Goal: Information Seeking & Learning: Learn about a topic

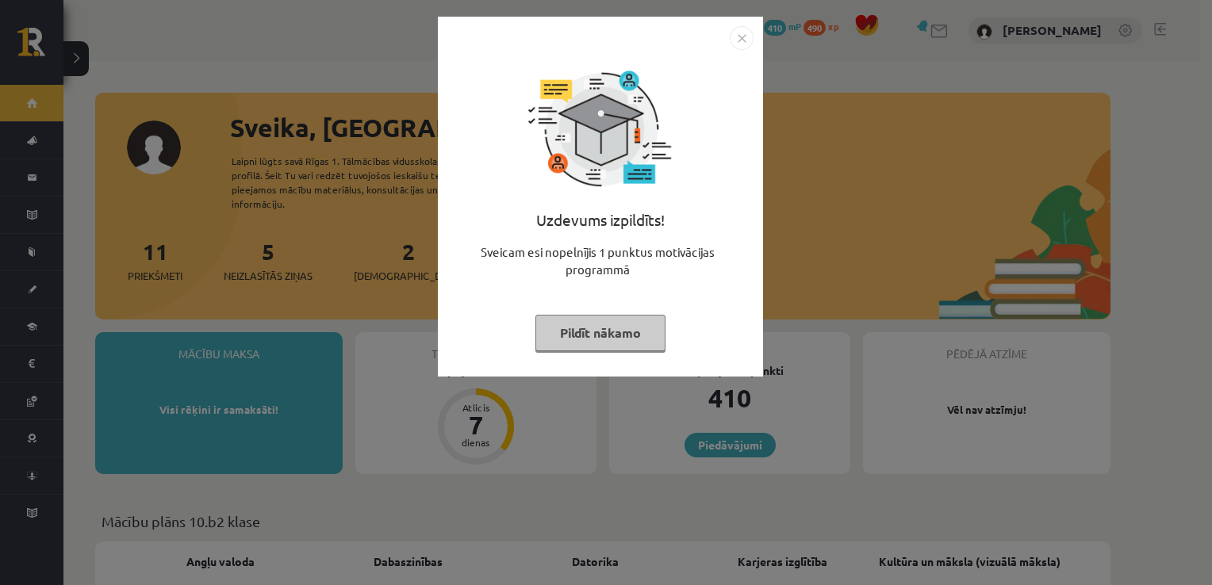
click at [738, 54] on div "Uzdevums izpildīts! Sveicam esi nopelnījis 1 punktus motivācijas programmā Pild…" at bounding box center [600, 208] width 306 height 317
click at [739, 50] on div "Uzdevums izpildīts! Sveicam esi nopelnījis 1 punktus motivācijas programmā Pild…" at bounding box center [600, 208] width 306 height 317
click at [739, 49] on div "Uzdevums izpildīts! Sveicam esi nopelnījis 1 punktus motivācijas programmā Pild…" at bounding box center [600, 197] width 325 height 360
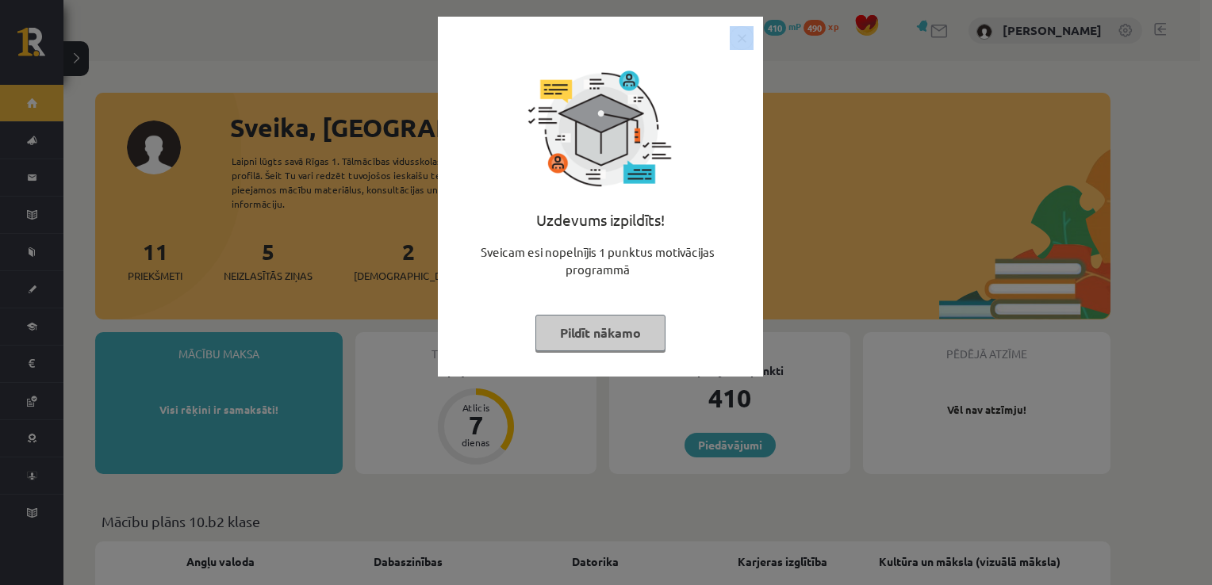
click at [739, 49] on img "Close" at bounding box center [742, 38] width 24 height 24
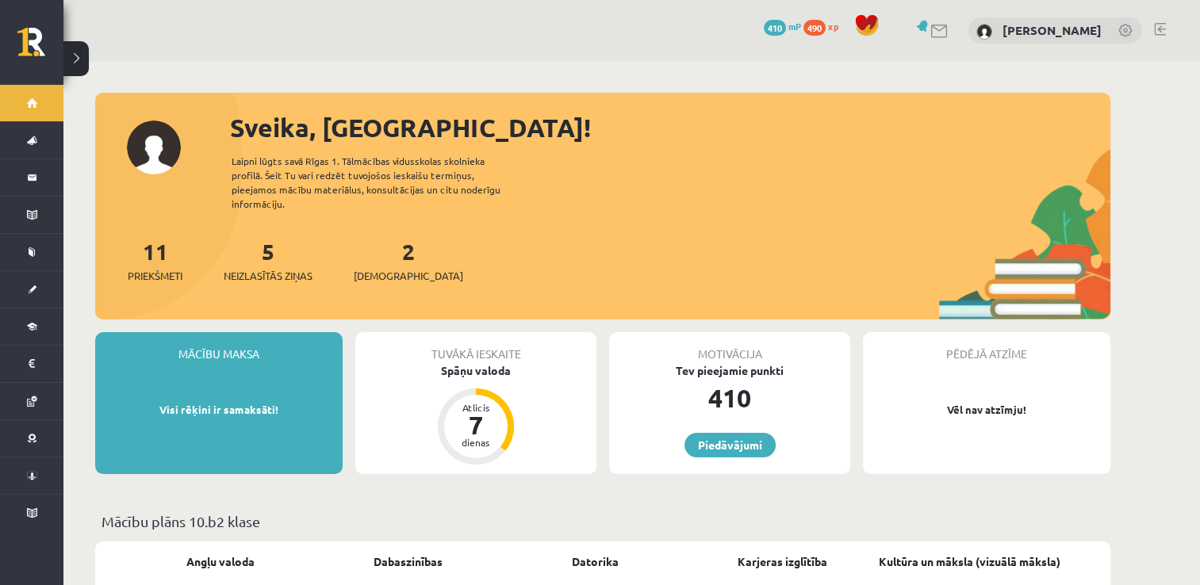
drag, startPoint x: 739, startPoint y: 49, endPoint x: 600, endPoint y: 38, distance: 139.2
click at [600, 38] on div "0 Dāvanas 410 mP 490 xp Melānija Nemane" at bounding box center [631, 30] width 1136 height 61
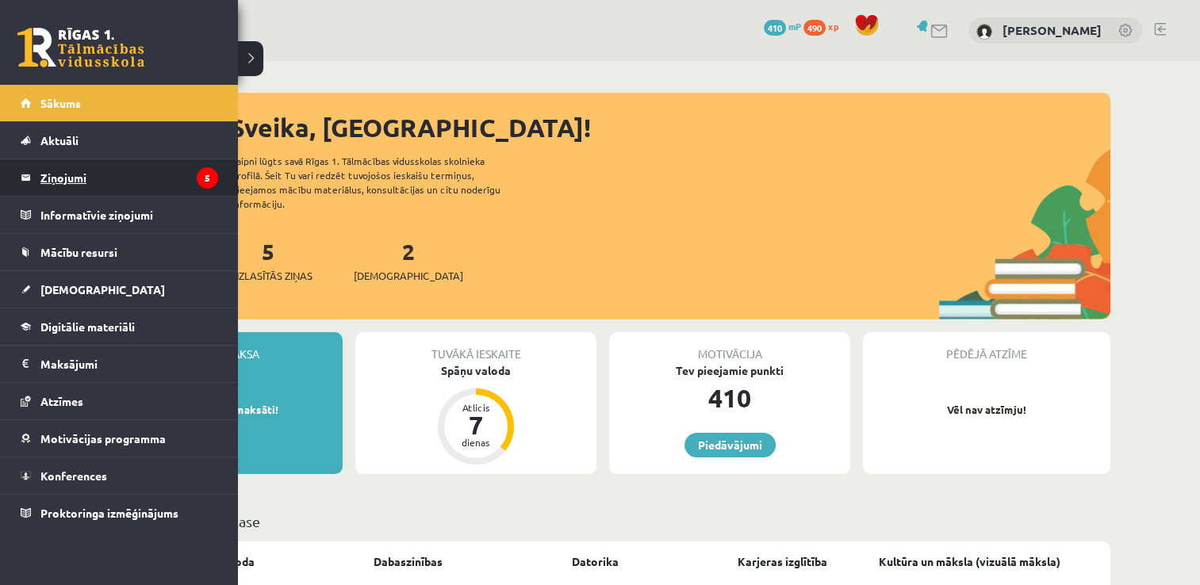
click at [181, 194] on legend "Ziņojumi 5" at bounding box center [129, 177] width 178 height 36
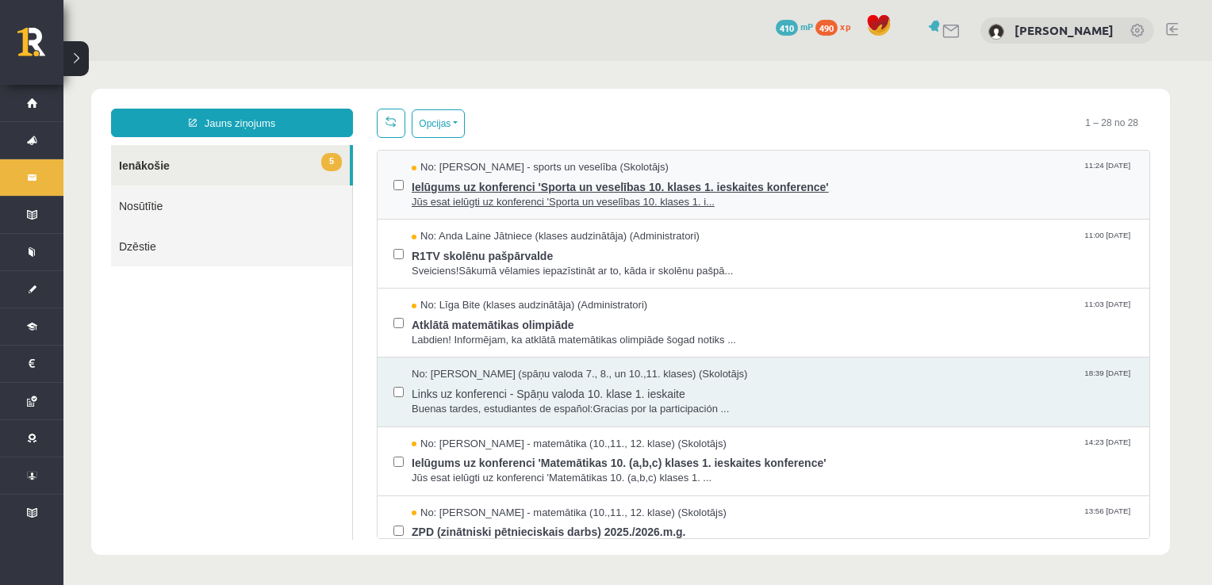
click at [589, 197] on span "Jūs esat ielūgti uz konferenci 'Sporta un veselības 10. klases 1. i..." at bounding box center [773, 202] width 722 height 15
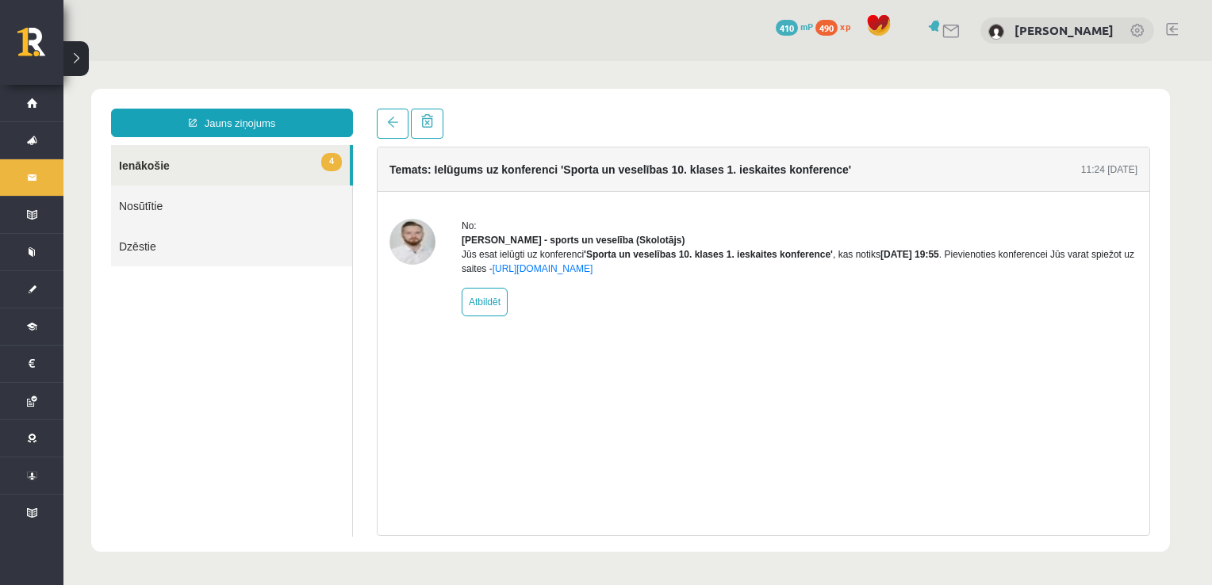
click at [398, 245] on img at bounding box center [412, 242] width 46 height 46
click at [248, 173] on link "4 Ienākošie" at bounding box center [230, 165] width 239 height 40
click at [397, 132] on link at bounding box center [393, 124] width 32 height 30
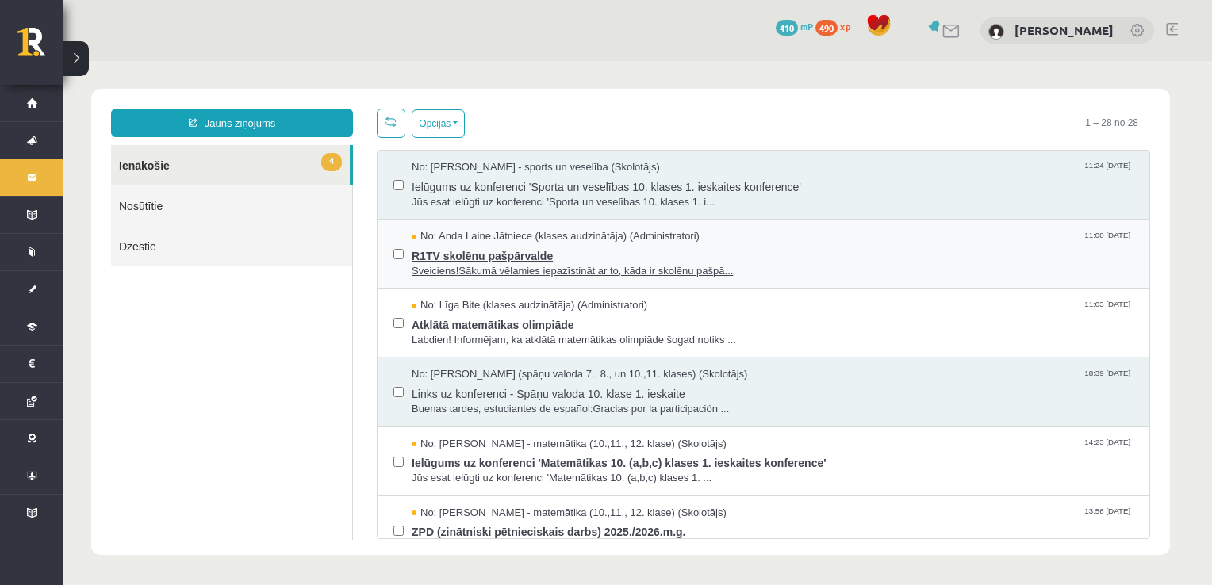
click at [664, 249] on span "R1TV skolēnu pašpārvalde" at bounding box center [773, 254] width 722 height 20
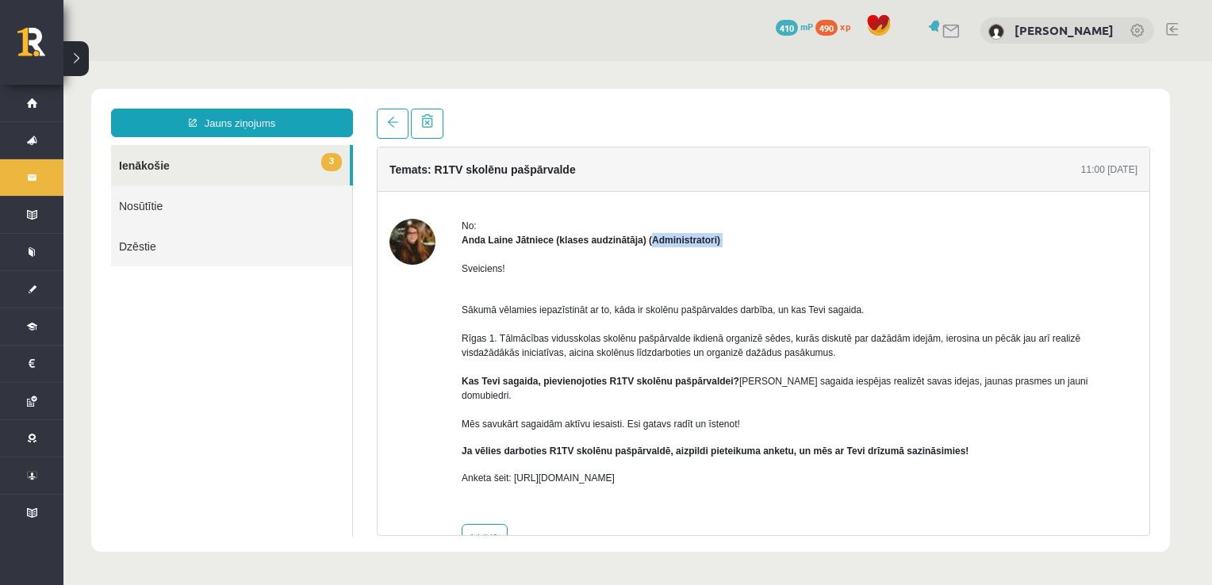
drag, startPoint x: 664, startPoint y: 249, endPoint x: 616, endPoint y: 202, distance: 66.7
click at [616, 202] on div "No: Anda Laine Jātniece (klases audzinātāja) (Administratori) Sveiciens! Sākumā…" at bounding box center [764, 386] width 772 height 388
click at [811, 219] on div "No:" at bounding box center [800, 226] width 676 height 14
click at [387, 120] on span at bounding box center [392, 122] width 11 height 11
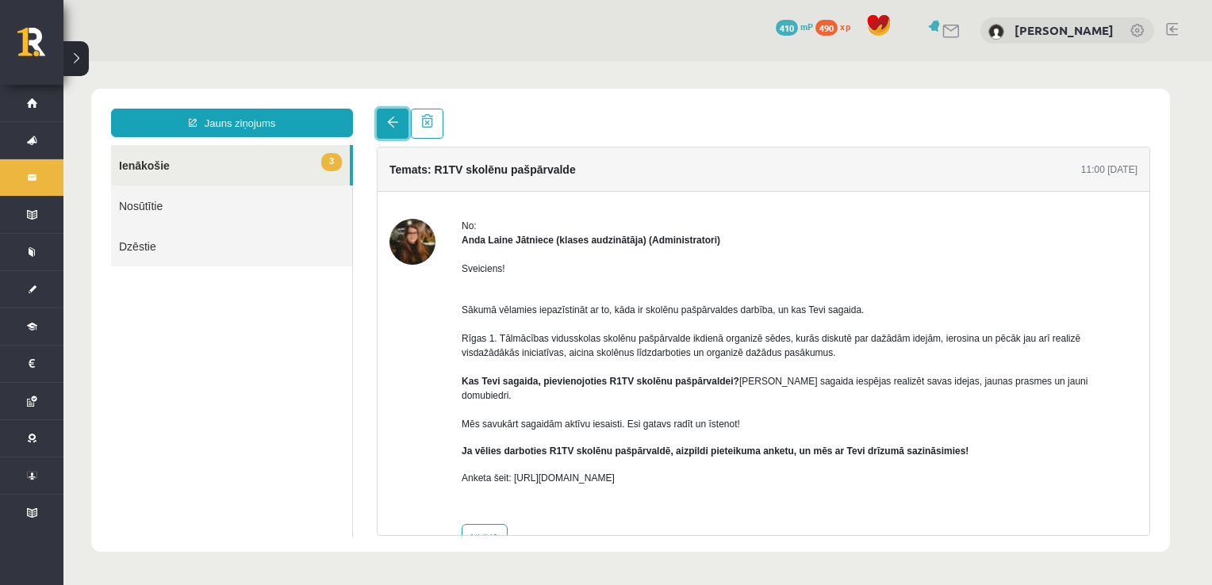
click at [387, 120] on span at bounding box center [392, 122] width 11 height 11
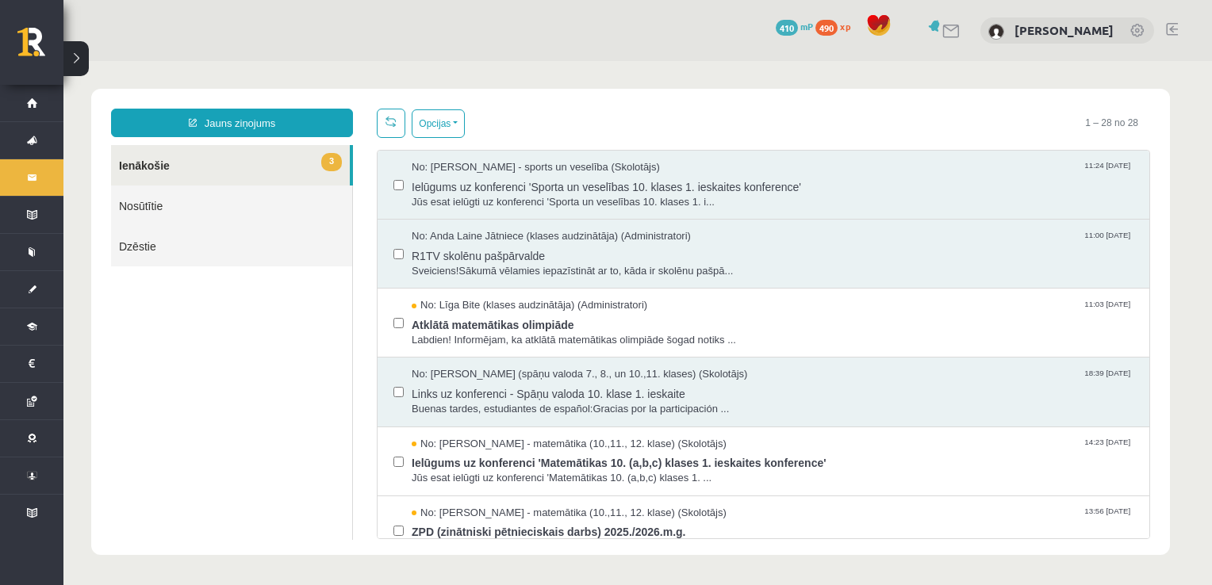
click at [387, 120] on span at bounding box center [390, 121] width 11 height 11
drag, startPoint x: 387, startPoint y: 120, endPoint x: 362, endPoint y: 111, distance: 26.8
click at [362, 111] on div "Jauns ziņojums 3 Ienākošie Nosūtītie Dzēstie * ********* ********* ******* Opci…" at bounding box center [630, 324] width 1063 height 431
click at [589, 333] on span "Labdien! Informējam, ka atklātā matemātikas olimpiāde šogad notiks ..." at bounding box center [773, 340] width 722 height 15
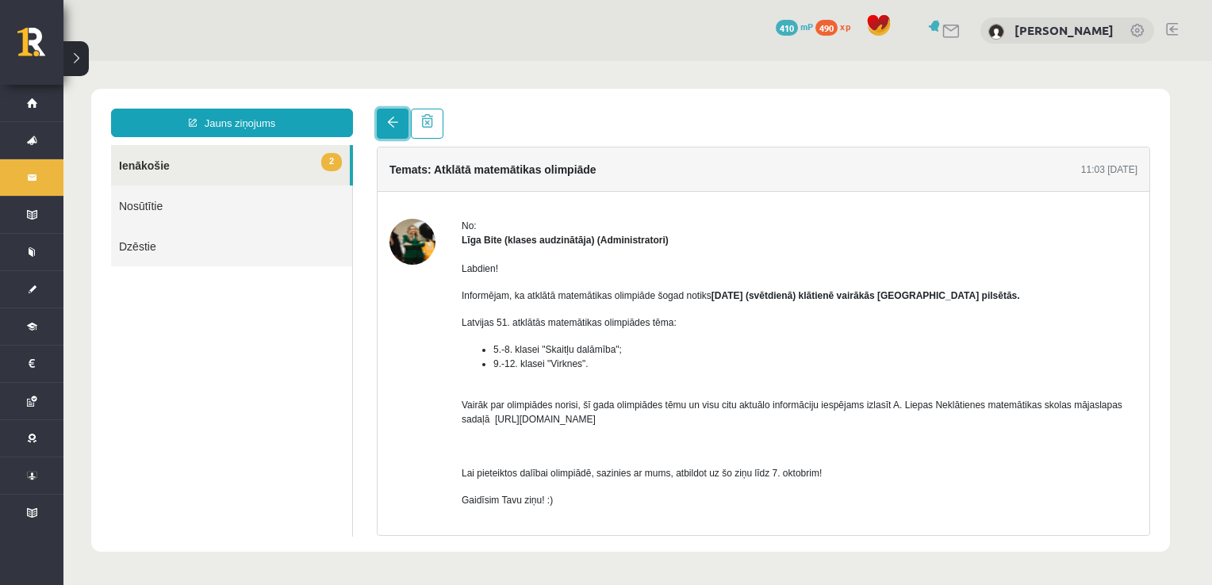
click at [393, 119] on span at bounding box center [392, 122] width 11 height 11
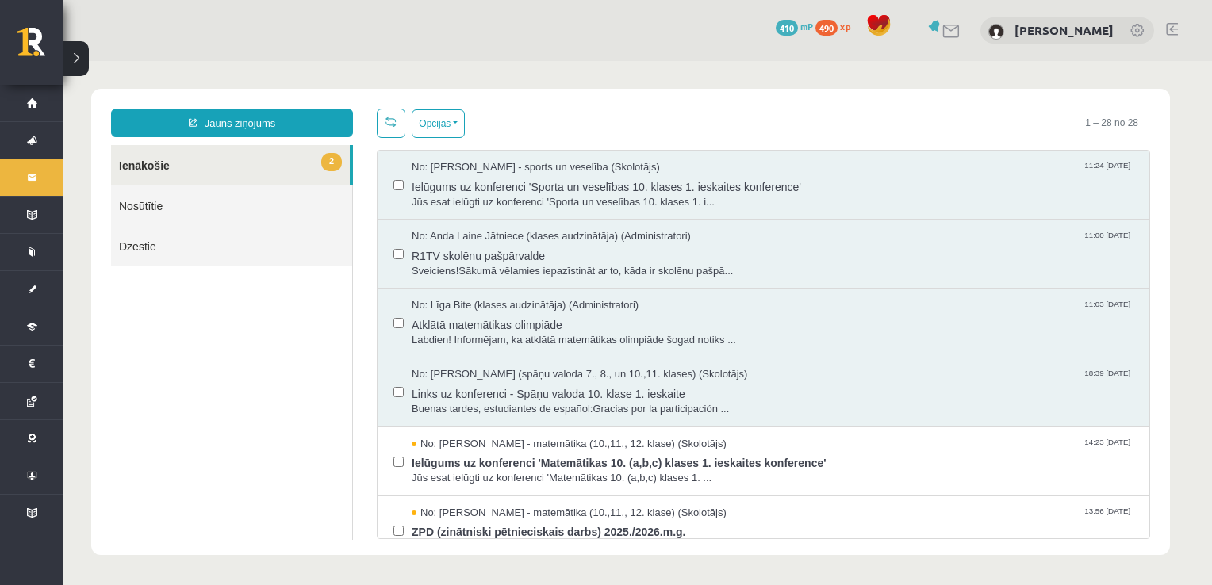
click at [393, 125] on span at bounding box center [390, 121] width 11 height 11
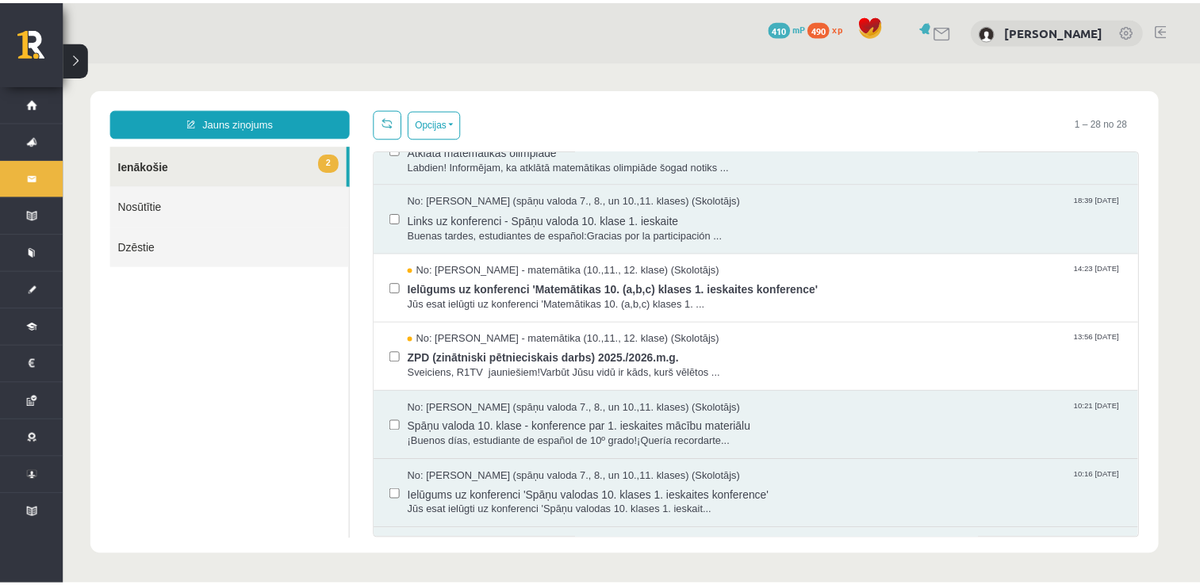
scroll to position [163, 0]
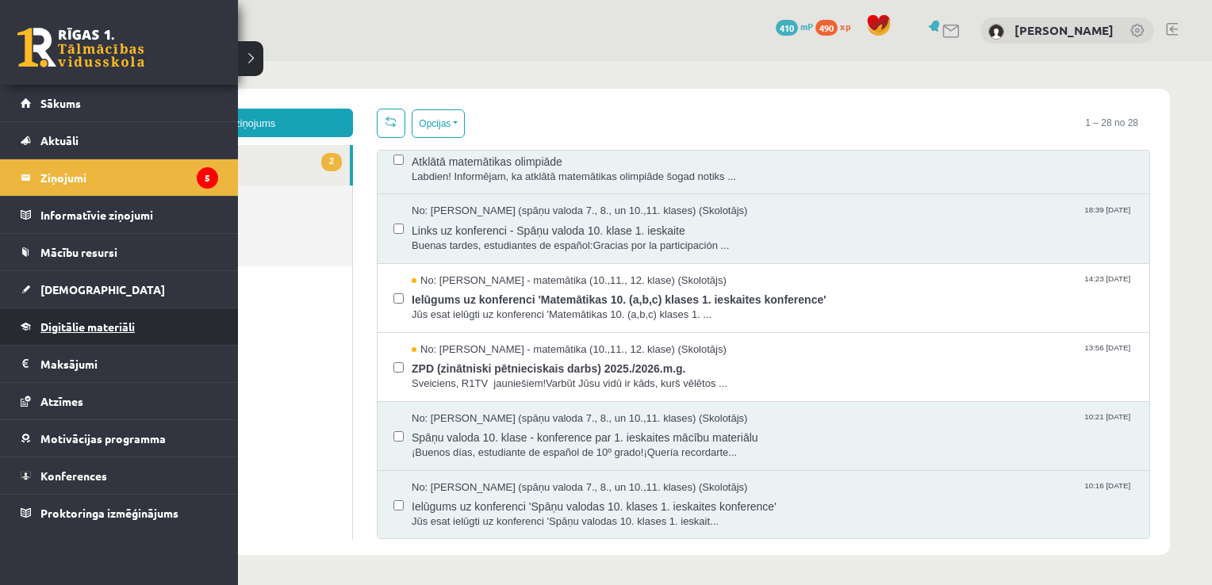
click at [103, 337] on link "Digitālie materiāli" at bounding box center [119, 327] width 197 height 36
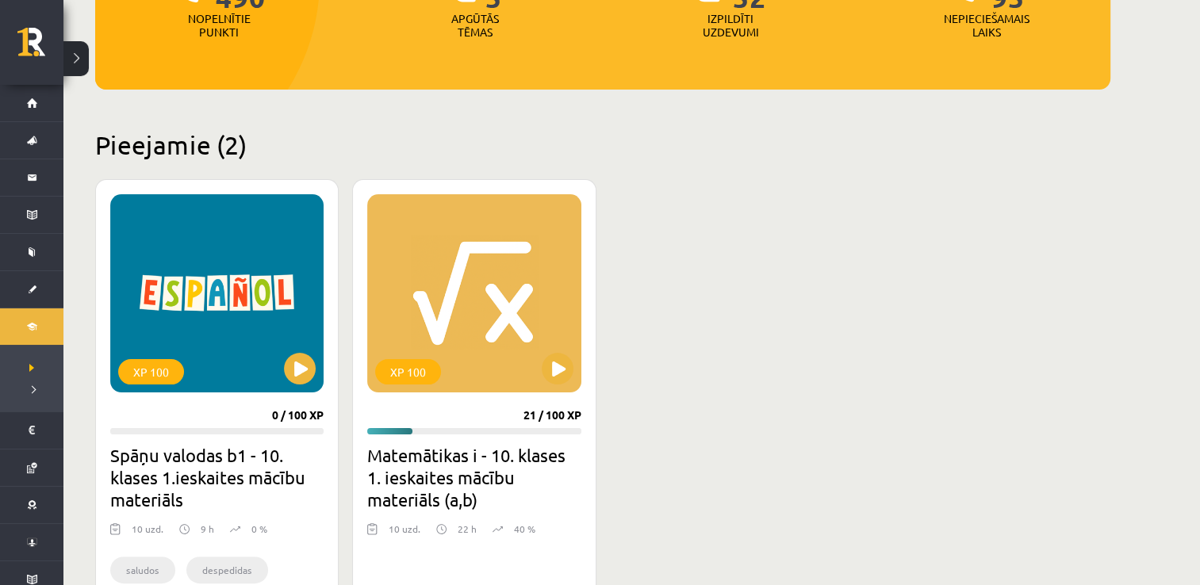
scroll to position [278, 0]
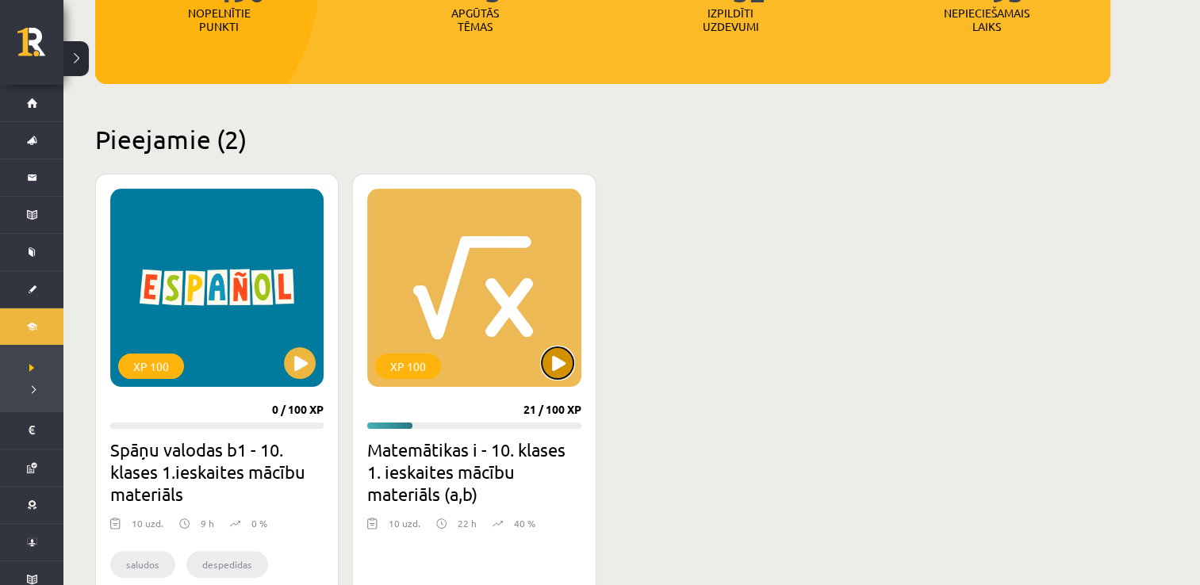
click at [570, 368] on button at bounding box center [558, 363] width 32 height 32
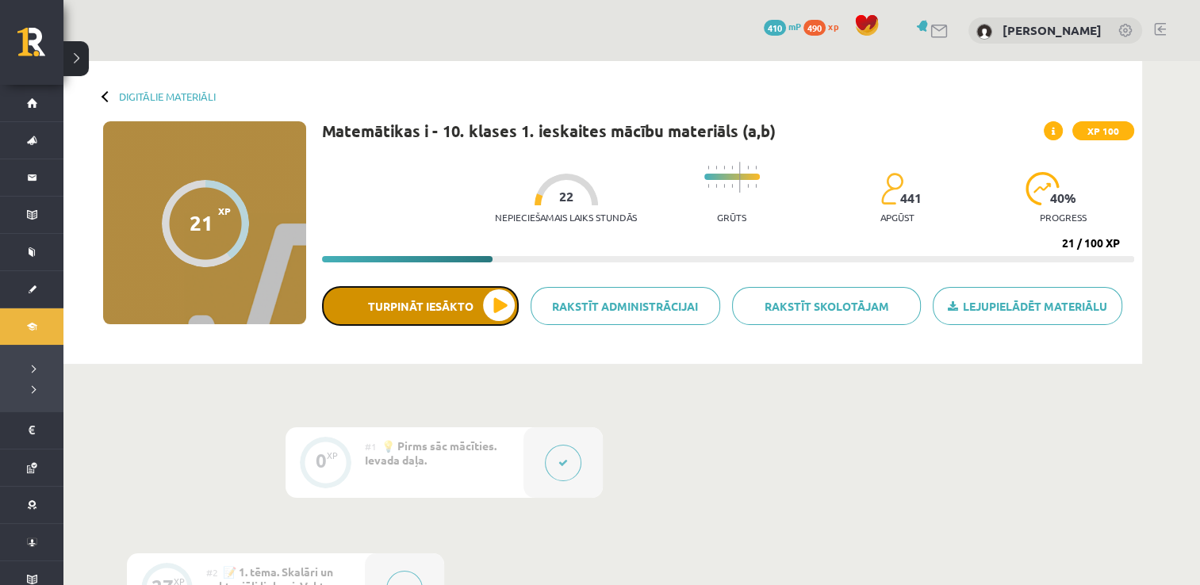
click at [497, 309] on button "Turpināt iesākto" at bounding box center [420, 306] width 197 height 40
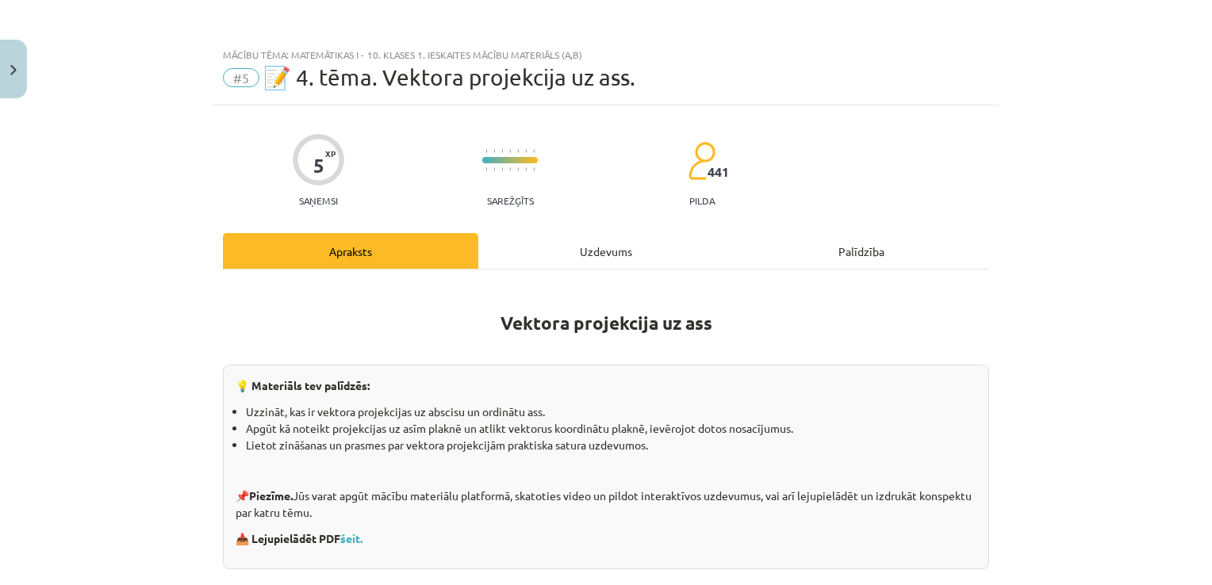
click at [604, 248] on div "Uzdevums" at bounding box center [605, 251] width 255 height 36
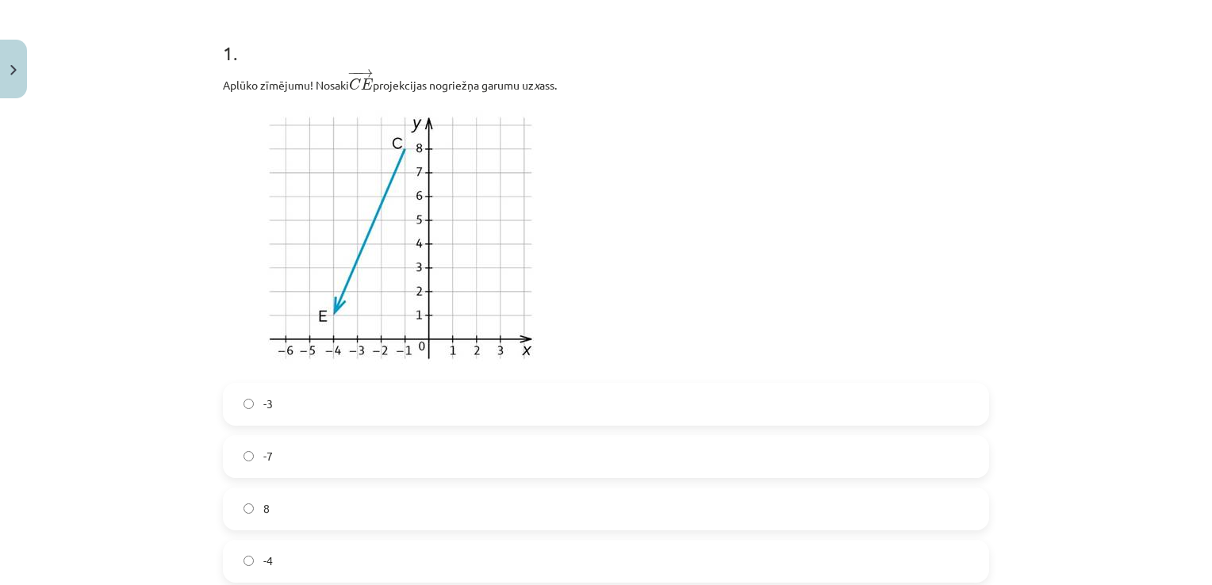
scroll to position [76, 0]
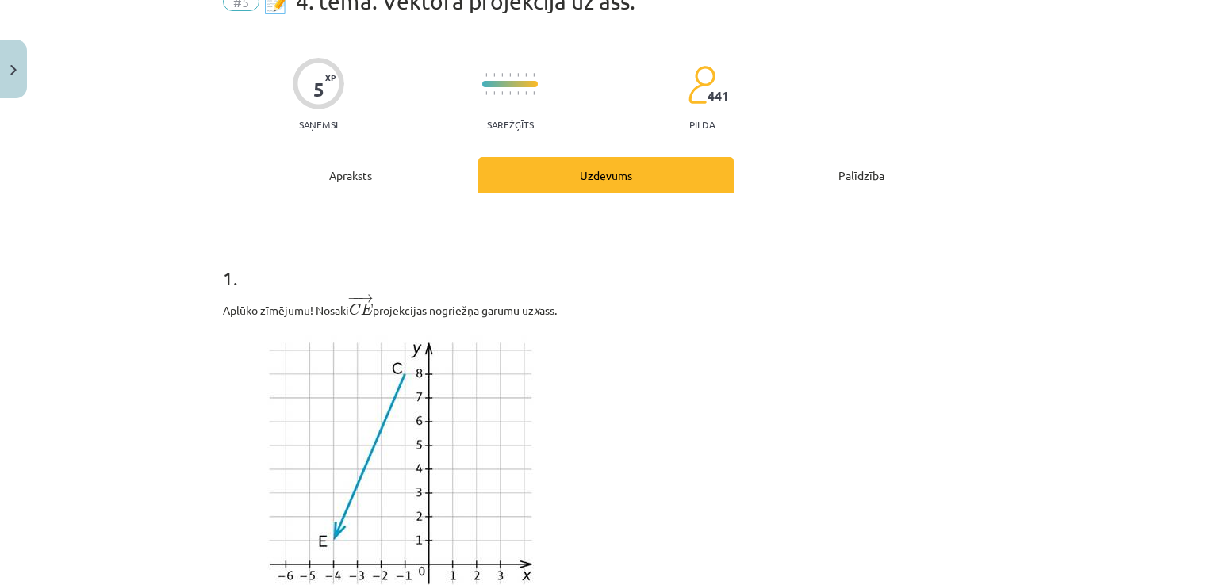
click at [364, 167] on div "Apraksts" at bounding box center [350, 175] width 255 height 36
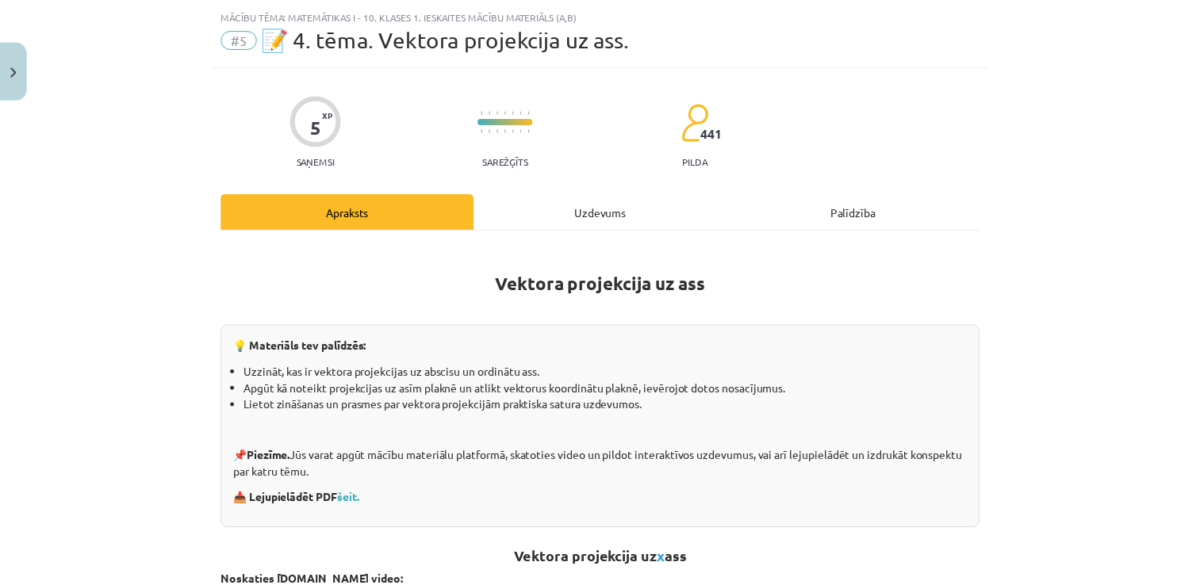
scroll to position [40, 0]
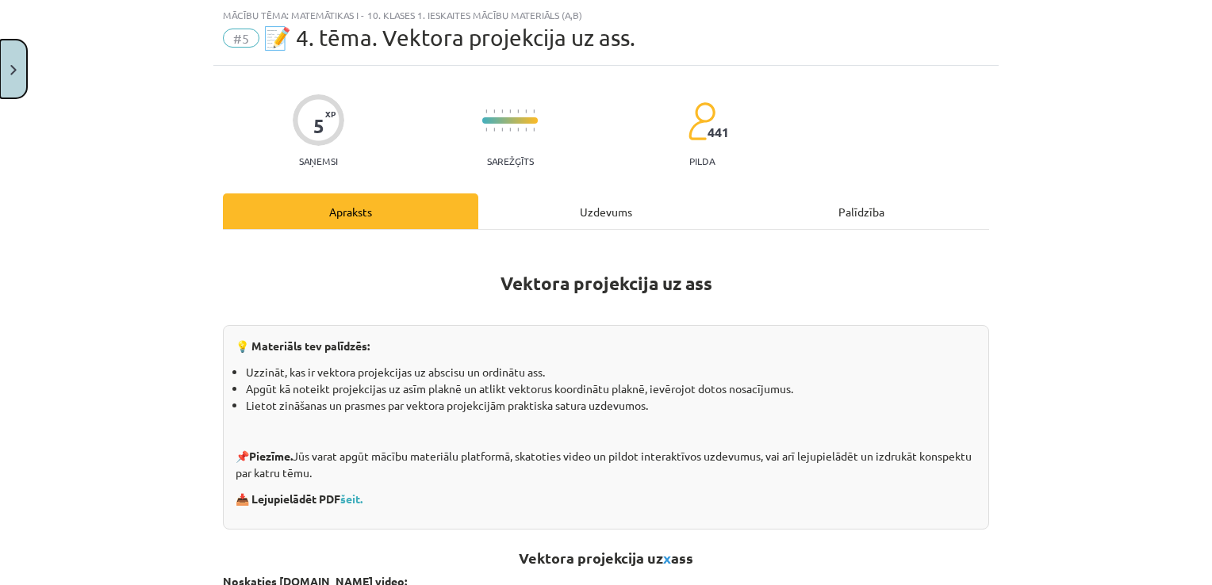
click at [20, 82] on button "Close" at bounding box center [13, 69] width 27 height 59
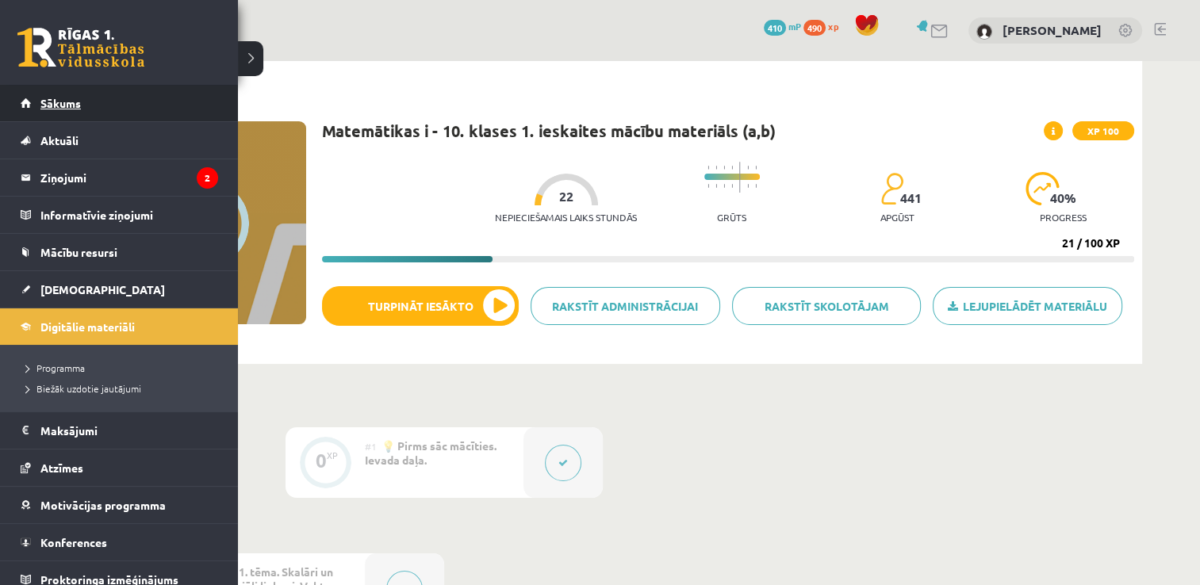
click at [102, 102] on link "Sākums" at bounding box center [119, 103] width 197 height 36
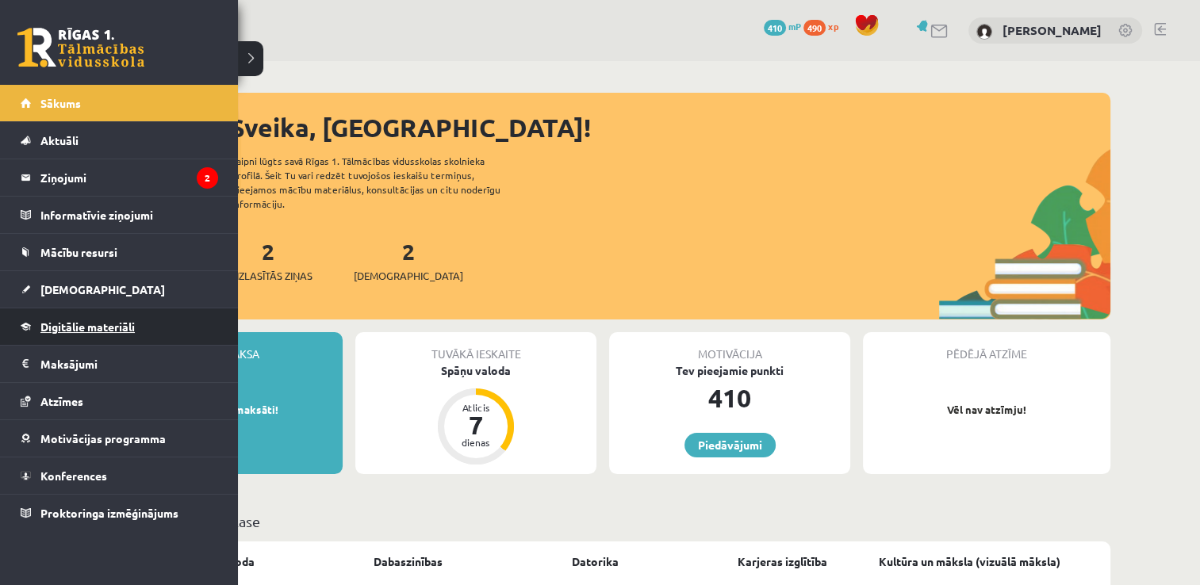
click at [109, 332] on link "Digitālie materiāli" at bounding box center [119, 327] width 197 height 36
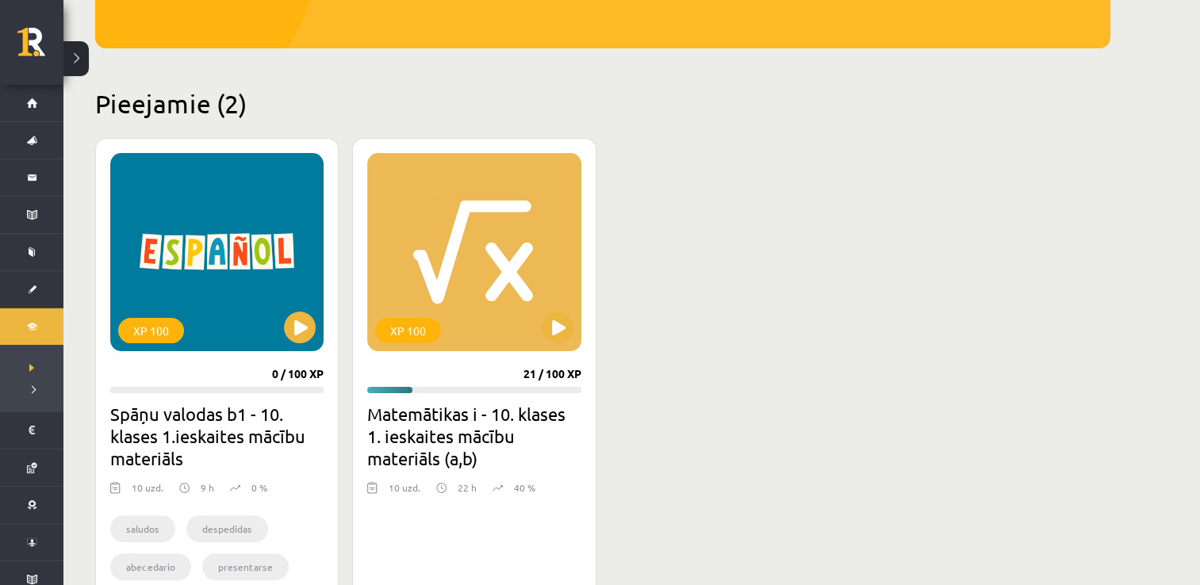
scroll to position [321, 0]
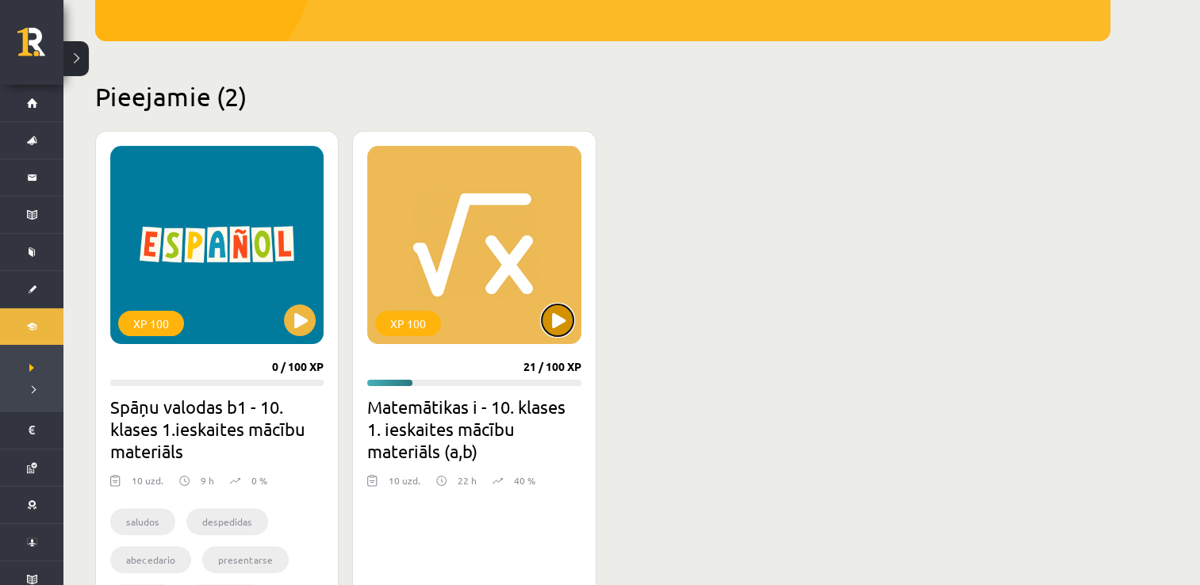
click at [555, 312] on button at bounding box center [558, 321] width 32 height 32
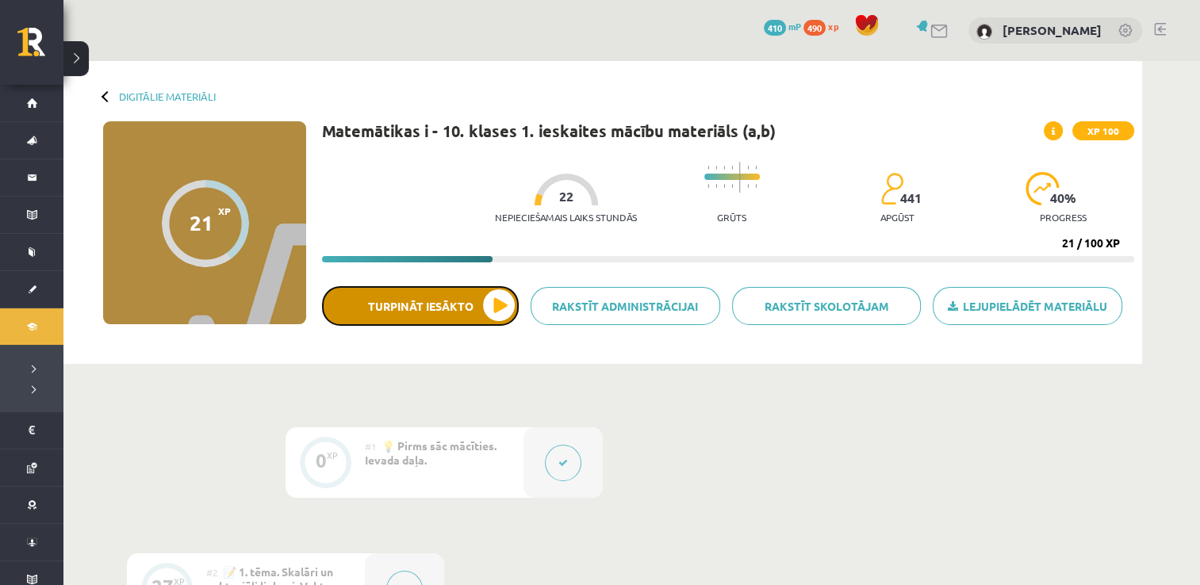
click at [478, 306] on button "Turpināt iesākto" at bounding box center [420, 306] width 197 height 40
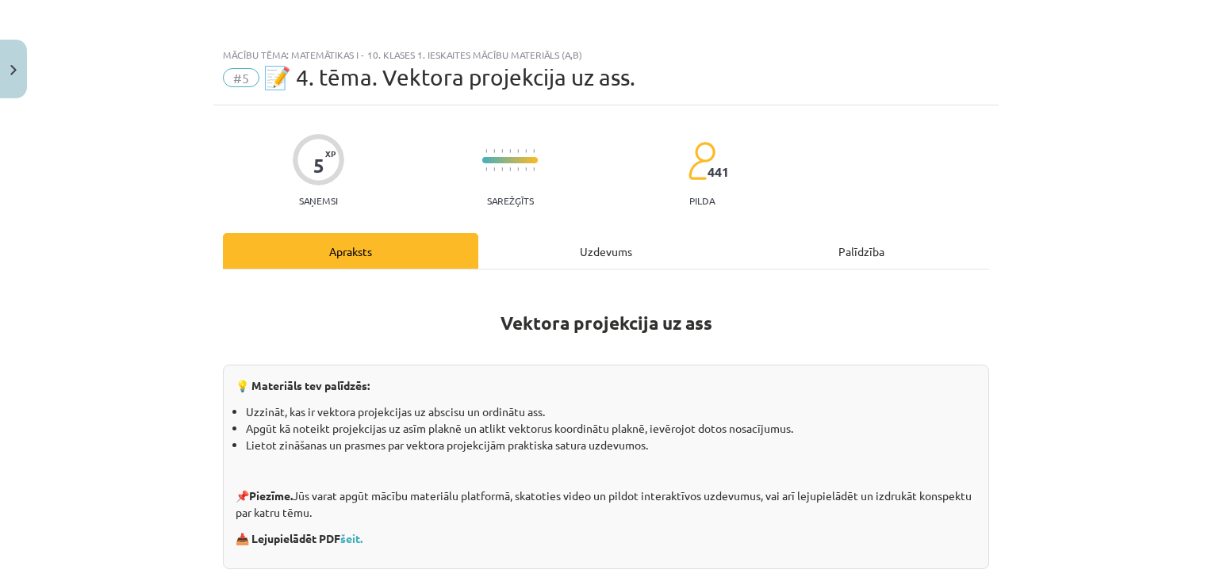
click at [1199, 137] on div "Mācību tēma: Matemātikas i - 10. klases 1. ieskaites mācību materiāls (a,b) #5 …" at bounding box center [606, 292] width 1212 height 585
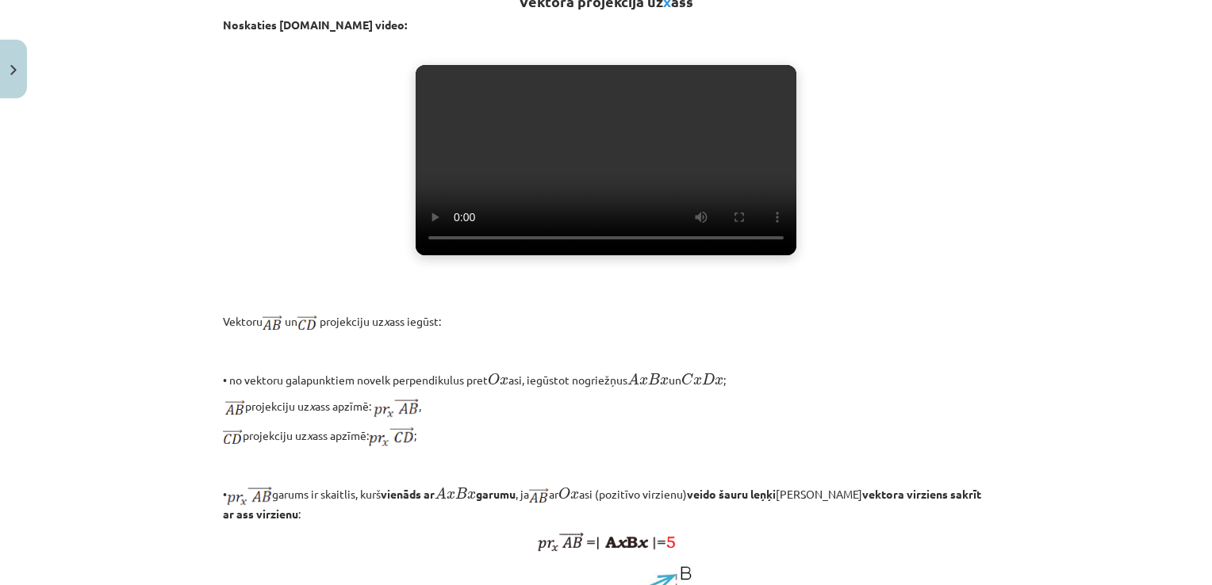
scroll to position [595, 0]
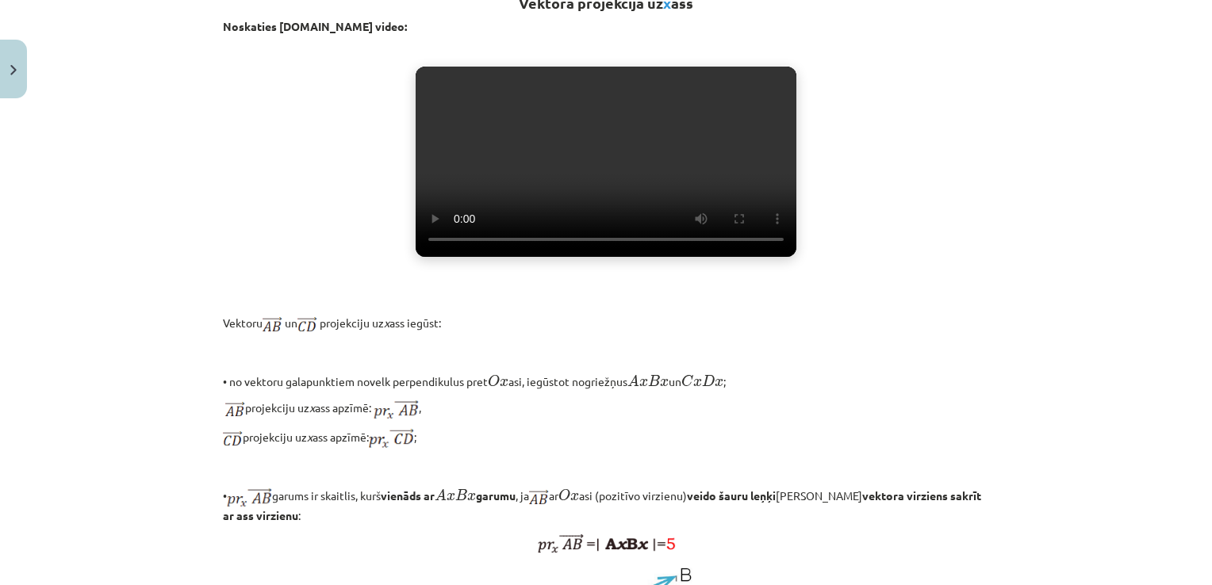
drag, startPoint x: 1187, startPoint y: 305, endPoint x: 1017, endPoint y: 182, distance: 210.2
click at [1021, 184] on div "Mācību tēma: Matemātikas i - 10. klases 1. ieskaites mācību materiāls (a,b) #5 …" at bounding box center [606, 292] width 1212 height 585
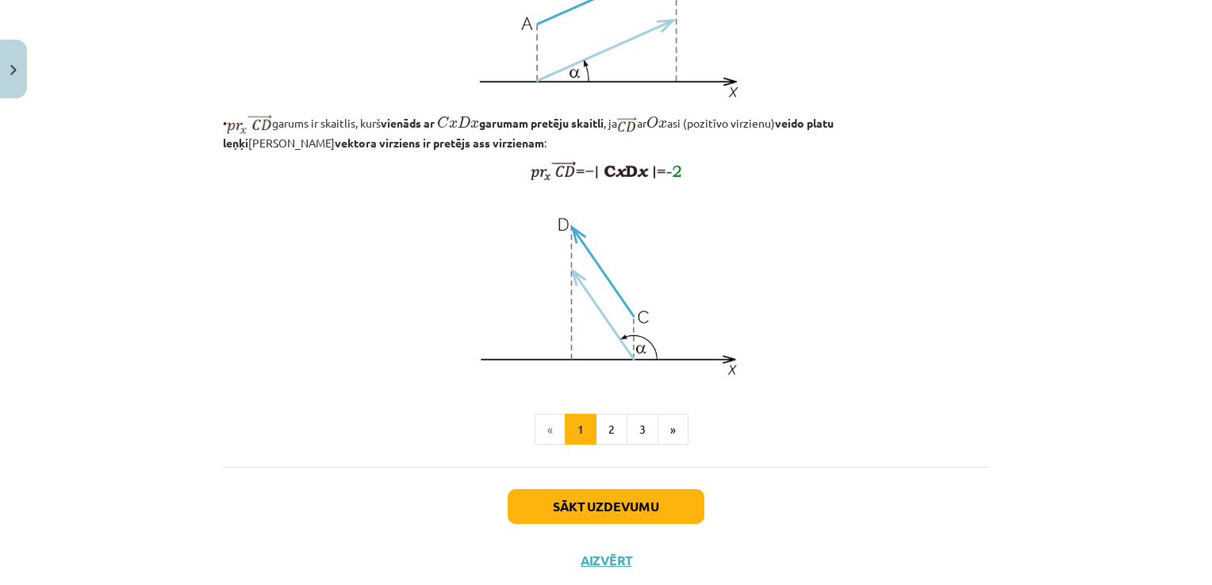
scroll to position [1211, 0]
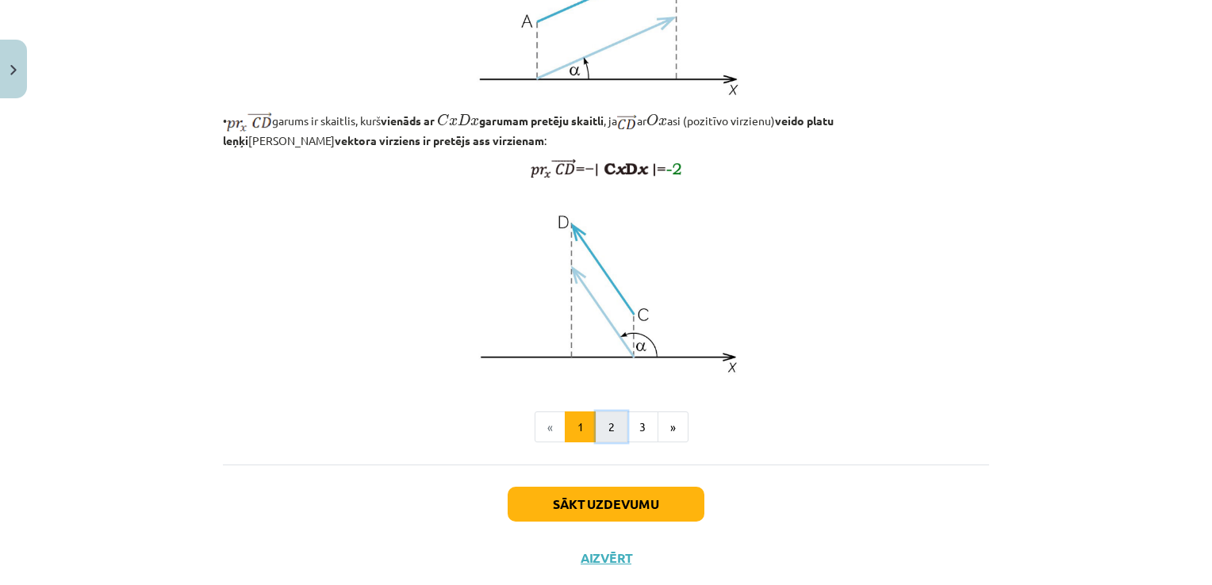
click at [601, 443] on button "2" at bounding box center [612, 428] width 32 height 32
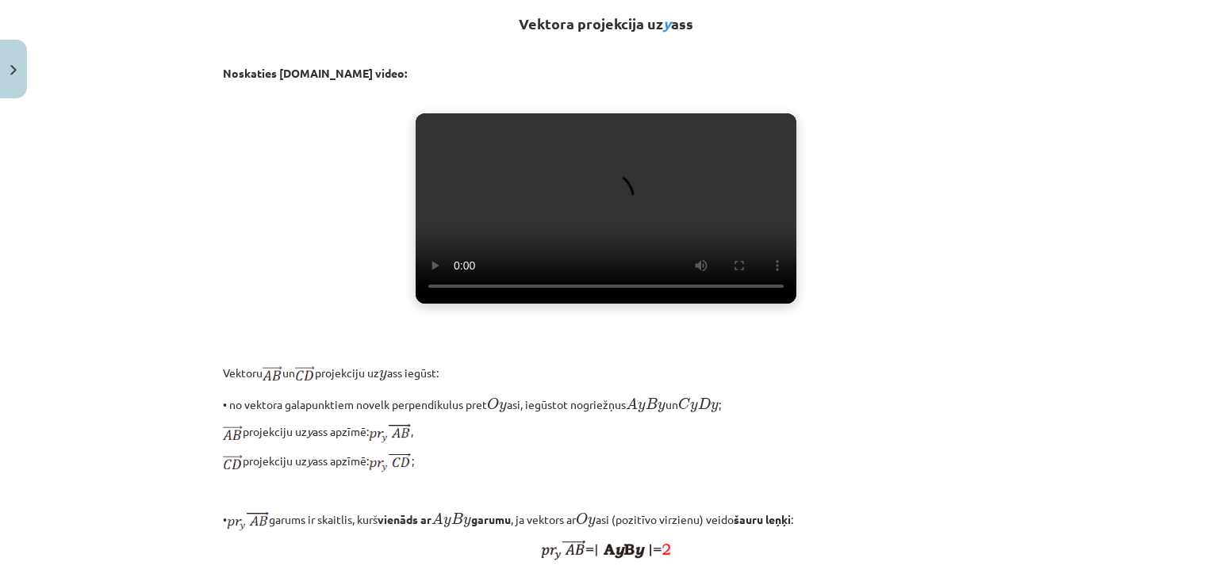
scroll to position [283, 0]
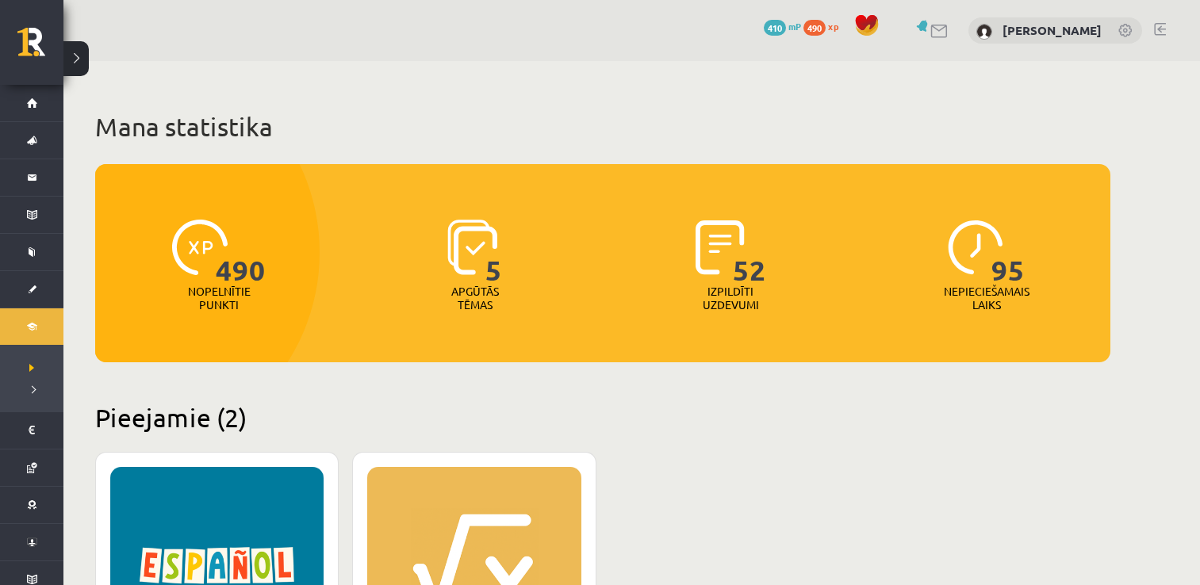
scroll to position [321, 0]
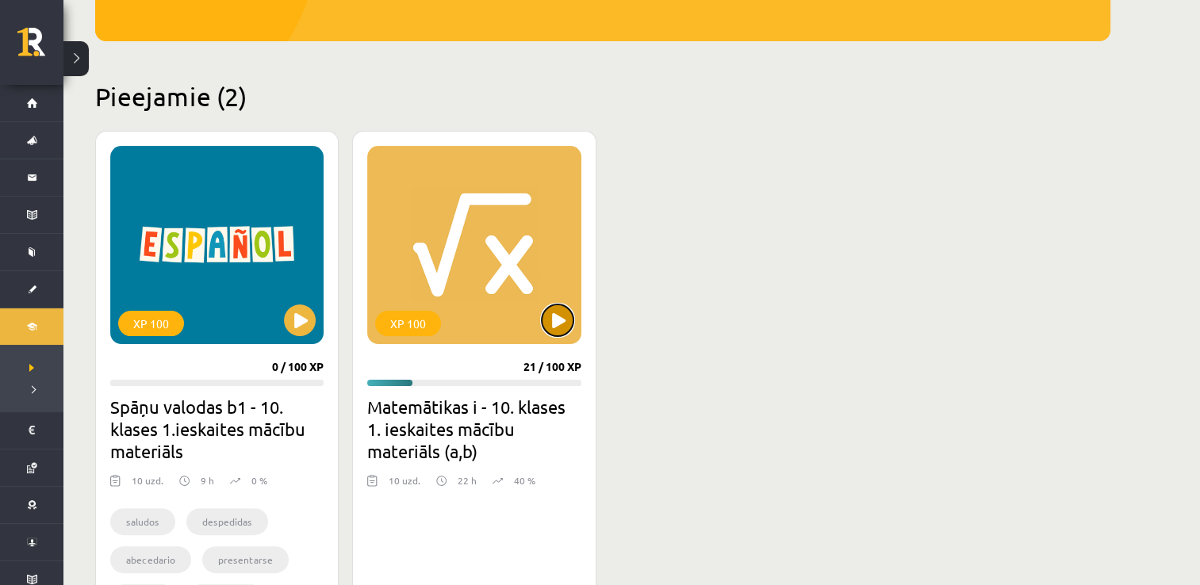
click at [555, 322] on button at bounding box center [558, 321] width 32 height 32
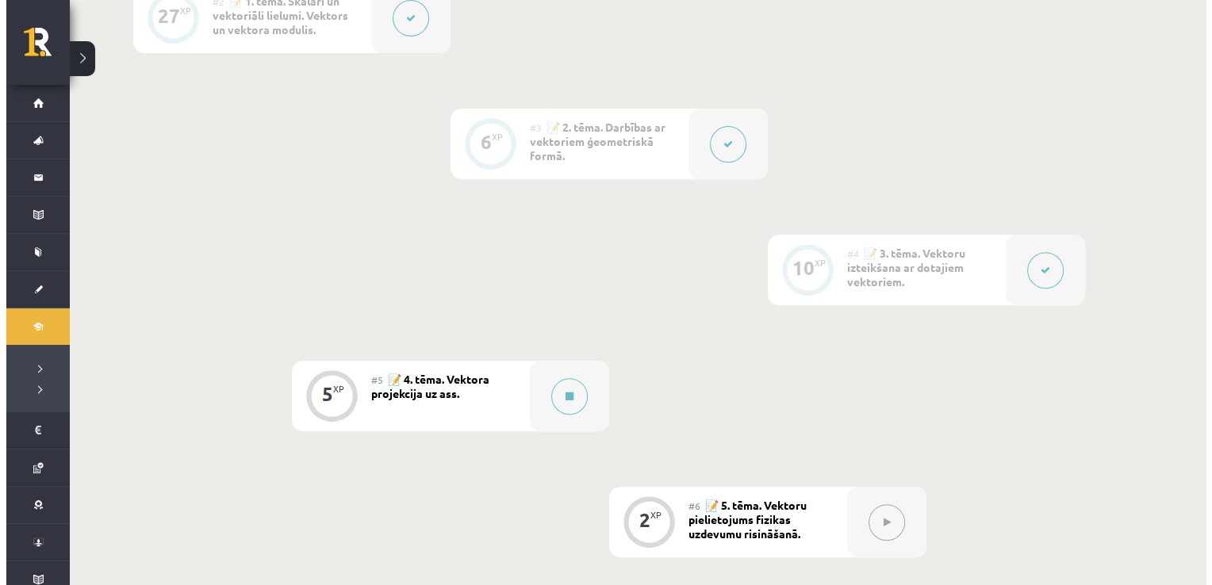
scroll to position [577, 0]
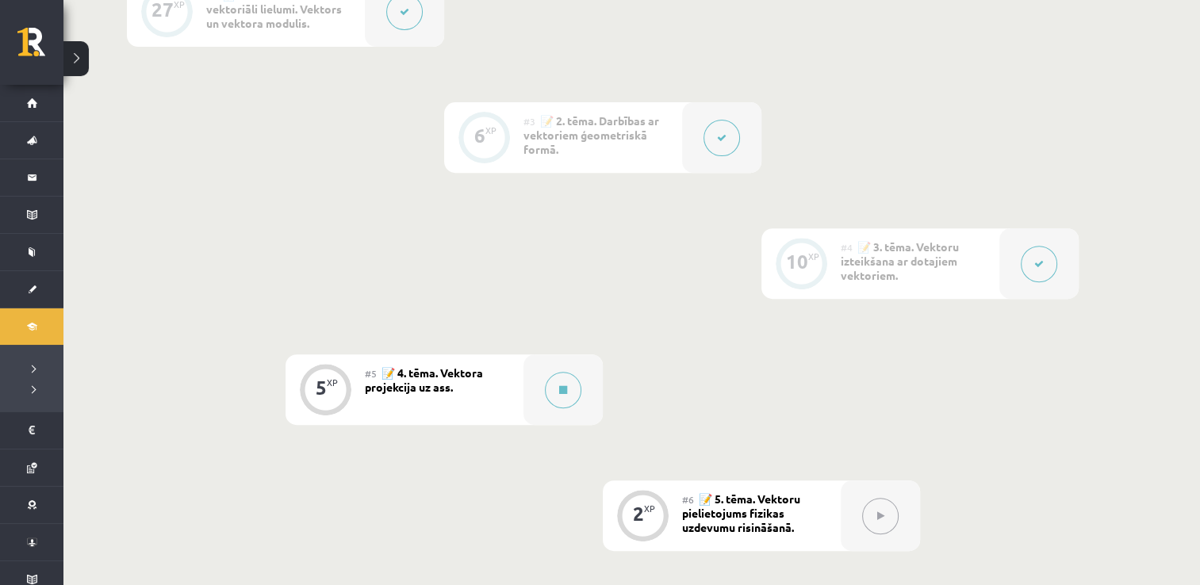
click at [493, 363] on div "#5 📝 4. tēma. Vektora projekcija uz ass." at bounding box center [444, 390] width 159 height 71
click at [552, 391] on button at bounding box center [563, 390] width 36 height 36
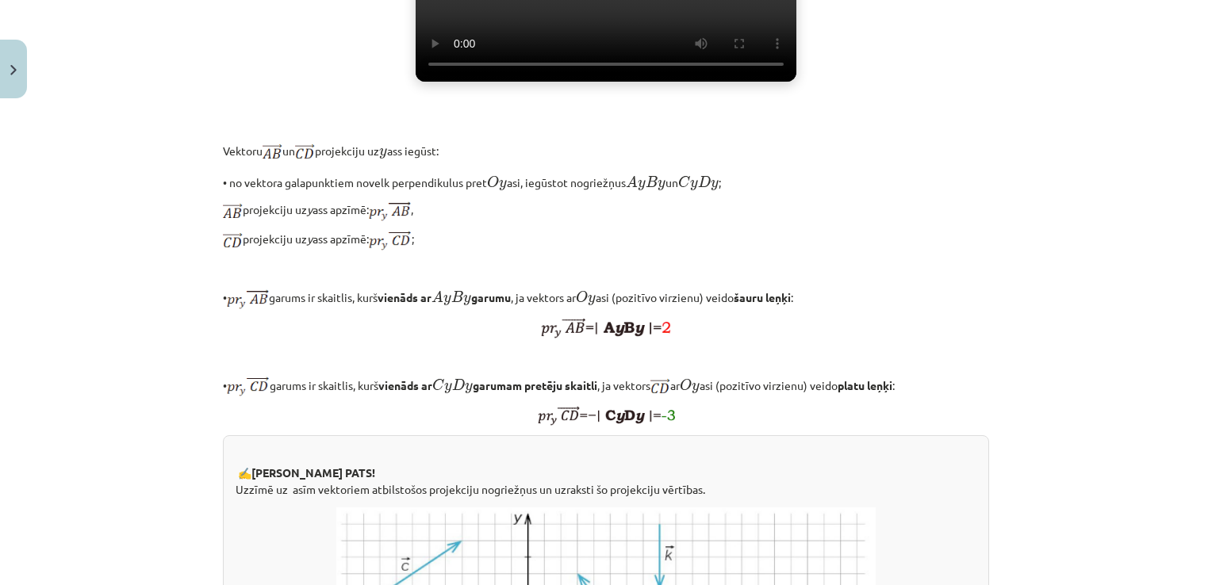
scroll to position [0, 0]
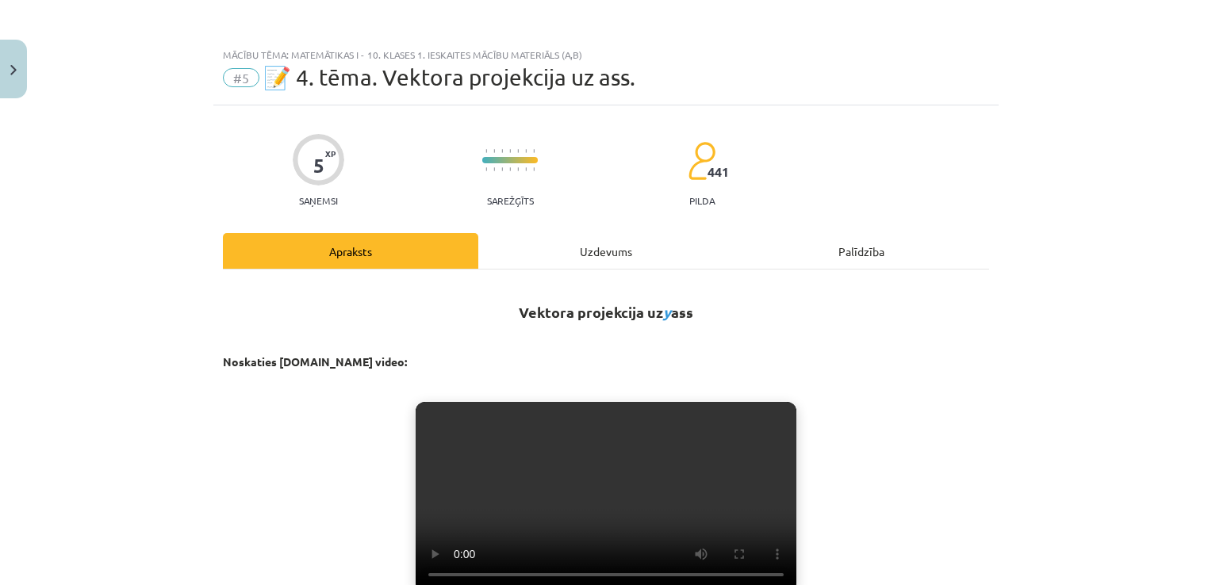
click at [593, 245] on div "Uzdevums" at bounding box center [605, 251] width 255 height 36
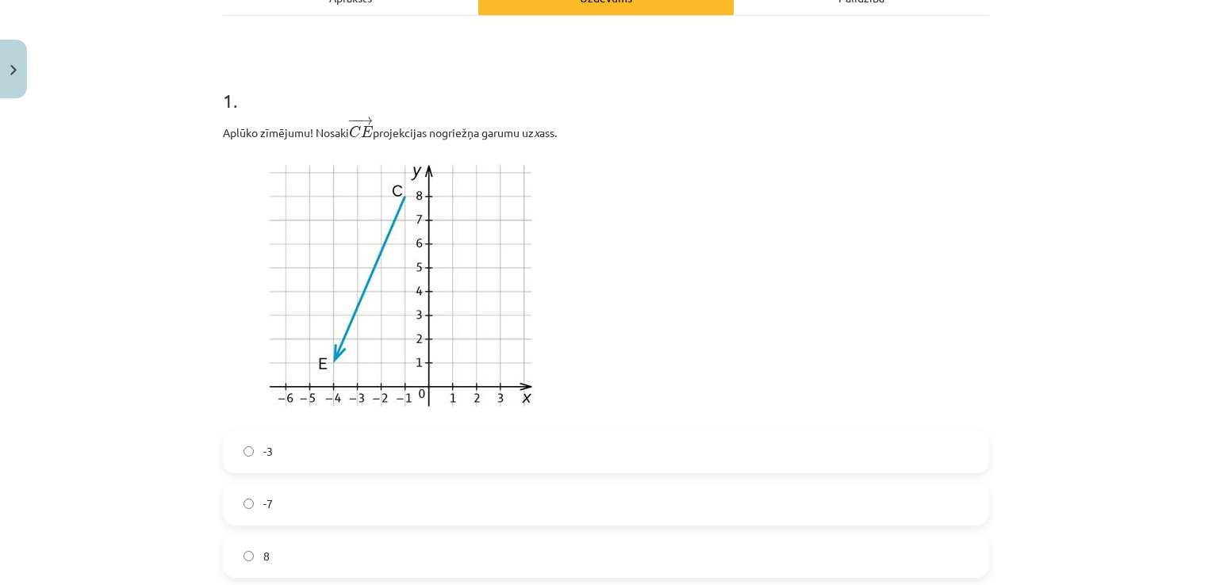
scroll to position [270, 0]
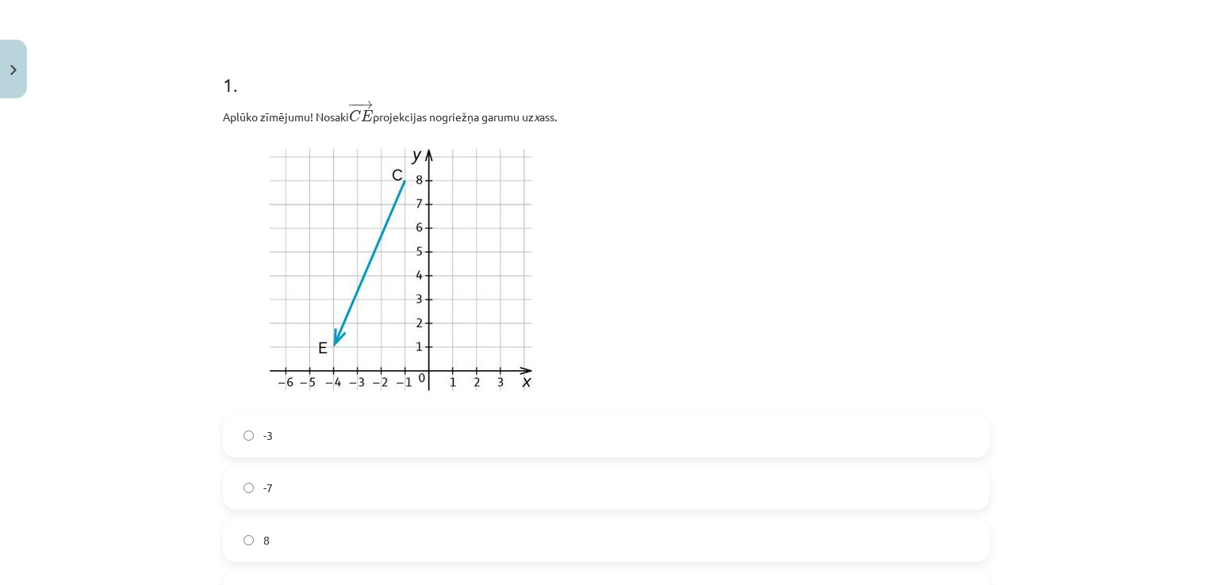
drag, startPoint x: 1193, startPoint y: 179, endPoint x: 1193, endPoint y: 201, distance: 22.2
click at [1193, 201] on div "Mācību tēma: Matemātikas i - 10. klases 1. ieskaites mācību materiāls (a,b) #5 …" at bounding box center [606, 292] width 1212 height 585
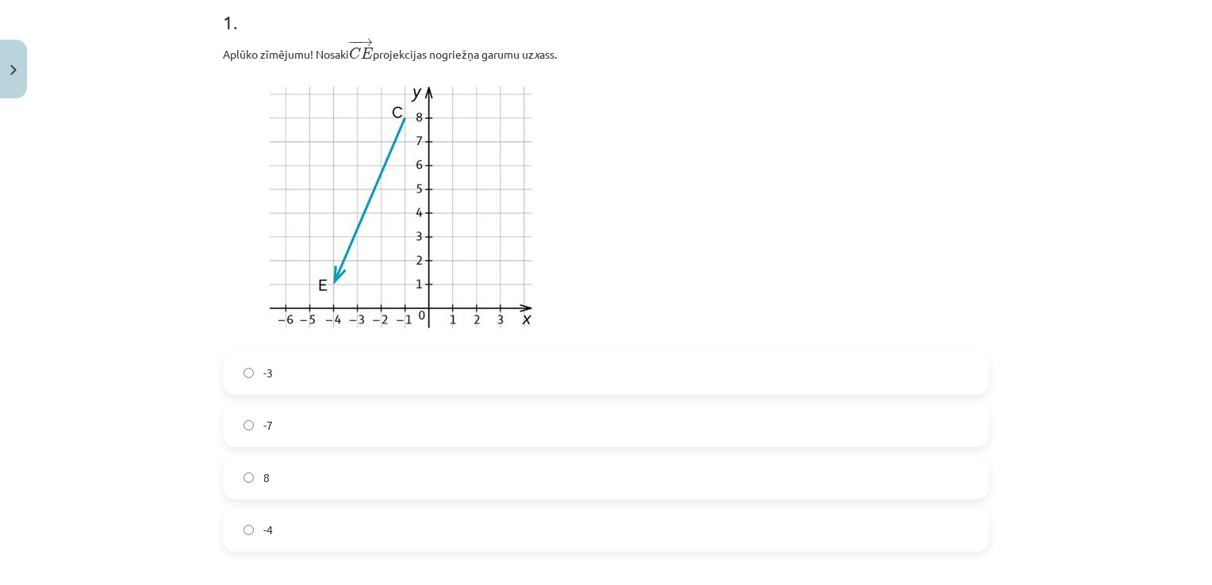
scroll to position [335, 0]
click at [670, 515] on label "-4" at bounding box center [605, 528] width 763 height 40
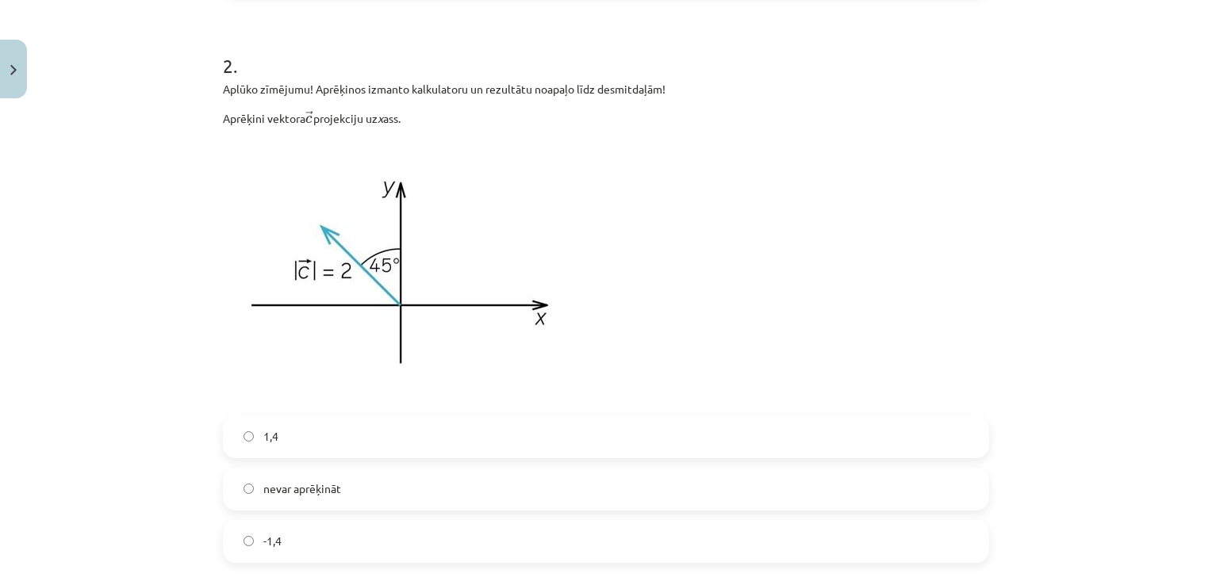
scroll to position [921, 0]
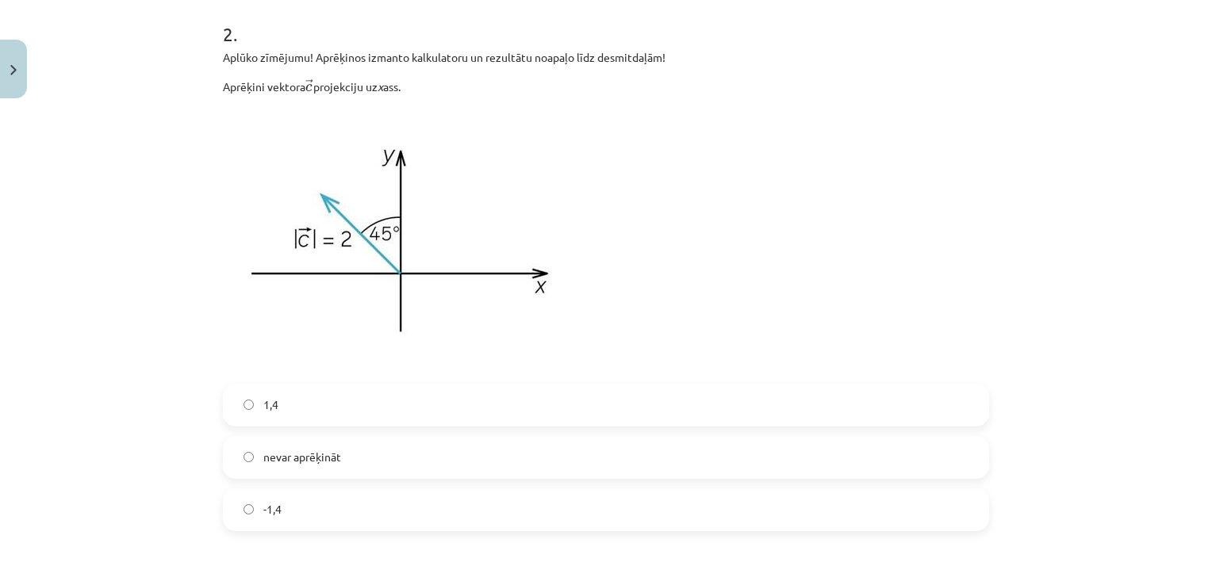
click at [466, 439] on label "nevar aprēķināt" at bounding box center [605, 458] width 763 height 40
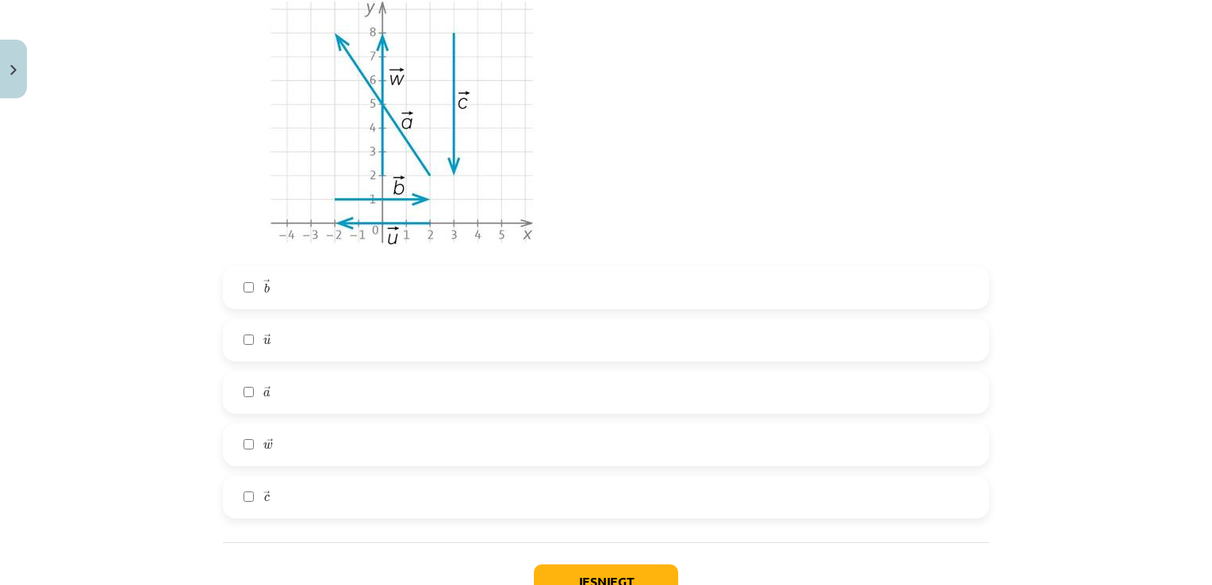
scroll to position [1585, 0]
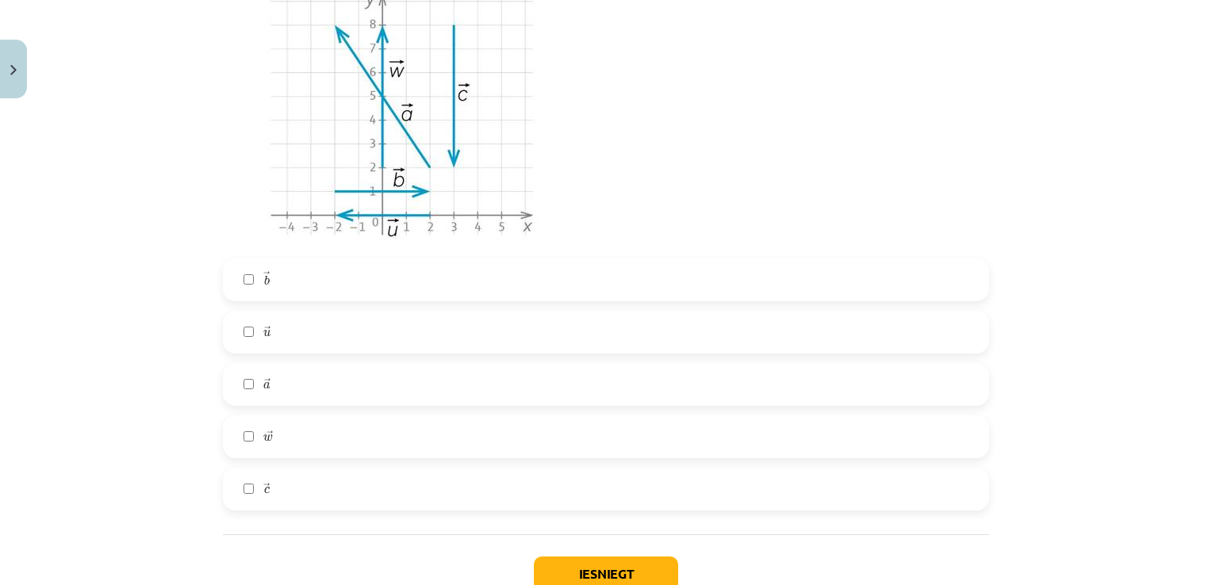
click at [622, 416] on div "→ w w →" at bounding box center [606, 437] width 766 height 43
click at [612, 326] on label "→ u u →" at bounding box center [605, 332] width 763 height 40
click at [550, 407] on div "→ b b → → u u → → a a → → w w → → c c →" at bounding box center [606, 385] width 766 height 252
click at [552, 395] on label "→ a a →" at bounding box center [605, 385] width 763 height 40
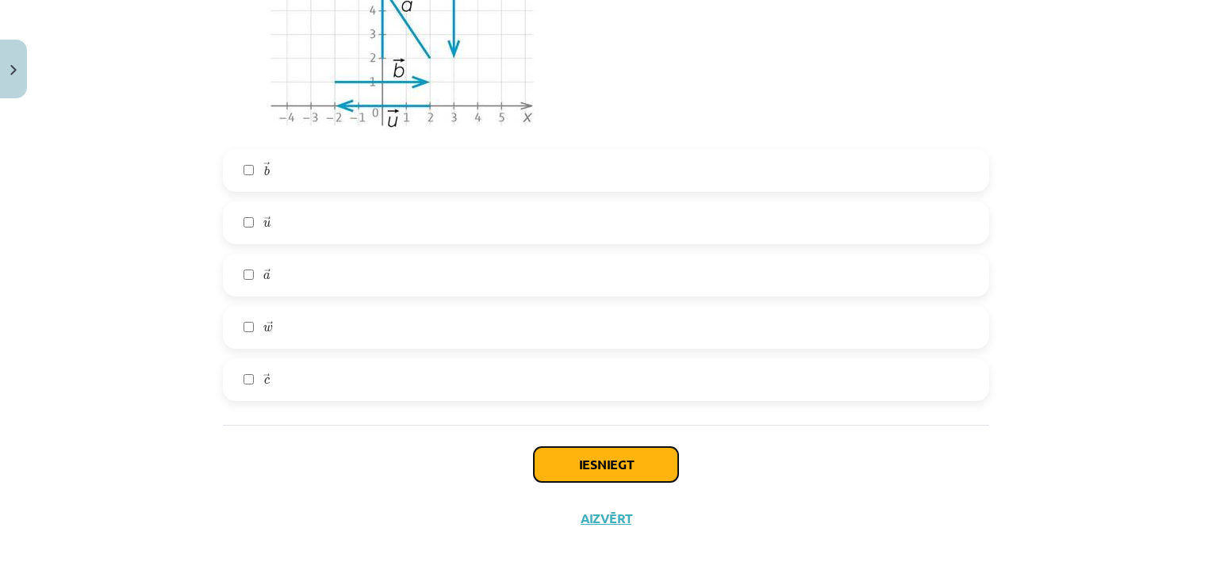
click at [577, 458] on button "Iesniegt" at bounding box center [606, 464] width 144 height 35
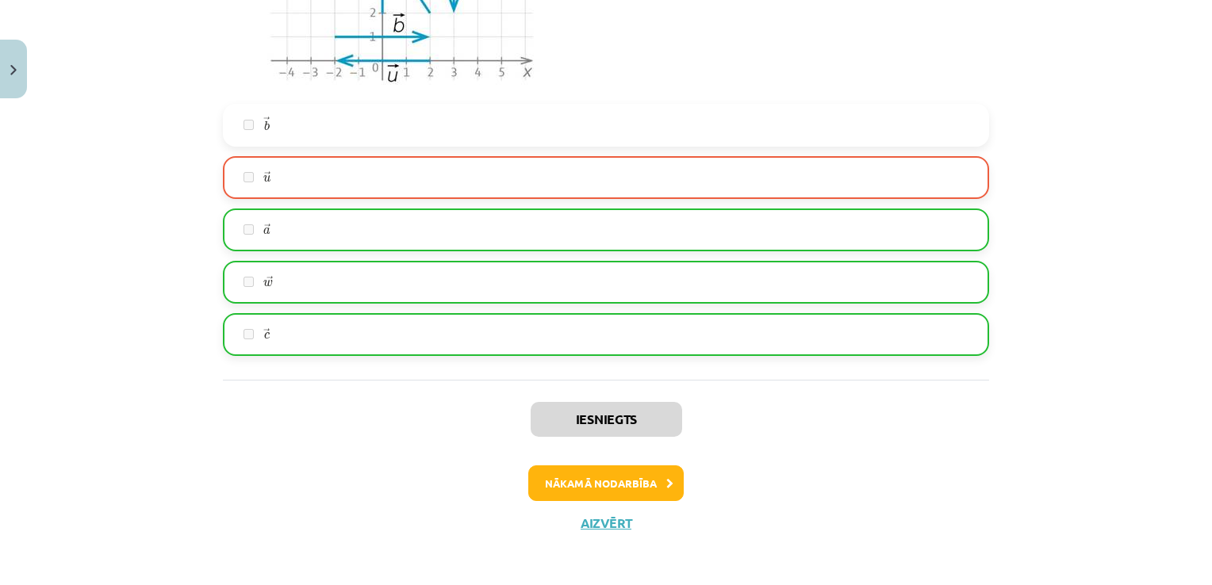
scroll to position [1744, 0]
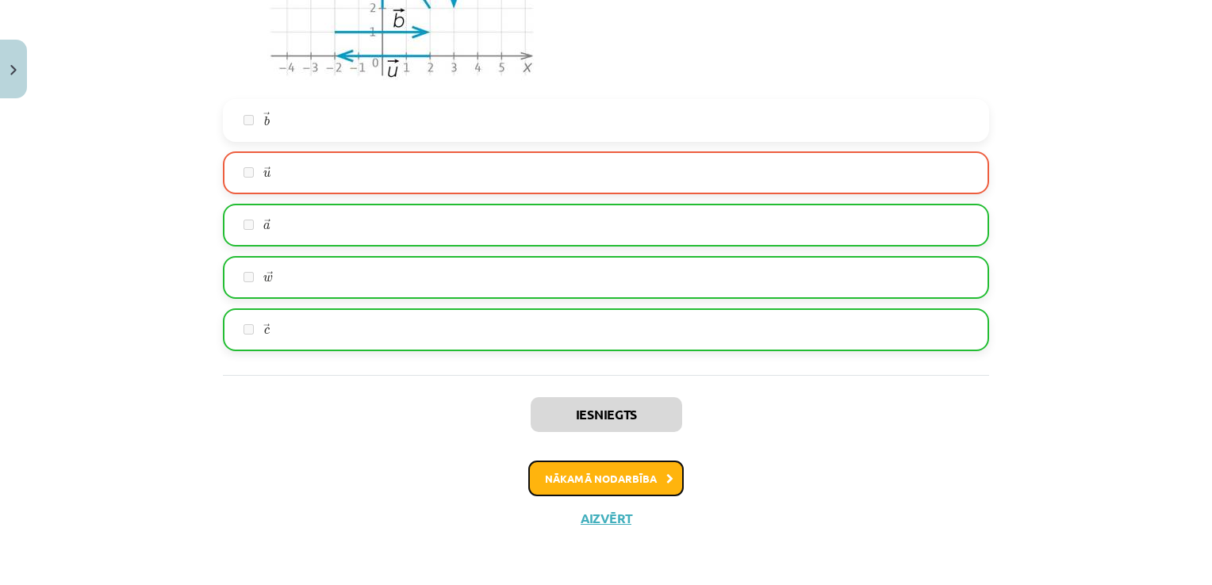
click at [644, 476] on button "Nākamā nodarbība" at bounding box center [605, 479] width 155 height 36
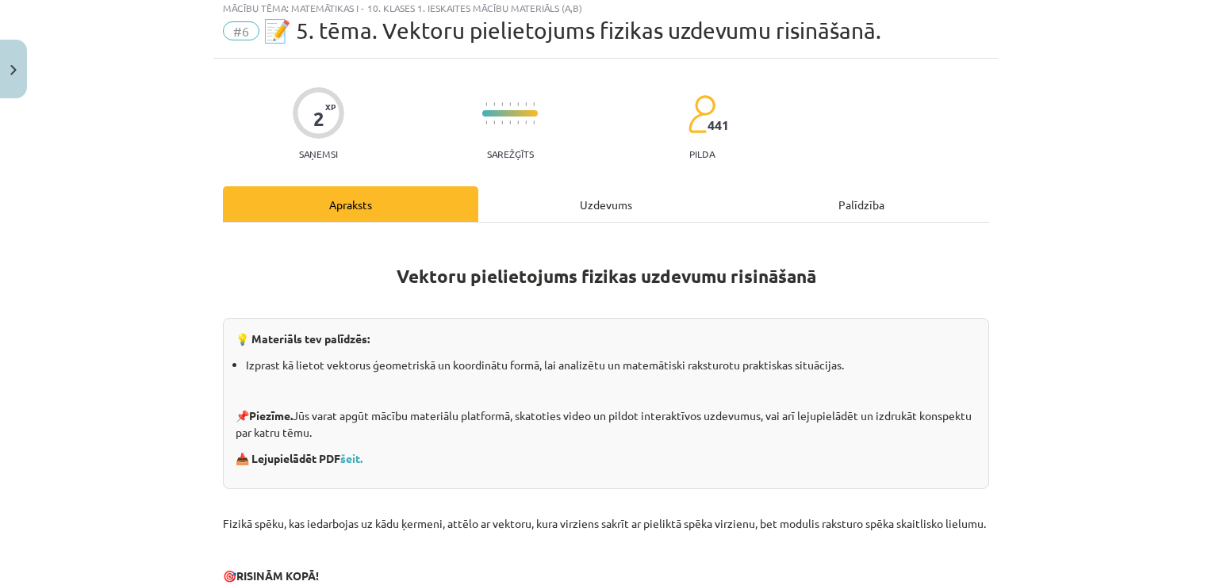
scroll to position [40, 0]
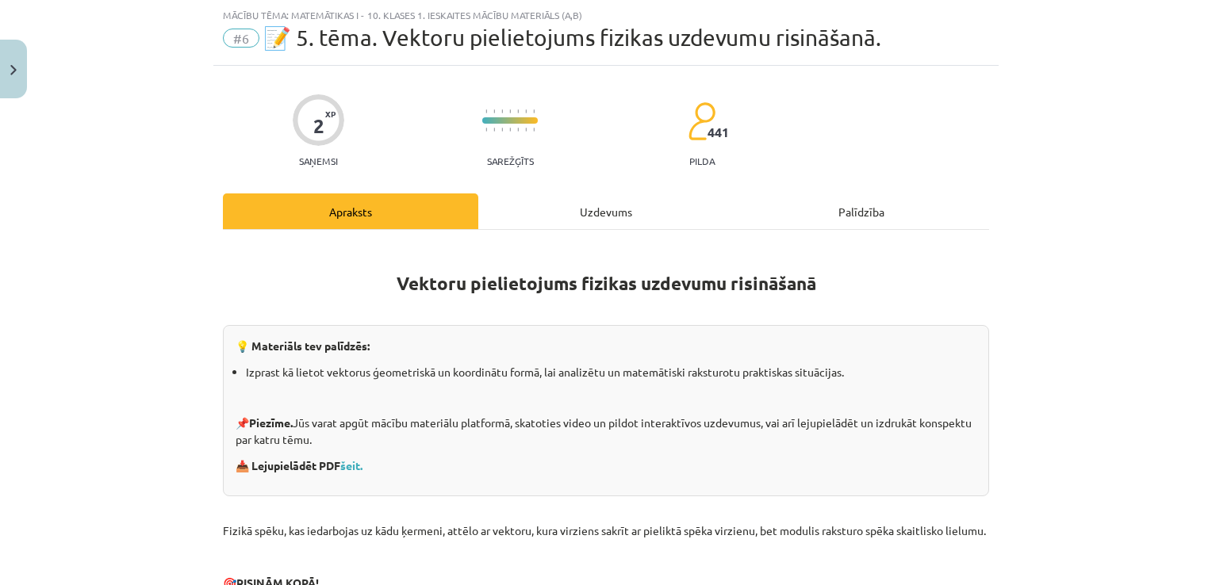
click at [568, 208] on div "Uzdevums" at bounding box center [605, 212] width 255 height 36
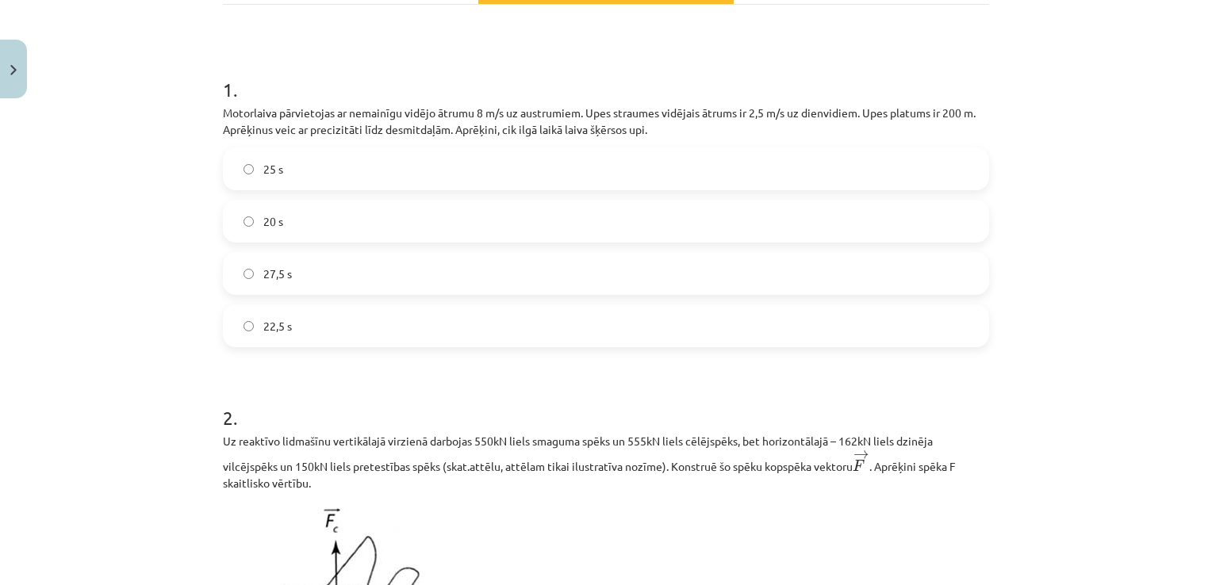
scroll to position [201, 0]
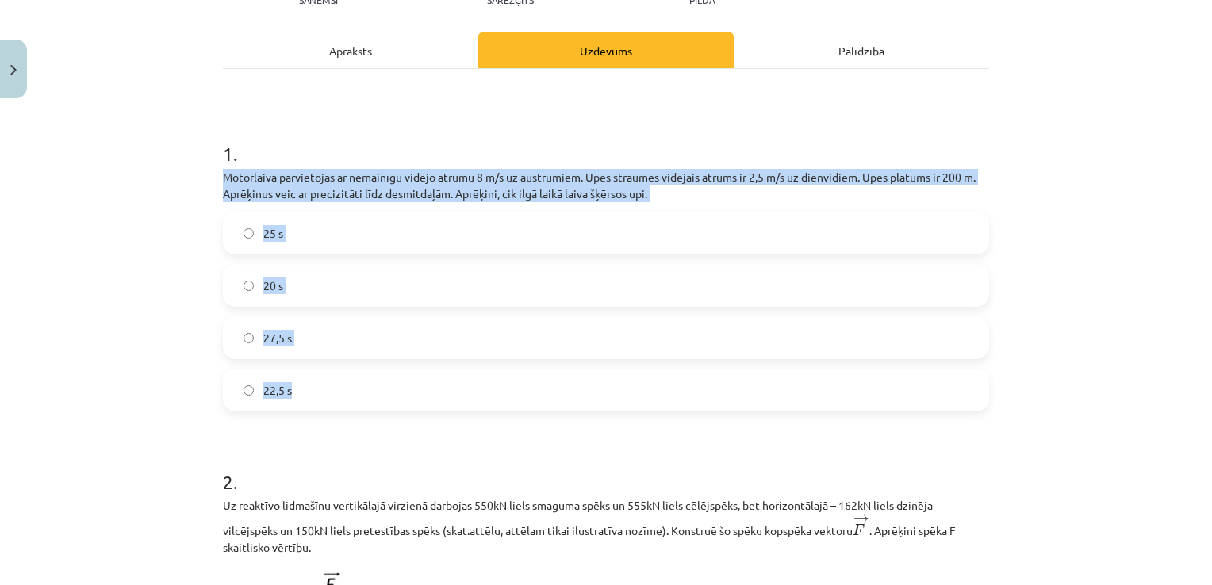
drag, startPoint x: 220, startPoint y: 175, endPoint x: 390, endPoint y: 397, distance: 280.0
click at [390, 397] on div "1 . Motorlaiva pārvietojas ar nemainīgu vidējo ātrumu 8 m/s uz austrumiem. Upes…" at bounding box center [606, 263] width 766 height 297
drag, startPoint x: 390, startPoint y: 397, endPoint x: 285, endPoint y: 389, distance: 105.8
copy div "Motorlaiva pārvietojas ar nemainīgu vidējo ātrumu 8 m/s uz austrumiem. Upes str…"
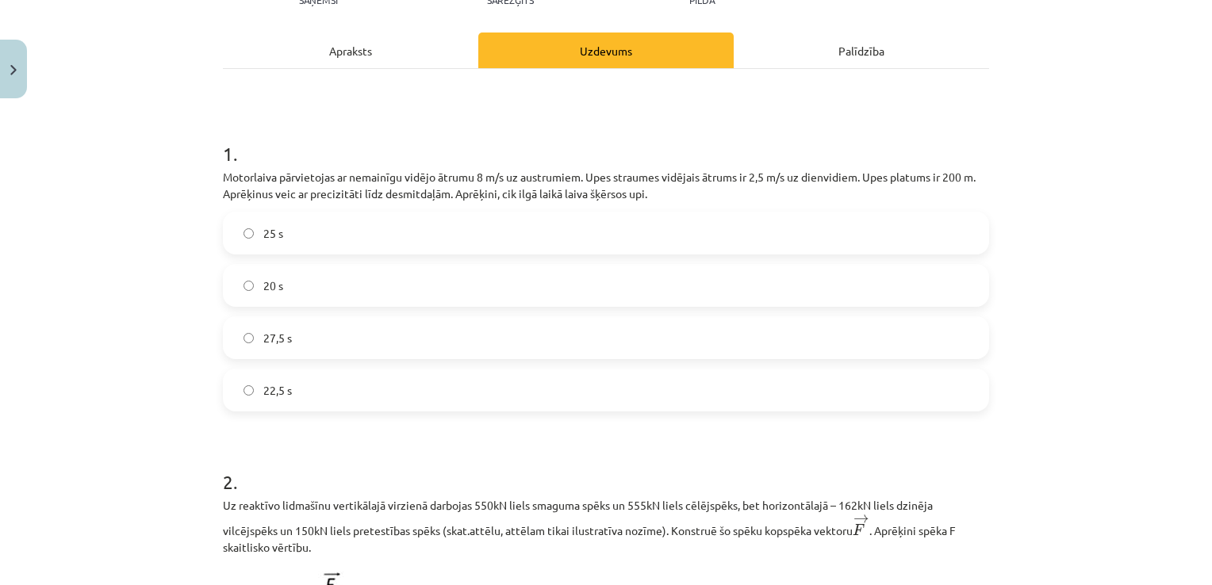
click at [440, 466] on h1 "2 ." at bounding box center [606, 467] width 766 height 49
click at [446, 351] on label "27,5 s" at bounding box center [605, 338] width 763 height 40
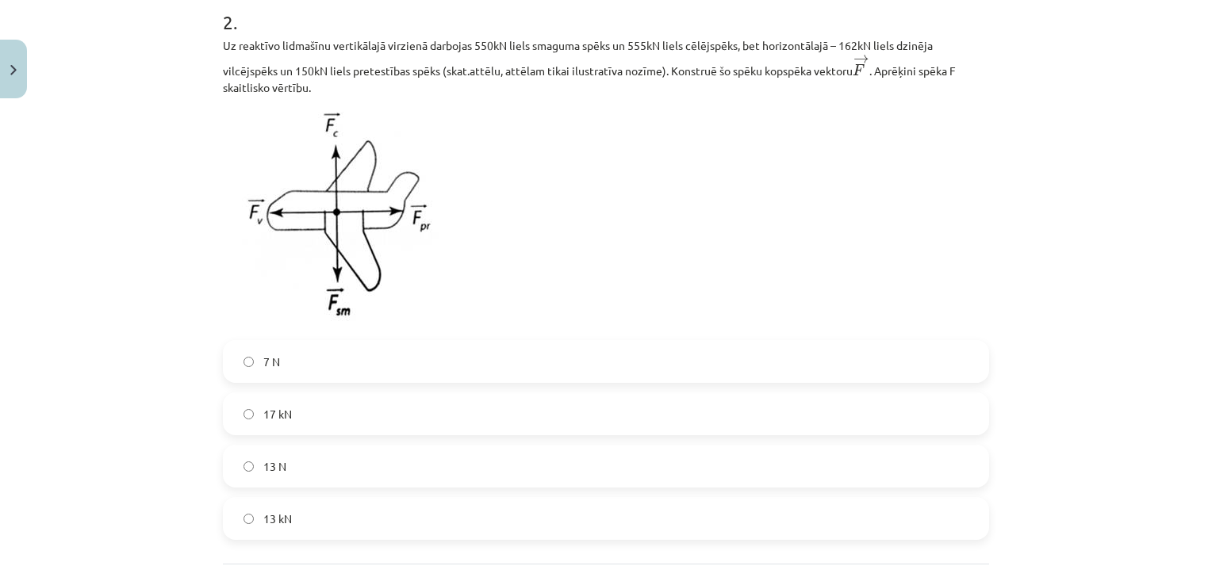
scroll to position [660, 0]
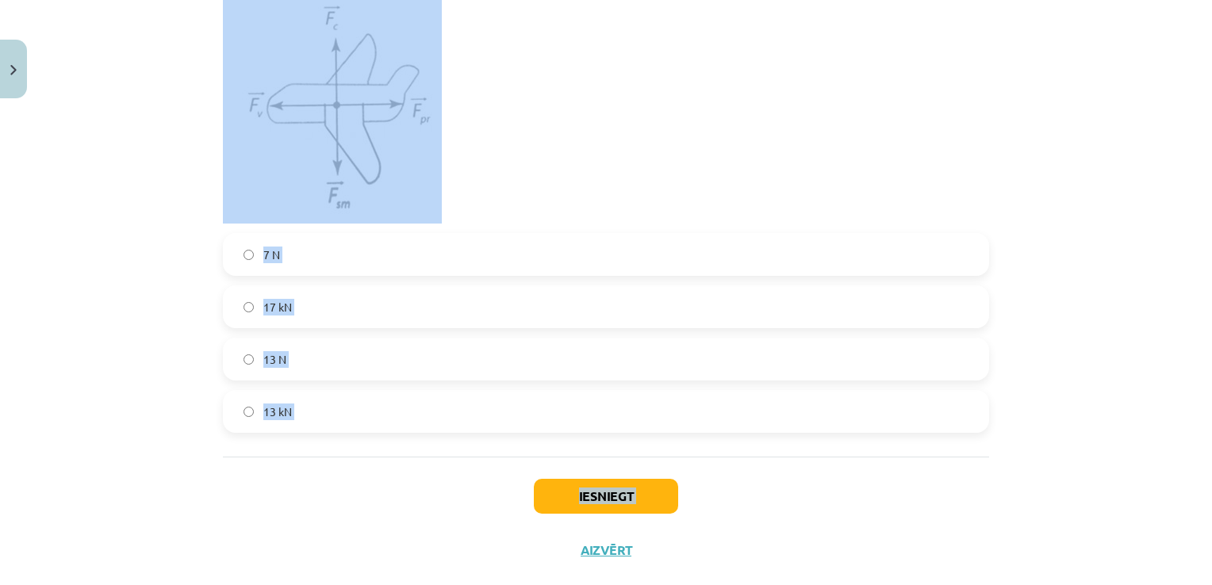
drag, startPoint x: 218, startPoint y: 40, endPoint x: 514, endPoint y: 577, distance: 613.0
click at [514, 577] on div "Mācību tēma: Matemātikas i - 10. klases 1. ieskaites mācību materiāls (a,b) #6 …" at bounding box center [606, 292] width 1212 height 585
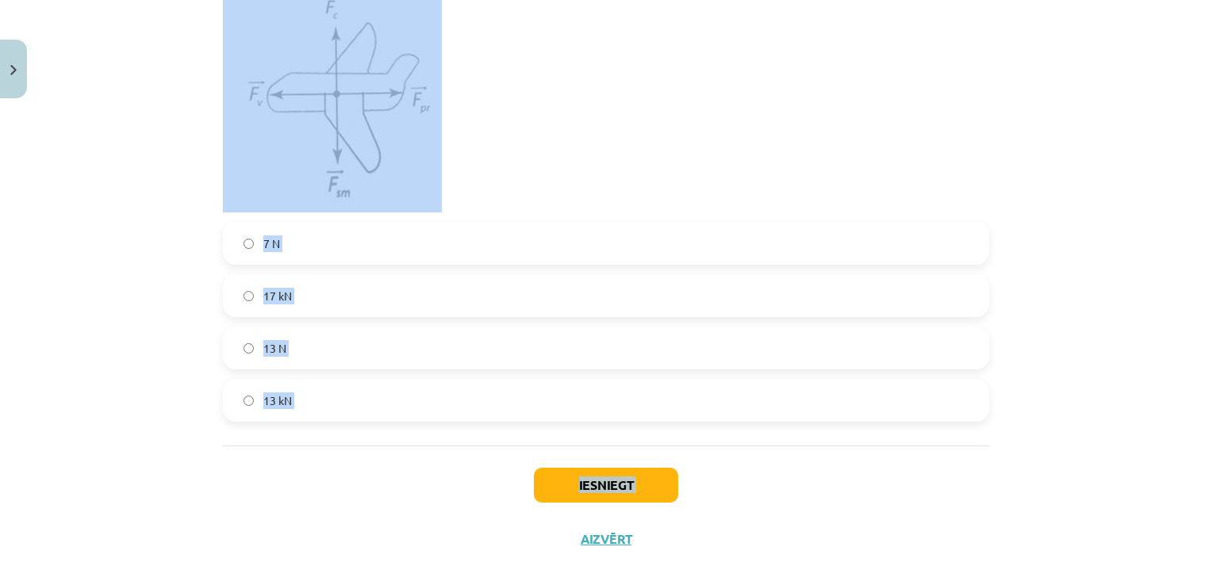
click at [275, 396] on span "13 kN" at bounding box center [277, 401] width 29 height 17
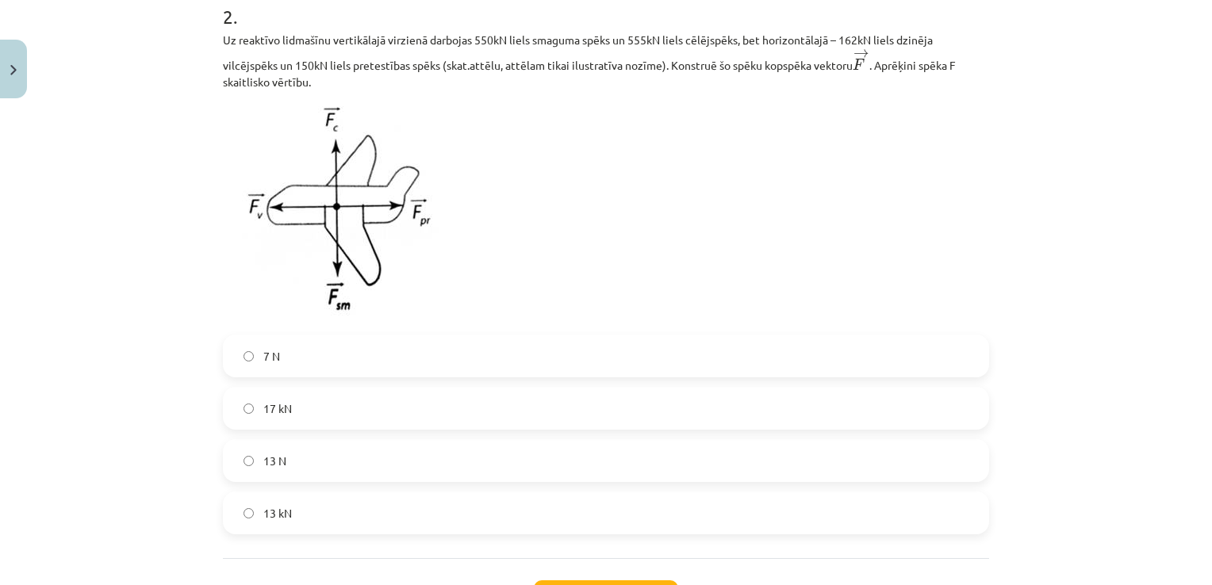
scroll to position [659, 0]
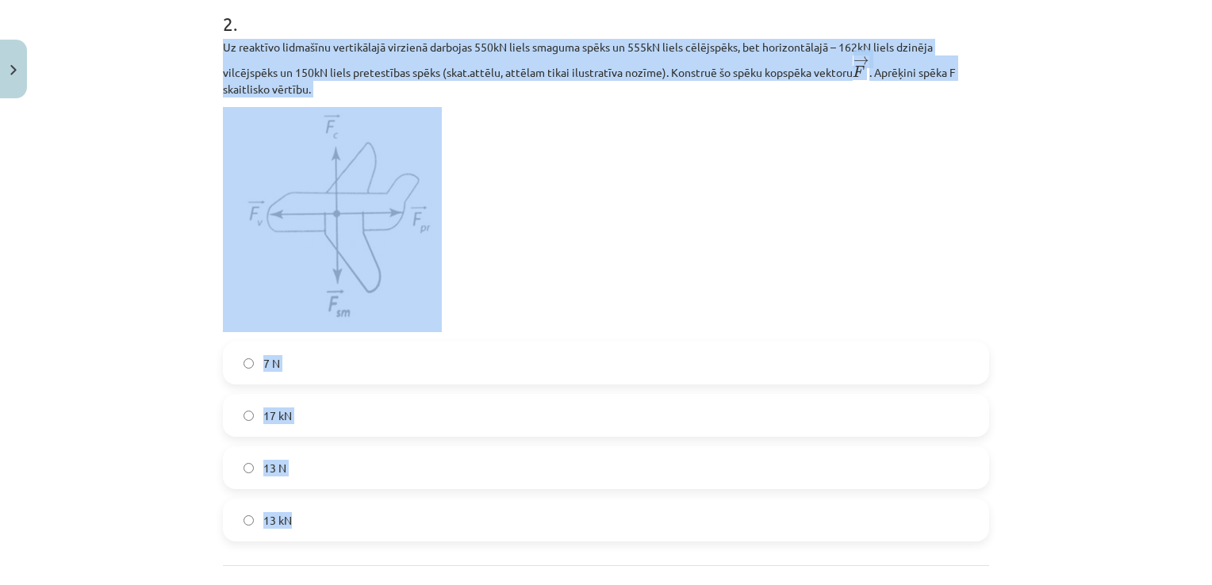
drag, startPoint x: 219, startPoint y: 45, endPoint x: 339, endPoint y: 535, distance: 504.0
click at [339, 535] on div "2 . Uz reaktīvo lidmašīnu vertikālajā virzienā darbojas 550kN liels smaguma spē…" at bounding box center [606, 263] width 766 height 557
drag, startPoint x: 339, startPoint y: 535, endPoint x: 266, endPoint y: 522, distance: 74.8
copy div "Uz reaktīvo lidmašīnu vertikālajā virzienā darbojas 550kN liels smaguma spēks u…"
click at [547, 211] on p at bounding box center [606, 219] width 766 height 225
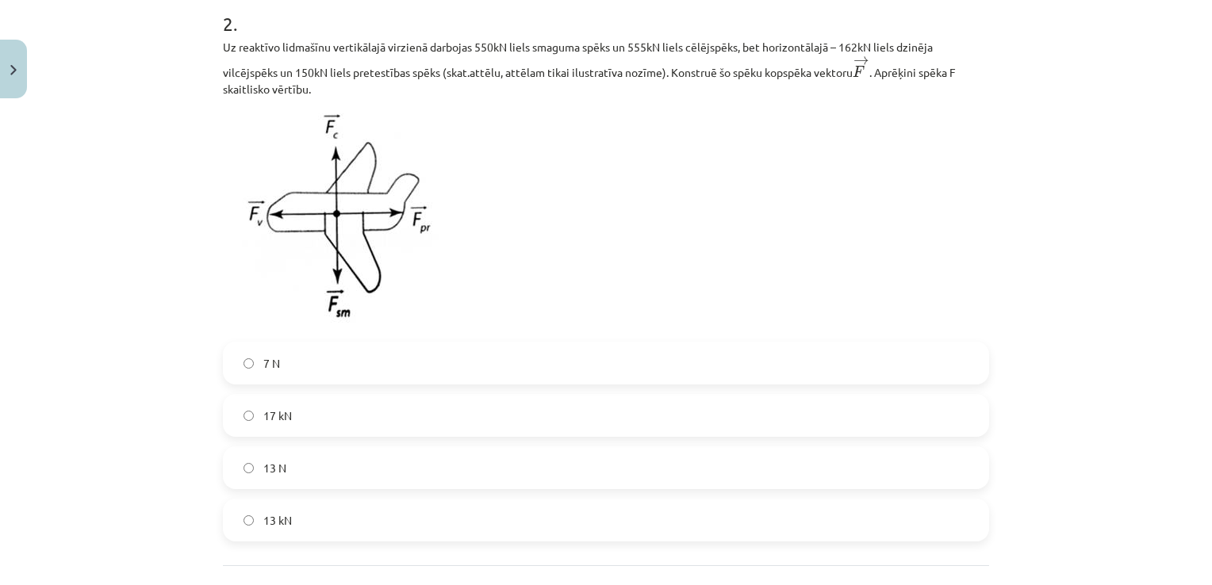
click at [366, 477] on label "13 N" at bounding box center [605, 468] width 763 height 40
click at [345, 518] on label "13 kN" at bounding box center [605, 520] width 763 height 40
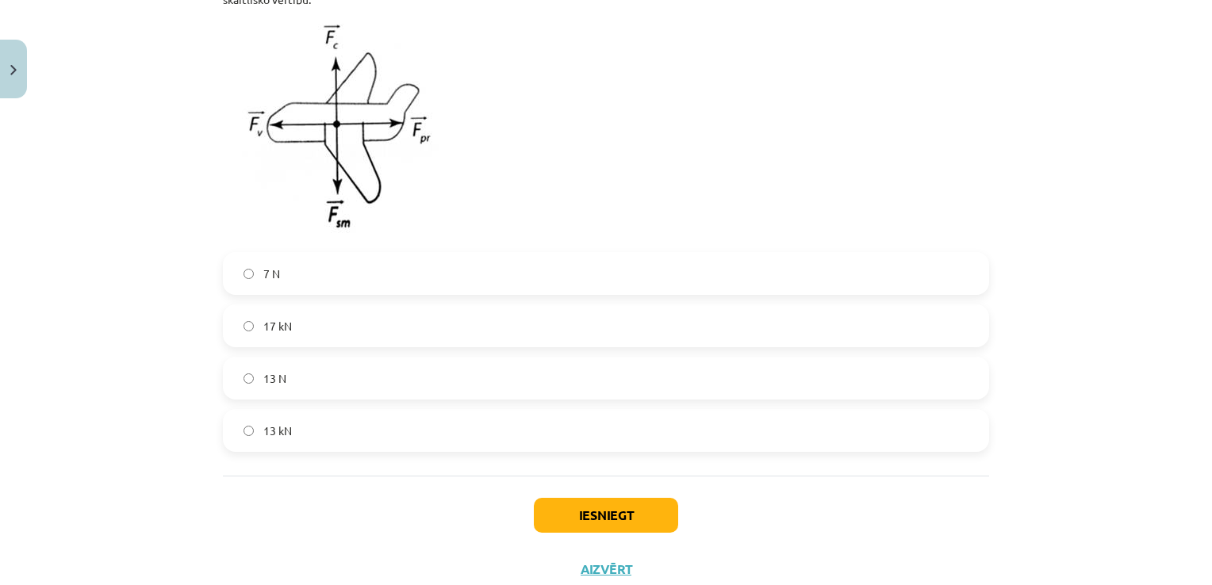
scroll to position [799, 0]
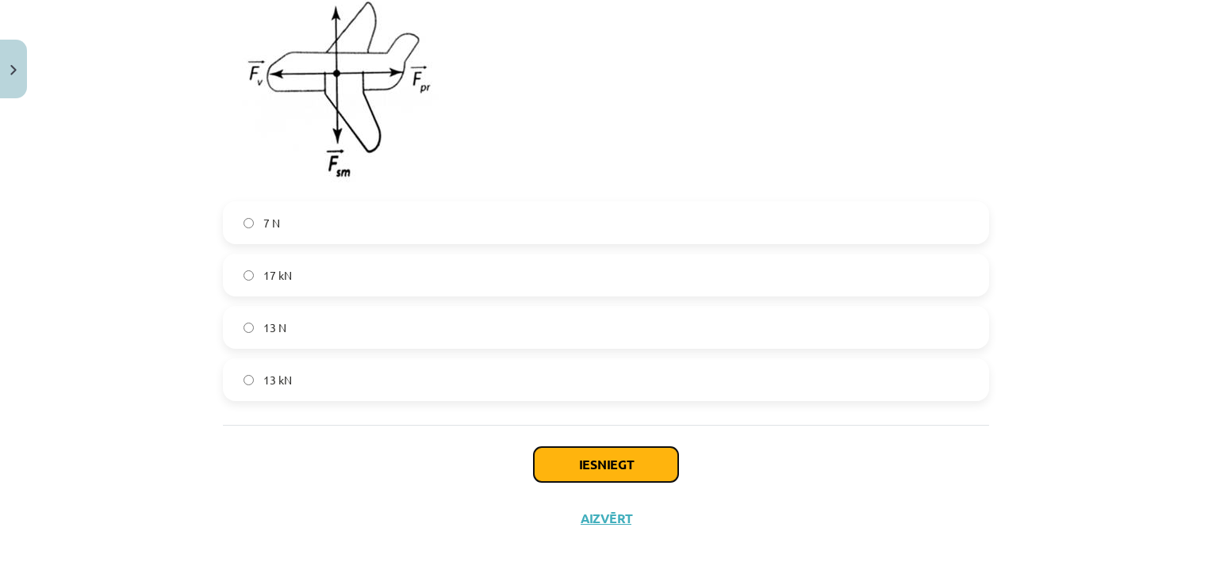
click at [577, 460] on button "Iesniegt" at bounding box center [606, 464] width 144 height 35
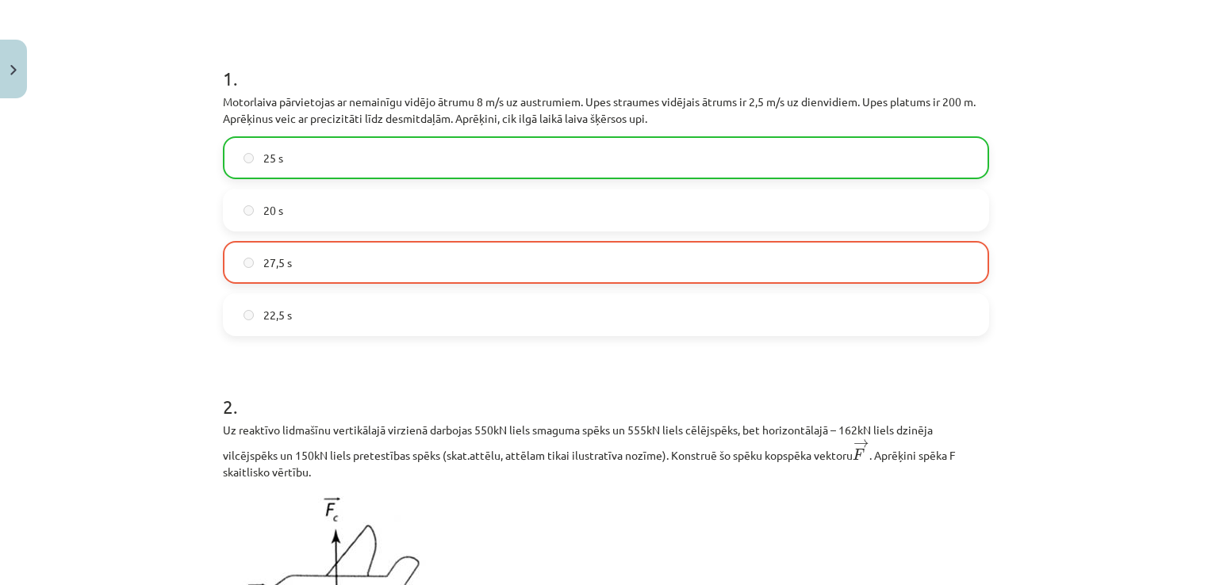
scroll to position [850, 0]
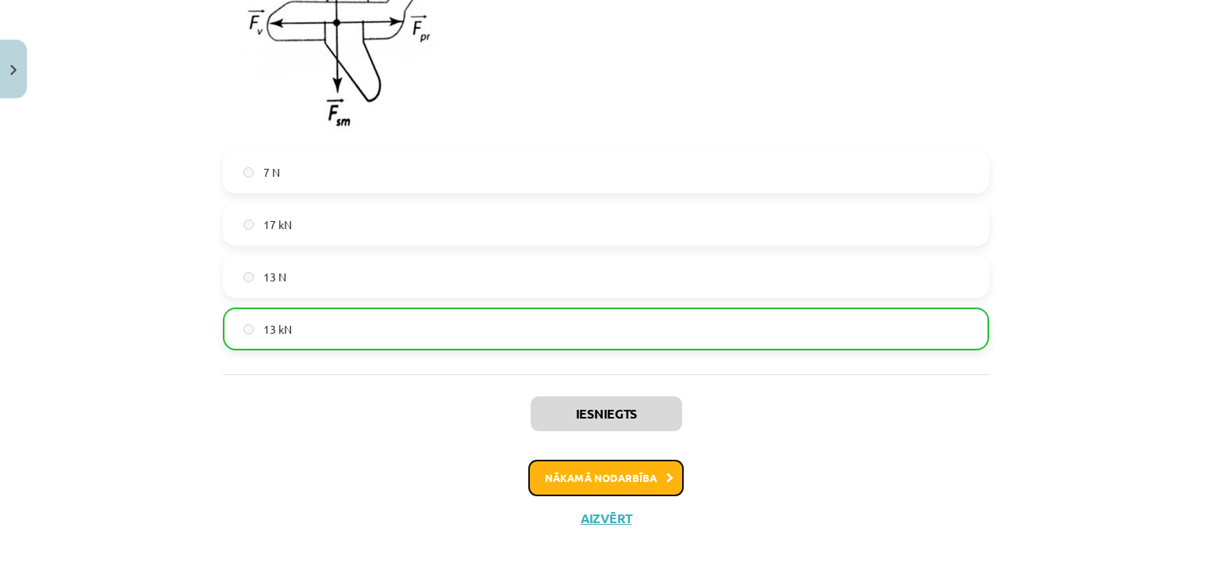
click at [600, 473] on button "Nākamā nodarbība" at bounding box center [605, 478] width 155 height 36
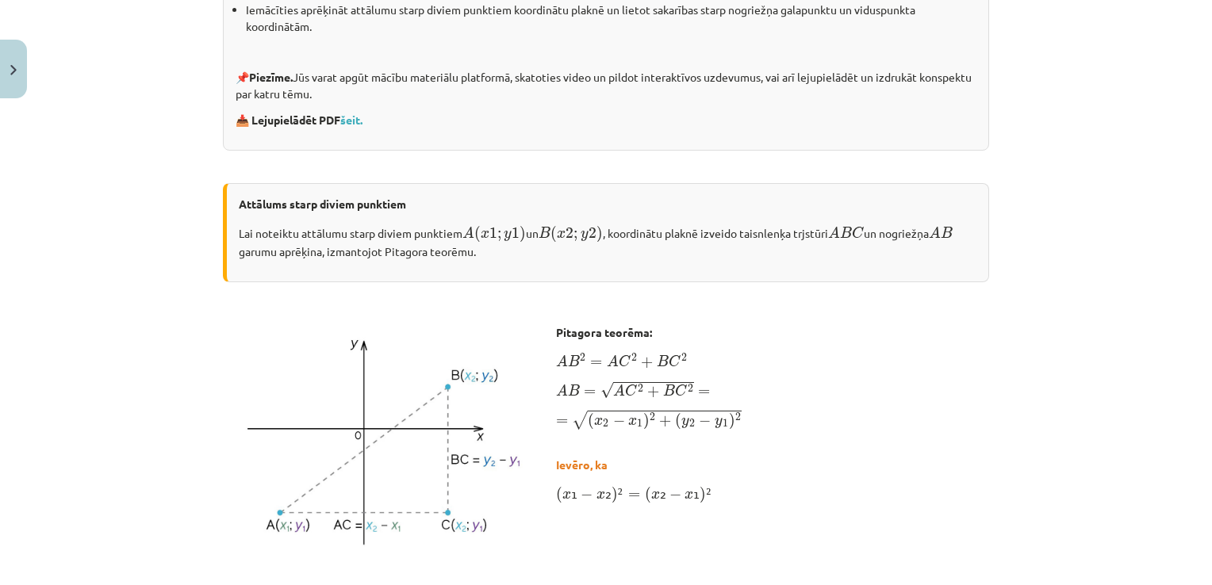
scroll to position [100, 0]
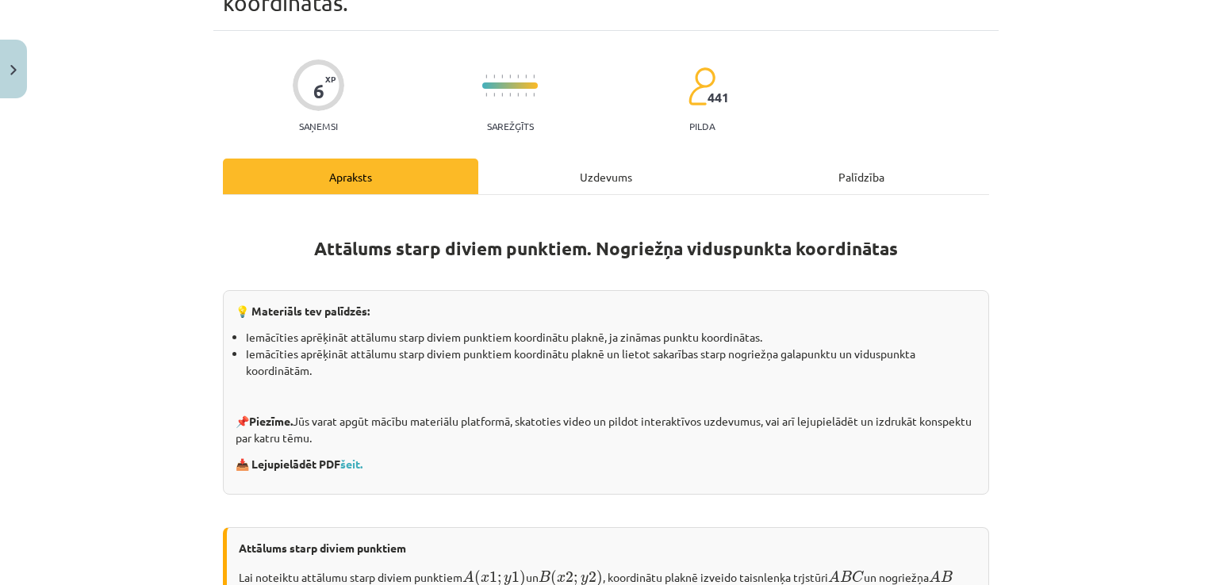
click at [626, 167] on div "Uzdevums" at bounding box center [605, 177] width 255 height 36
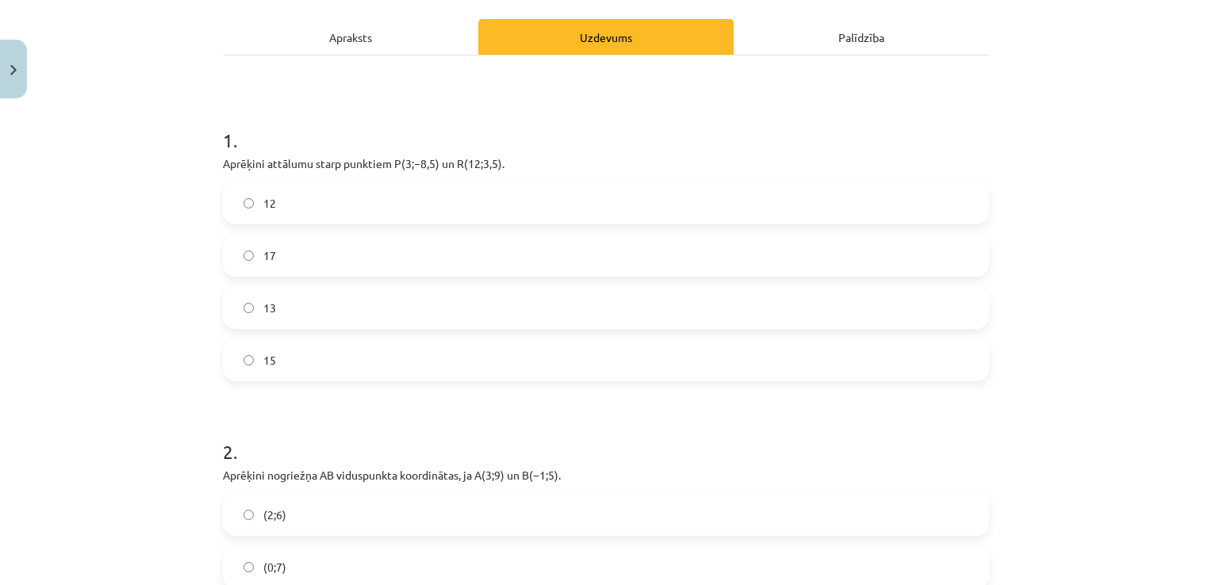
scroll to position [224, 0]
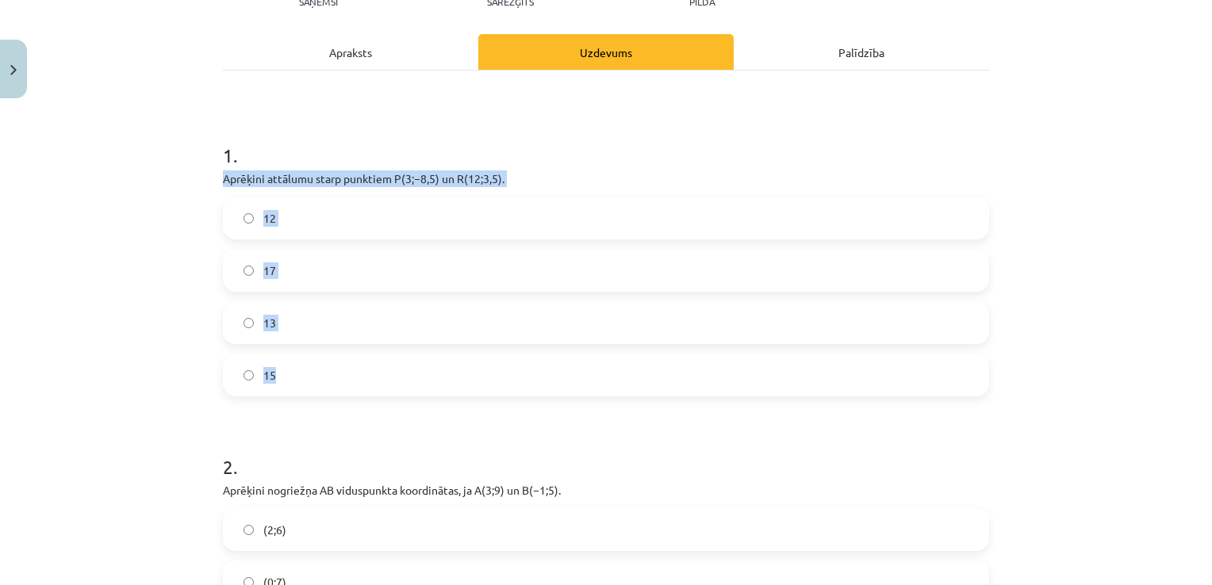
drag, startPoint x: 217, startPoint y: 177, endPoint x: 399, endPoint y: 364, distance: 260.8
click at [399, 364] on div "1 . Aprēķini attālumu starp punktiem ﻿P(3;−8,5) un ﻿R(12;3,5)﻿. 12 17 13 15" at bounding box center [606, 257] width 766 height 280
copy div "Aprēķini attālumu starp punktiem ﻿P(3;−8,5) un ﻿R(12;3,5)﻿. 12 17 13 15"
click at [428, 440] on h1 "2 ." at bounding box center [606, 452] width 766 height 49
click at [458, 373] on label "15" at bounding box center [605, 375] width 763 height 40
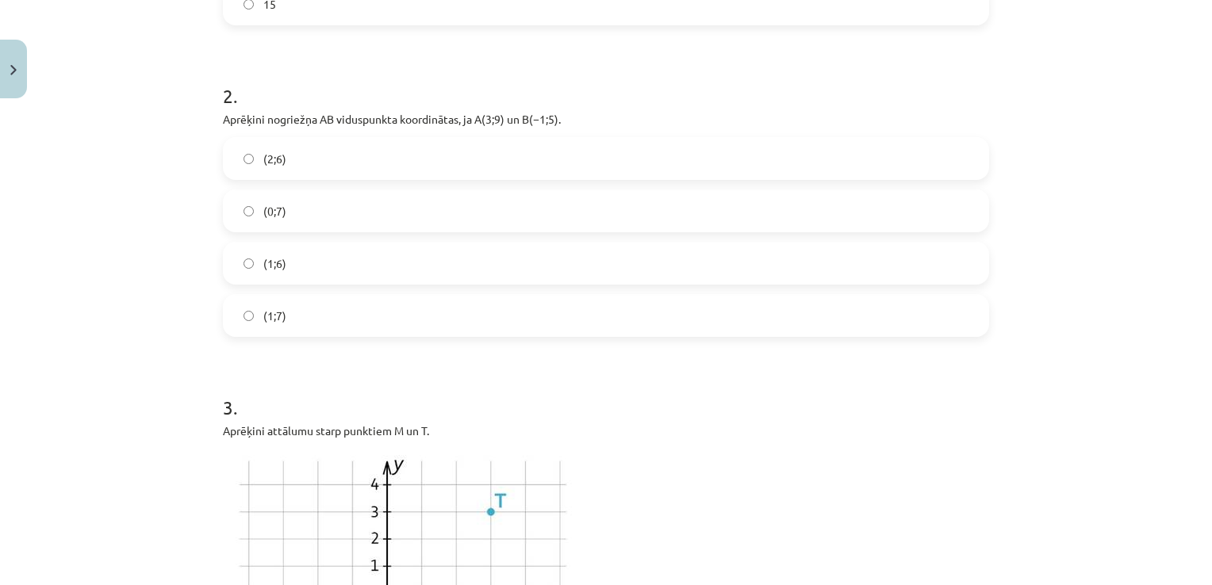
scroll to position [620, 0]
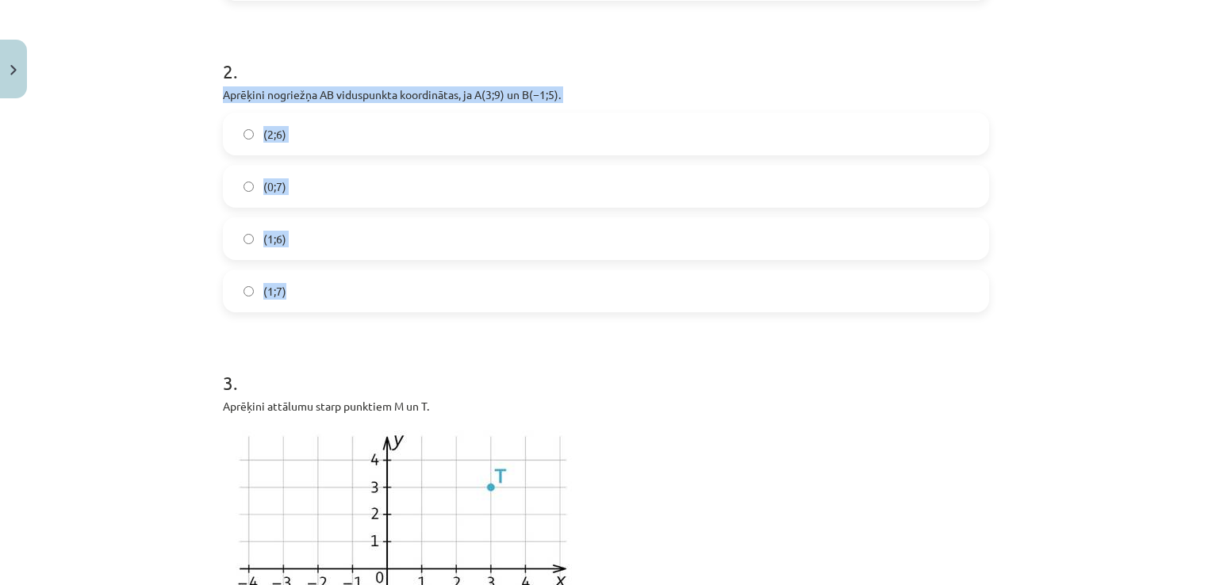
drag, startPoint x: 217, startPoint y: 93, endPoint x: 409, endPoint y: 271, distance: 262.1
click at [409, 271] on div "2 . Aprēķini nogriežņa ﻿AB viduspunkta koordinātas, ja ﻿A(3;9) un ﻿B(−1;5). (2;…" at bounding box center [606, 173] width 766 height 280
drag, startPoint x: 409, startPoint y: 271, endPoint x: 416, endPoint y: 93, distance: 178.6
click at [416, 93] on p "Aprēķini nogriežņa ﻿AB viduspunkta koordinātas, ja ﻿A(3;9) un ﻿B(−1;5)." at bounding box center [606, 94] width 766 height 17
copy div "Aprēķini nogriežņa ﻿AB viduspunkta koordinātas, ja ﻿A(3;9) un ﻿B(−1;5). (2;6) (…"
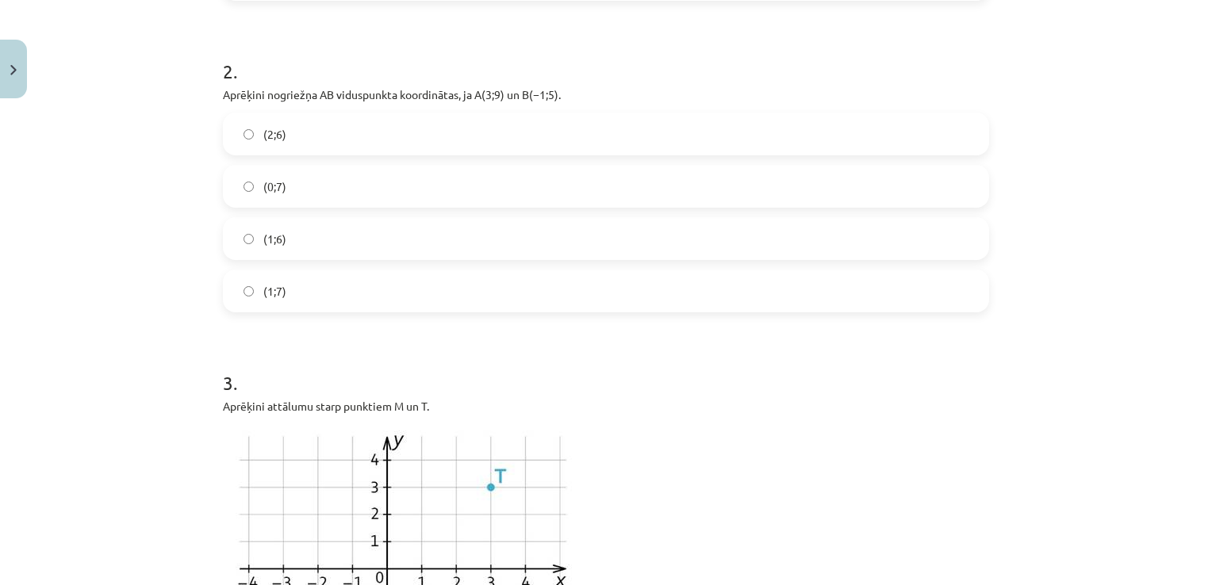
click at [661, 282] on label "(1;7)" at bounding box center [605, 291] width 763 height 40
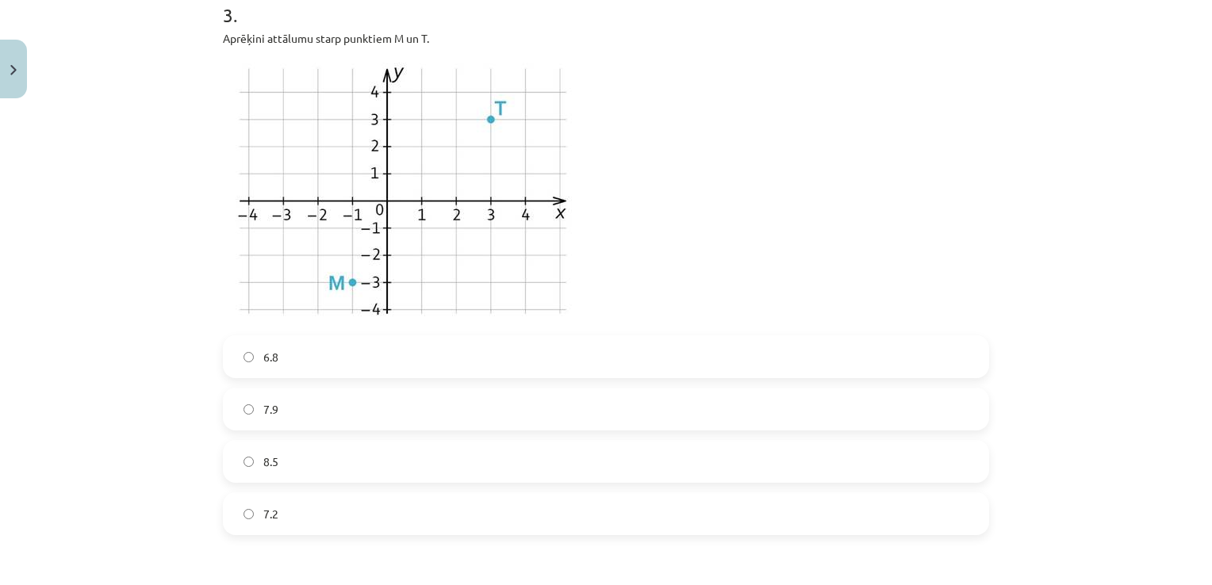
scroll to position [991, 0]
click at [610, 459] on label "8.5" at bounding box center [605, 459] width 763 height 40
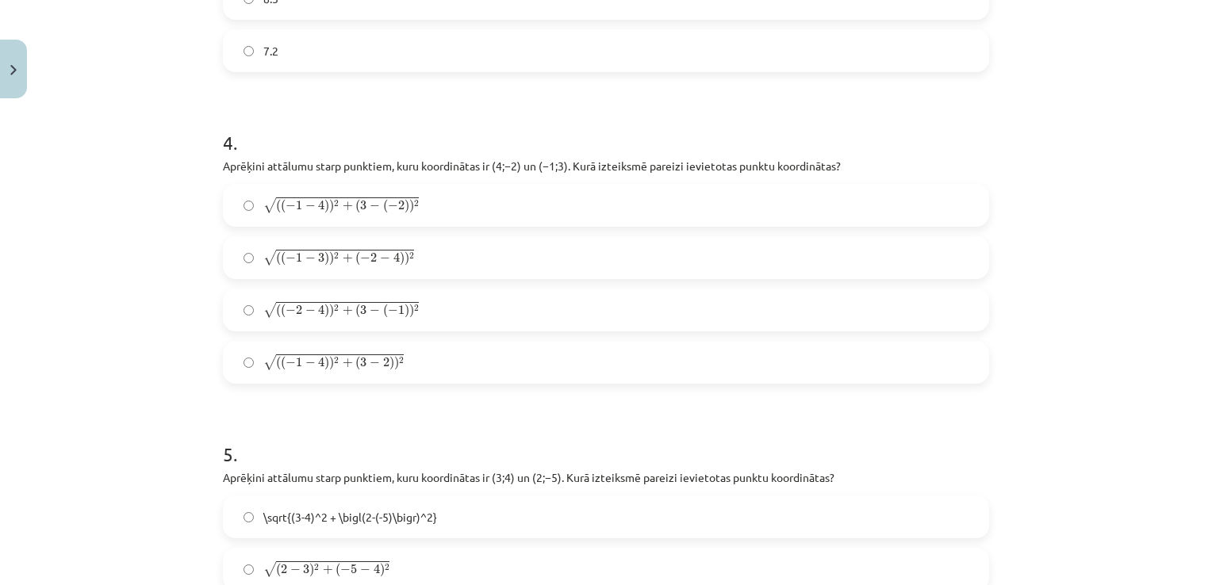
scroll to position [1466, 0]
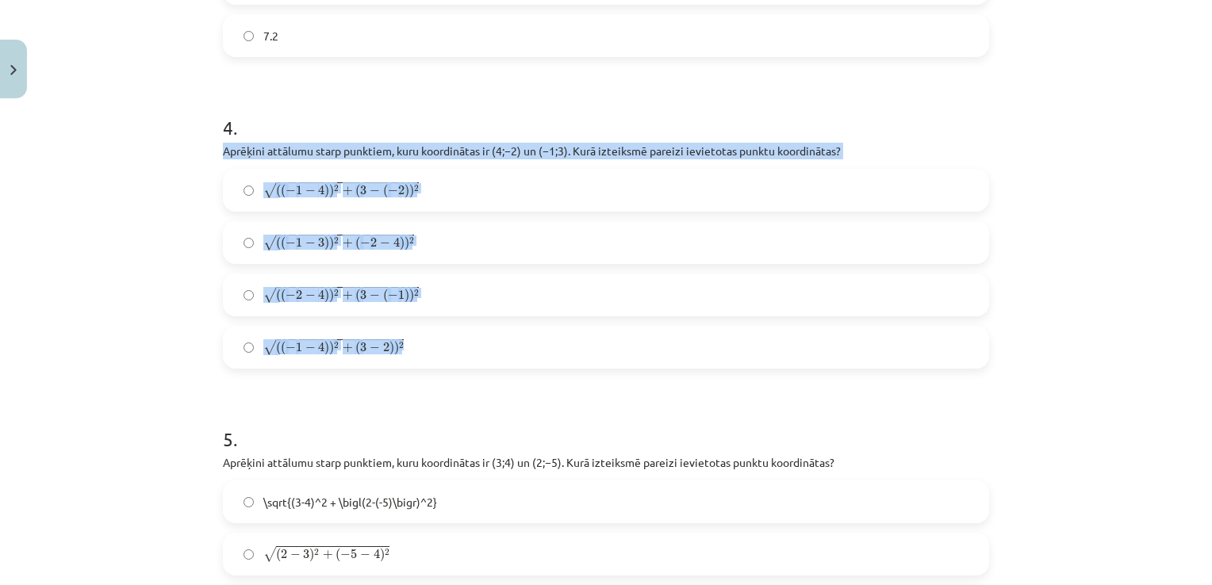
drag, startPoint x: 220, startPoint y: 148, endPoint x: 427, endPoint y: 357, distance: 293.9
click at [427, 357] on div "4 . Aprēķini attālumu starp punktiem, kuru koordinātas ir ﻿(4;−2) un ﻿(−1;3)﻿. …" at bounding box center [606, 229] width 766 height 280
drag, startPoint x: 427, startPoint y: 357, endPoint x: 378, endPoint y: 342, distance: 51.4
copy div "Aprēķini attālumu starp punktiem, kuru koordinātas ir ﻿(4;−2) un ﻿(−1;3)﻿. Kurā…"
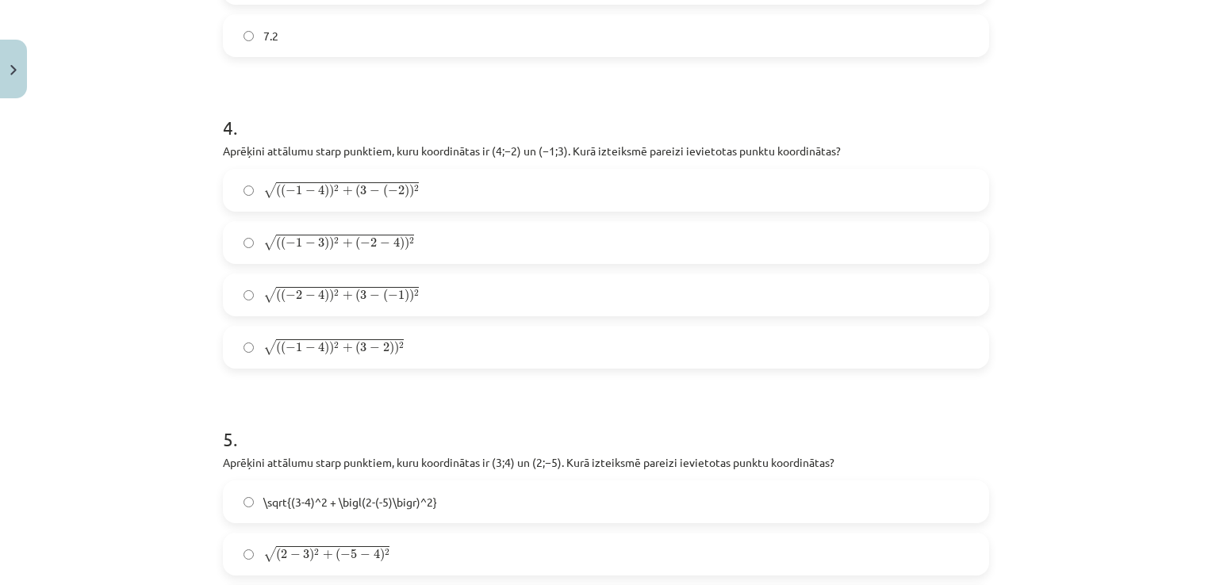
click at [356, 402] on h1 "5 ." at bounding box center [606, 425] width 766 height 49
click at [445, 184] on label "√ ( ( − 1 − 4 ) ) 2 + ( 3 − ( − 2 ) ) 2 ( ( − 1 − 4 ) ) 2 + ( 3 − ( − 2 ) ) 2" at bounding box center [605, 191] width 763 height 40
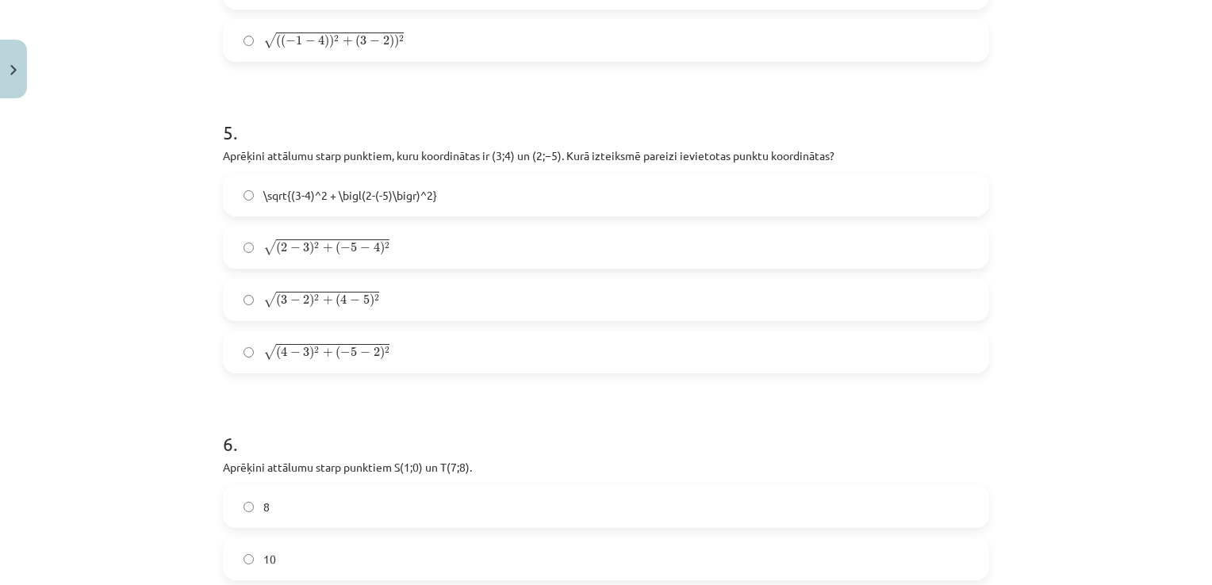
scroll to position [1807, 0]
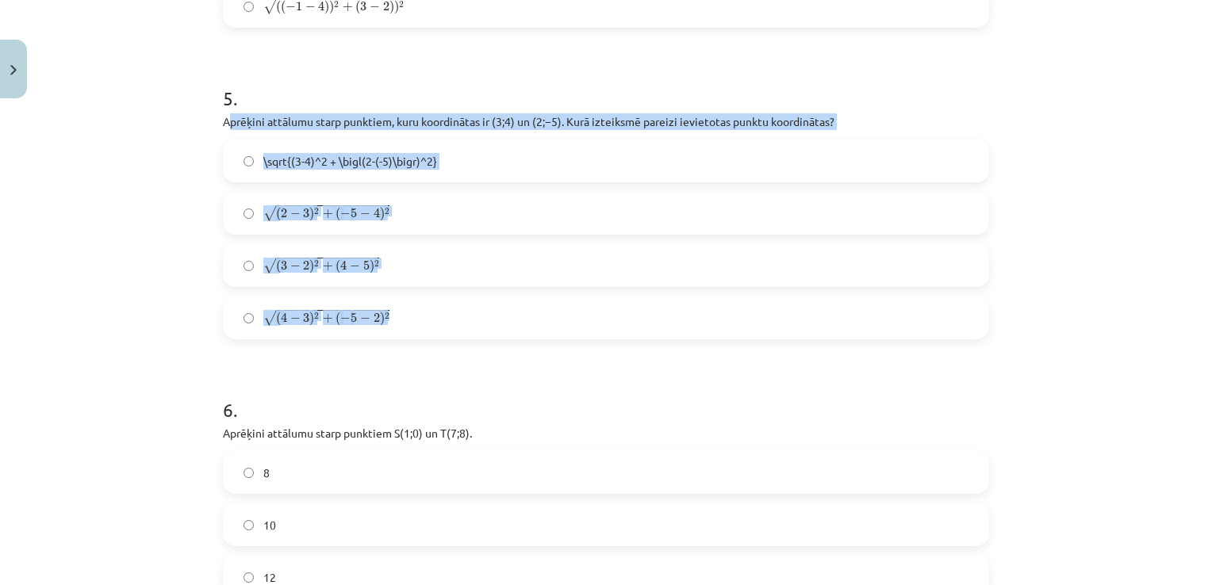
drag, startPoint x: 221, startPoint y: 117, endPoint x: 447, endPoint y: 300, distance: 289.8
click at [447, 300] on div "5 . Aprēķini attālumu starp punktiem, kuru koordinātas ir ﻿(3;4)﻿ un ﻿(2;−5). K…" at bounding box center [606, 199] width 766 height 280
drag, startPoint x: 447, startPoint y: 300, endPoint x: 369, endPoint y: 312, distance: 78.8
copy div "prēķini attālumu starp punktiem, kuru koordinātas ir ﻿(3;4)﻿ un ﻿(2;−5). Kurā i…"
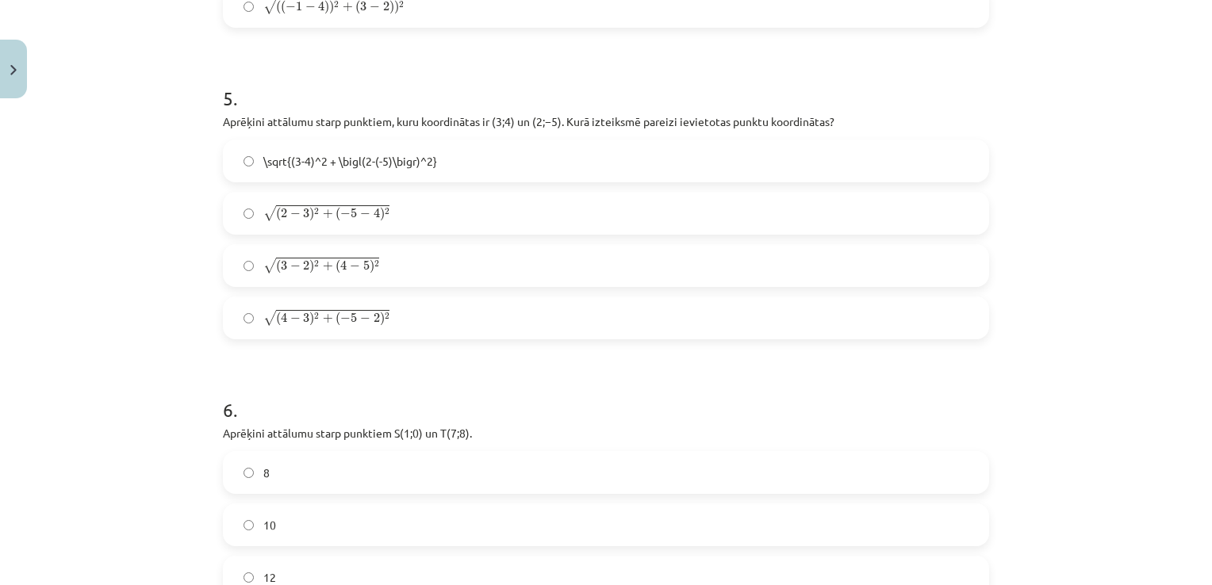
click at [335, 209] on span "(" at bounding box center [337, 214] width 5 height 14
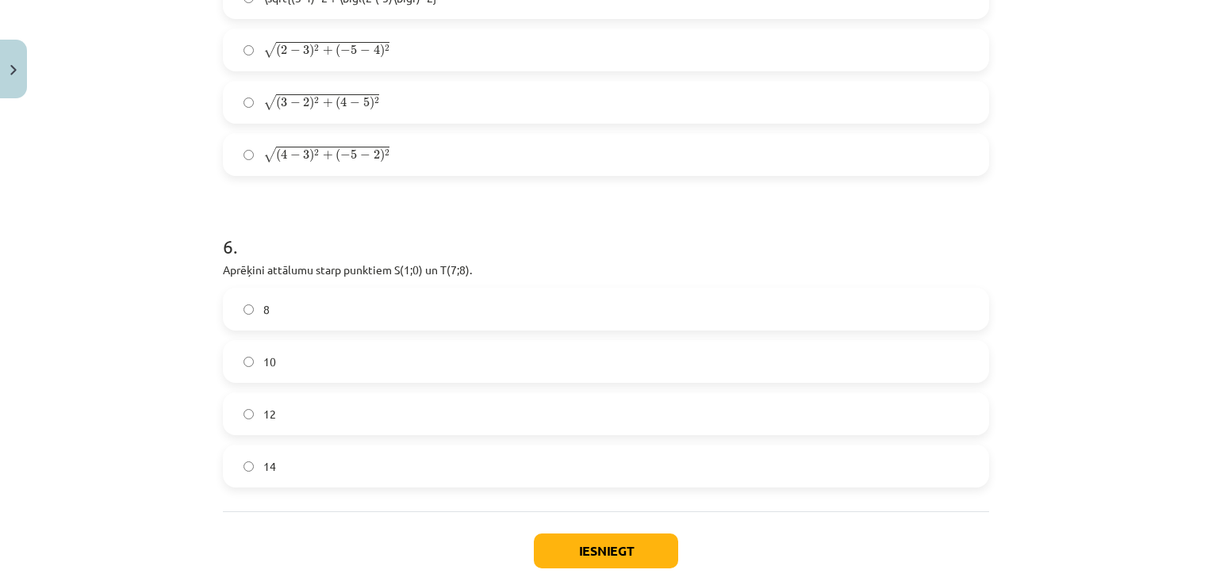
scroll to position [2056, 0]
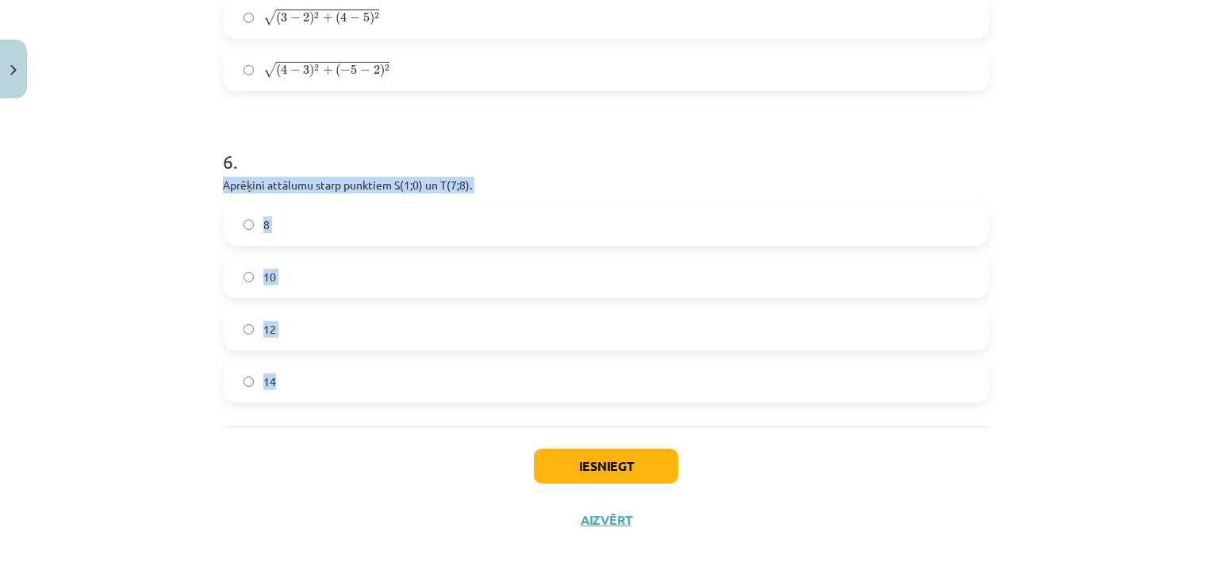
drag, startPoint x: 217, startPoint y: 182, endPoint x: 401, endPoint y: 375, distance: 267.6
click at [401, 375] on div "6 . Aprēķini attālumu starp punktiem ﻿S(1;0)﻿ un ﻿T(7;8). 8 10 12 14" at bounding box center [606, 263] width 766 height 280
drag, startPoint x: 401, startPoint y: 375, endPoint x: 405, endPoint y: 179, distance: 195.9
copy div "Aprēķini attālumu starp punktiem ﻿S(1;0)﻿ un ﻿T(7;8). 8 10 12 14"
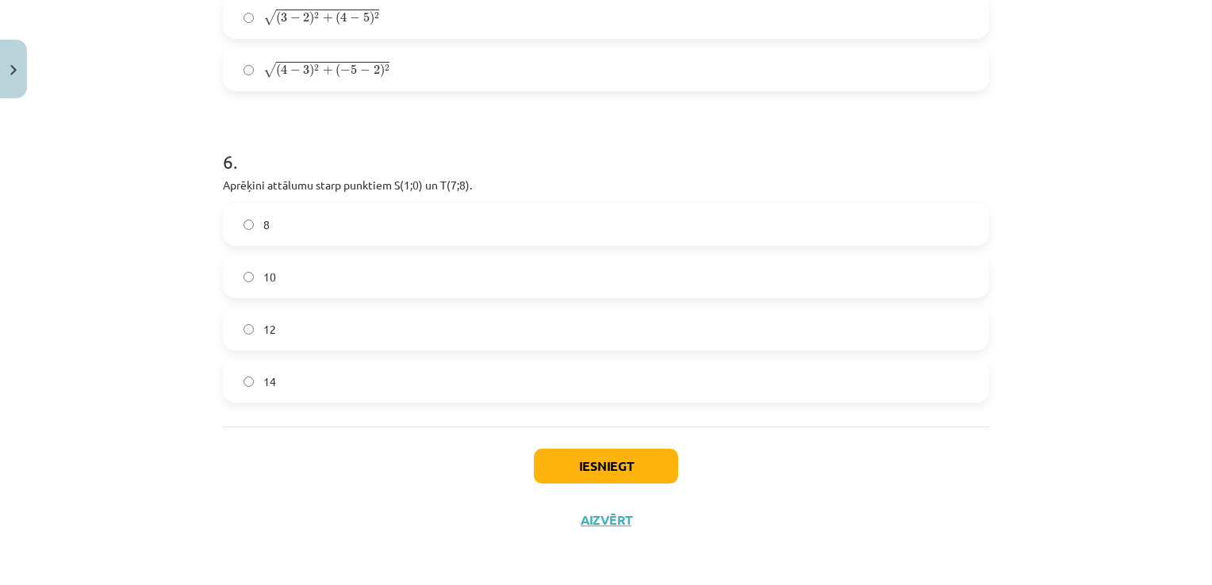
click at [263, 469] on div "Iesniegt Aizvērt" at bounding box center [606, 482] width 766 height 111
click at [352, 273] on label "10" at bounding box center [605, 277] width 763 height 40
click at [636, 463] on button "Iesniegt" at bounding box center [606, 466] width 144 height 35
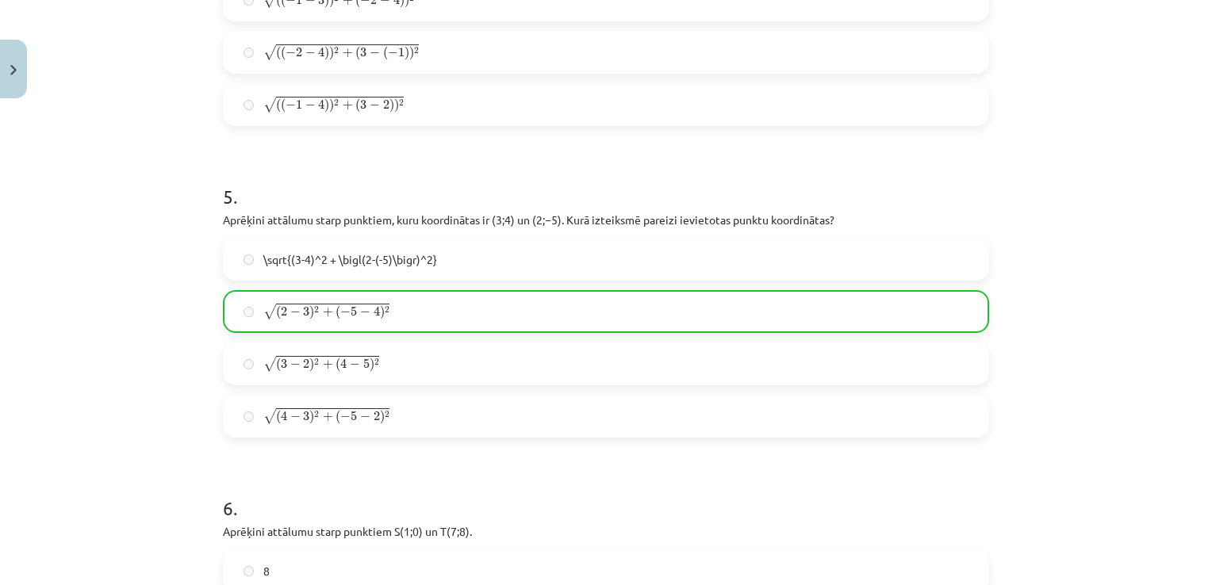
scroll to position [1837, 0]
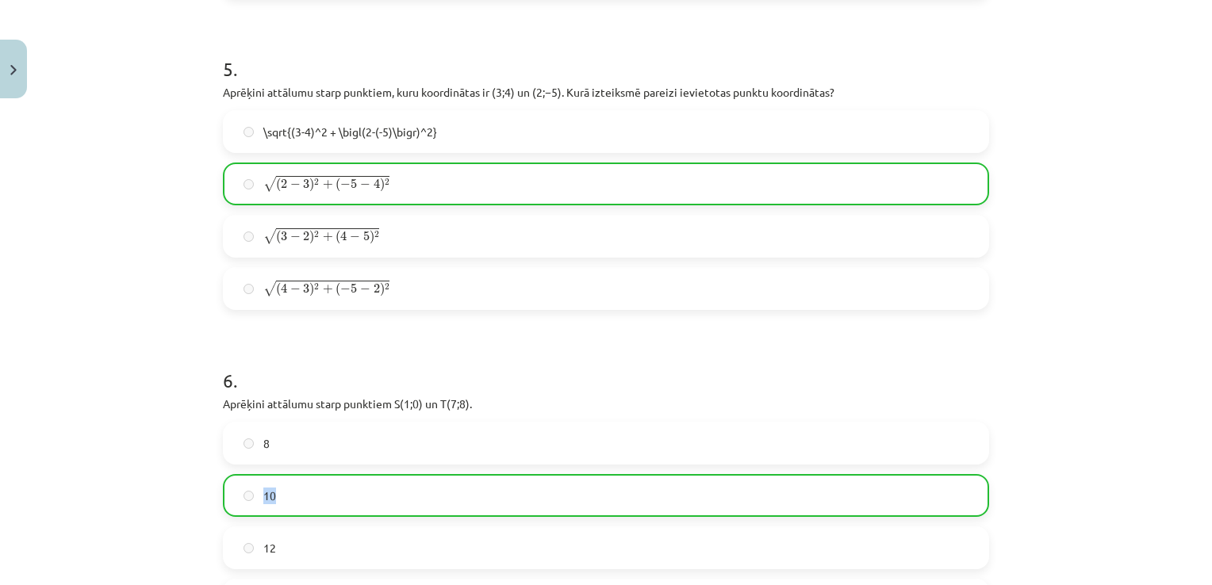
drag, startPoint x: 1198, startPoint y: 446, endPoint x: 1193, endPoint y: 512, distance: 66.0
click at [1193, 512] on div "Mācību tēma: Matemātikas i - 10. klases 1. ieskaites mācību materiāls (a,b) #7 …" at bounding box center [606, 292] width 1212 height 585
drag, startPoint x: 1193, startPoint y: 512, endPoint x: 1107, endPoint y: 348, distance: 184.5
click at [1107, 348] on div "Mācību tēma: Matemātikas i - 10. klases 1. ieskaites mācību materiāls (a,b) #7 …" at bounding box center [606, 292] width 1212 height 585
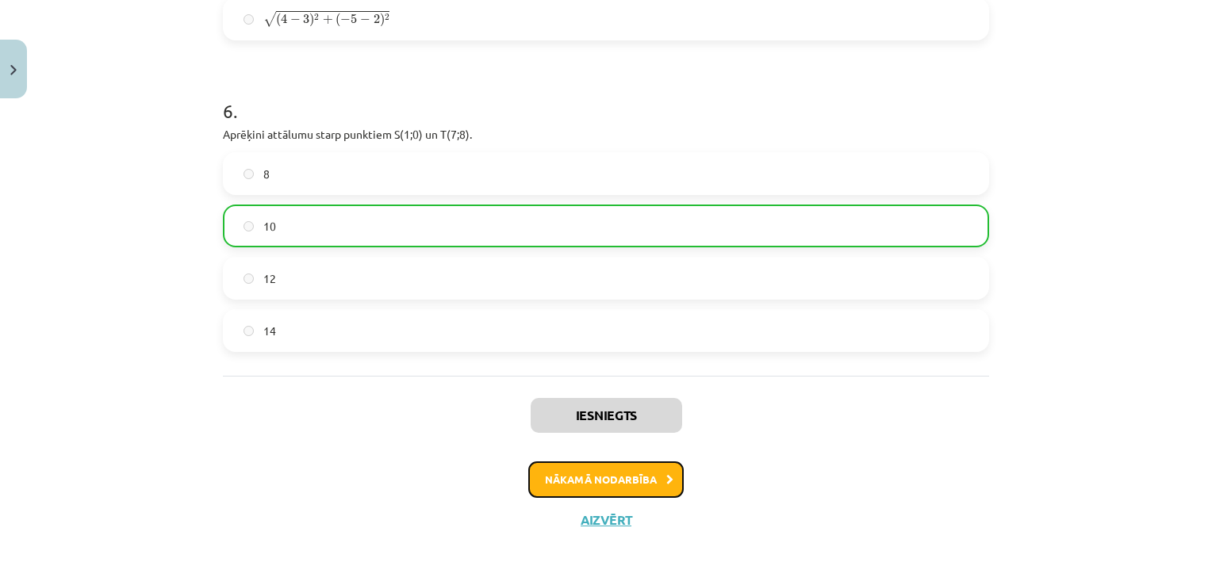
click at [647, 485] on button "Nākamā nodarbība" at bounding box center [605, 480] width 155 height 36
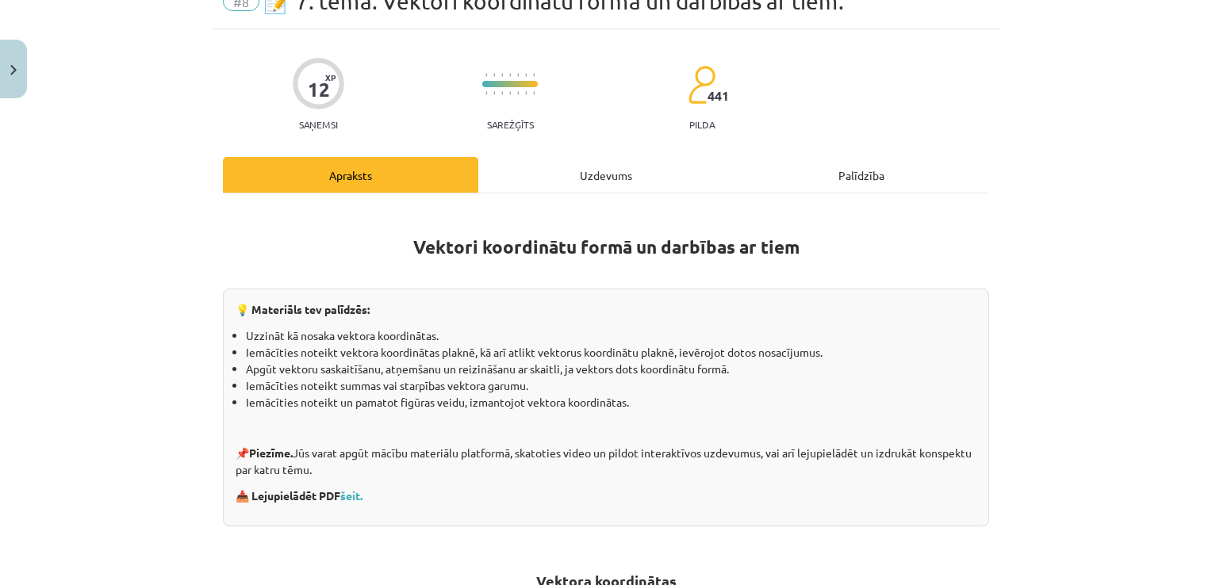
scroll to position [40, 0]
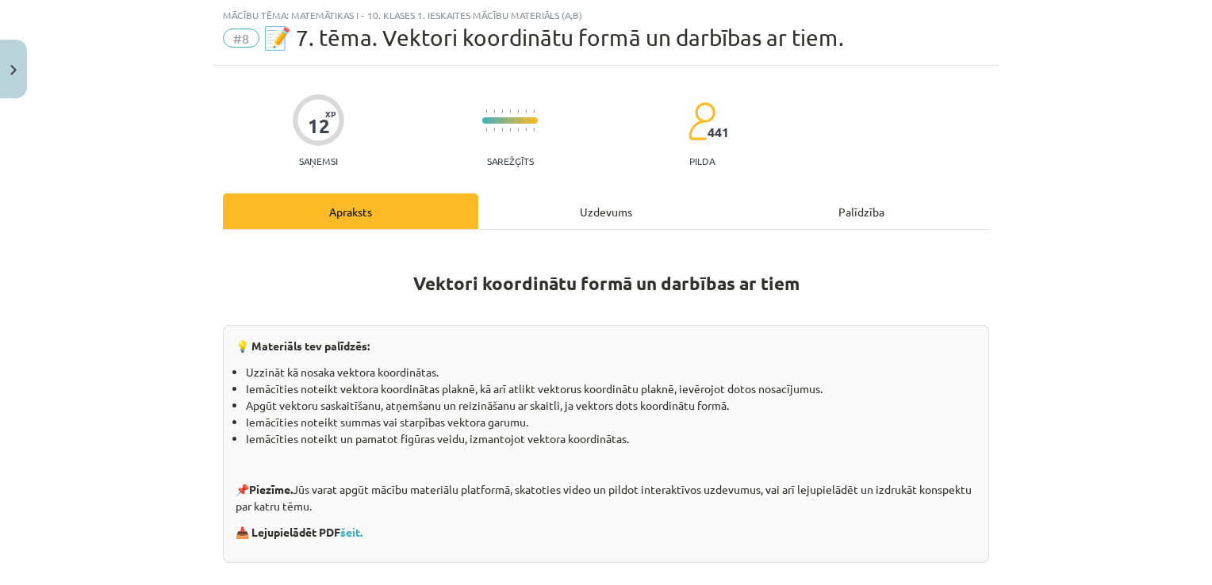
click at [592, 203] on div "Uzdevums" at bounding box center [605, 212] width 255 height 36
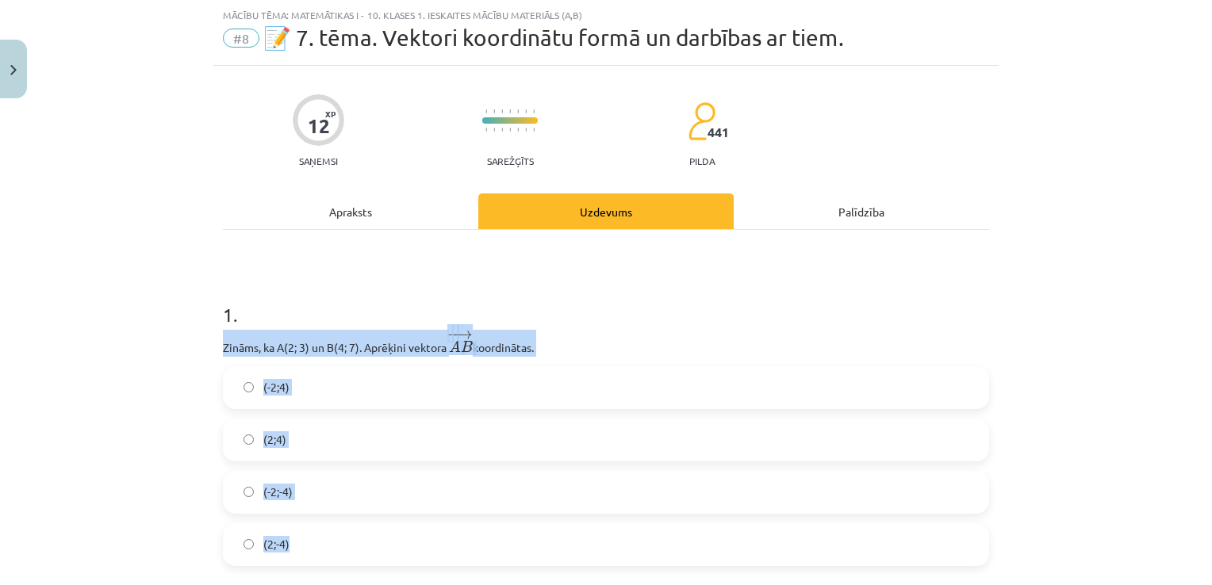
drag, startPoint x: 217, startPoint y: 343, endPoint x: 384, endPoint y: 542, distance: 260.1
click at [384, 542] on div "1 . Zināms, ka A(2; 3) un B(4; 7). Aprēķini vektora ﻿ − − → A B A B → ﻿ koordin…" at bounding box center [606, 421] width 766 height 290
drag, startPoint x: 384, startPoint y: 542, endPoint x: 406, endPoint y: 339, distance: 204.2
copy div "Zināms, ka A(2; 3) un B(4; 7). Aprēķini vektora ﻿ − − → A B A B → ﻿ koordinātas…"
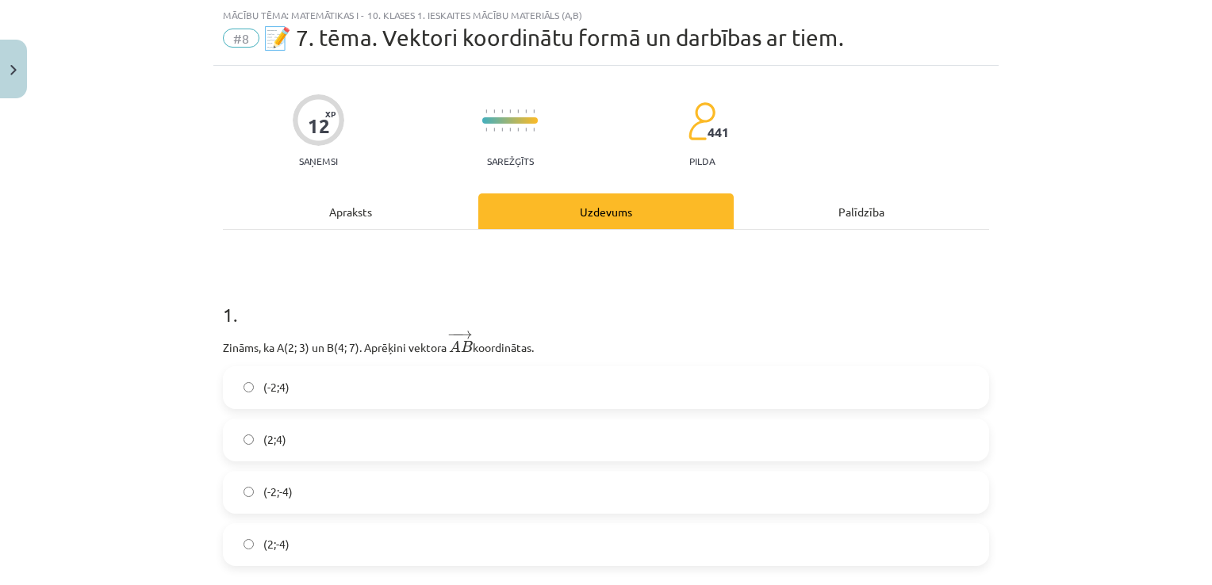
click at [297, 301] on h1 "1 ." at bounding box center [606, 300] width 766 height 49
click at [305, 438] on label "(2;4)" at bounding box center [605, 440] width 763 height 40
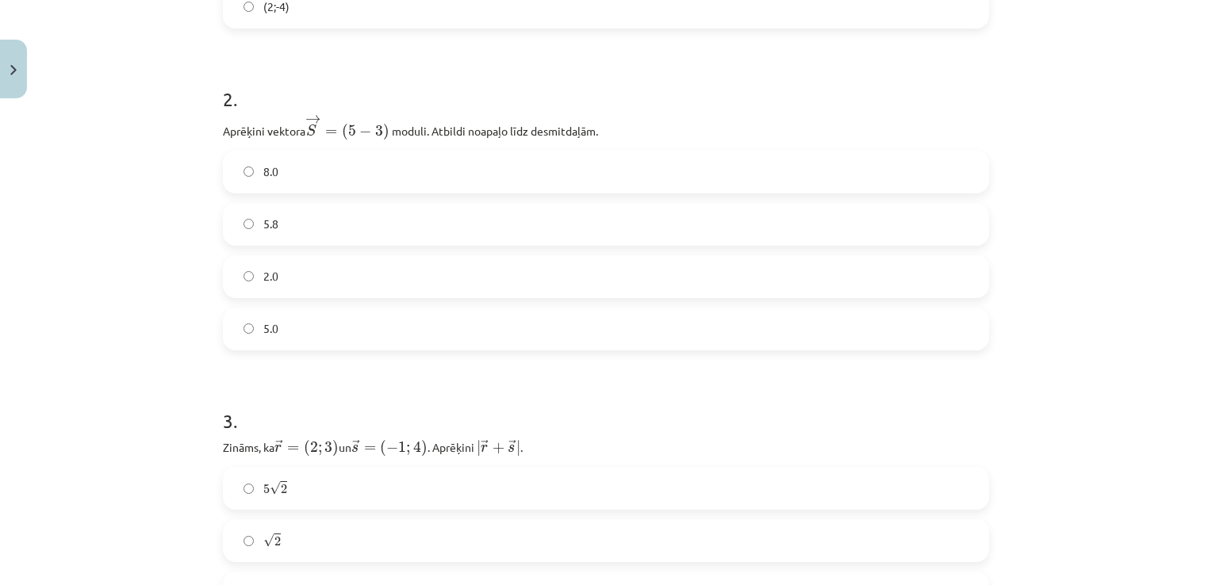
scroll to position [546, 0]
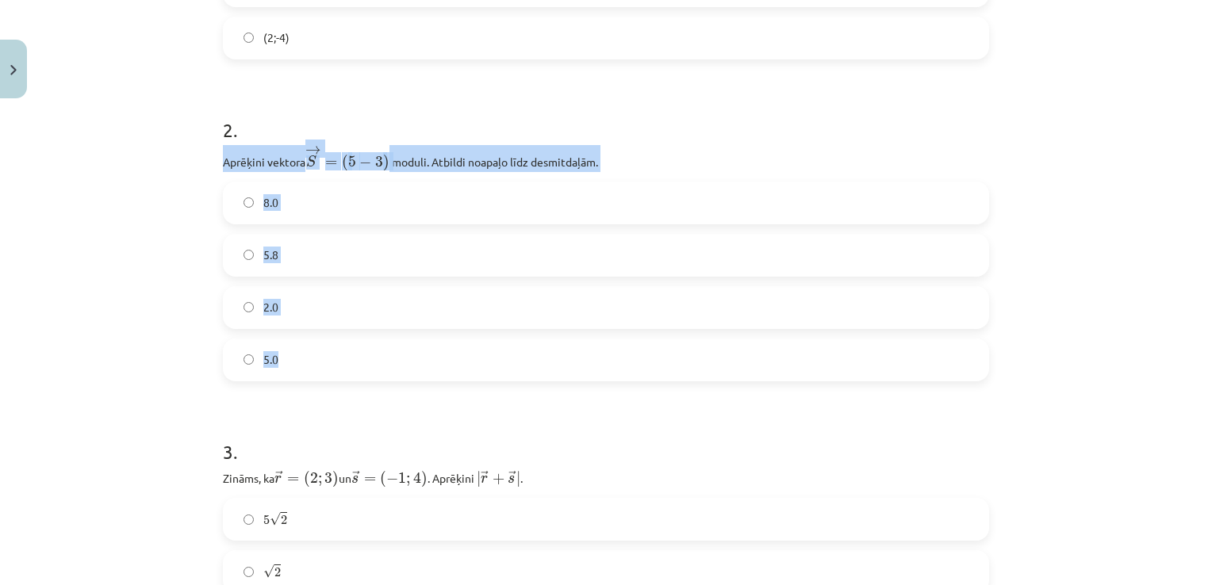
drag, startPoint x: 219, startPoint y: 160, endPoint x: 505, endPoint y: 365, distance: 351.9
click at [505, 365] on div "2 . Aprēķini vektora → S = ( 5 − 3 ) S → = ( 5 − 3 ) ﻿﻿ moduli. Atbildi noapaļo…" at bounding box center [606, 236] width 766 height 290
drag, startPoint x: 505, startPoint y: 365, endPoint x: 503, endPoint y: 158, distance: 207.0
copy div "Aprēķini vektora → S = ( 5 − 3 ) S → = ( 5 − 3 ) ﻿﻿ moduli. Atbildi noapaļo līd…"
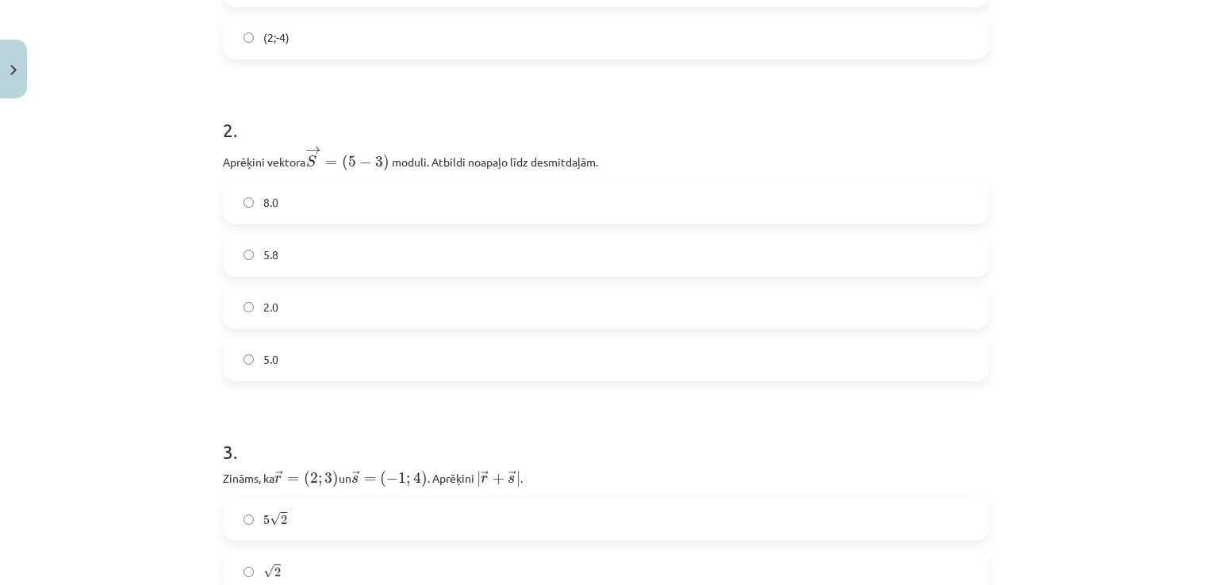
click at [343, 423] on h1 "3 ." at bounding box center [606, 437] width 766 height 49
click at [374, 254] on label "5.8" at bounding box center [605, 256] width 763 height 40
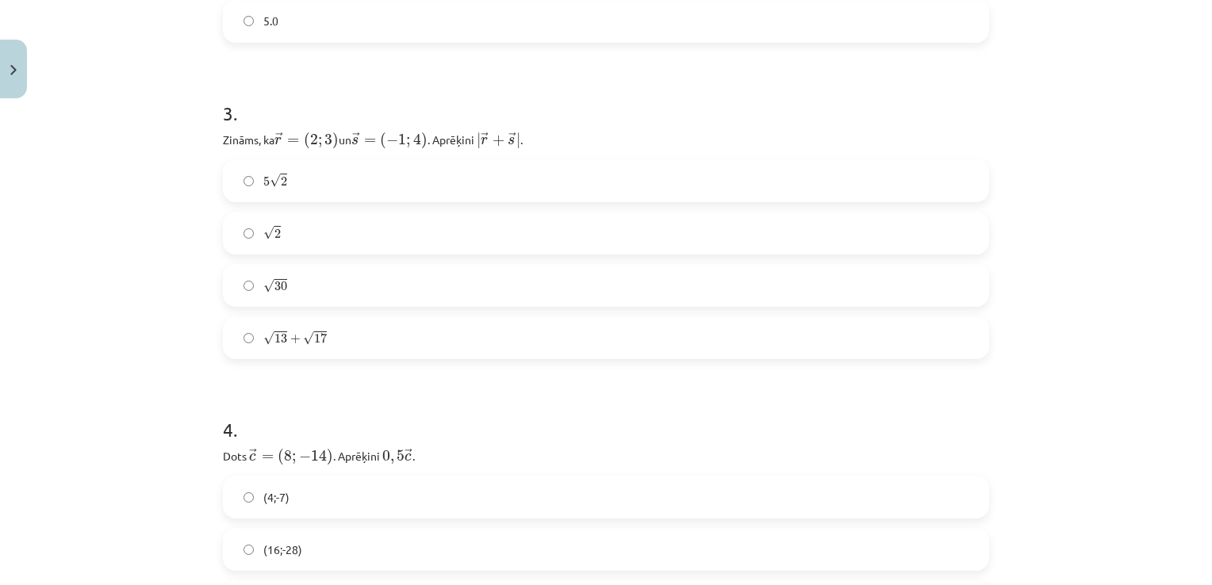
scroll to position [923, 0]
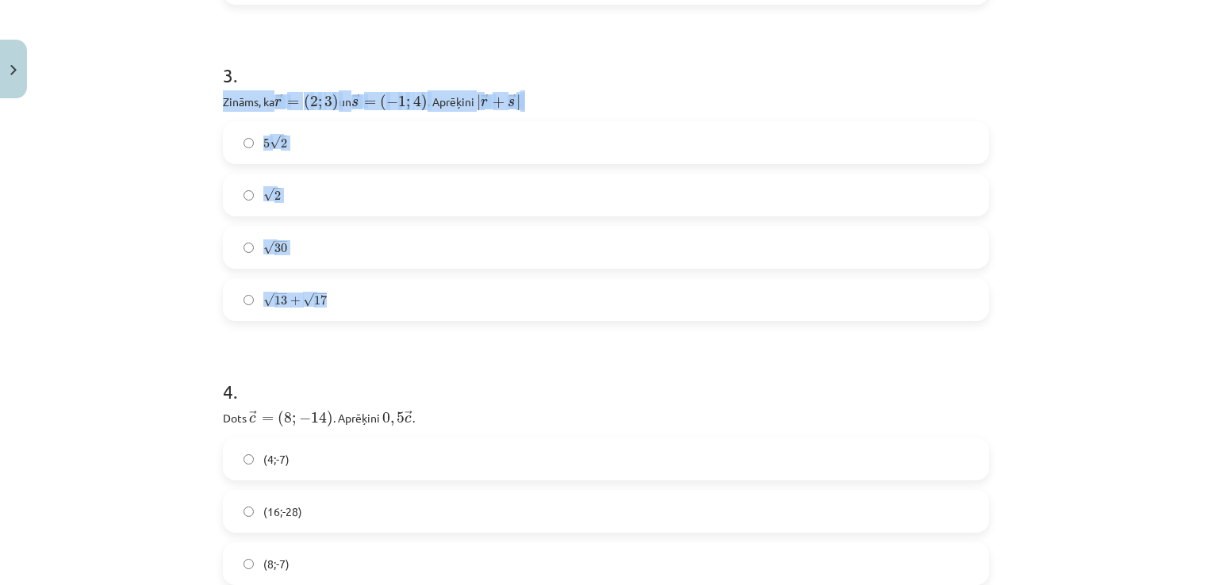
drag, startPoint x: 217, startPoint y: 100, endPoint x: 453, endPoint y: 311, distance: 316.2
click at [453, 311] on div "3 . Zināms, ka ﻿ → r = ( 2 ; 3 ) r → = ( 2 ; 3 ) un ﻿ → s = ( − 1 ; 4 ) s → = (…" at bounding box center [606, 178] width 766 height 285
drag, startPoint x: 453, startPoint y: 311, endPoint x: 454, endPoint y: 90, distance: 220.5
copy div "Zināms, ka ﻿ → r = ( 2 ; 3 ) r → = ( 2 ; 3 ) un ﻿ → s = ( − 1 ; 4 ) s → = ( − 1…"
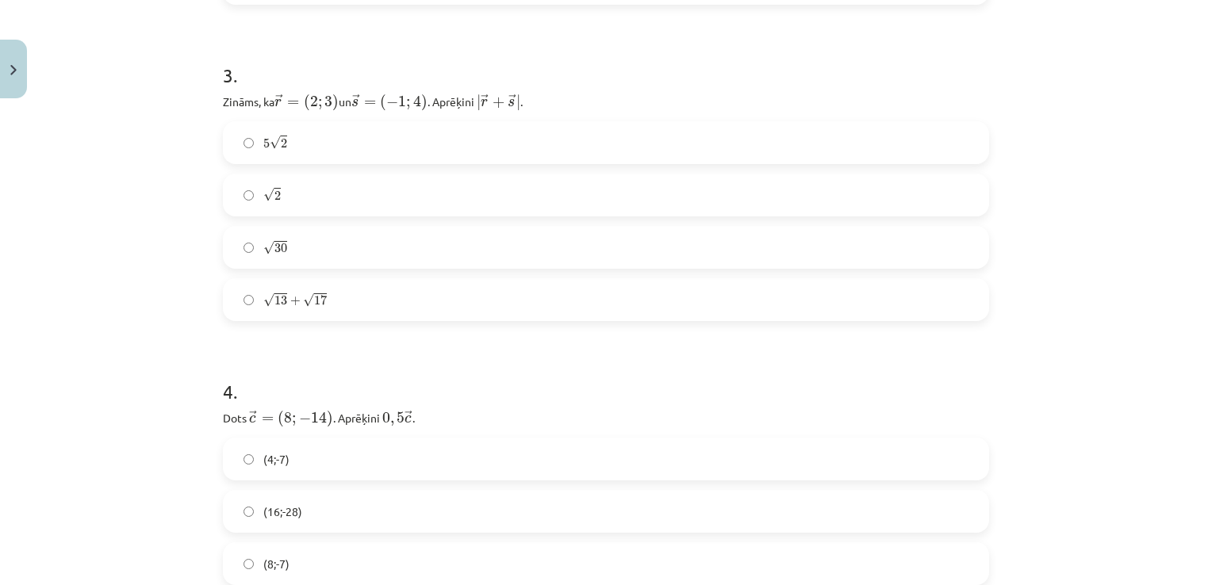
click at [374, 140] on label "5 √ 2 5 2" at bounding box center [605, 143] width 763 height 40
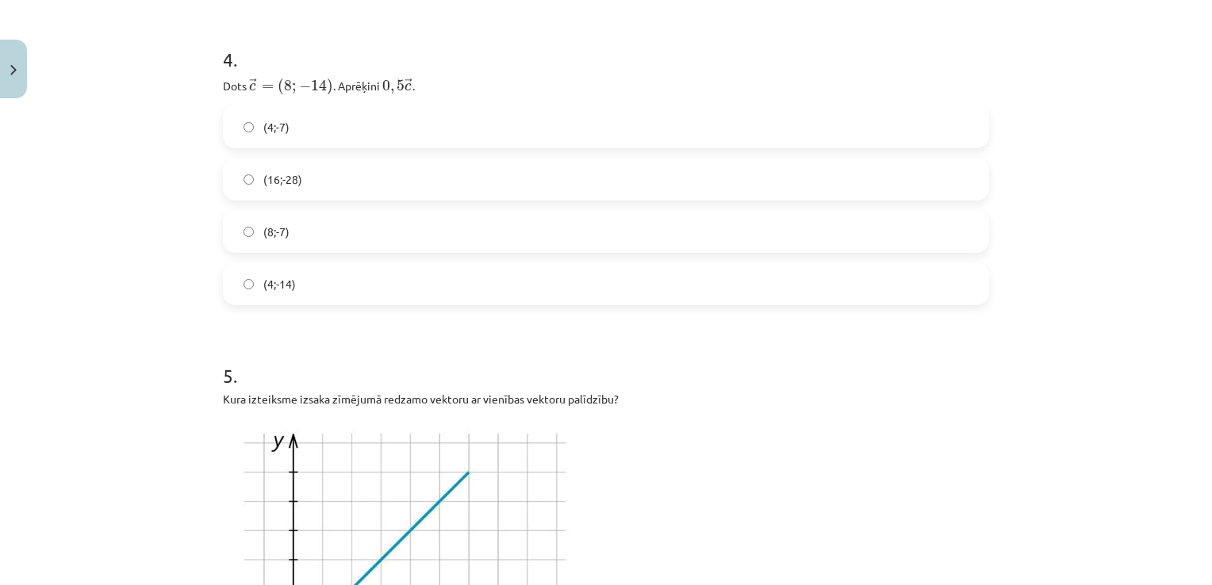
scroll to position [1274, 0]
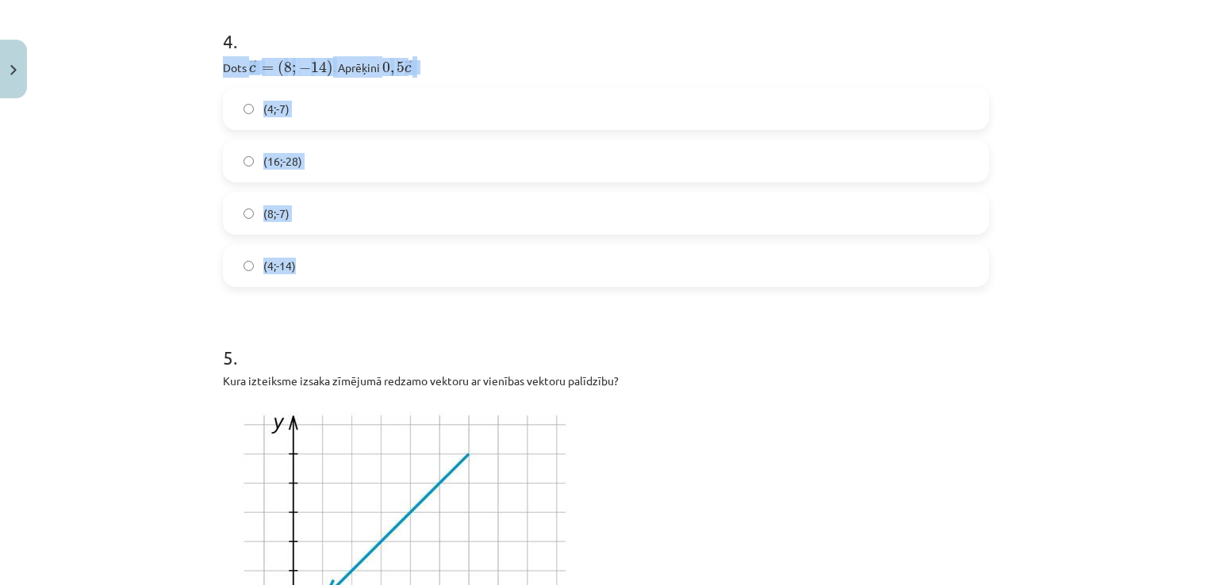
drag, startPoint x: 218, startPoint y: 65, endPoint x: 427, endPoint y: 272, distance: 294.4
click at [427, 272] on div "4 . Dots ﻿ → c = ( 8 ; − 14 ) c → = ( 8 ; − 14 ) ﻿. Aprēķini ﻿ 0 , 5 → c 0 , 5 …" at bounding box center [606, 144] width 766 height 285
drag, startPoint x: 427, startPoint y: 272, endPoint x: 368, endPoint y: 59, distance: 220.7
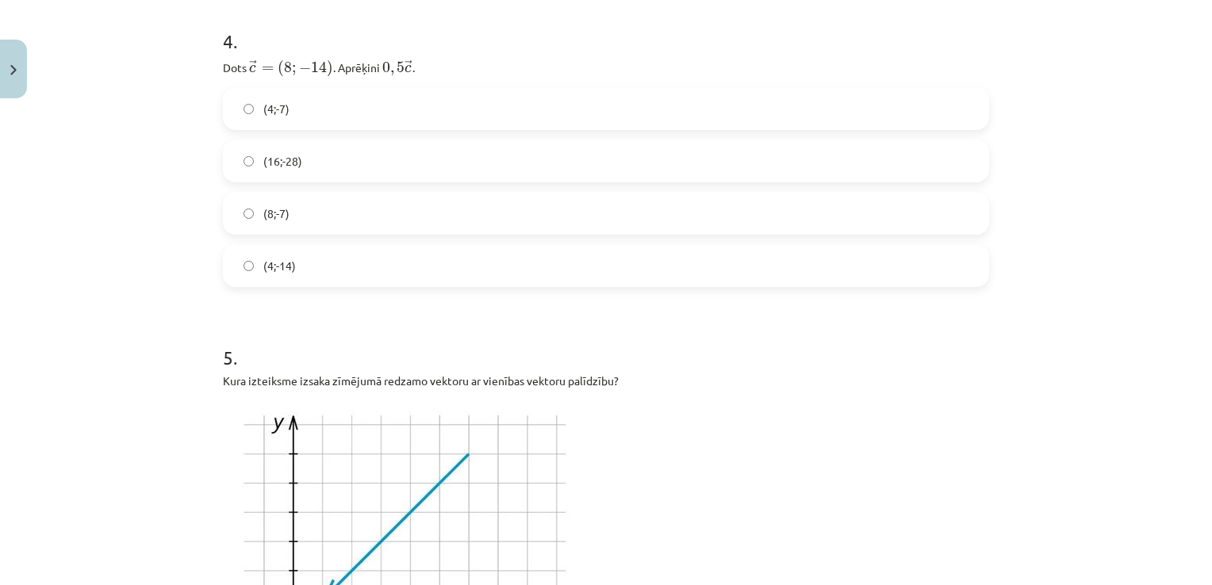
click at [703, 335] on h1 "5 ." at bounding box center [606, 343] width 766 height 49
click at [674, 89] on label "(4;-7)" at bounding box center [605, 109] width 763 height 40
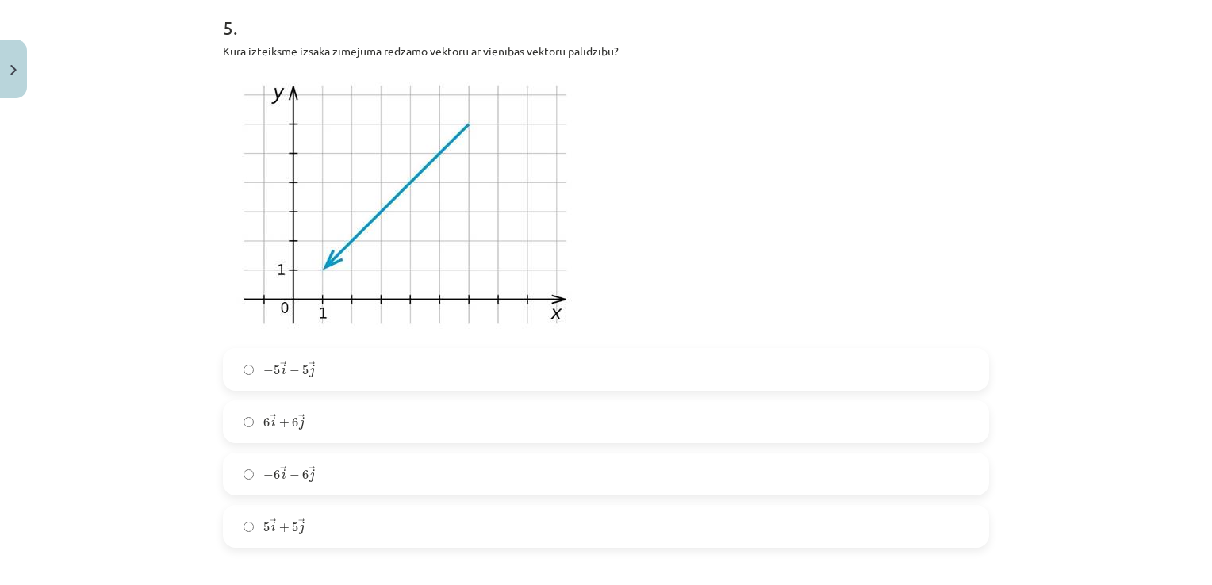
scroll to position [1615, 0]
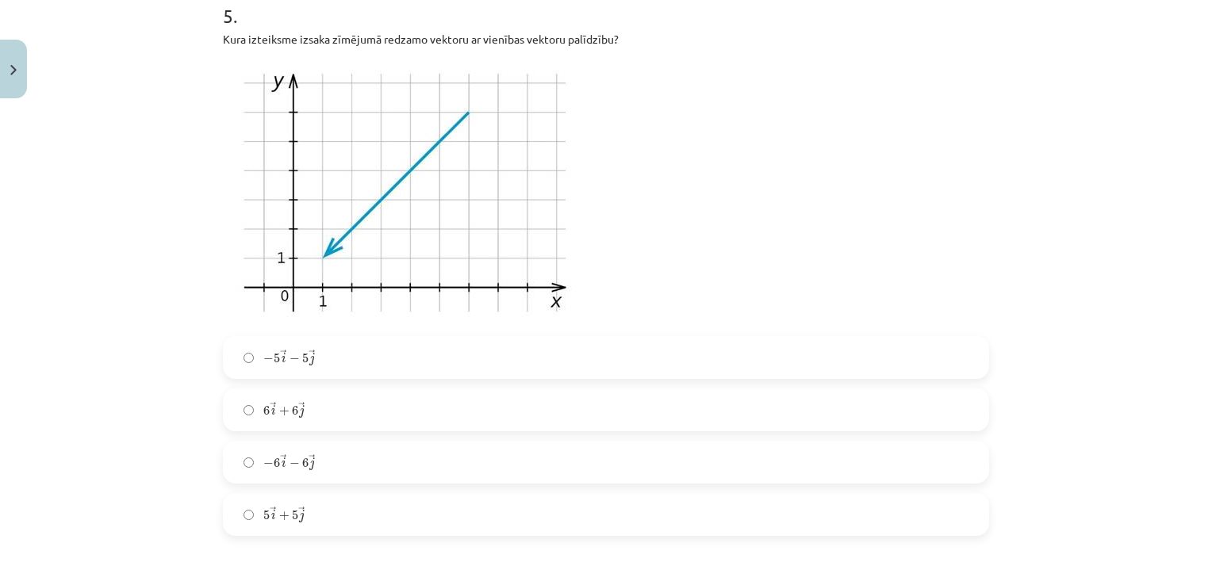
click at [556, 407] on label "6 → i + 6 → j 6 i → + 6 j →" at bounding box center [605, 410] width 763 height 40
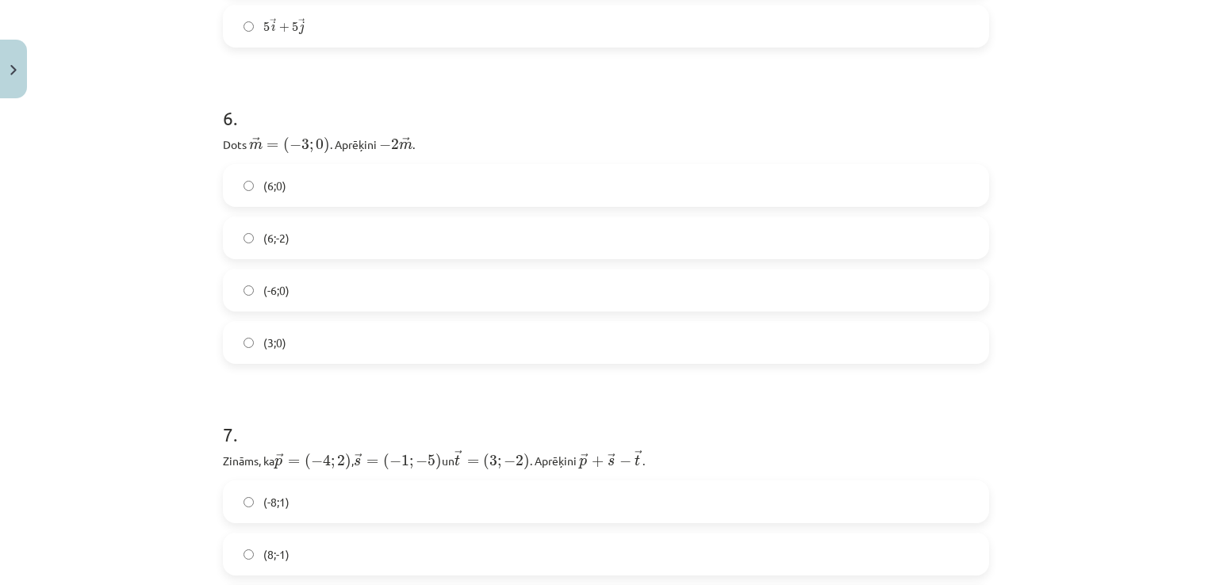
scroll to position [2191, 0]
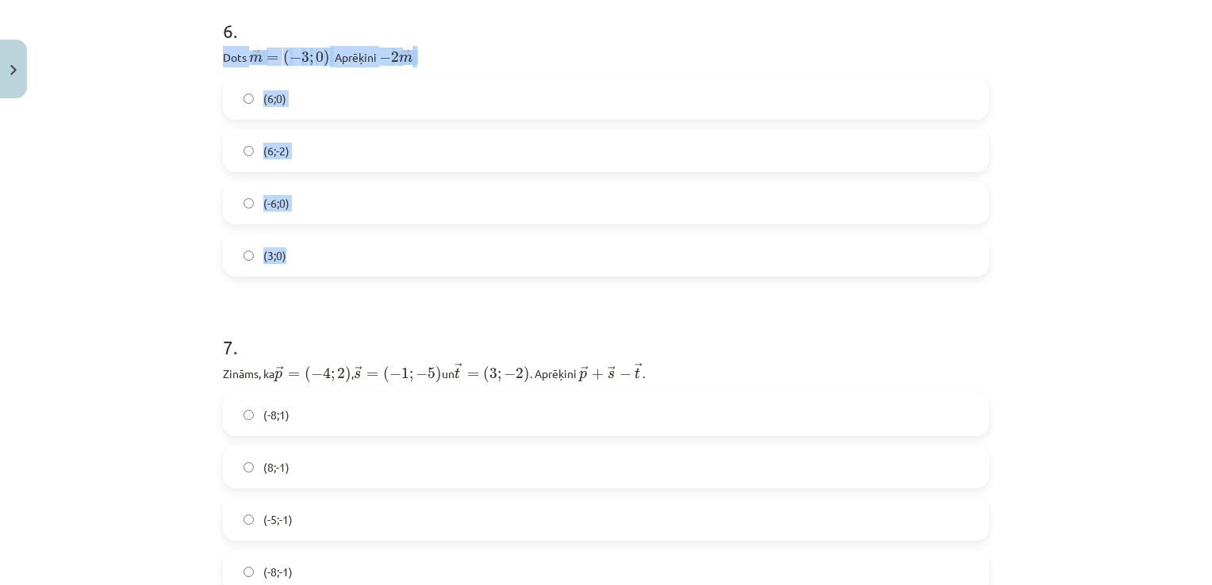
drag, startPoint x: 219, startPoint y: 52, endPoint x: 352, endPoint y: 240, distance: 230.4
click at [352, 240] on div "6 . Dots ﻿ → m = ( − 3 ; 0 ) m → = ( − 3 ; 0 ) . Aprēķini ﻿ − 2 → m − 2 m → ﻿. …" at bounding box center [606, 134] width 766 height 285
drag, startPoint x: 352, startPoint y: 240, endPoint x: 350, endPoint y: 51, distance: 189.6
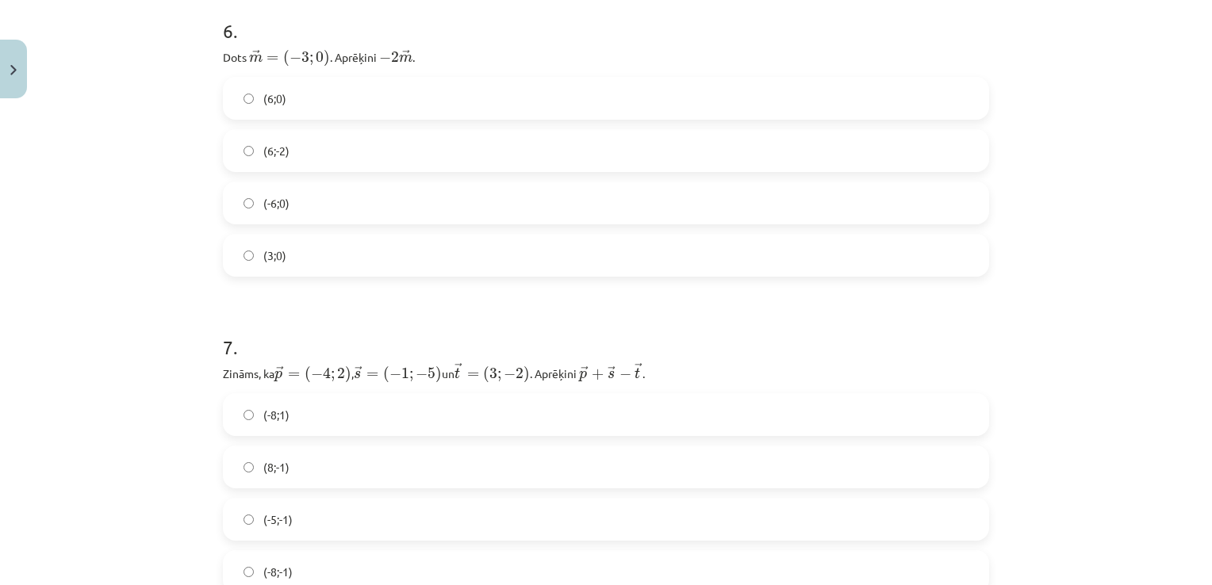
click at [255, 318] on h1 "7 ." at bounding box center [606, 333] width 766 height 49
click at [378, 90] on label "(6;0)" at bounding box center [605, 99] width 763 height 40
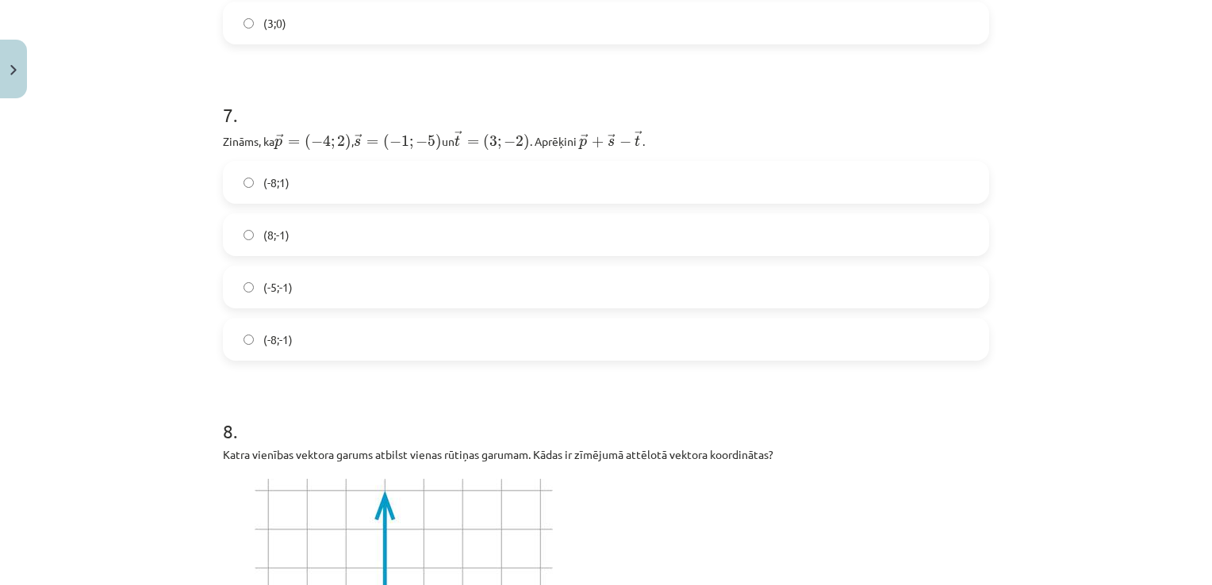
scroll to position [2356, 0]
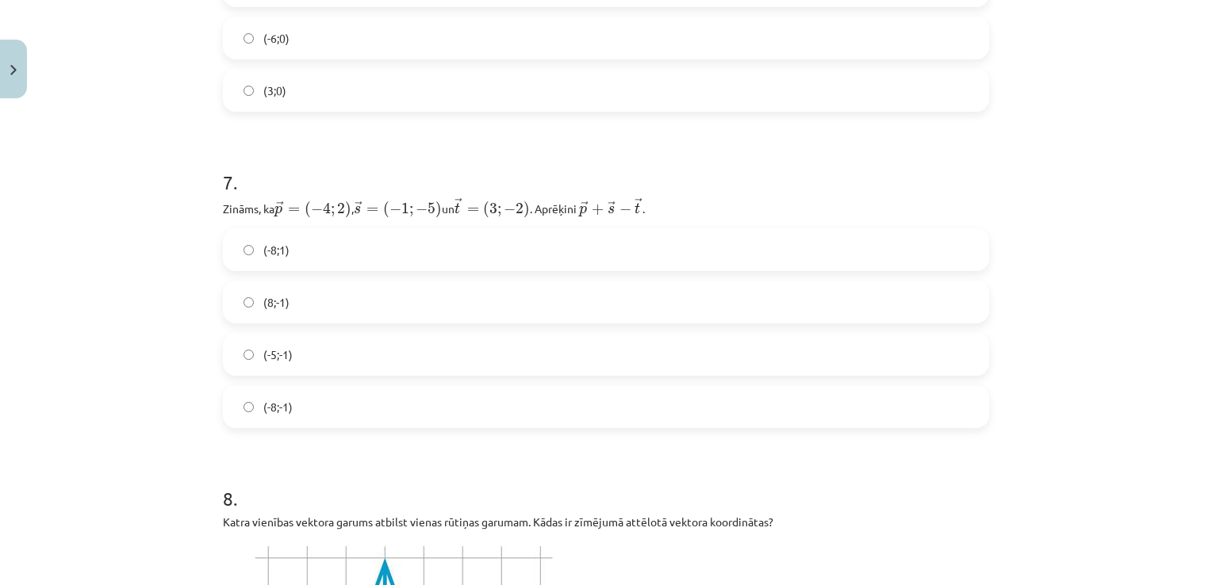
click at [216, 206] on div "12 XP Saņemsi Sarežģīts 441 pilda Apraksts Uzdevums Palīdzība 1 . Zināms, ka A(…" at bounding box center [605, 366] width 785 height 5235
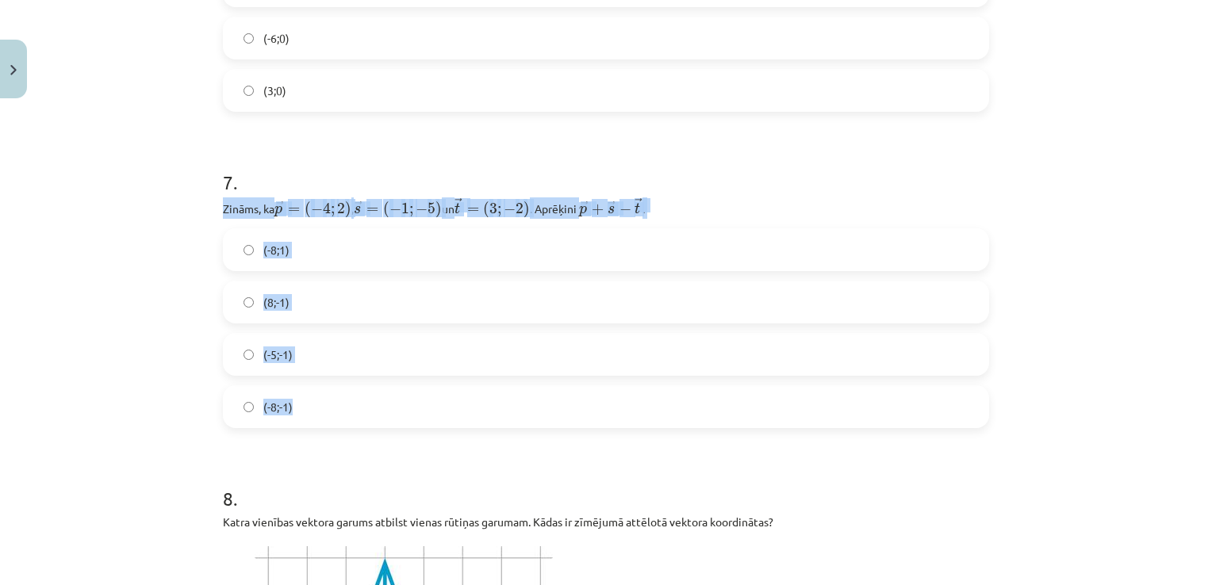
drag, startPoint x: 219, startPoint y: 205, endPoint x: 412, endPoint y: 404, distance: 277.6
click at [412, 404] on div "7 . Zināms, ka → p = ( − 4 ; 2 ) p → = ( − 4 ; 2 ) , ﻿ → s = ( − 1 ; − 5 ) s → …" at bounding box center [606, 286] width 766 height 285
drag, startPoint x: 412, startPoint y: 404, endPoint x: 444, endPoint y: 197, distance: 210.3
click at [512, 204] on span "−" at bounding box center [510, 209] width 12 height 11
drag, startPoint x: 216, startPoint y: 201, endPoint x: 380, endPoint y: 401, distance: 258.0
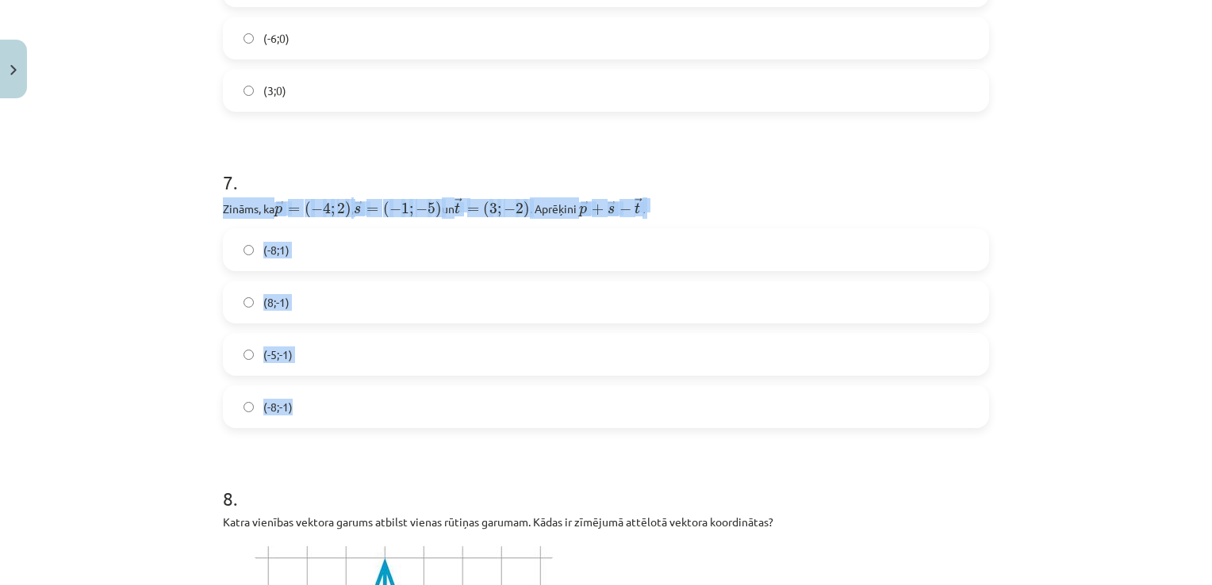
click at [380, 401] on div "12 XP Saņemsi Sarežģīts 441 pilda Apraksts Uzdevums Palīdzība 1 . Zināms, ka A(…" at bounding box center [605, 366] width 785 height 5235
drag, startPoint x: 380, startPoint y: 401, endPoint x: 505, endPoint y: 206, distance: 231.2
click at [565, 208] on p "Zināms, ka → p = ( − 4 ; 2 ) p → = ( − 4 ; 2 ) , ﻿ → s = ( − 1 ; − 5 ) s → = ( …" at bounding box center [606, 207] width 766 height 21
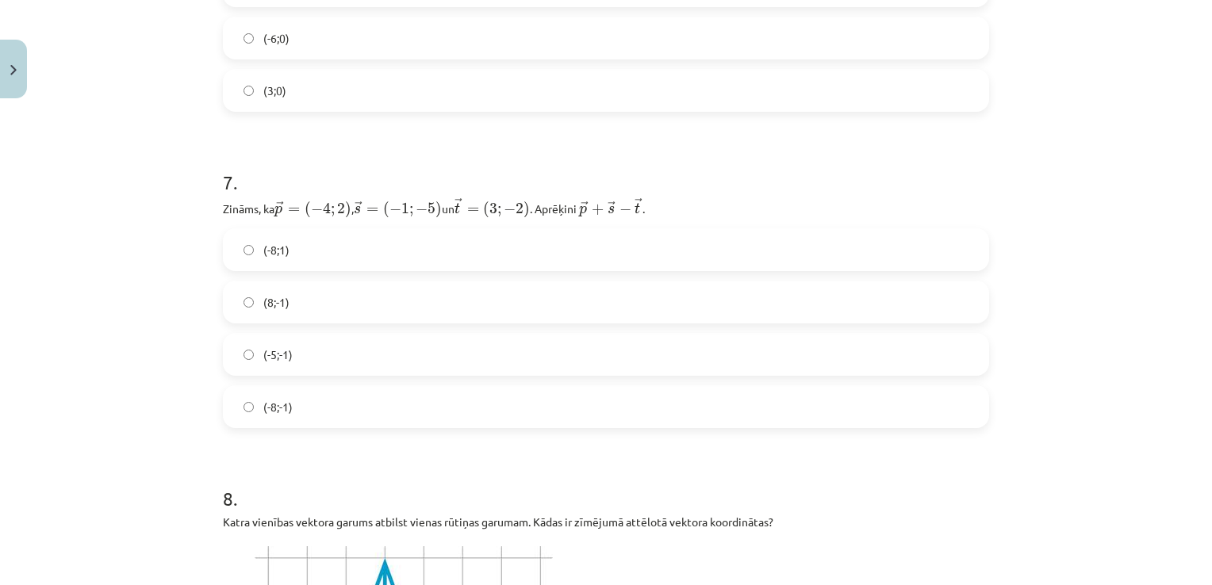
drag, startPoint x: 565, startPoint y: 208, endPoint x: 435, endPoint y: 266, distance: 142.4
click at [435, 266] on label "(-8;1)" at bounding box center [605, 250] width 763 height 40
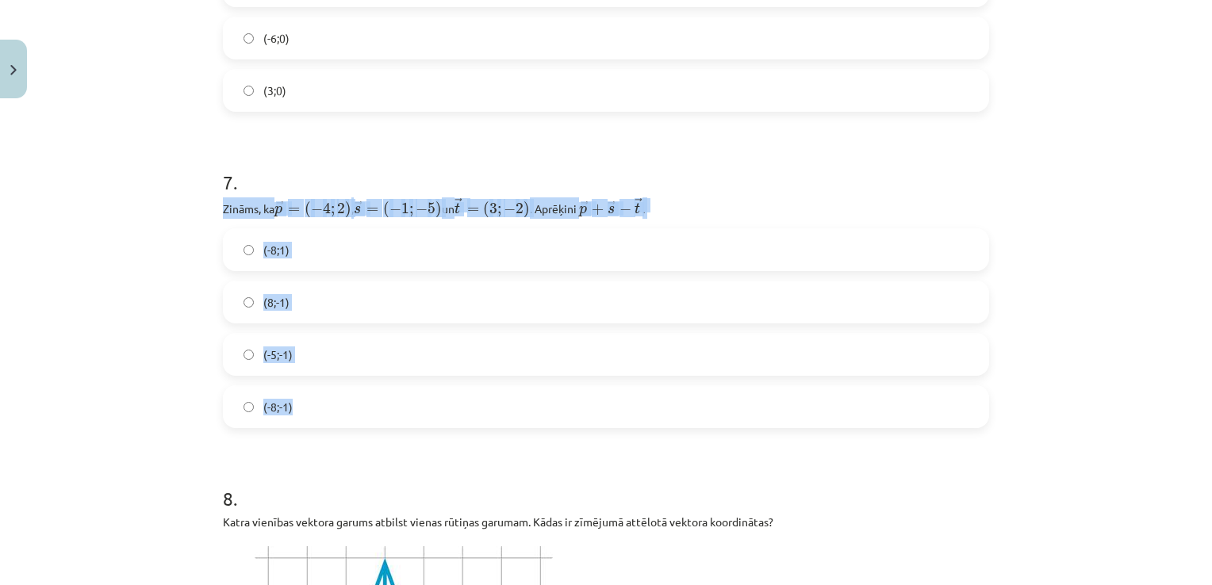
drag, startPoint x: 219, startPoint y: 201, endPoint x: 444, endPoint y: 402, distance: 301.6
click at [444, 402] on div "7 . Zināms, ka → p = ( − 4 ; 2 ) p → = ( − 4 ; 2 ) , ﻿ → s = ( − 1 ; − 5 ) s → …" at bounding box center [606, 286] width 766 height 285
drag, startPoint x: 444, startPoint y: 402, endPoint x: 573, endPoint y: 211, distance: 230.7
click at [168, 303] on div "Mācību tēma: Matemātikas i - 10. klases 1. ieskaites mācību materiāls (a,b) #8 …" at bounding box center [606, 292] width 1212 height 585
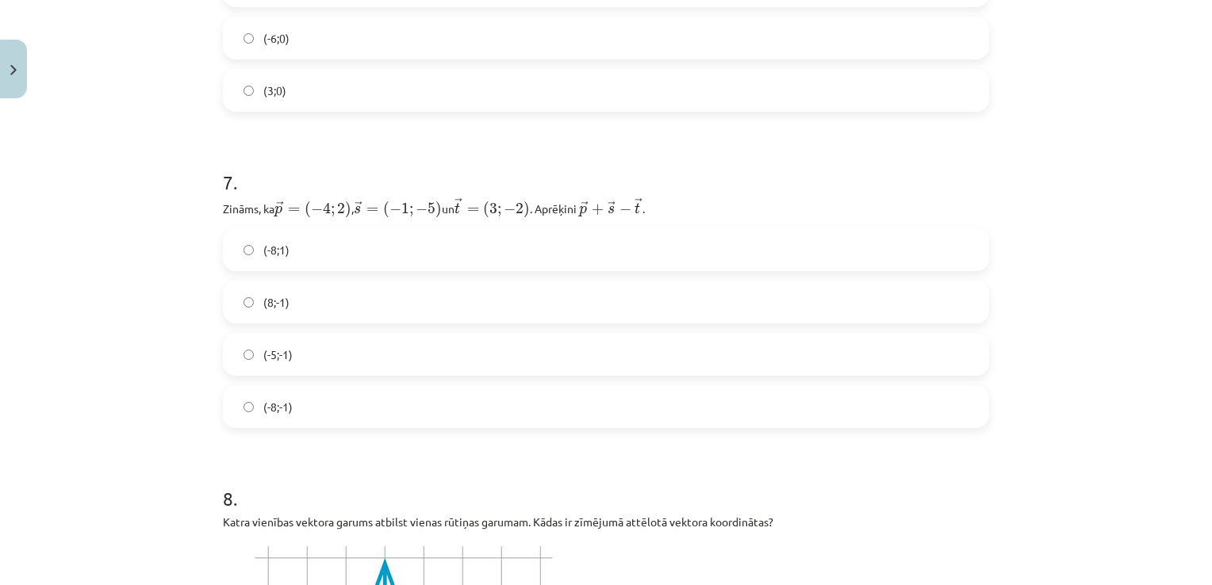
click at [345, 403] on label "(-8;-1)" at bounding box center [605, 407] width 763 height 40
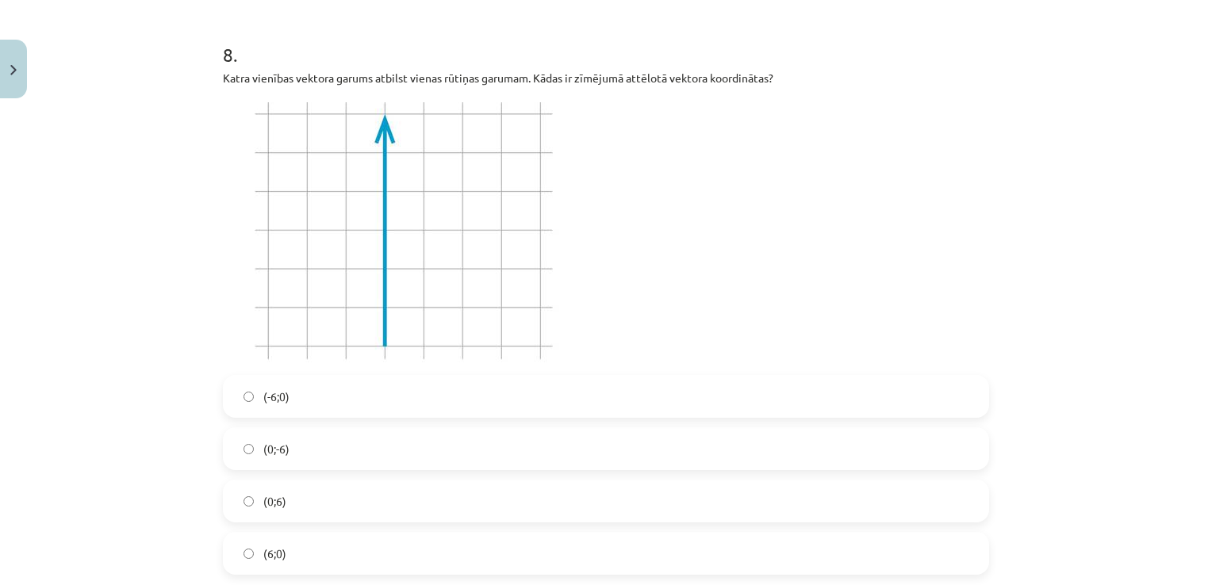
scroll to position [2831, 0]
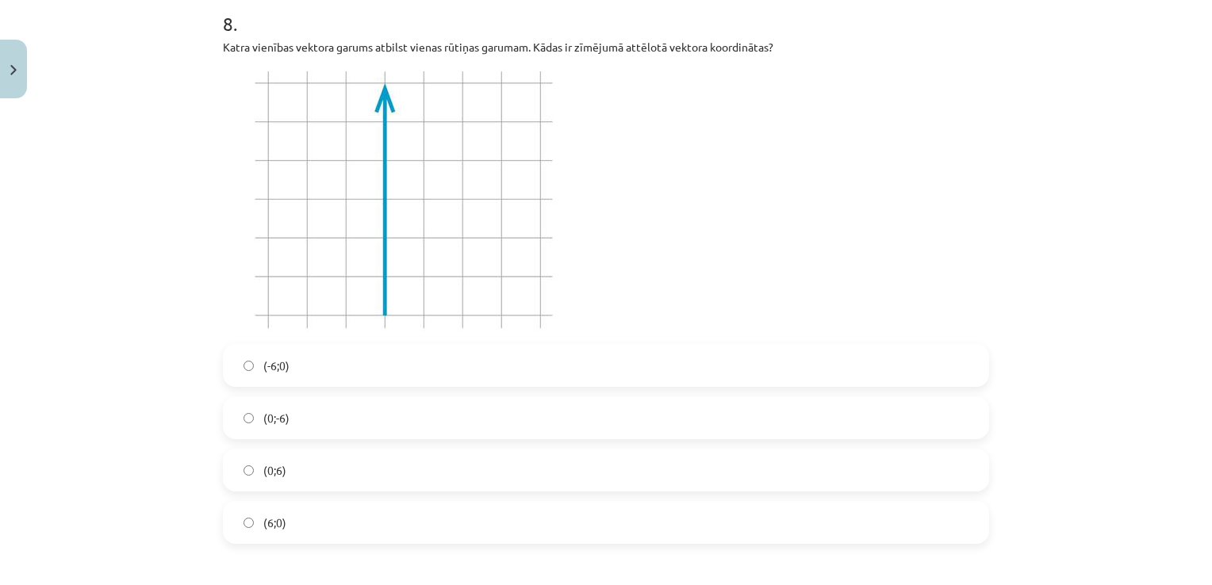
click at [439, 473] on label "(0;6)" at bounding box center [605, 470] width 763 height 40
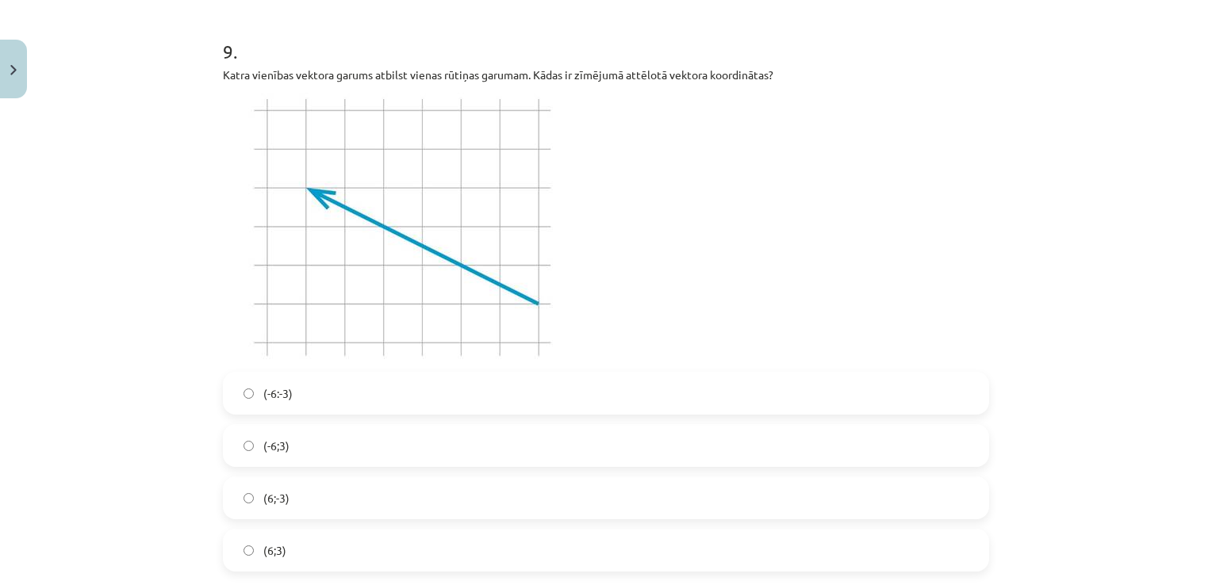
scroll to position [3401, 0]
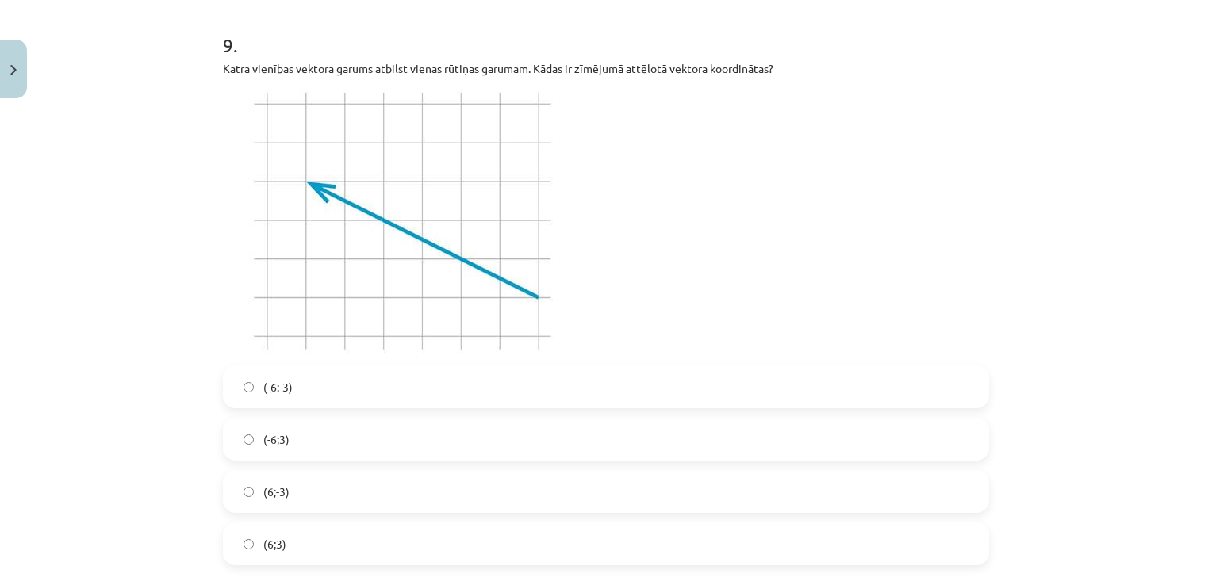
click at [349, 478] on label "(6;-3)" at bounding box center [605, 492] width 763 height 40
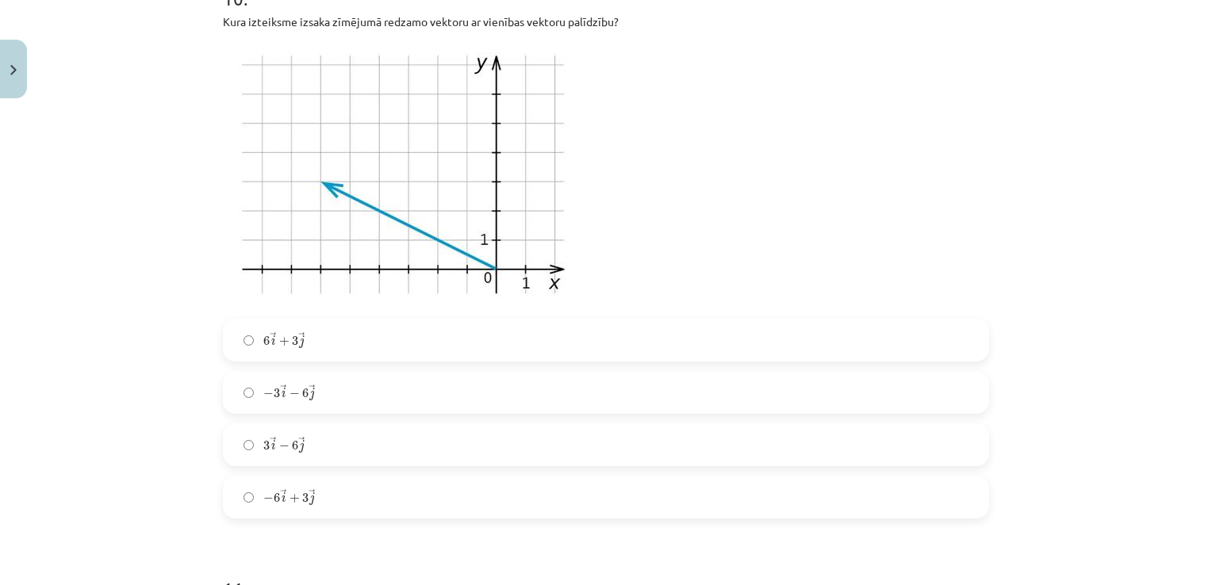
scroll to position [4044, 0]
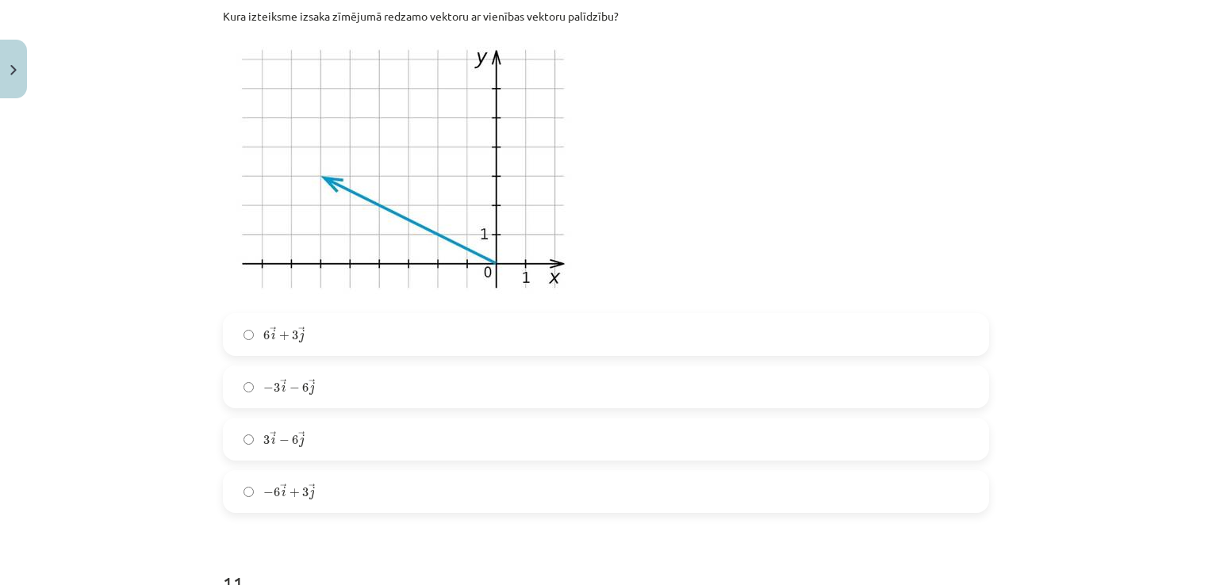
click at [506, 389] on label "− 3 → i − 6 → j − 3 i → − 6 j →" at bounding box center [605, 387] width 763 height 40
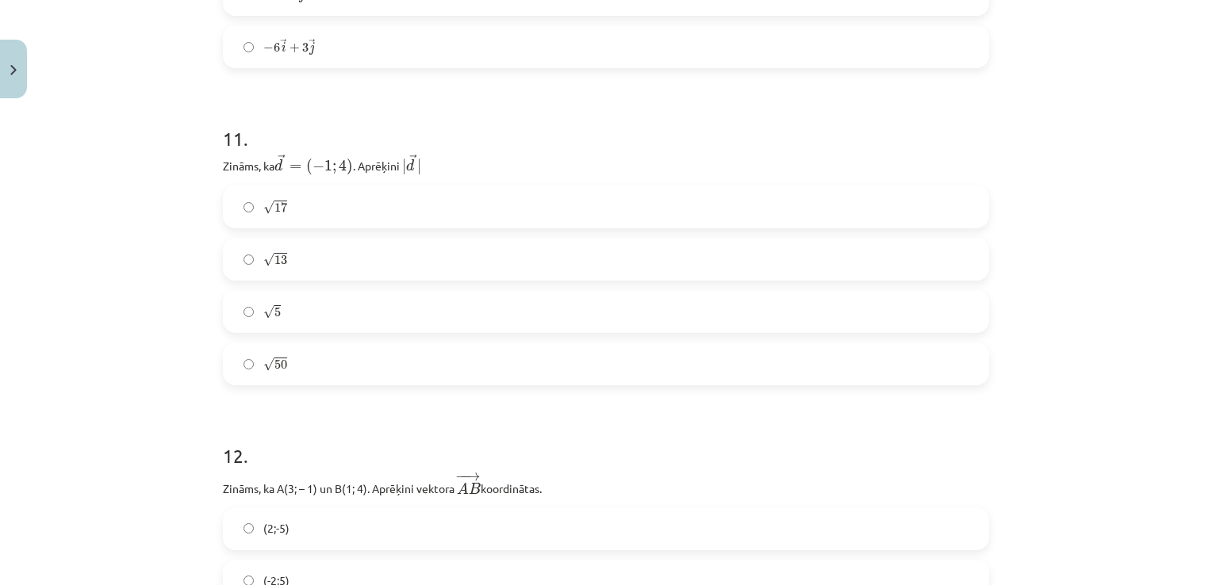
scroll to position [4544, 0]
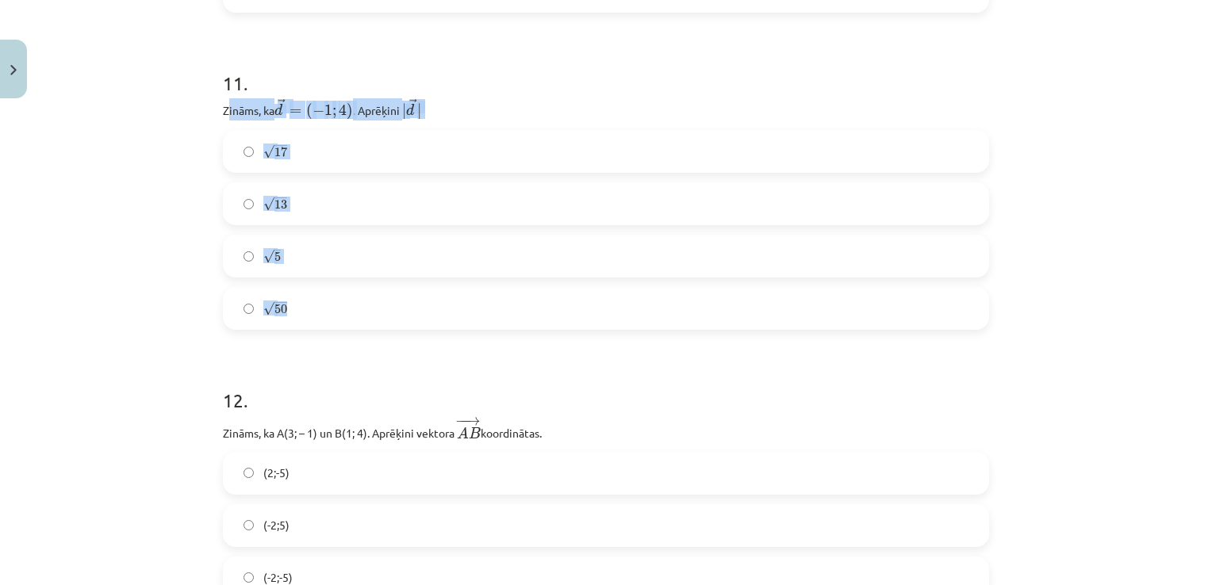
drag, startPoint x: 220, startPoint y: 108, endPoint x: 355, endPoint y: 301, distance: 235.8
click at [355, 301] on div "11 . Zināms, ka → d = ( − 1 ; 4 ) d → = ( − 1 ; 4 ) ﻿. Aprēķini ﻿ | → d | | d →…" at bounding box center [606, 187] width 766 height 286
drag, startPoint x: 355, startPoint y: 301, endPoint x: 369, endPoint y: 107, distance: 194.8
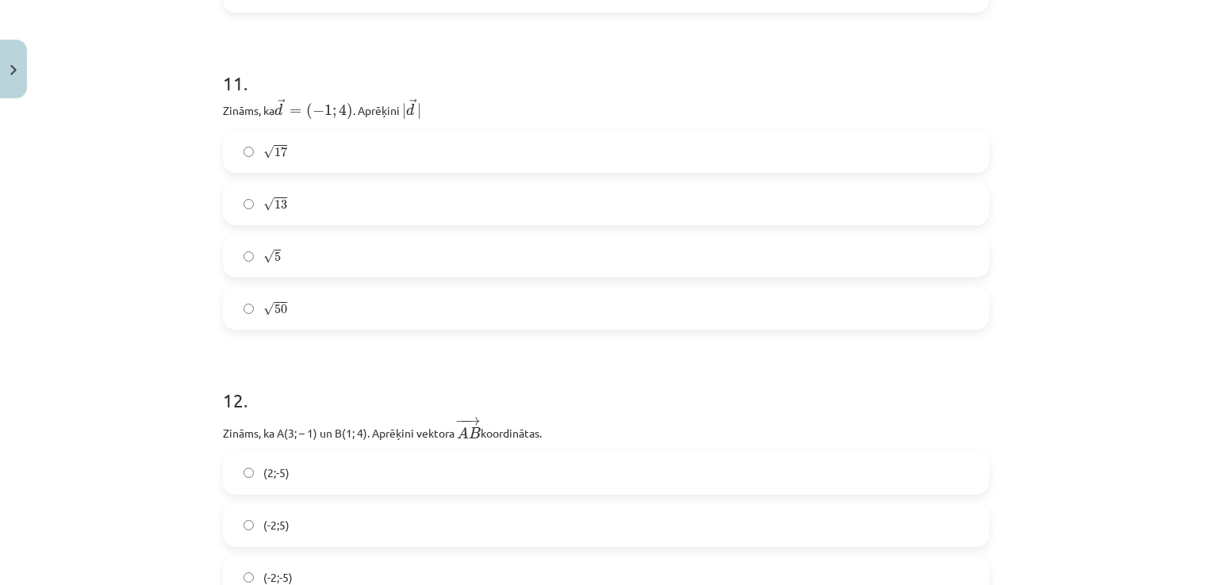
click at [290, 365] on h1 "12 ." at bounding box center [606, 386] width 766 height 49
click at [409, 132] on label "√ 17 17" at bounding box center [605, 152] width 763 height 40
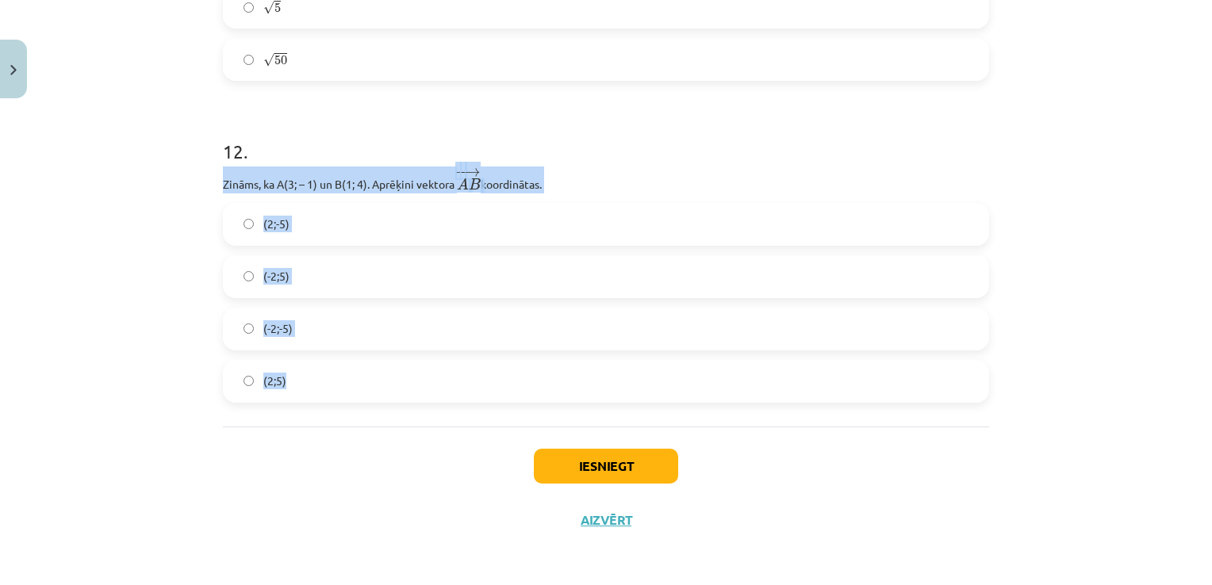
drag, startPoint x: 218, startPoint y: 182, endPoint x: 426, endPoint y: 367, distance: 278.1
click at [426, 367] on div "12 . Zināms, ka A(3; – 1) un B(1; 4). Aprēķini vektora ﻿ − − → A B A B → ﻿ koor…" at bounding box center [606, 258] width 766 height 290
drag, startPoint x: 426, startPoint y: 367, endPoint x: 498, endPoint y: 177, distance: 203.6
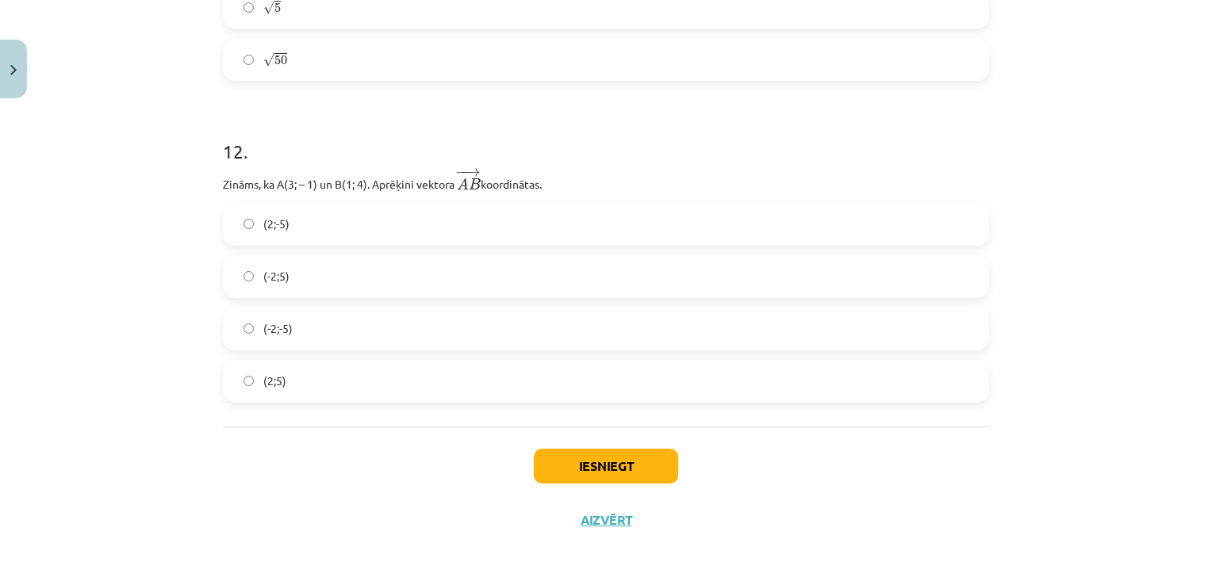
click at [317, 442] on div "Iesniegt Aizvērt" at bounding box center [606, 482] width 766 height 111
click at [383, 322] on label "(-2;-5)" at bounding box center [605, 329] width 763 height 40
click at [381, 316] on label "(-2;-5)" at bounding box center [605, 329] width 763 height 40
click at [389, 275] on label "(-2;5)" at bounding box center [605, 277] width 763 height 40
click at [555, 449] on button "Iesniegt" at bounding box center [606, 466] width 144 height 35
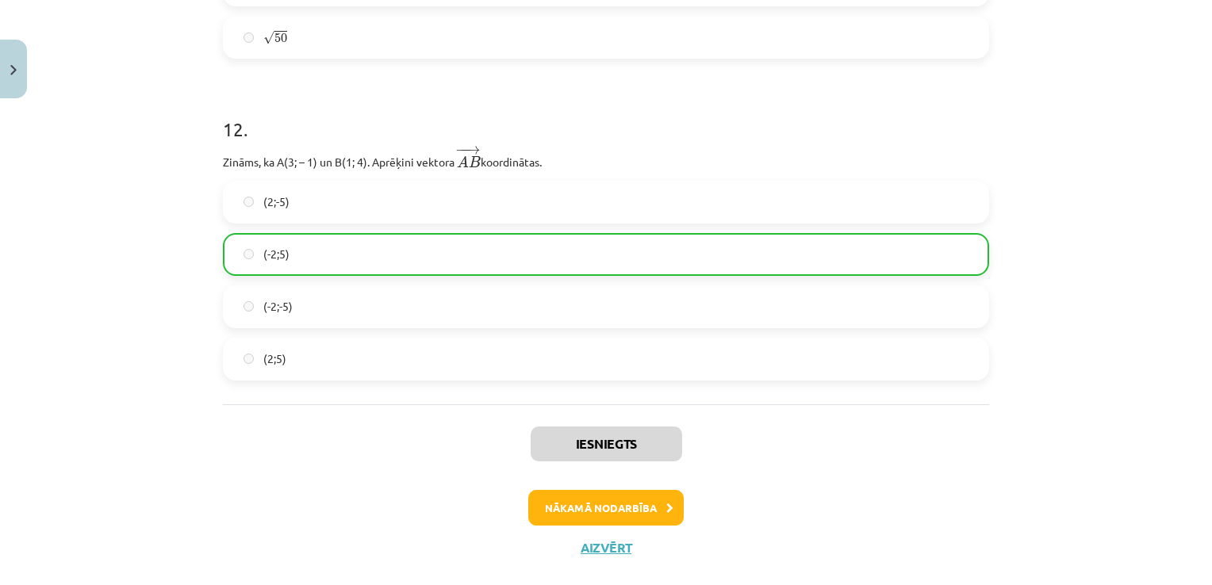
scroll to position [4844, 0]
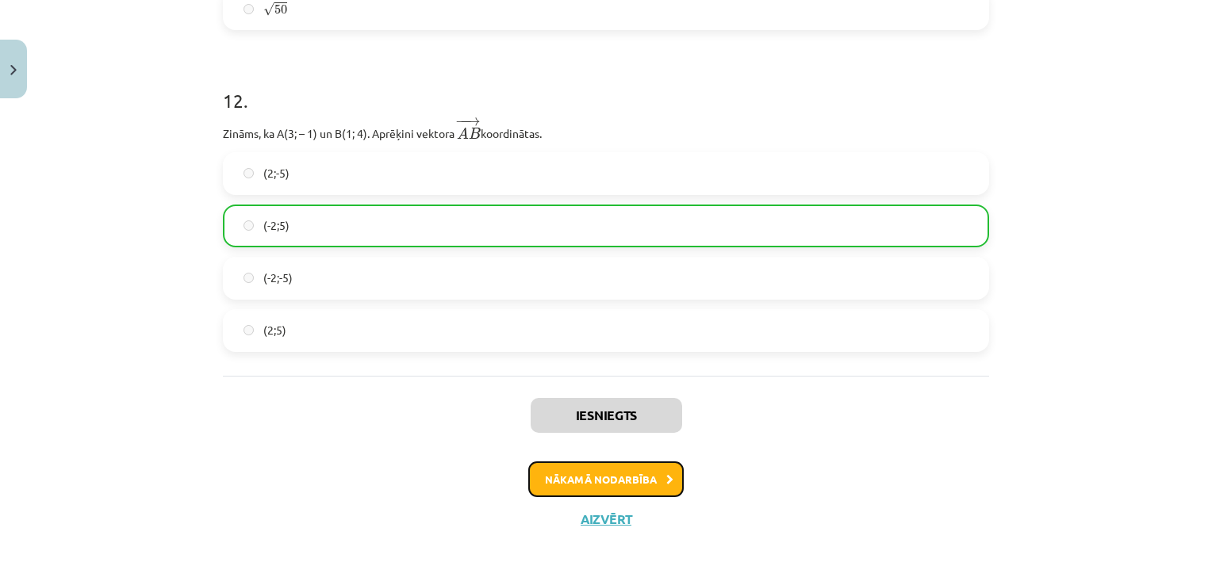
click at [594, 479] on button "Nākamā nodarbība" at bounding box center [605, 480] width 155 height 36
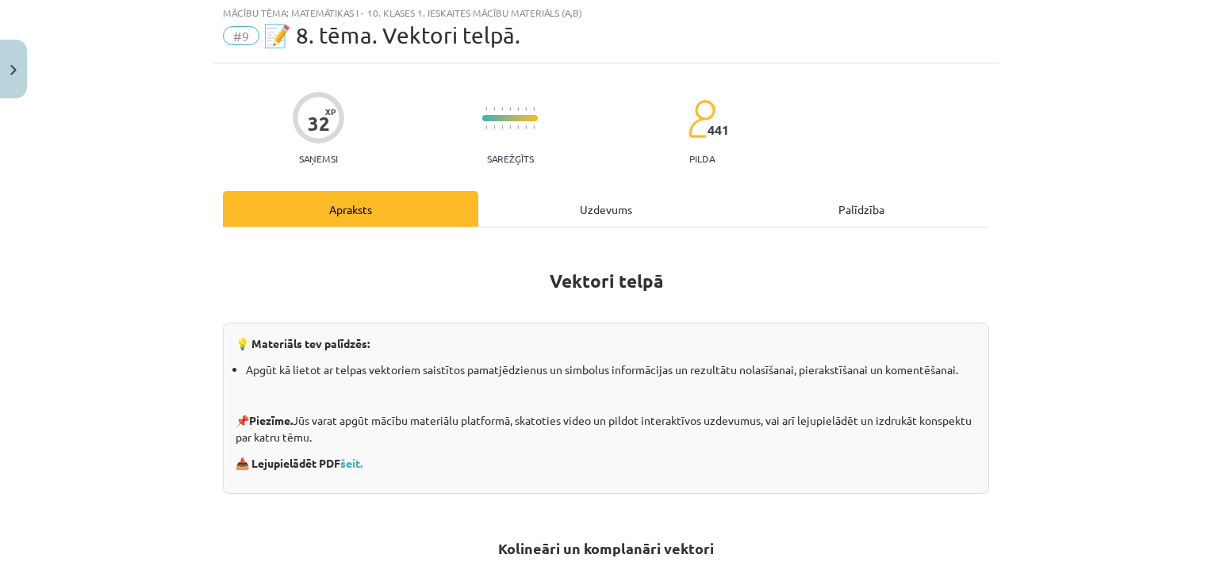
scroll to position [40, 0]
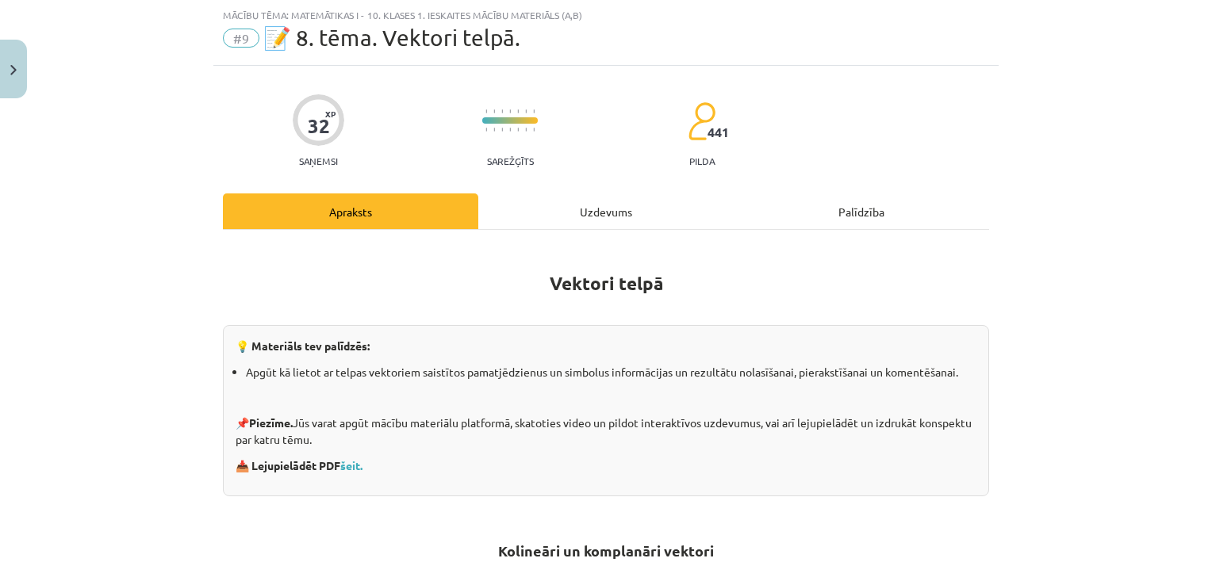
click at [581, 214] on div "Uzdevums" at bounding box center [605, 212] width 255 height 36
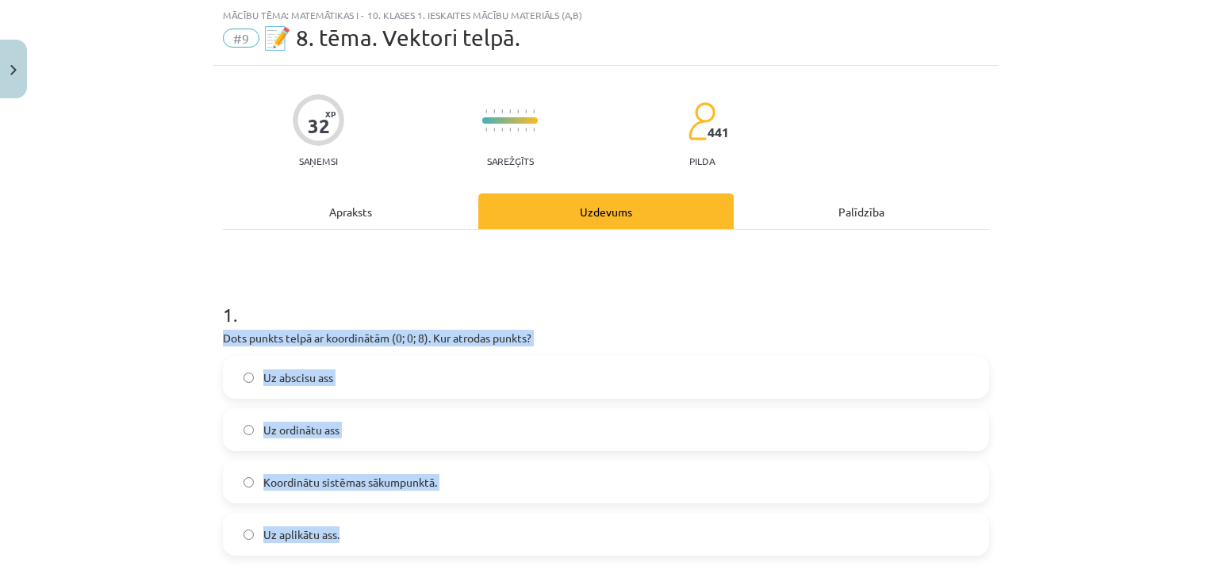
drag, startPoint x: 217, startPoint y: 336, endPoint x: 398, endPoint y: 554, distance: 282.7
click at [398, 554] on div "1 . Dots punkts telpā ar koordinātām (0; 0; 8). Kur atrodas punkts? Uz abscisu …" at bounding box center [606, 416] width 766 height 280
drag, startPoint x: 398, startPoint y: 554, endPoint x: 416, endPoint y: 331, distance: 223.5
click at [140, 397] on div "Mācību tēma: Matemātikas i - 10. klases 1. ieskaites mācību materiāls (a,b) #9 …" at bounding box center [606, 292] width 1212 height 585
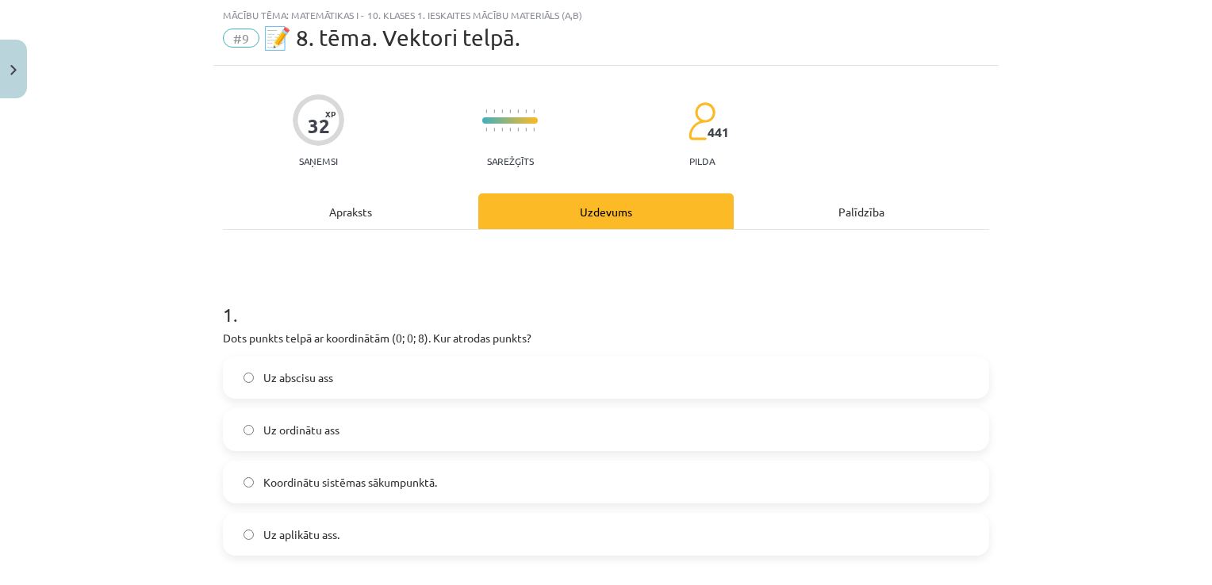
click at [305, 544] on label "Uz aplikātu ass." at bounding box center [605, 535] width 763 height 40
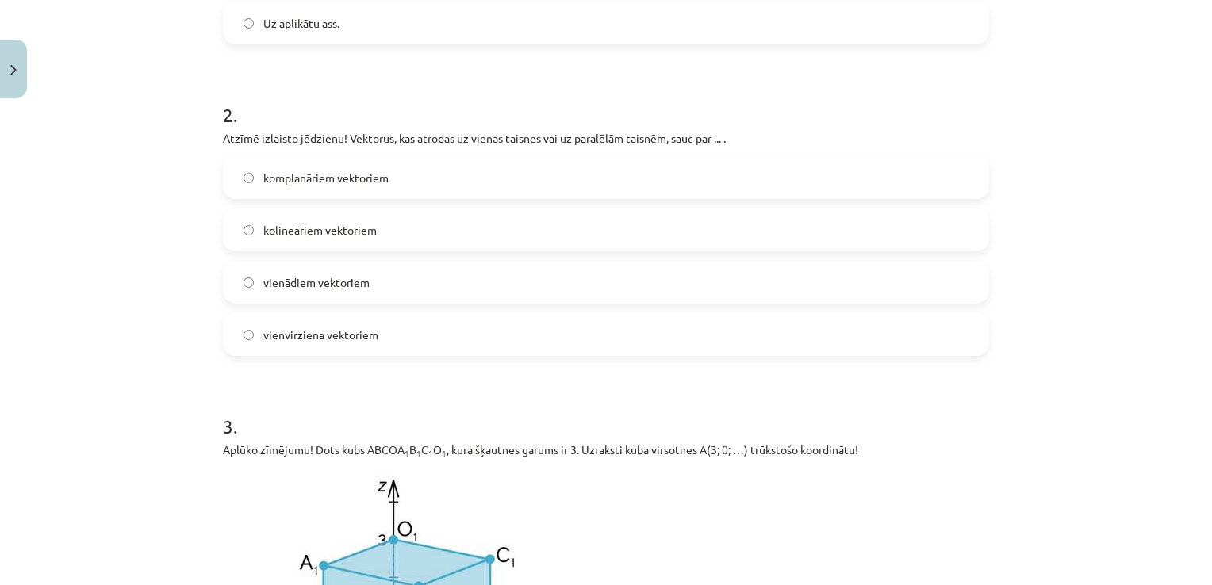
scroll to position [526, 0]
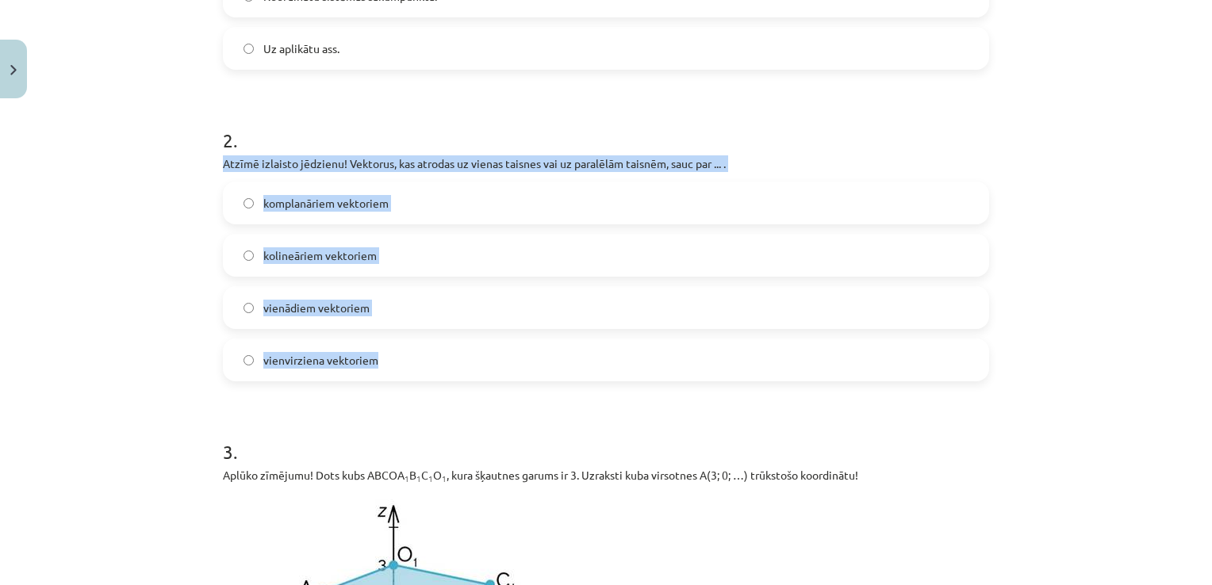
drag, startPoint x: 217, startPoint y: 165, endPoint x: 470, endPoint y: 353, distance: 315.2
click at [470, 353] on div "2 . Atzīmē izlaisto jēdzienu! Vektorus, kas atrodas uz vienas taisnes vai uz pa…" at bounding box center [606, 242] width 766 height 280
drag, startPoint x: 470, startPoint y: 353, endPoint x: 474, endPoint y: 165, distance: 188.0
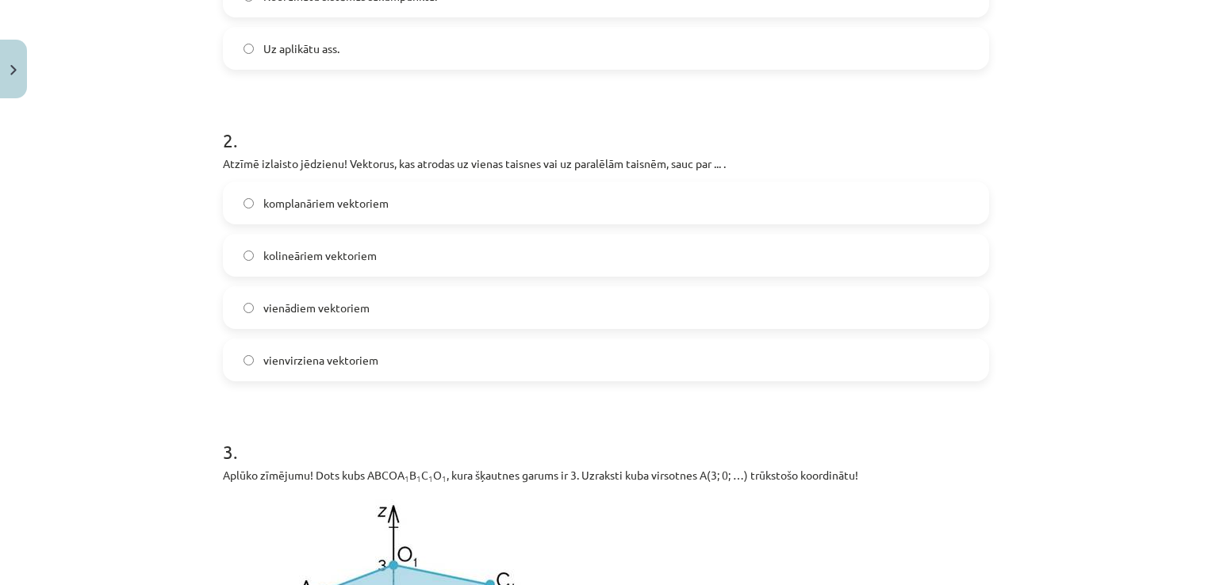
click at [389, 261] on label "kolineāriem vektoriem" at bounding box center [605, 256] width 763 height 40
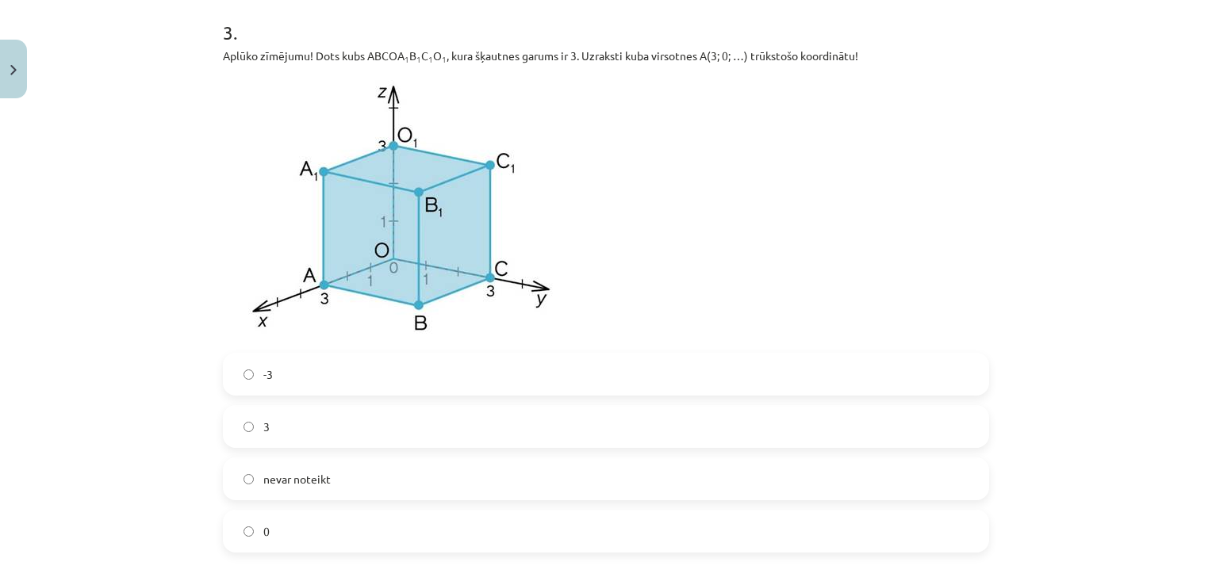
scroll to position [954, 0]
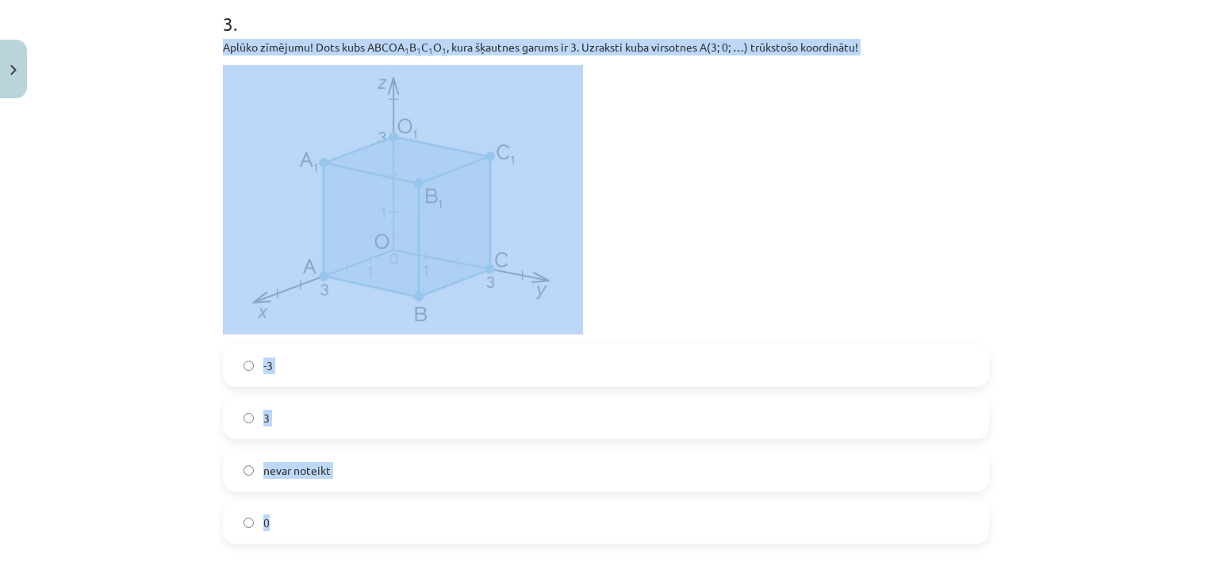
drag, startPoint x: 219, startPoint y: 46, endPoint x: 433, endPoint y: 514, distance: 514.6
click at [433, 514] on div "3 . Aplūko zīmējumu! Dots kubs ABCOA 1 B 1 C 1 O 1 , kura šķautnes garums ir 3.…" at bounding box center [606, 264] width 766 height 559
click at [137, 483] on div "Mācību tēma: Matemātikas i - 10. klases 1. ieskaites mācību materiāls (a,b) #9 …" at bounding box center [606, 292] width 1212 height 585
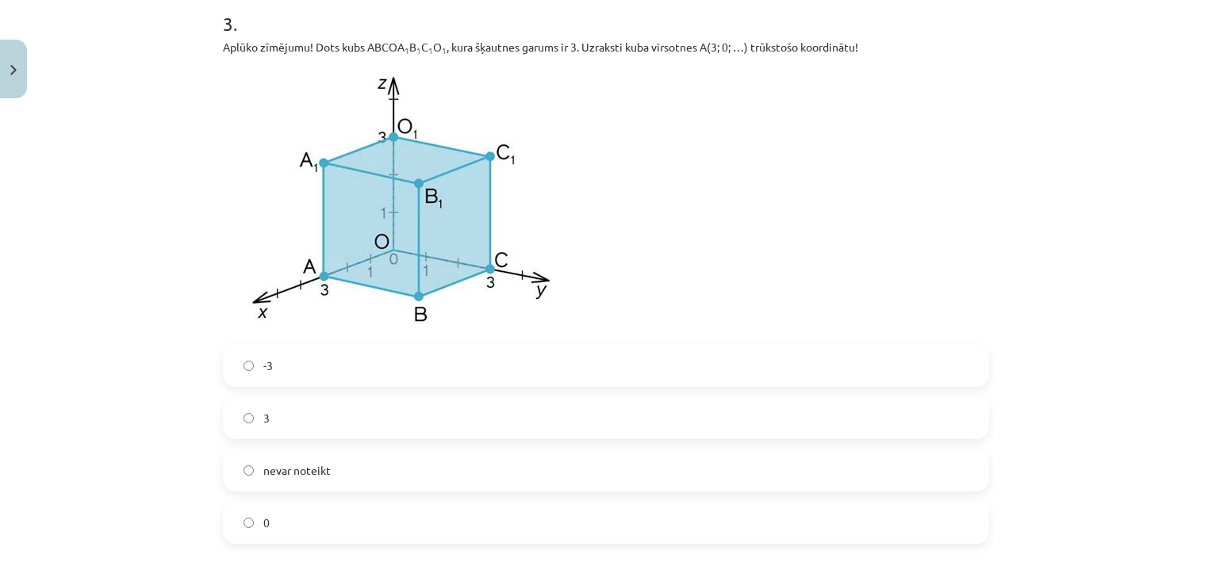
click at [256, 516] on label "0" at bounding box center [605, 523] width 763 height 40
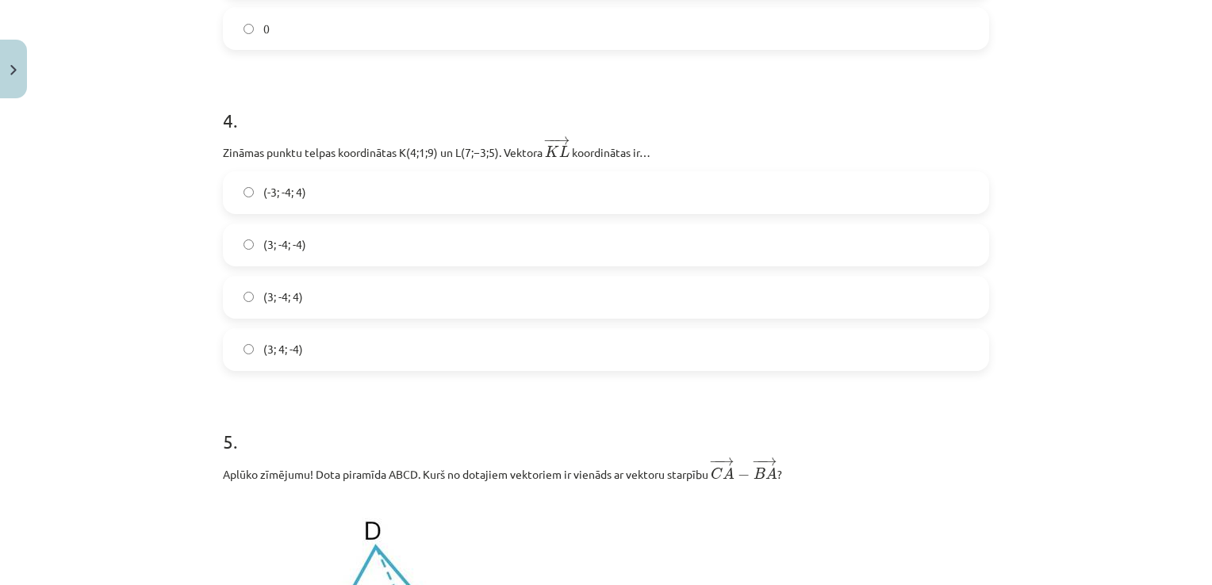
scroll to position [1466, 0]
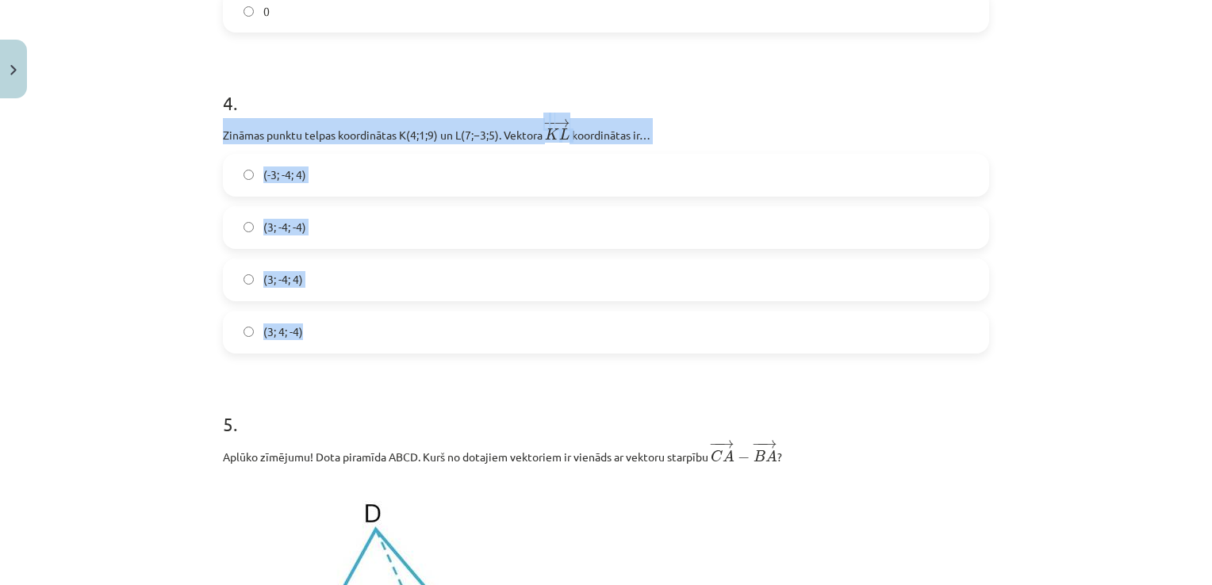
drag, startPoint x: 219, startPoint y: 137, endPoint x: 374, endPoint y: 354, distance: 266.5
click at [374, 354] on div "4 . Zināmas punktu telpas koordinātas ﻿K(4;1;9)﻿ un ﻿L(7;−3;5)﻿. Vektora ﻿ − − …" at bounding box center [606, 208] width 766 height 289
drag, startPoint x: 374, startPoint y: 354, endPoint x: 378, endPoint y: 132, distance: 222.1
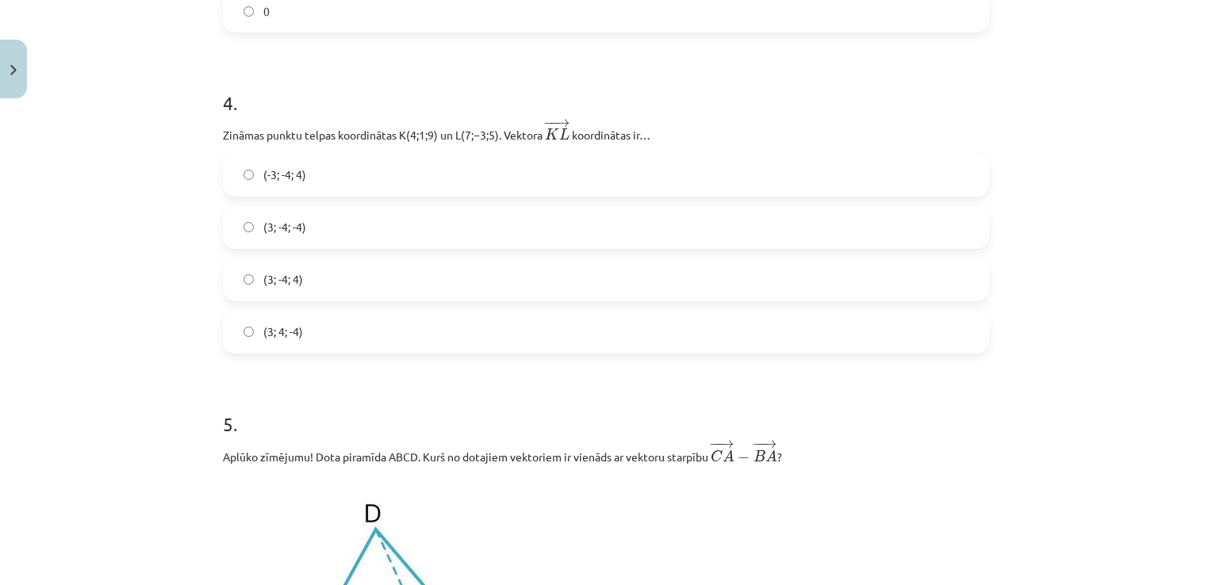
click at [149, 414] on div "Mācību tēma: Matemātikas i - 10. klases 1. ieskaites mācību materiāls (a,b) #9 …" at bounding box center [606, 292] width 1212 height 585
click at [333, 220] on label "(3; -4; -4)" at bounding box center [605, 228] width 763 height 40
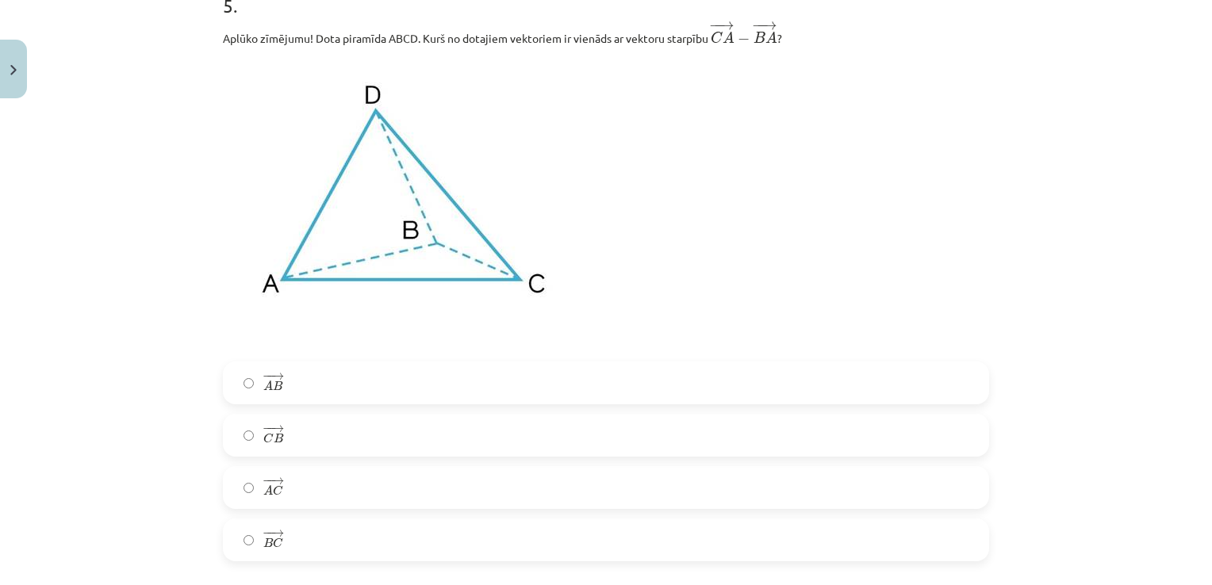
scroll to position [1868, 0]
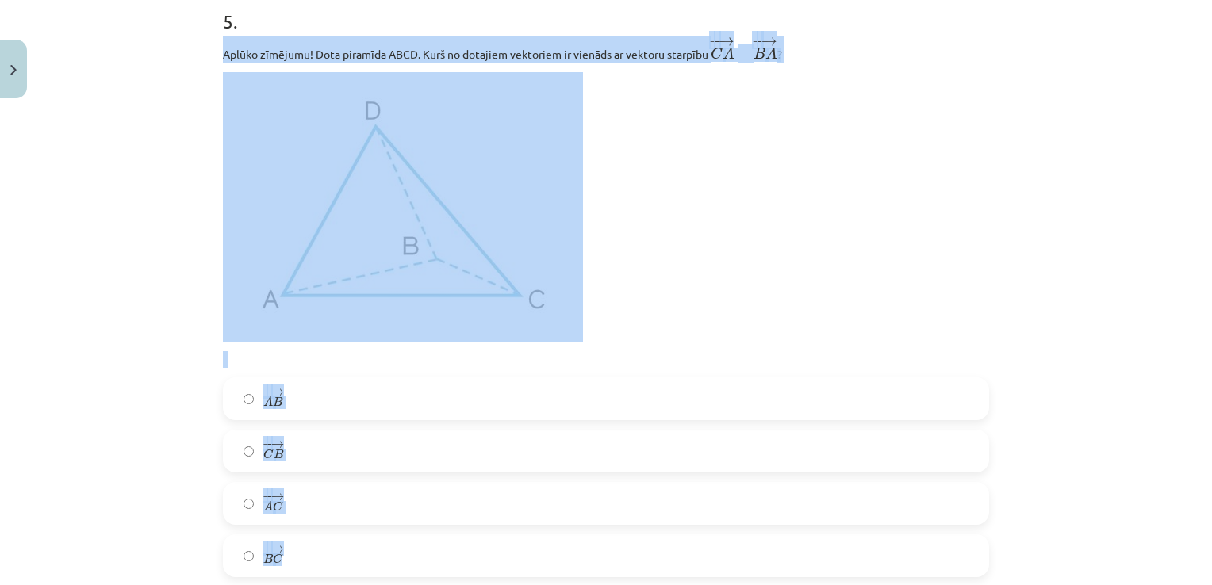
drag, startPoint x: 217, startPoint y: 50, endPoint x: 545, endPoint y: 552, distance: 599.4
click at [545, 552] on div "5 . Aplūko zīmējumu! Dota piramīda ABCD. Kurš no dotajiem vektoriem ir vienāds …" at bounding box center [606, 281] width 766 height 596
click at [1075, 142] on div "Mācību tēma: Matemātikas i - 10. klases 1. ieskaites mācību materiāls (a,b) #9 …" at bounding box center [606, 292] width 1212 height 585
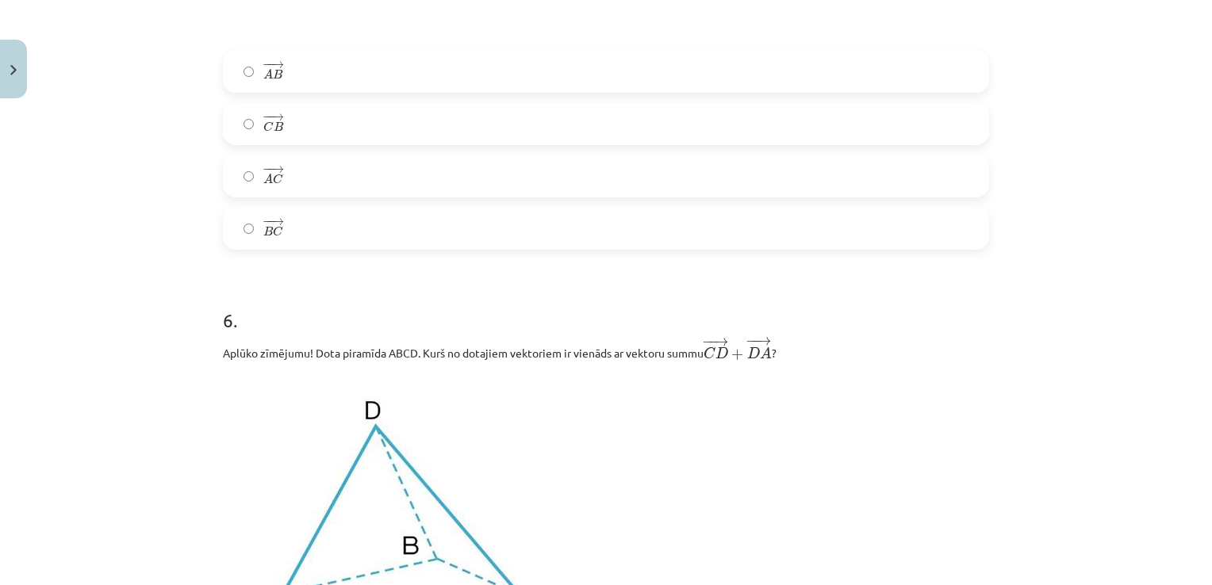
scroll to position [2179, 0]
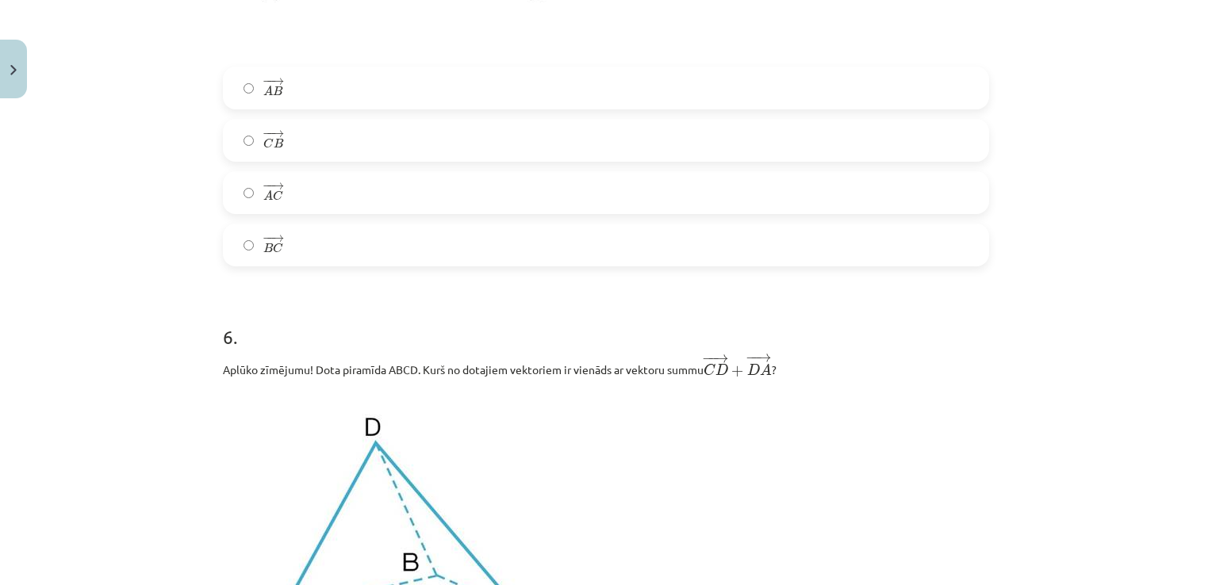
click at [500, 206] on label "− − → A C A C →" at bounding box center [605, 193] width 763 height 40
click at [512, 232] on label "− − → B C B C →" at bounding box center [605, 245] width 763 height 40
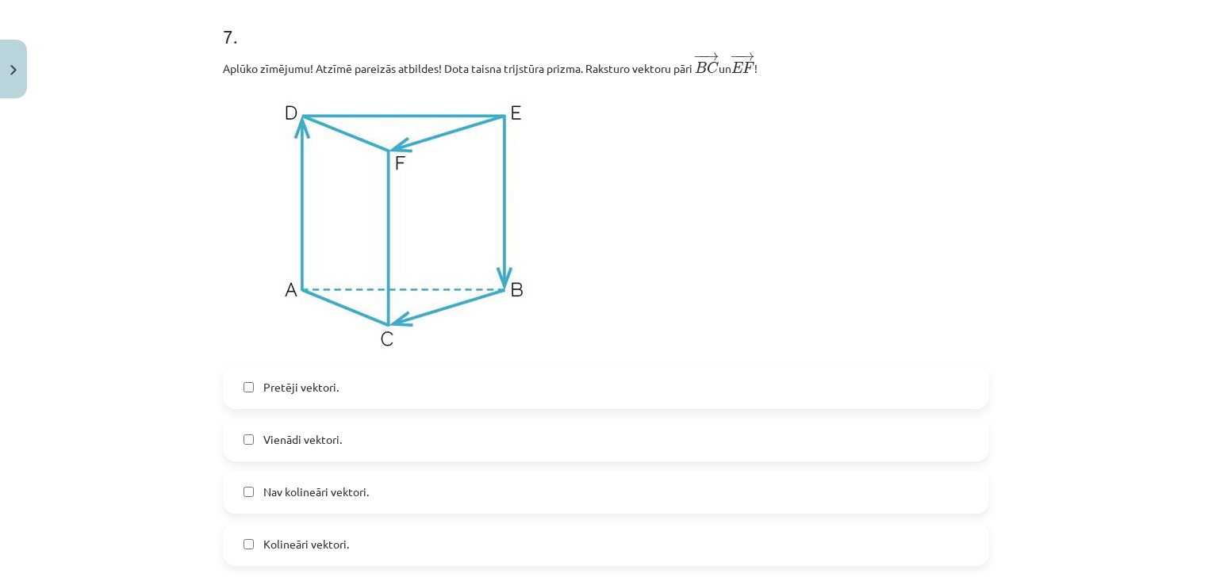
scroll to position [3099, 0]
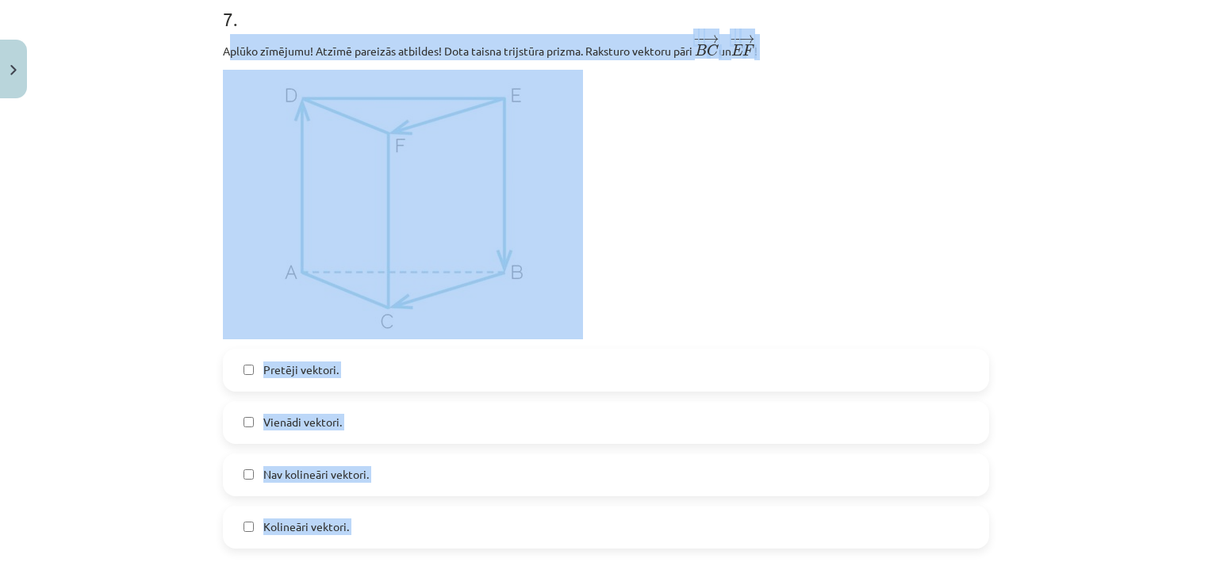
drag, startPoint x: 221, startPoint y: 52, endPoint x: 527, endPoint y: 559, distance: 592.7
click at [527, 559] on form "1 . Dots punkts telpā ar koordinātām (0; 0; 8). Kur atrodas punkts? Uz abscisu …" at bounding box center [606, 555] width 766 height 6676
click at [677, 271] on p at bounding box center [606, 205] width 766 height 270
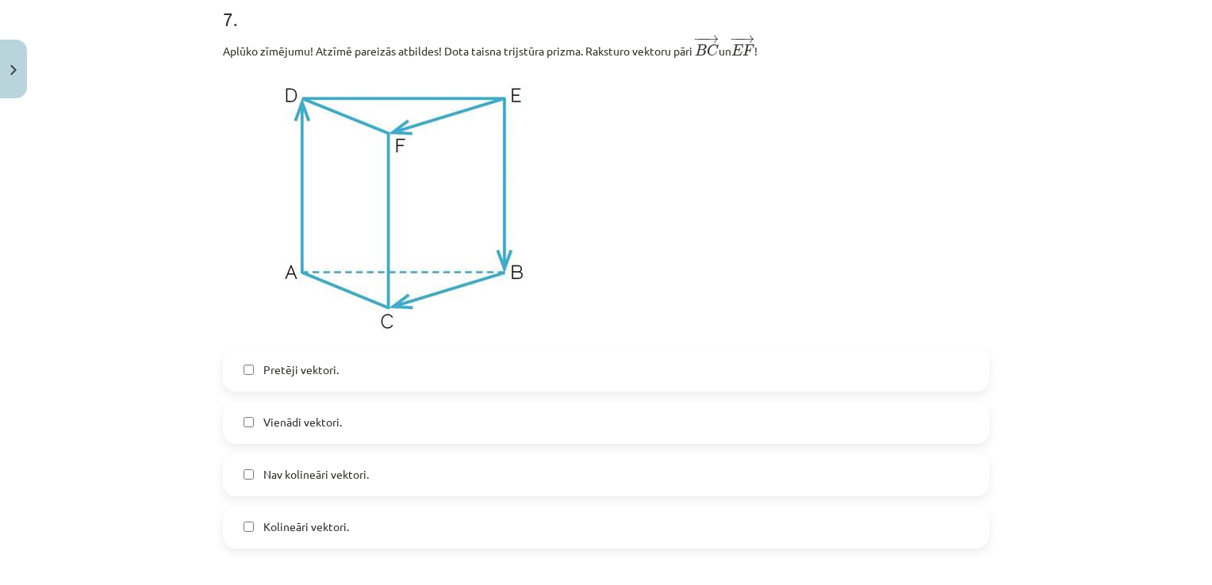
click at [533, 430] on label "Vienādi vektori." at bounding box center [605, 423] width 763 height 40
click at [321, 524] on span "Kolineāri vektori." at bounding box center [306, 527] width 86 height 17
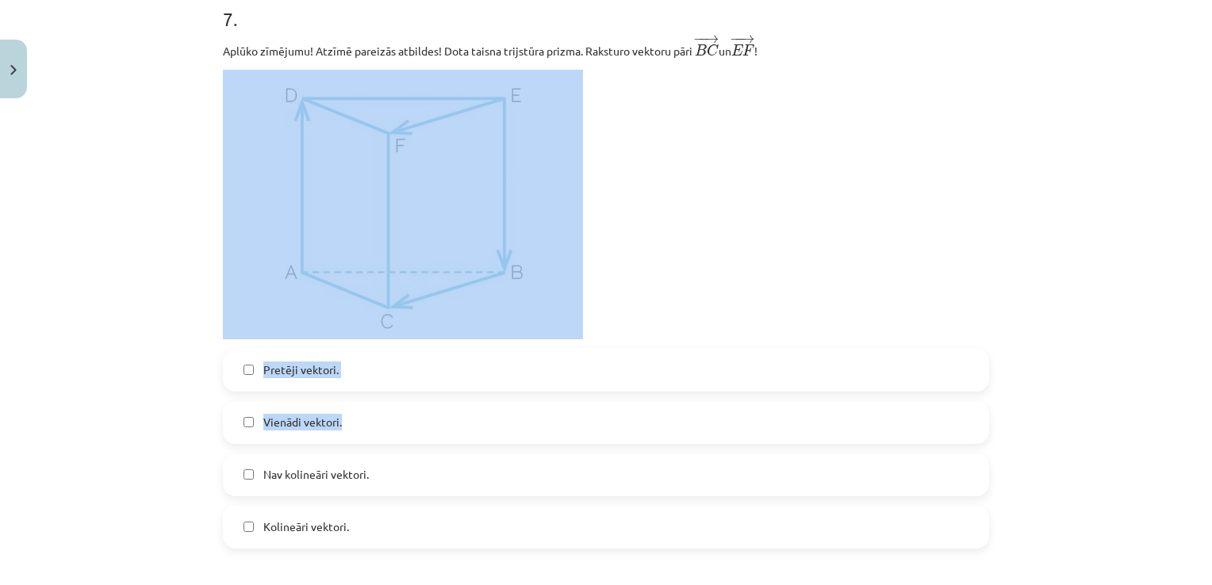
drag, startPoint x: 1170, startPoint y: 354, endPoint x: 1174, endPoint y: 430, distance: 76.2
click at [1174, 430] on div "Mācību tēma: Matemātikas i - 10. klases 1. ieskaites mācību materiāls (a,b) #9 …" at bounding box center [606, 292] width 1212 height 585
drag, startPoint x: 1174, startPoint y: 430, endPoint x: 983, endPoint y: 207, distance: 293.1
click at [983, 207] on div "32 XP Saņemsi Sarežģīts 441 pilda Apraksts Uzdevums Palīdzība 1 . Dots punkts t…" at bounding box center [605, 522] width 785 height 7031
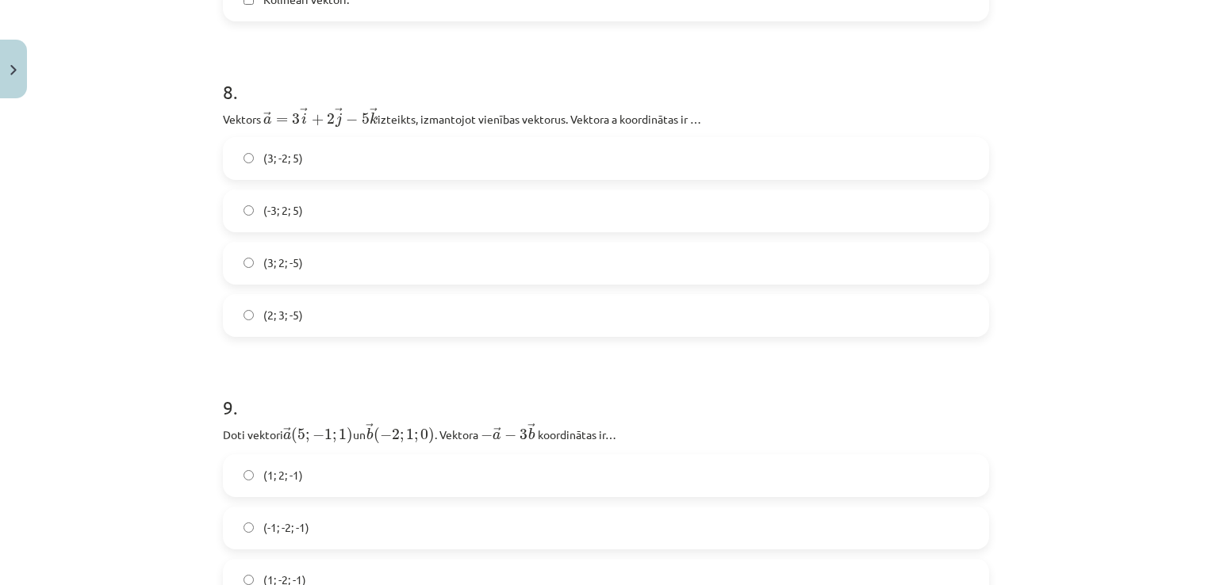
scroll to position [3651, 0]
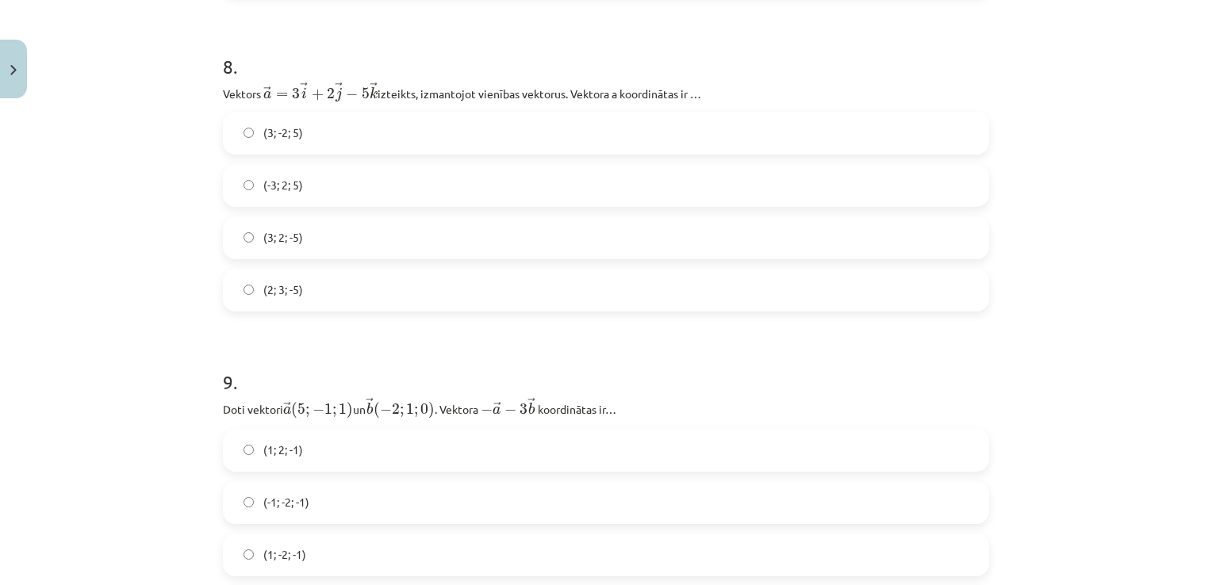
click at [1145, 201] on div "Mācību tēma: Matemātikas i - 10. klases 1. ieskaites mācību materiāls (a,b) #9 …" at bounding box center [606, 292] width 1212 height 585
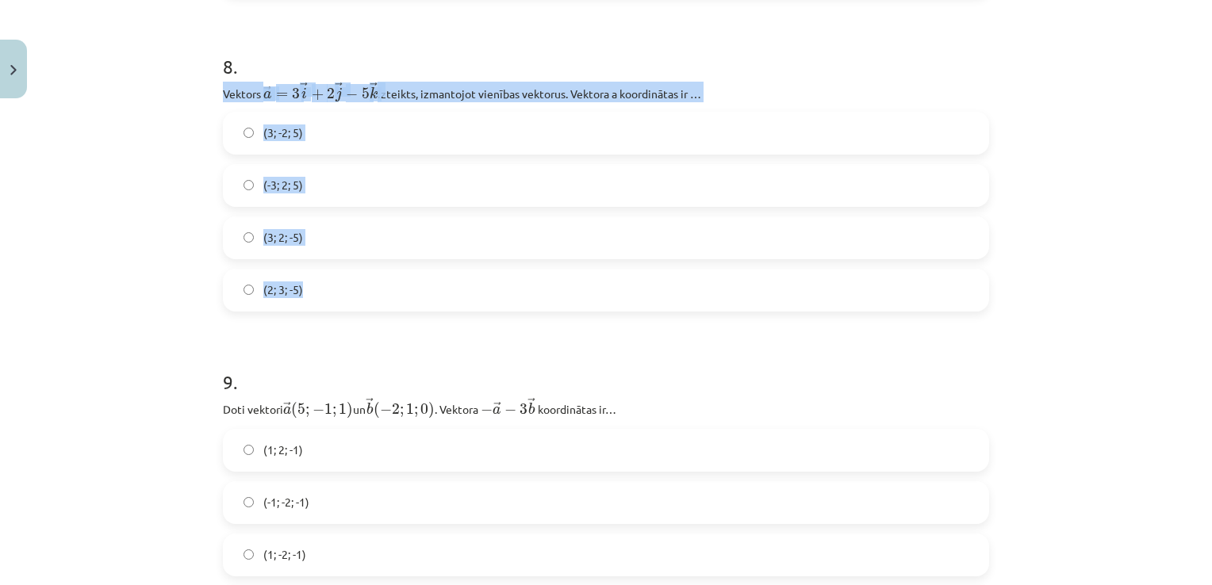
drag, startPoint x: 219, startPoint y: 94, endPoint x: 393, endPoint y: 305, distance: 273.8
click at [393, 305] on div "8 . Vektors ﻿ → a = 3 → i + 2 → j − 5 → k a → = 3 i → + 2 j → − 5 k → izteikts,…" at bounding box center [606, 170] width 766 height 284
drag, startPoint x: 393, startPoint y: 305, endPoint x: 479, endPoint y: 89, distance: 232.1
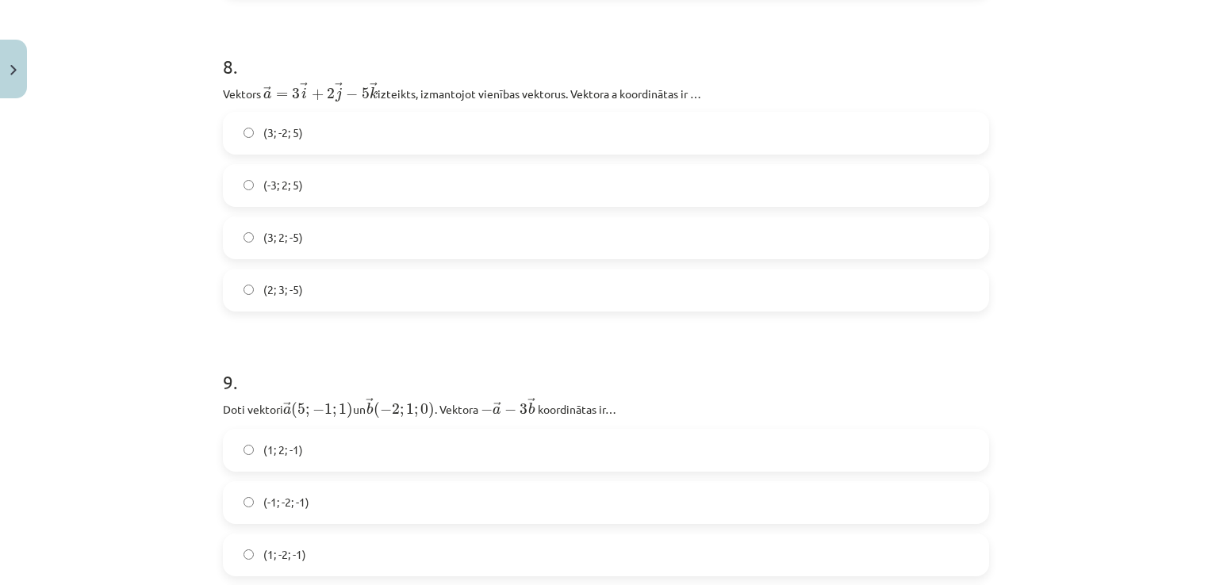
click at [305, 358] on h1 "9 ." at bounding box center [606, 367] width 766 height 49
click at [327, 252] on label "(3; 2; -5)" at bounding box center [605, 238] width 763 height 40
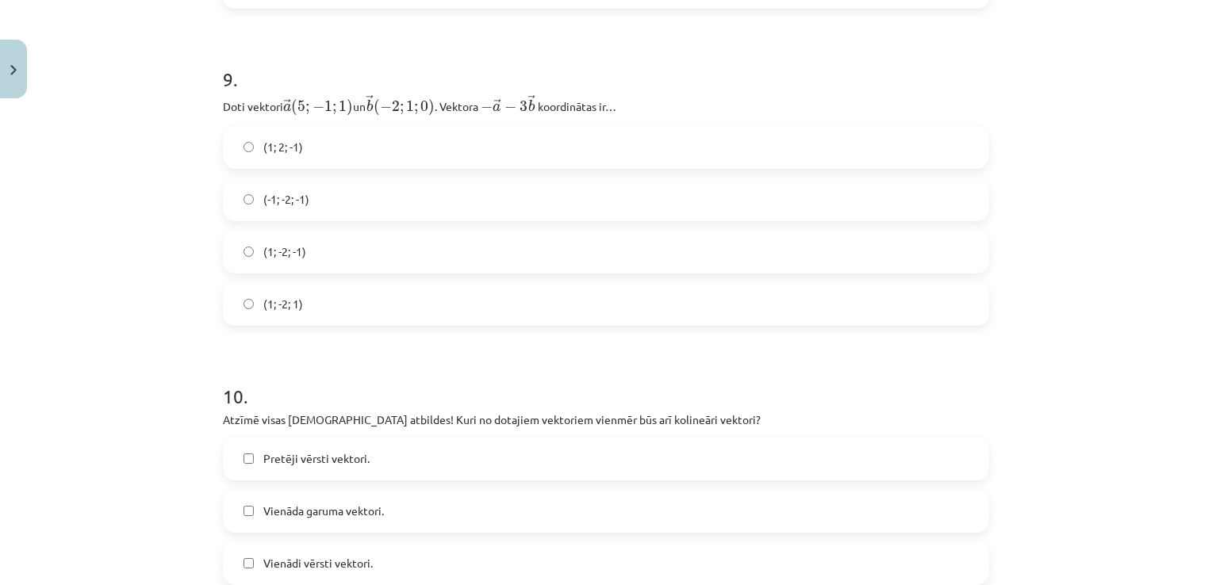
scroll to position [3979, 0]
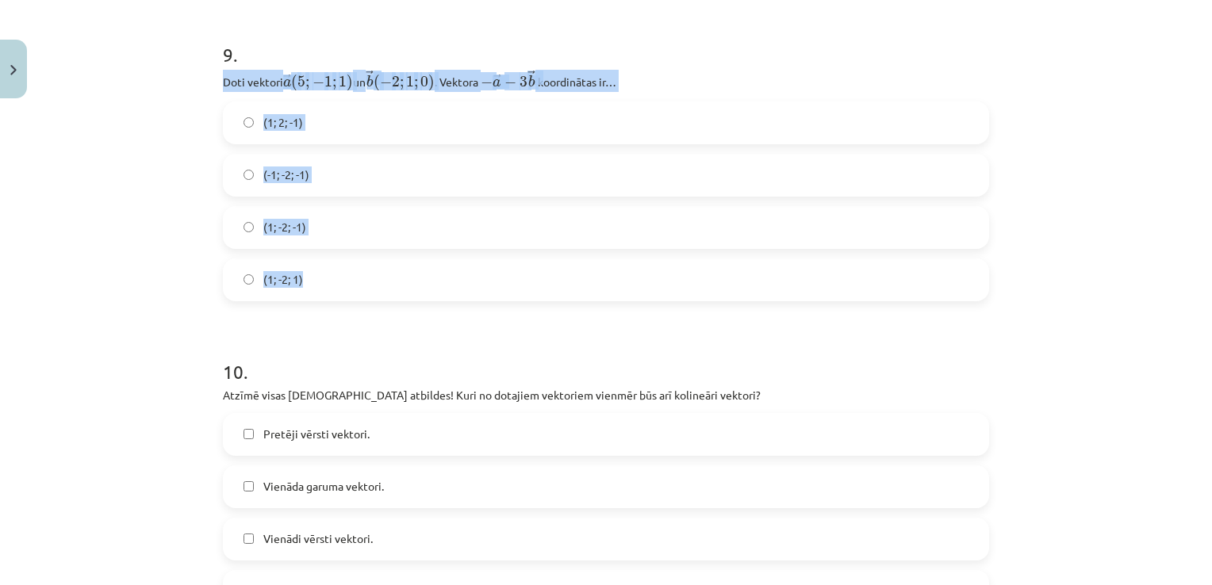
drag, startPoint x: 217, startPoint y: 88, endPoint x: 472, endPoint y: 285, distance: 321.7
click at [472, 285] on div "9 . Doti vektori ﻿ → a ( 5 ; − 1 ; 1 ) a → ( 5 ; − 1 ; 1 ) un ﻿ → b ( − 2 ; 1 ;…" at bounding box center [606, 159] width 766 height 286
drag, startPoint x: 472, startPoint y: 285, endPoint x: 554, endPoint y: 83, distance: 217.7
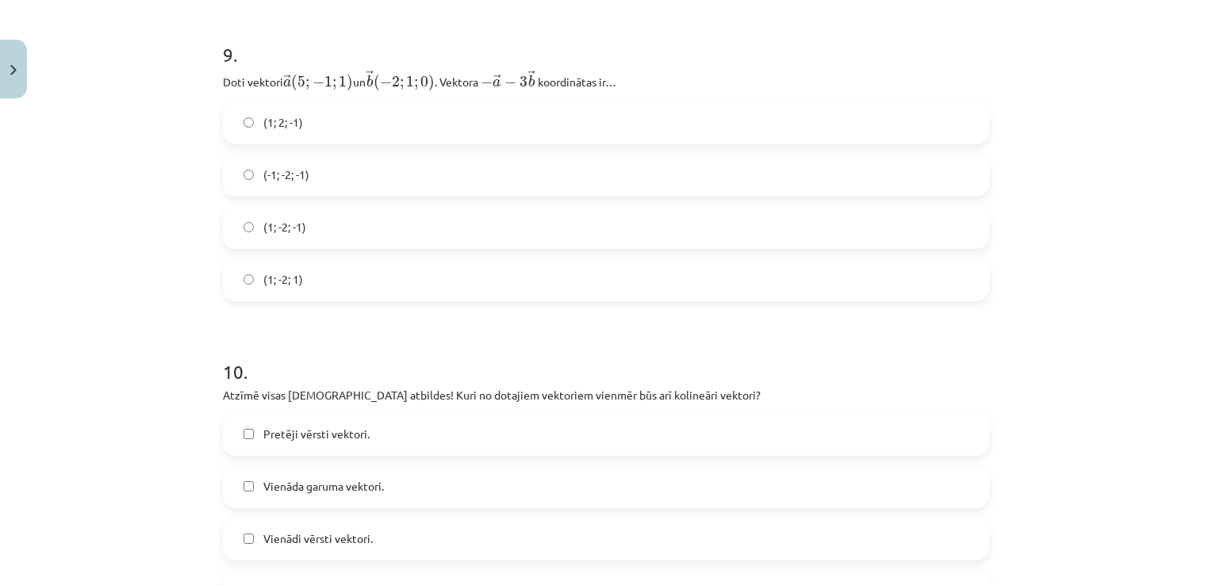
click at [366, 338] on h1 "10 ." at bounding box center [606, 357] width 766 height 49
click at [393, 224] on label "(1; -2; -1)" at bounding box center [605, 228] width 763 height 40
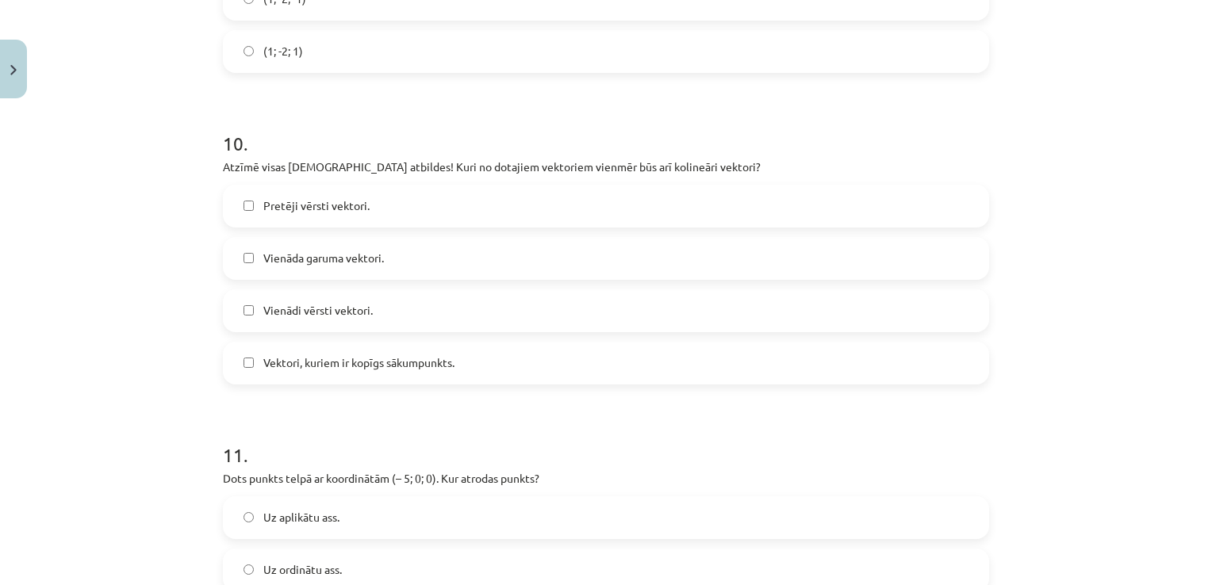
scroll to position [4257, 0]
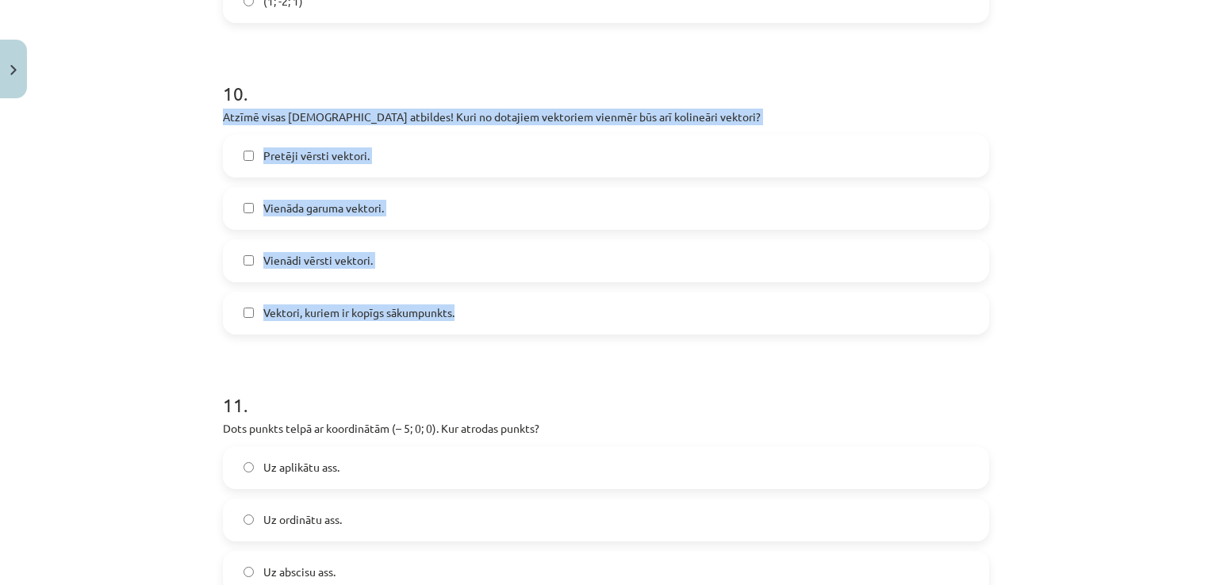
drag, startPoint x: 219, startPoint y: 122, endPoint x: 479, endPoint y: 322, distance: 328.0
click at [479, 322] on div "10 . Atzīmē visas pareizās atbildes! Kuri no dotajiem vektoriem vienmēr būs arī…" at bounding box center [606, 195] width 766 height 280
drag, startPoint x: 479, startPoint y: 322, endPoint x: 476, endPoint y: 117, distance: 204.6
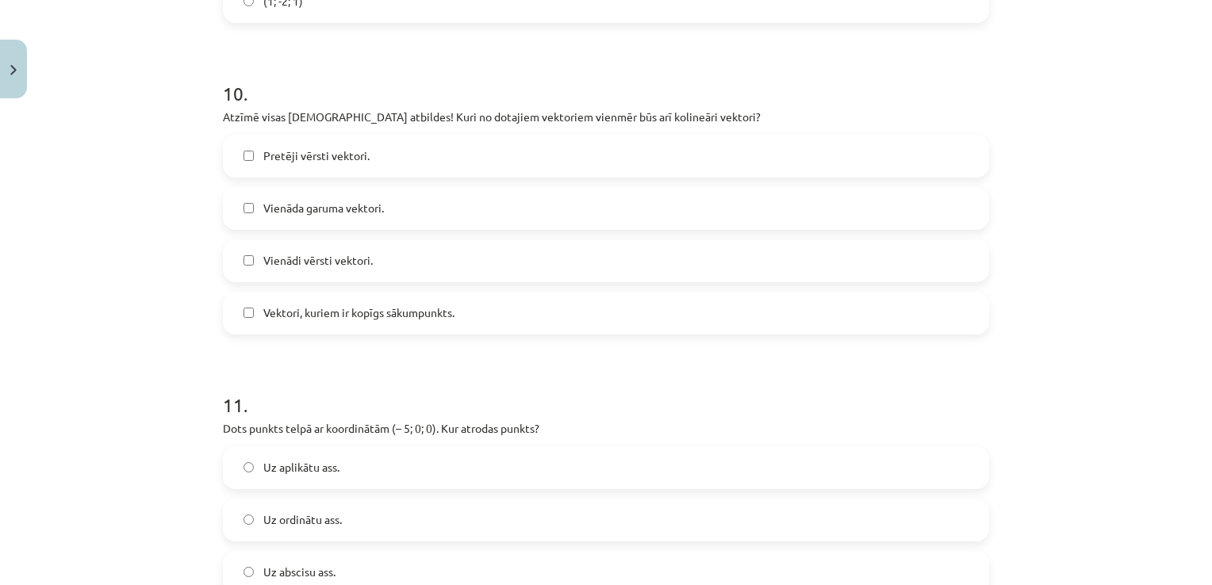
click at [441, 378] on h1 "11 ." at bounding box center [606, 390] width 766 height 49
click at [426, 156] on label "Pretēji vērsti vektori." at bounding box center [605, 156] width 763 height 40
click at [343, 276] on label "Vienādi vērsti vektori." at bounding box center [605, 261] width 763 height 40
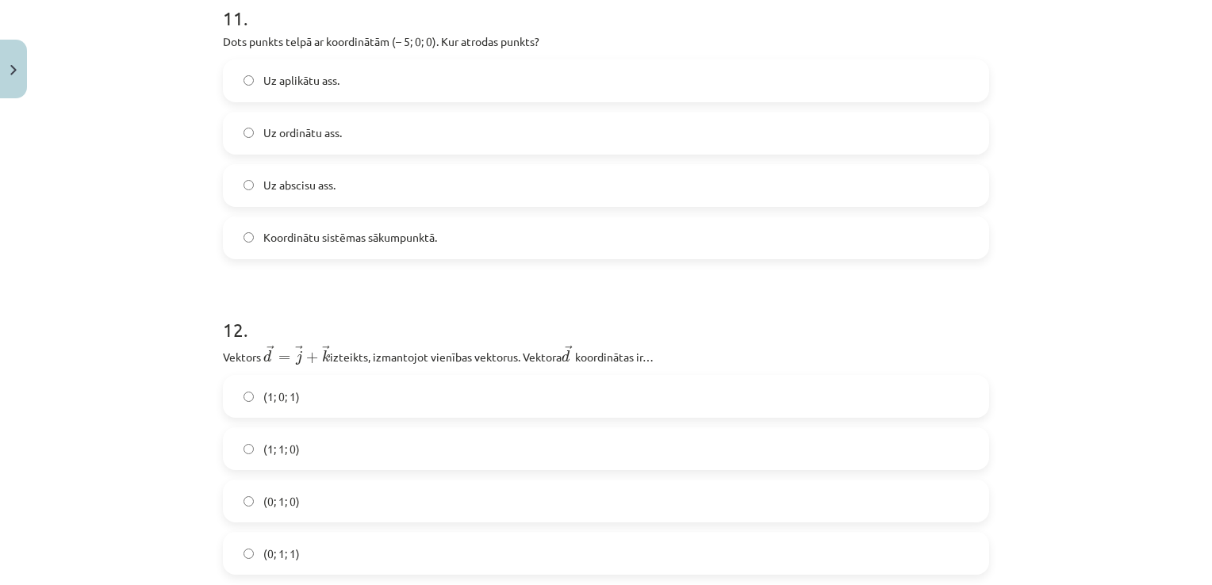
scroll to position [4628, 0]
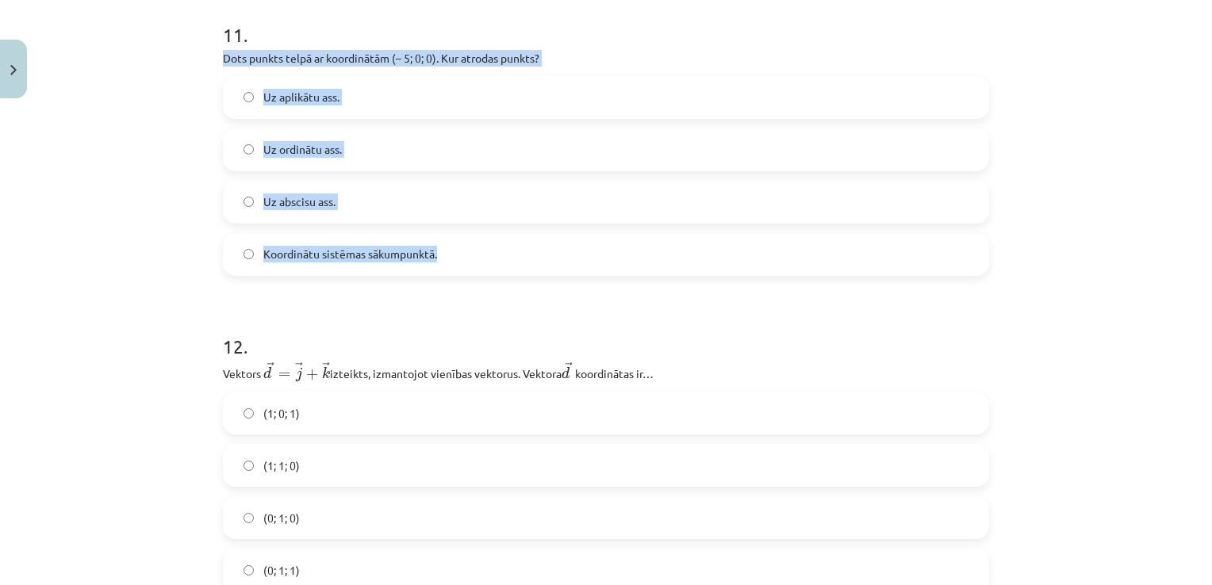
drag, startPoint x: 219, startPoint y: 61, endPoint x: 446, endPoint y: 276, distance: 312.5
click at [446, 276] on div "11 . Dots punkts telpā ar koordinātām (– 5; 0; 0). Kur atrodas punkts? Uz aplik…" at bounding box center [606, 136] width 766 height 280
drag, startPoint x: 446, startPoint y: 276, endPoint x: 483, endPoint y: 66, distance: 213.4
click at [112, 270] on div "Mācību tēma: Matemātikas i - 10. klases 1. ieskaites mācību materiāls (a,b) #9 …" at bounding box center [606, 292] width 1212 height 585
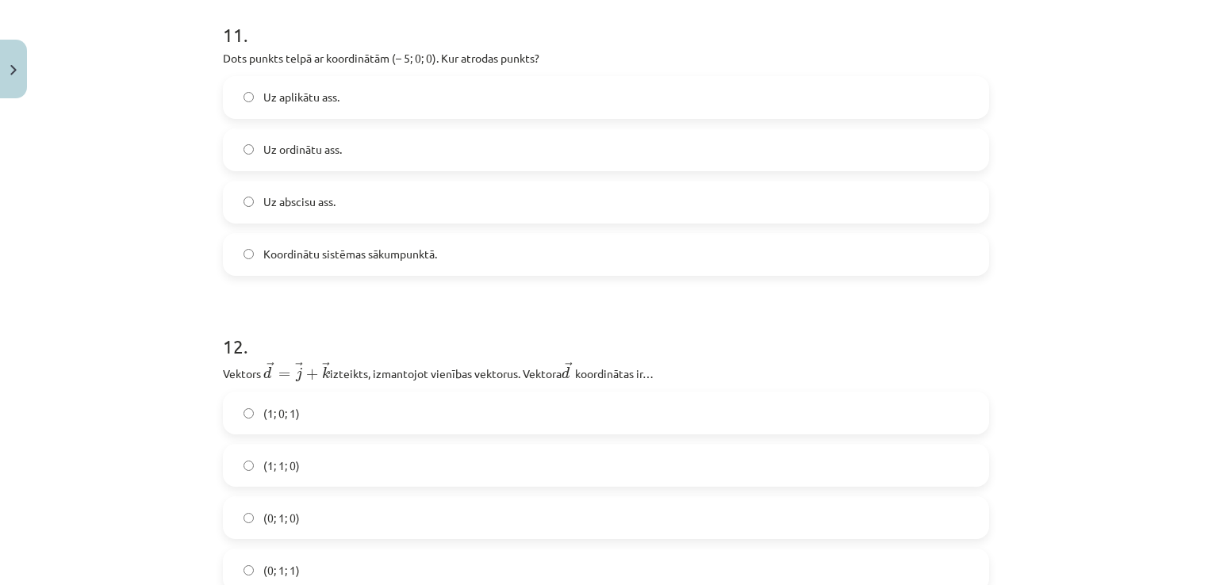
click at [368, 214] on label "Uz abscisu ass." at bounding box center [605, 202] width 763 height 40
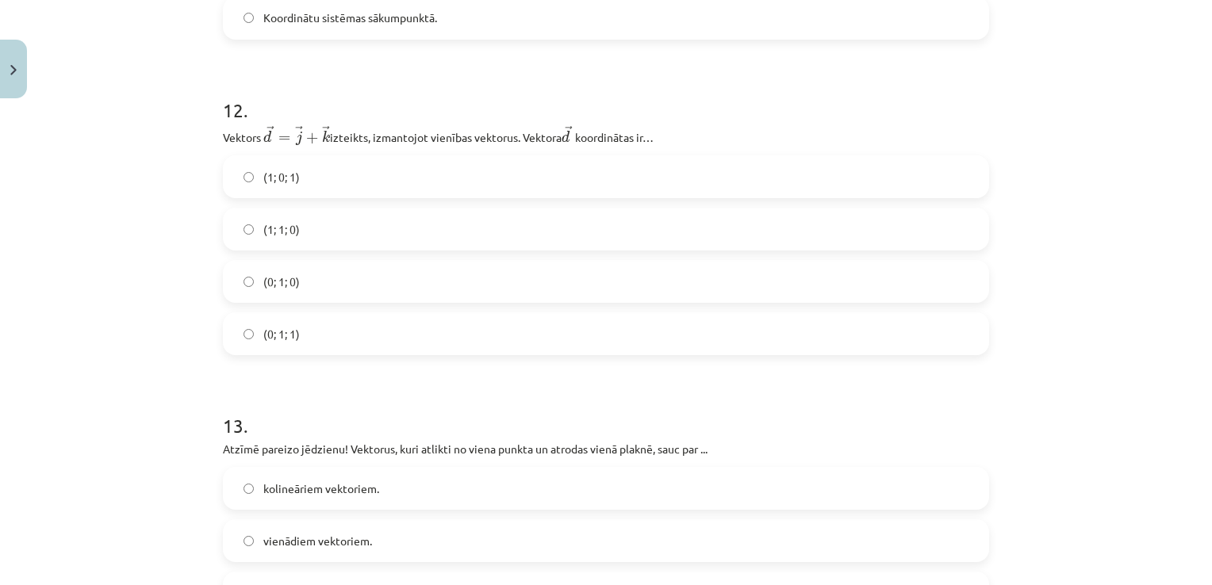
scroll to position [4889, 0]
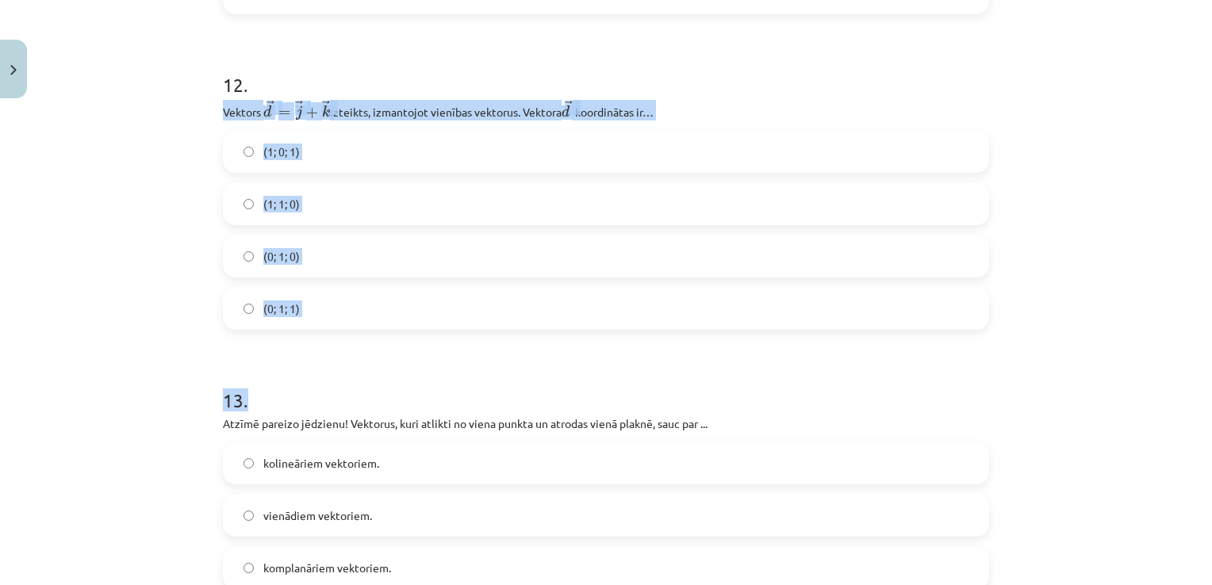
drag, startPoint x: 218, startPoint y: 113, endPoint x: 467, endPoint y: 346, distance: 341.1
click at [328, 410] on h1 "13 ." at bounding box center [606, 386] width 766 height 49
drag, startPoint x: 217, startPoint y: 114, endPoint x: 420, endPoint y: 347, distance: 308.6
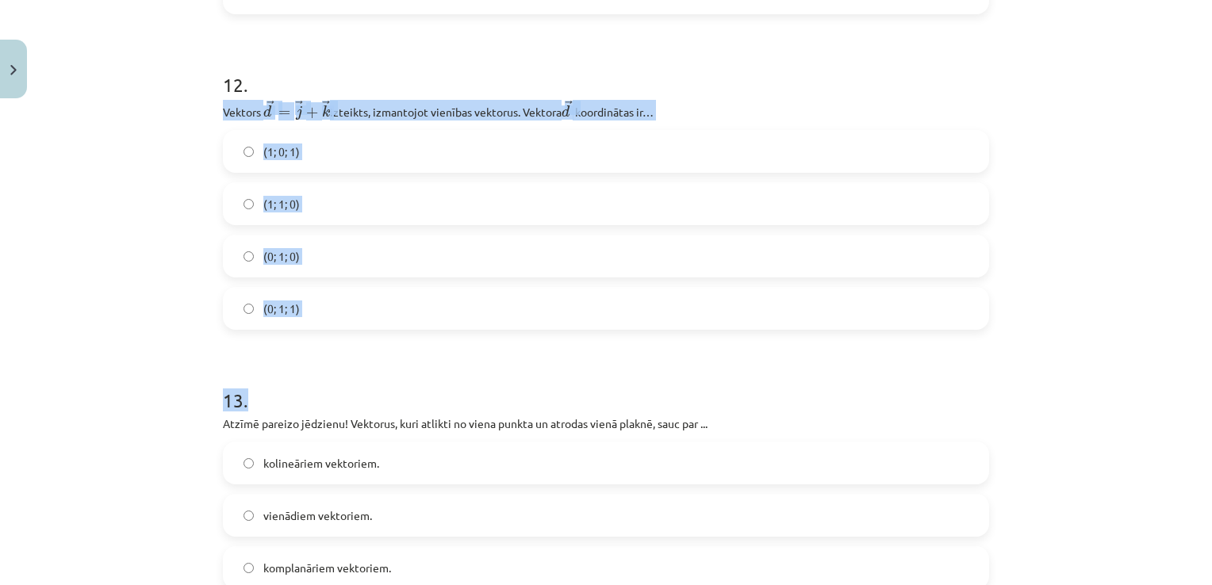
drag, startPoint x: 420, startPoint y: 347, endPoint x: 476, endPoint y: 106, distance: 247.6
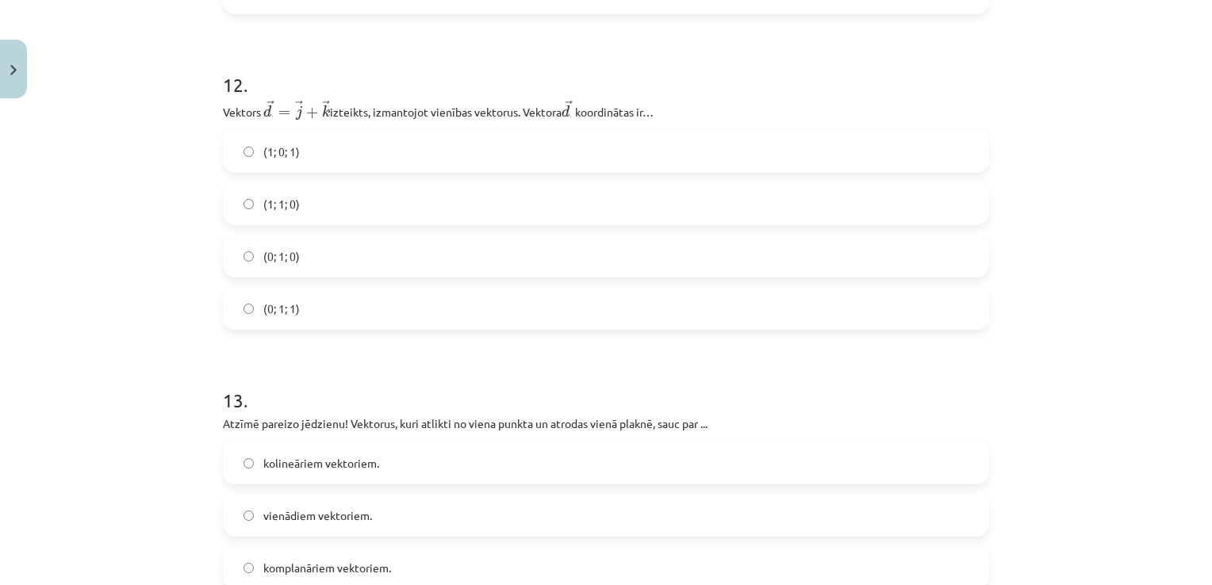
click at [314, 316] on label "(0; 1; 1)" at bounding box center [605, 309] width 763 height 40
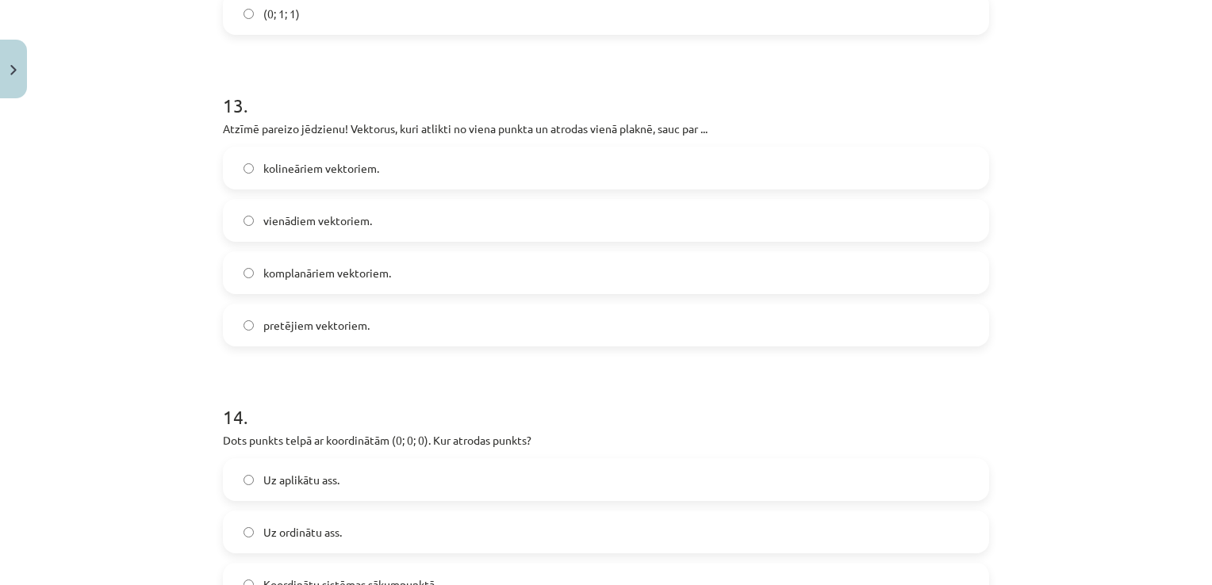
scroll to position [5159, 0]
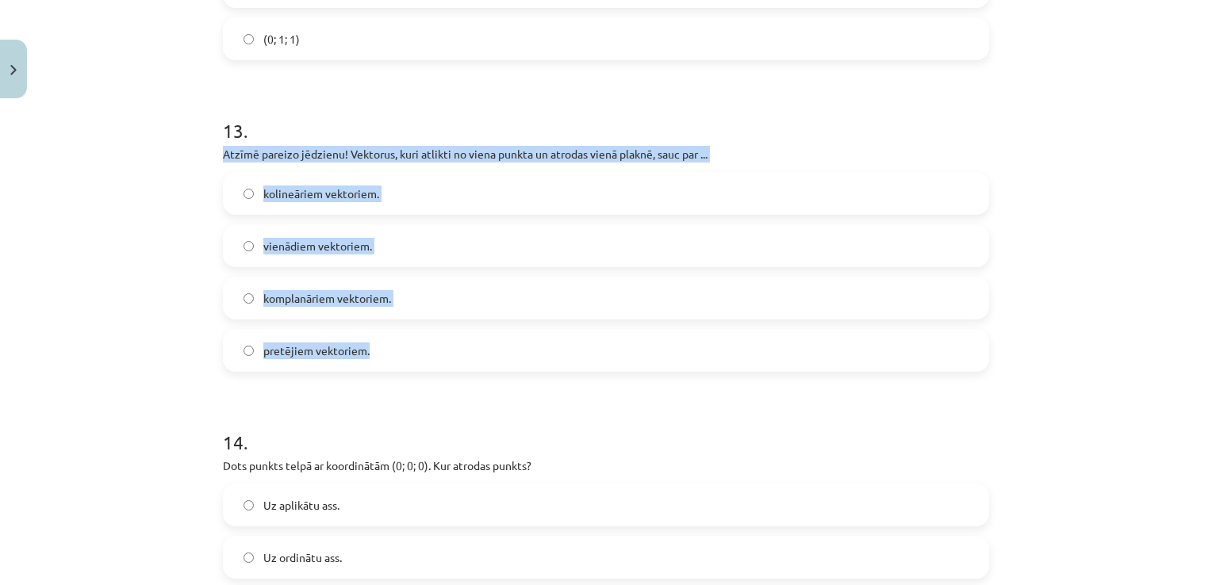
drag, startPoint x: 219, startPoint y: 159, endPoint x: 436, endPoint y: 338, distance: 281.7
click at [436, 338] on div "13 . Atzīmē pareizo jēdzienu! Vektorus, kuri atlikti no viena punkta un atrodas…" at bounding box center [606, 232] width 766 height 280
drag, startPoint x: 436, startPoint y: 338, endPoint x: 550, endPoint y: 128, distance: 238.1
drag, startPoint x: 550, startPoint y: 128, endPoint x: 453, endPoint y: 156, distance: 100.7
click at [453, 156] on p "Atzīmē pareizo jēdzienu! Vektorus, kuri atlikti no viena punkta un atrodas vien…" at bounding box center [606, 154] width 766 height 17
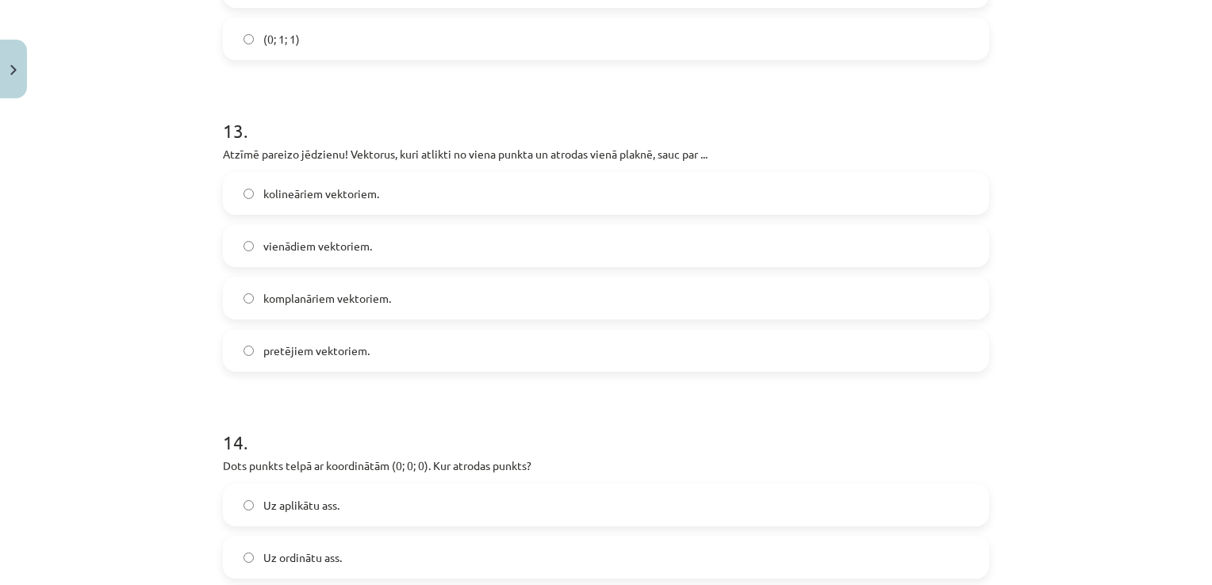
click at [284, 420] on h1 "14 ." at bounding box center [606, 428] width 766 height 49
click at [315, 307] on span "komplanāriem vektoriem." at bounding box center [327, 298] width 128 height 17
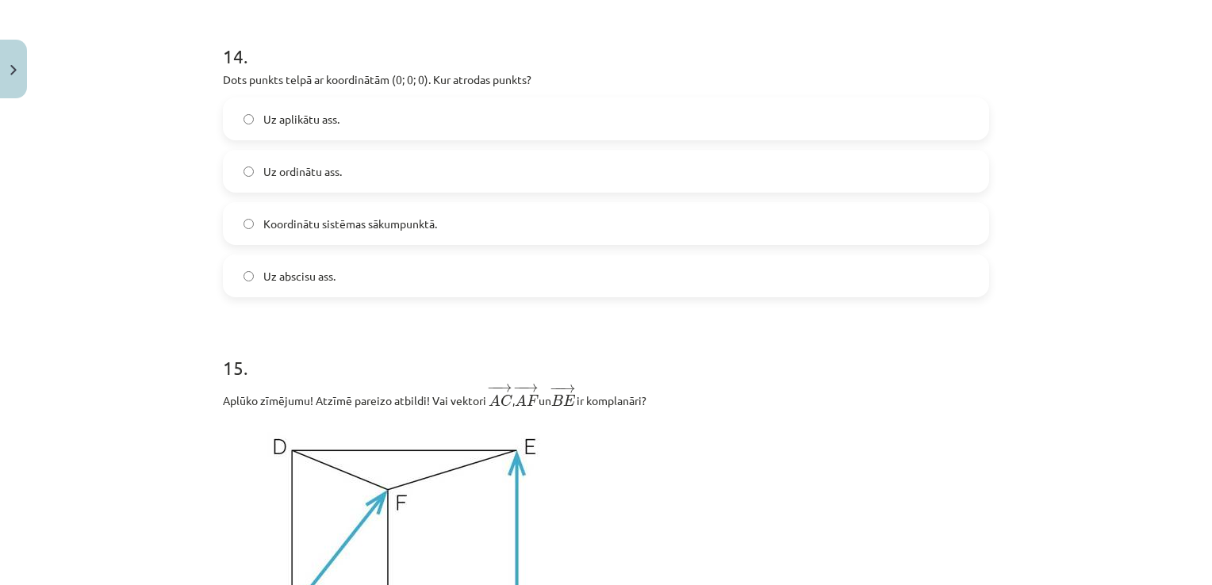
scroll to position [5596, 0]
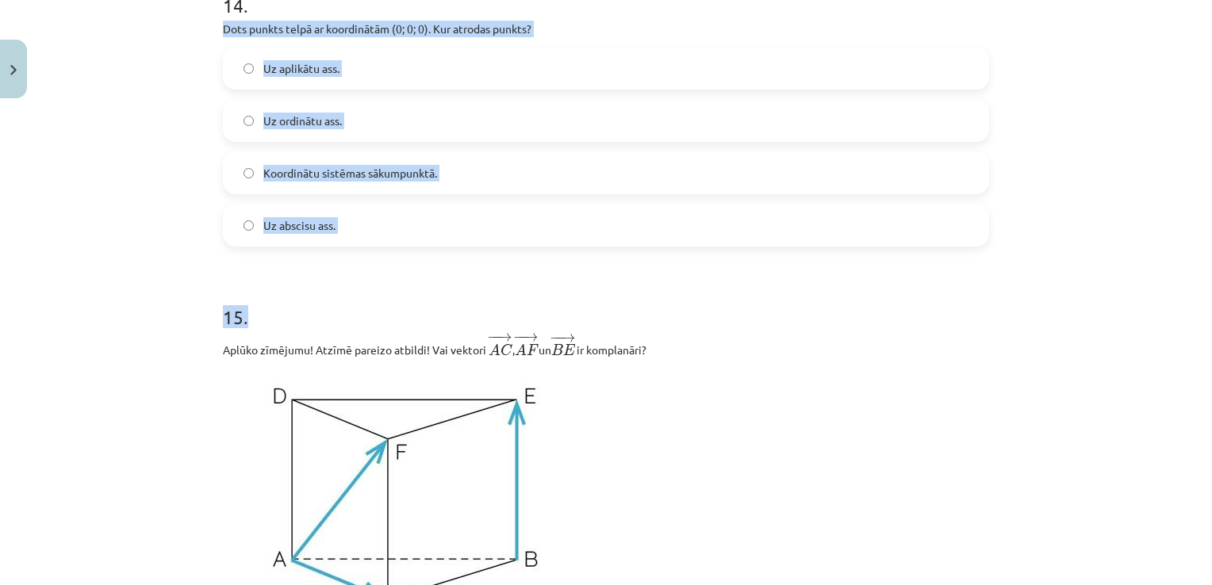
drag, startPoint x: 218, startPoint y: 33, endPoint x: 458, endPoint y: 254, distance: 326.1
drag, startPoint x: 458, startPoint y: 254, endPoint x: 450, endPoint y: 35, distance: 219.0
click at [439, 293] on h1 "15 ." at bounding box center [606, 302] width 766 height 49
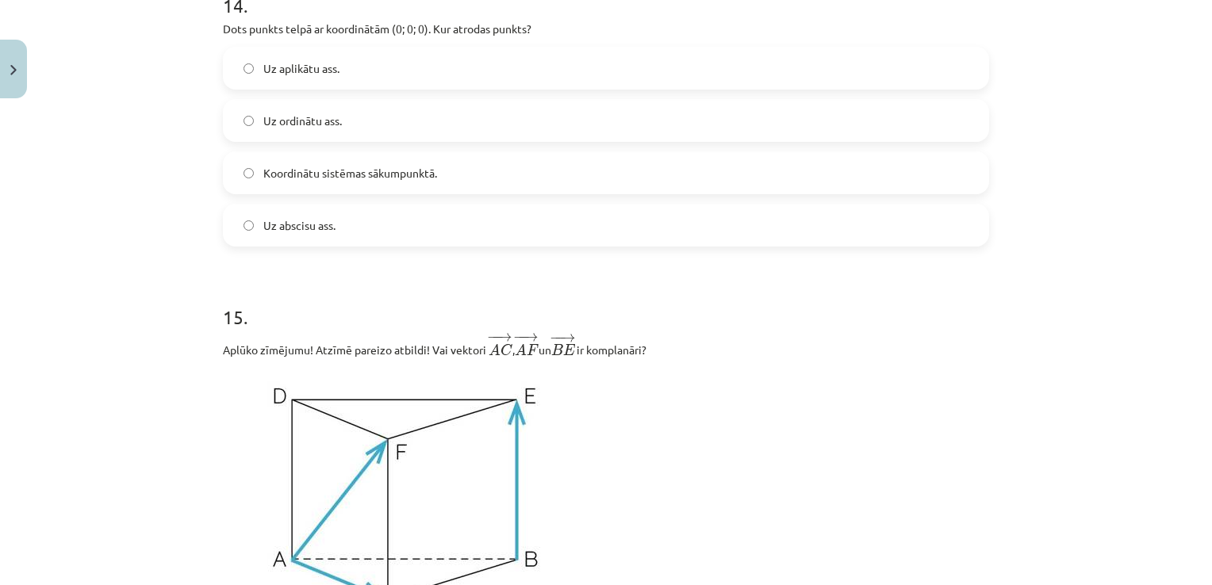
click at [464, 182] on label "Koordinātu sistēmas sākumpunktā." at bounding box center [605, 173] width 763 height 40
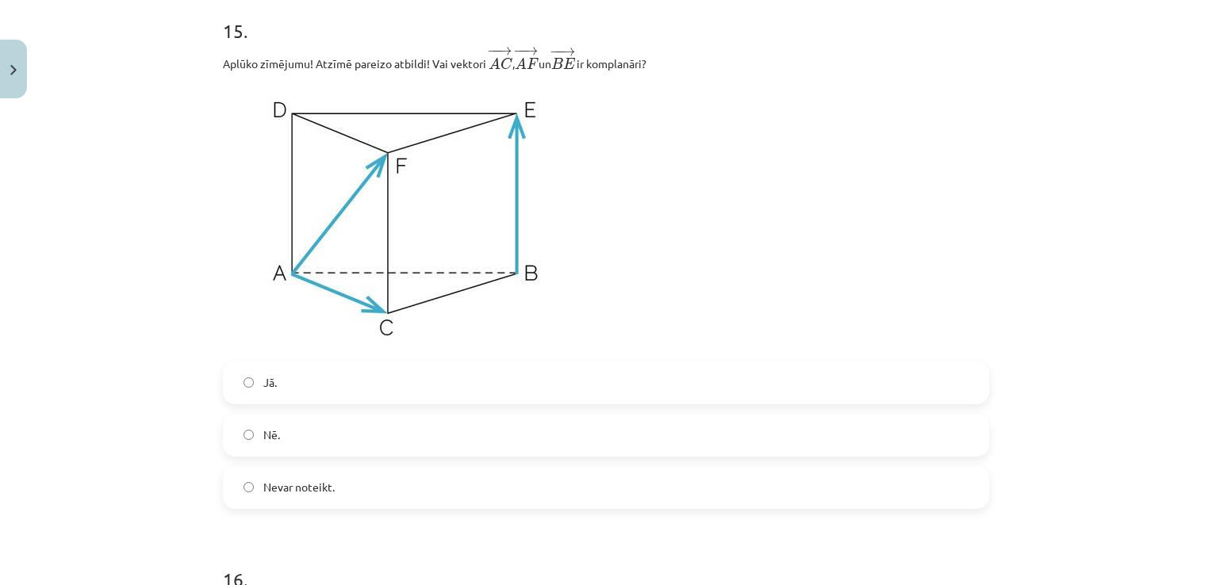
scroll to position [5891, 0]
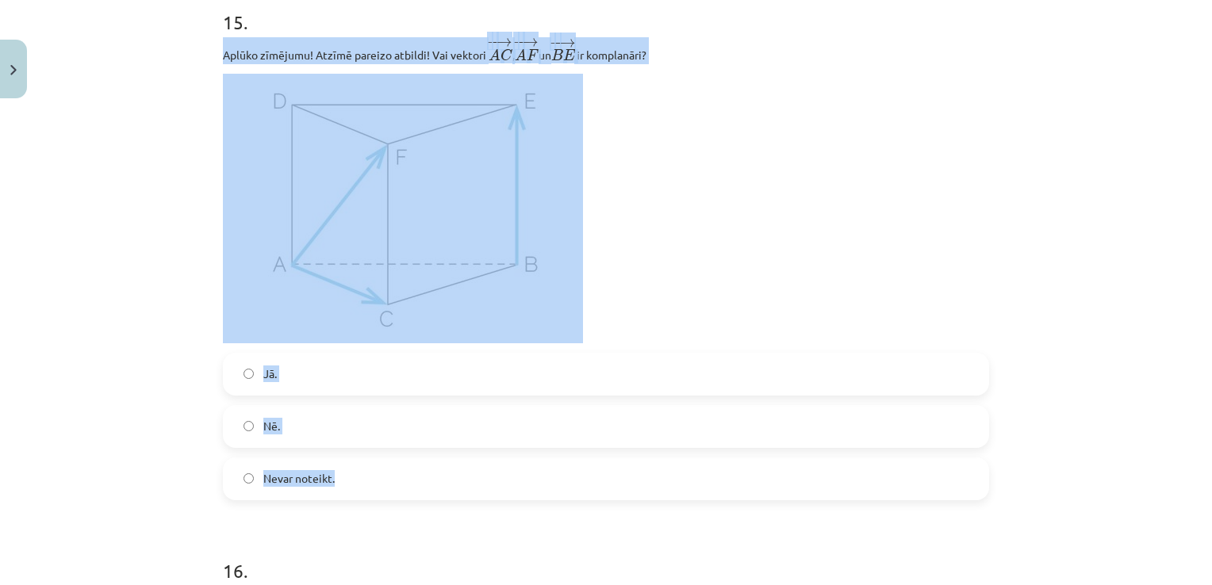
drag, startPoint x: 218, startPoint y: 60, endPoint x: 401, endPoint y: 489, distance: 466.2
click at [401, 489] on div "15 . Aplūko zīmējumu! Atzīmē pareizo atbildi! Vai vektori ﻿ − − → A C A C → ﻿, …" at bounding box center [606, 241] width 766 height 517
drag, startPoint x: 401, startPoint y: 489, endPoint x: 312, endPoint y: 483, distance: 89.1
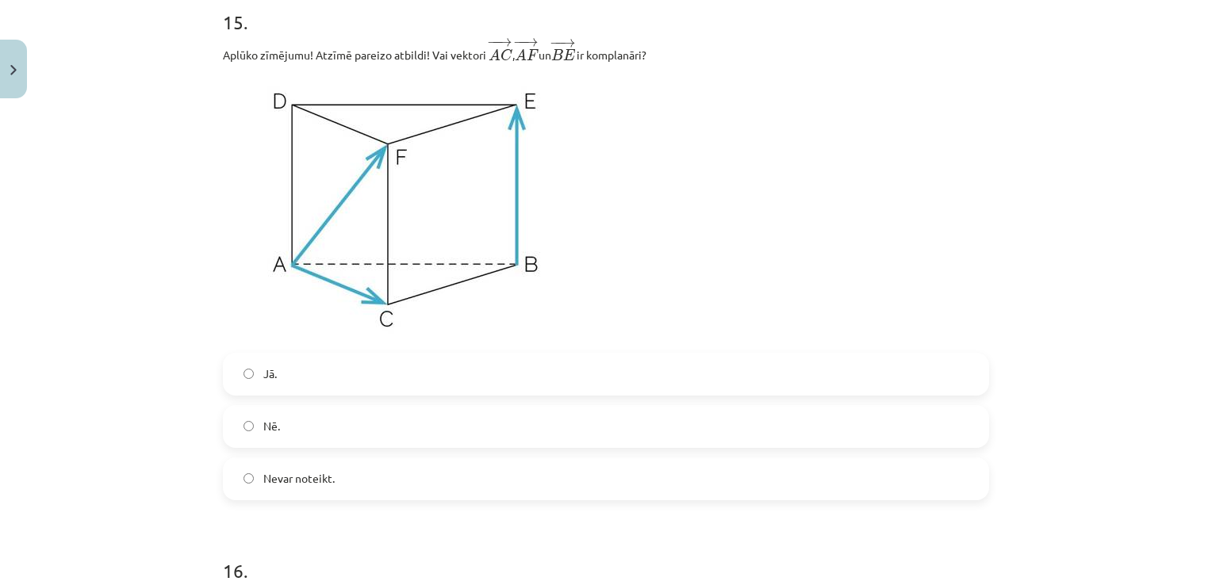
click at [197, 509] on div "Mācību tēma: Matemātikas i - 10. klases 1. ieskaites mācību materiāls (a,b) #9 …" at bounding box center [606, 292] width 1212 height 585
click at [287, 487] on span "Nevar noteikt." at bounding box center [298, 478] width 71 height 17
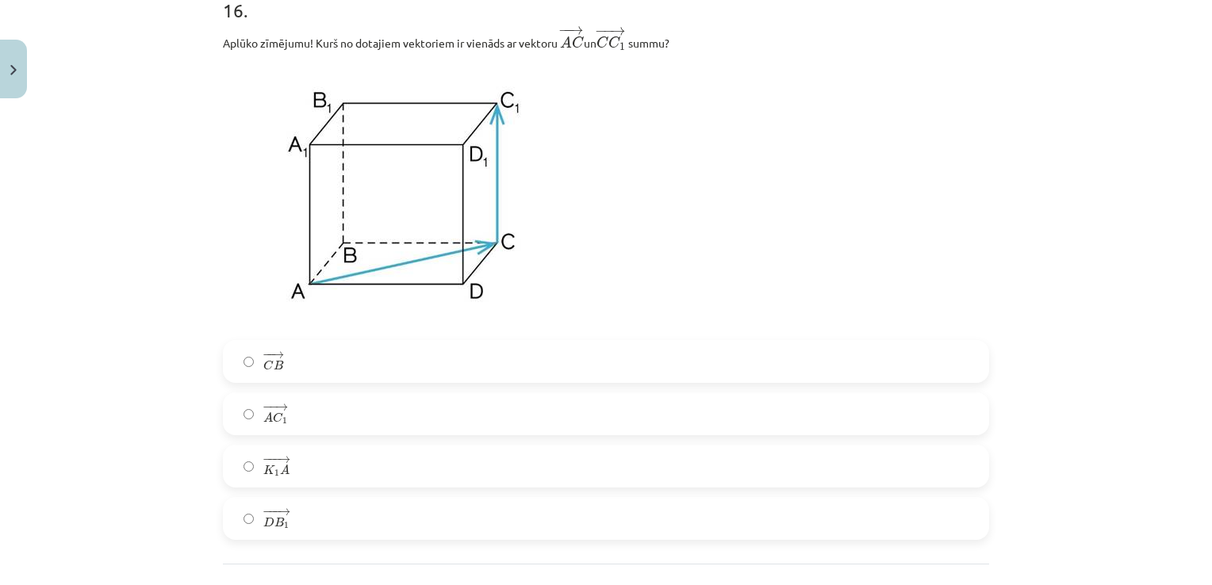
scroll to position [6443, 0]
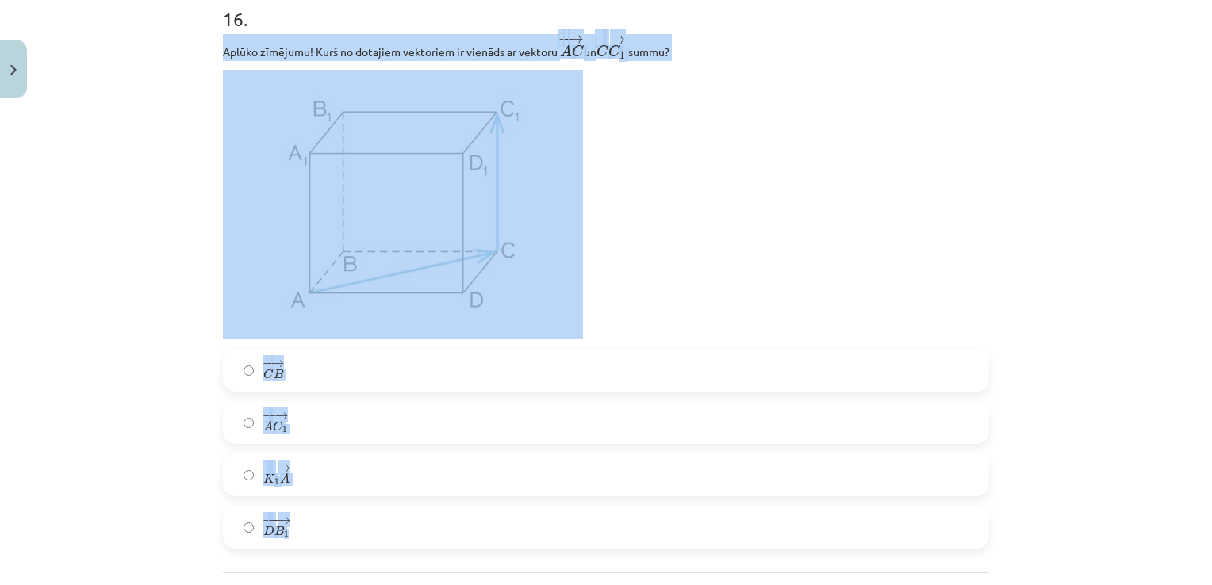
drag, startPoint x: 217, startPoint y: 59, endPoint x: 387, endPoint y: 531, distance: 502.2
click at [387, 531] on div "16 . Aplūko zīmējumu! Kurš no dotajiem vektoriem ir vienāds ar vektoru ﻿ − − → …" at bounding box center [606, 264] width 766 height 569
click at [131, 349] on div "Mācību tēma: Matemātikas i - 10. klases 1. ieskaites mācību materiāls (a,b) #9 …" at bounding box center [606, 292] width 1212 height 585
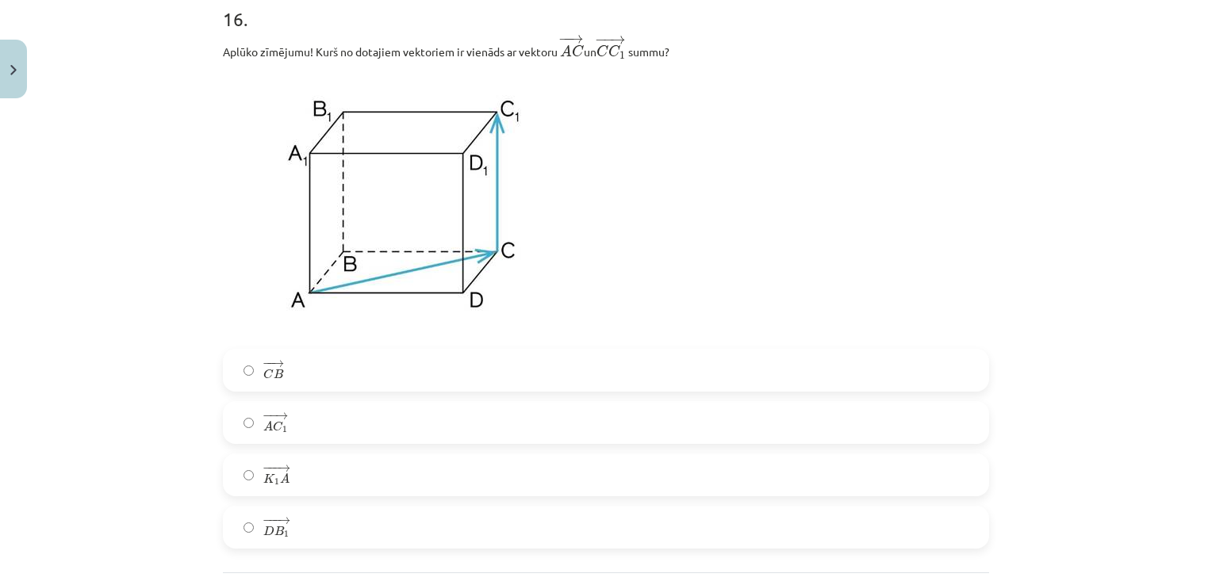
click at [289, 430] on label "− − → A C 1 A C 1 →" at bounding box center [605, 423] width 763 height 40
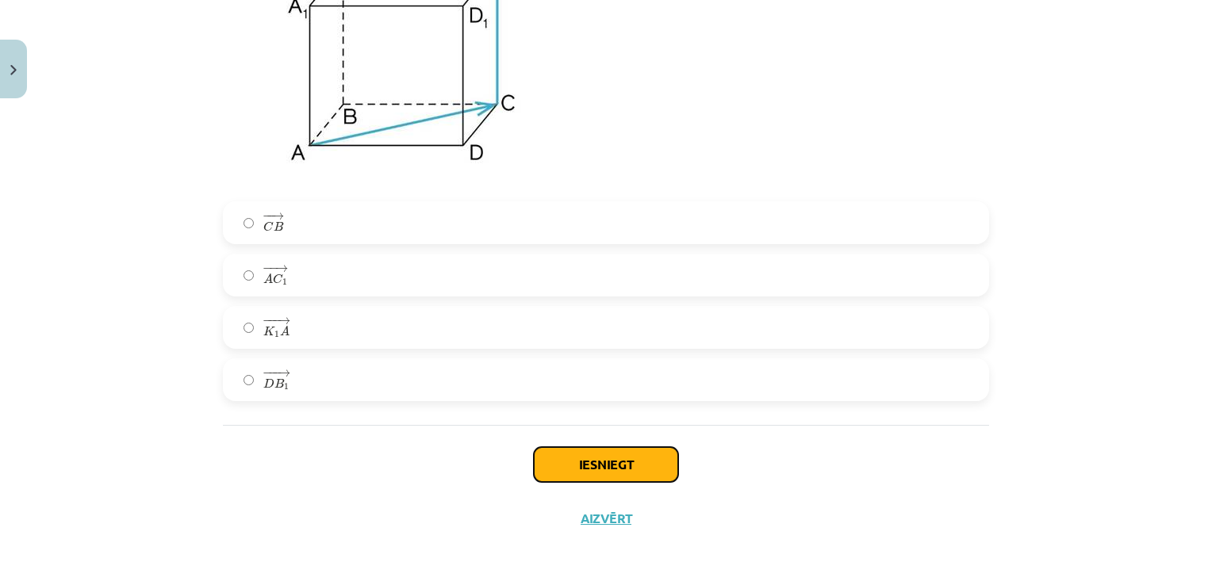
click at [644, 468] on button "Iesniegt" at bounding box center [606, 464] width 144 height 35
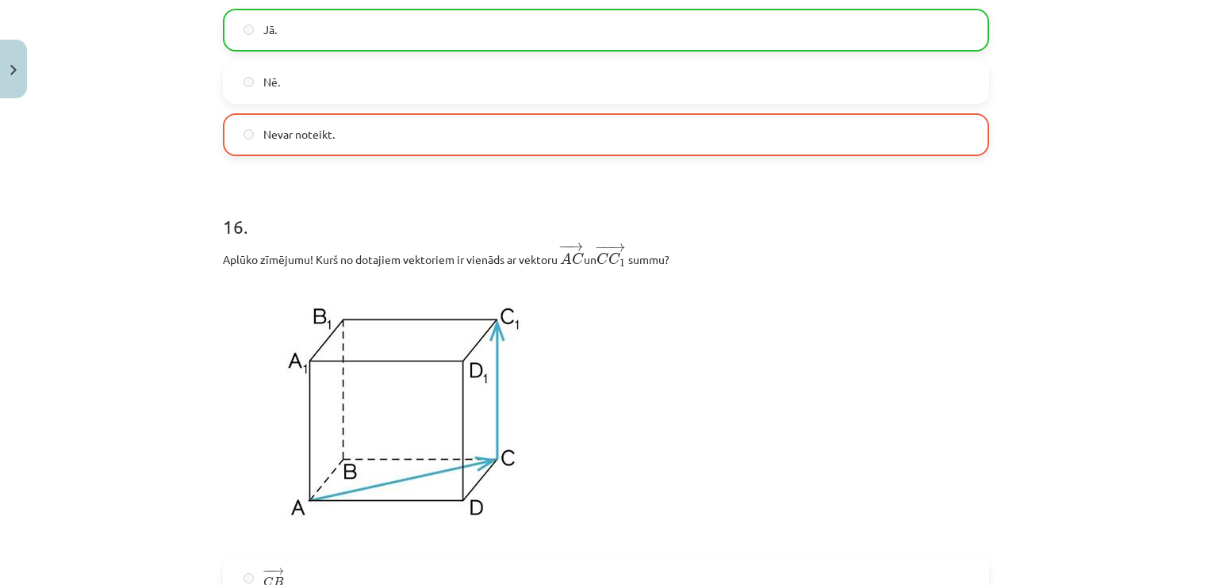
scroll to position [6649, 0]
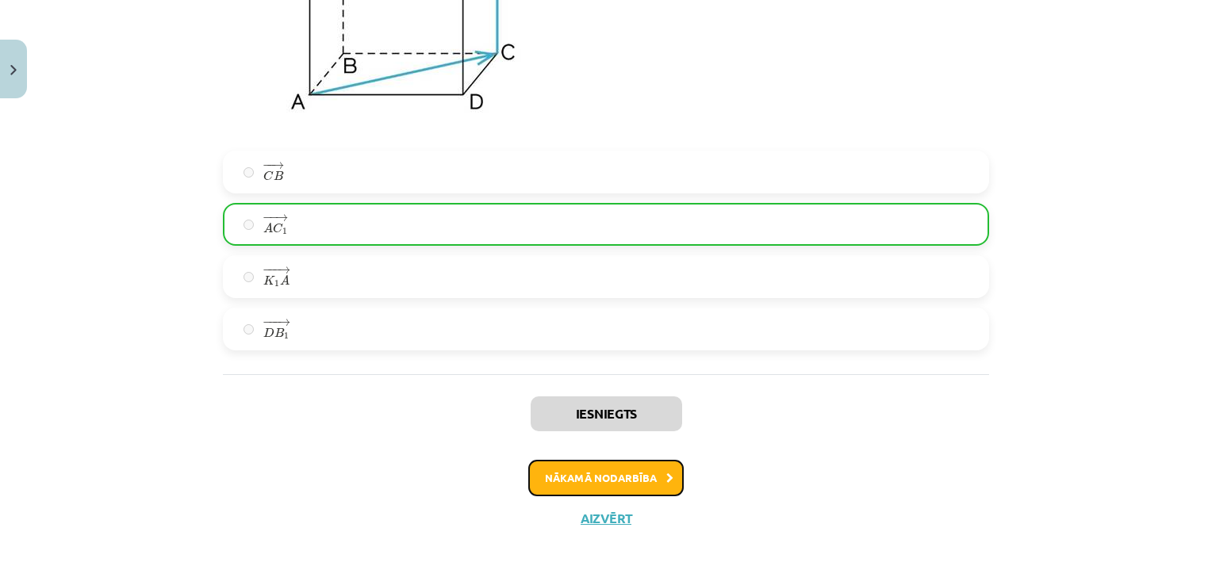
click at [581, 481] on button "Nākamā nodarbība" at bounding box center [605, 478] width 155 height 36
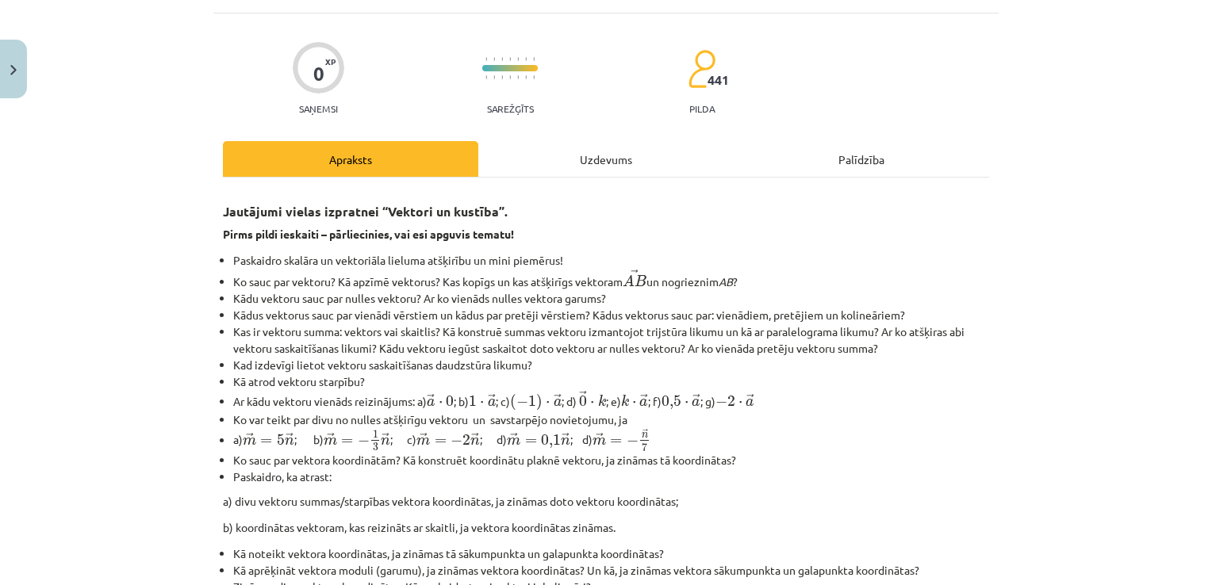
scroll to position [40, 0]
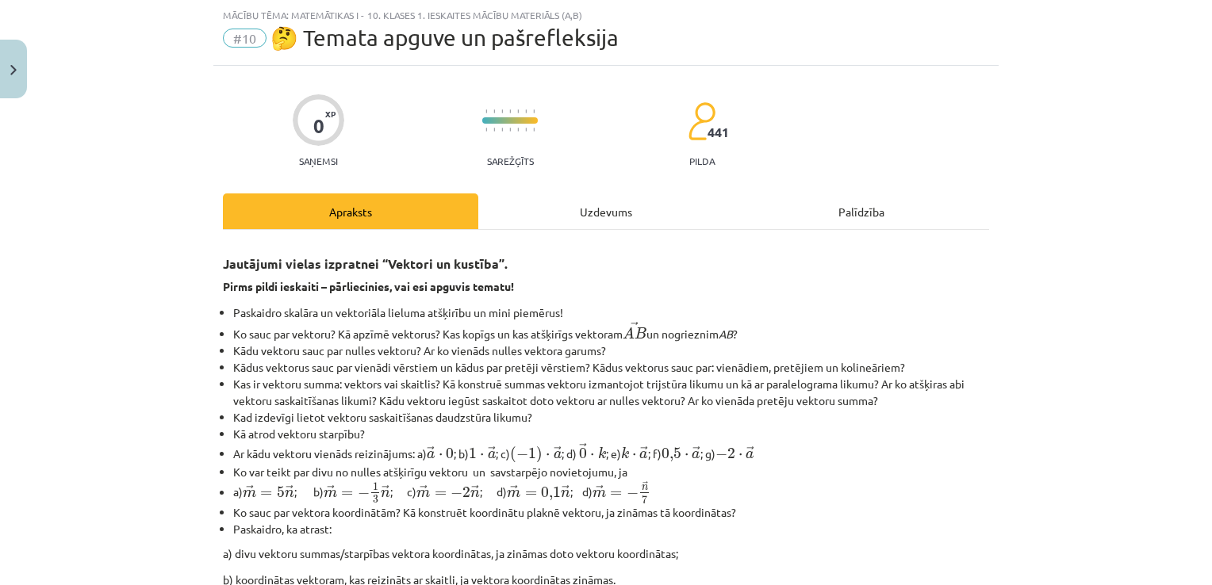
click at [553, 201] on div "Uzdevums" at bounding box center [605, 212] width 255 height 36
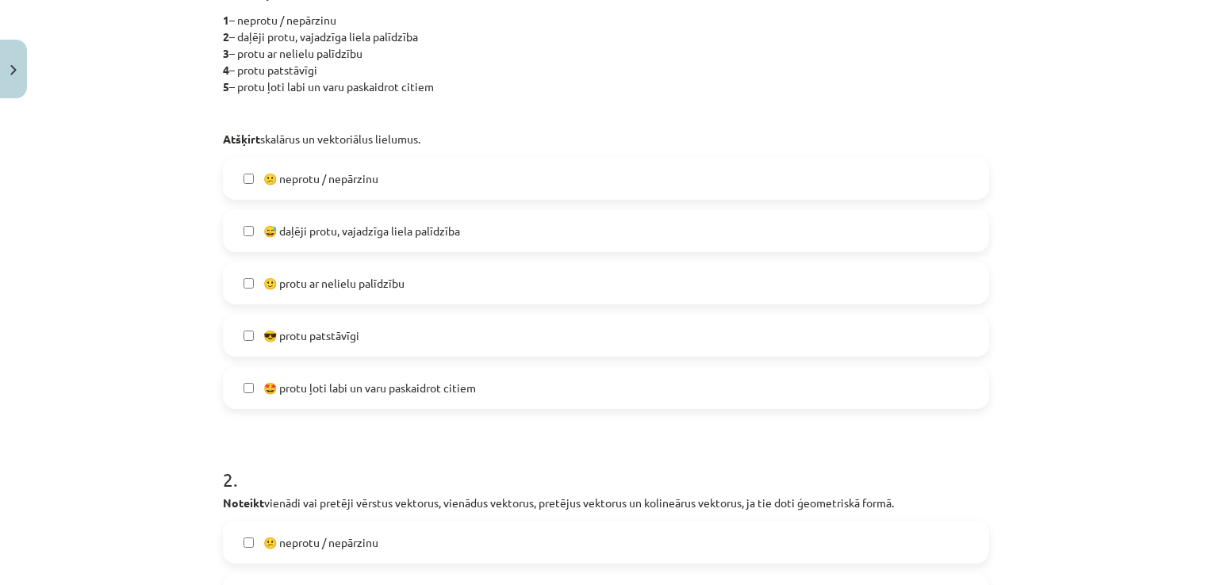
scroll to position [412, 0]
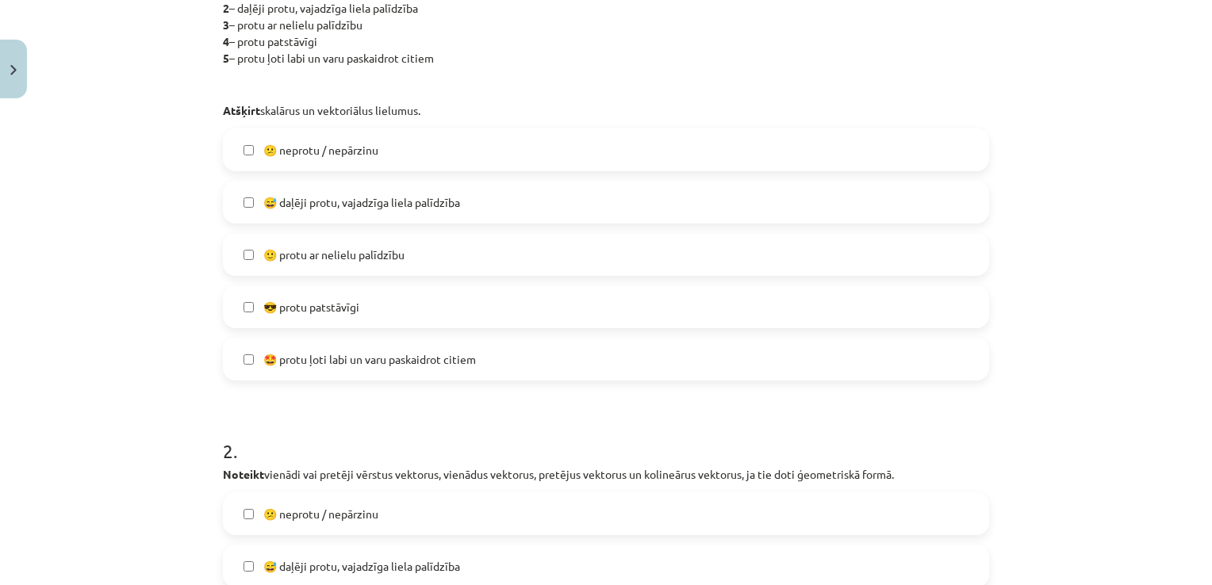
click at [482, 259] on label "🙂 protu ar nelielu palīdzību" at bounding box center [605, 255] width 763 height 40
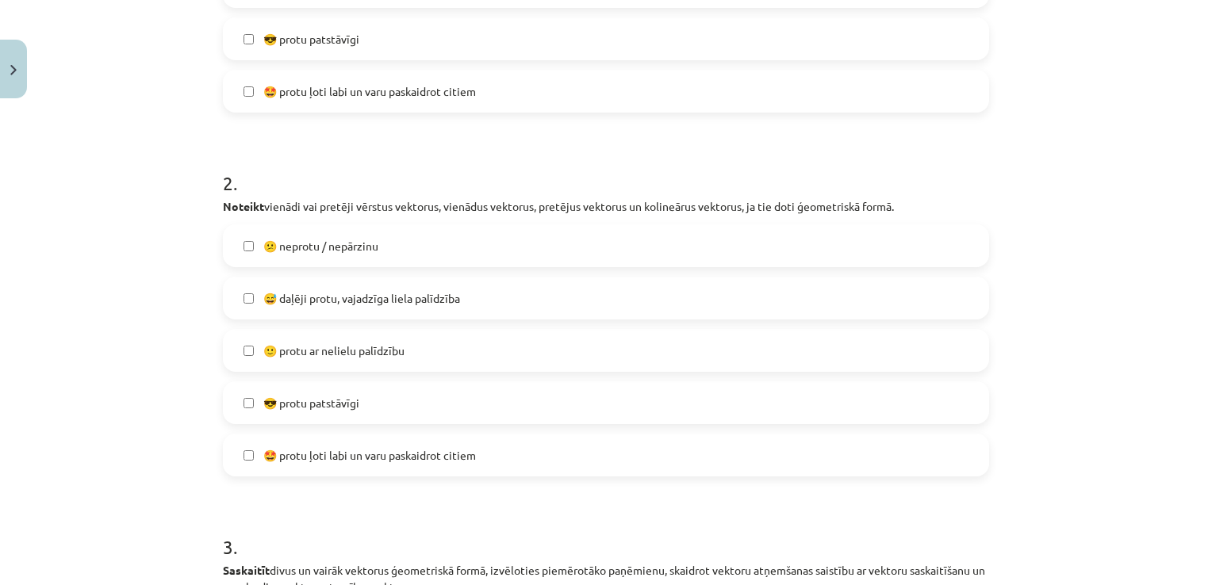
scroll to position [717, 0]
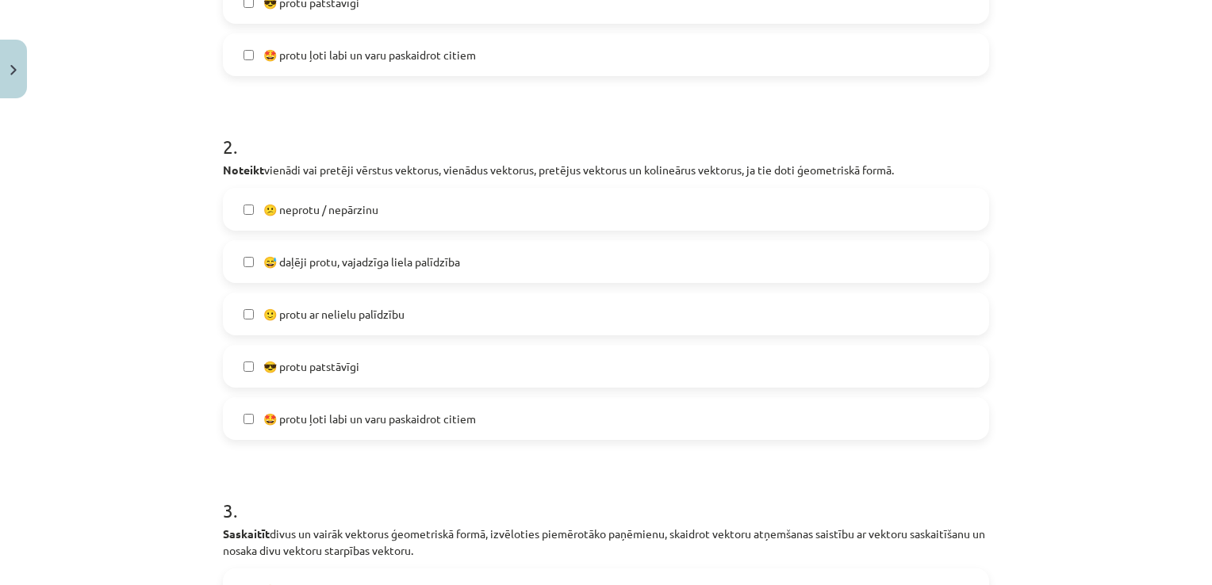
click at [650, 318] on label "🙂 protu ar nelielu palīdzību" at bounding box center [605, 314] width 763 height 40
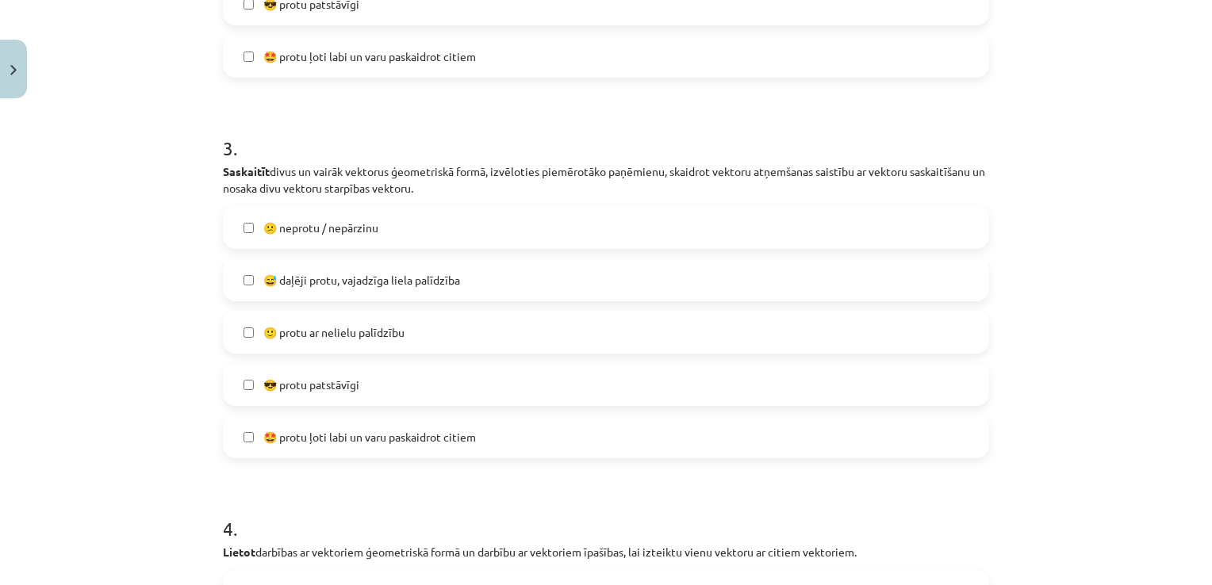
scroll to position [1096, 0]
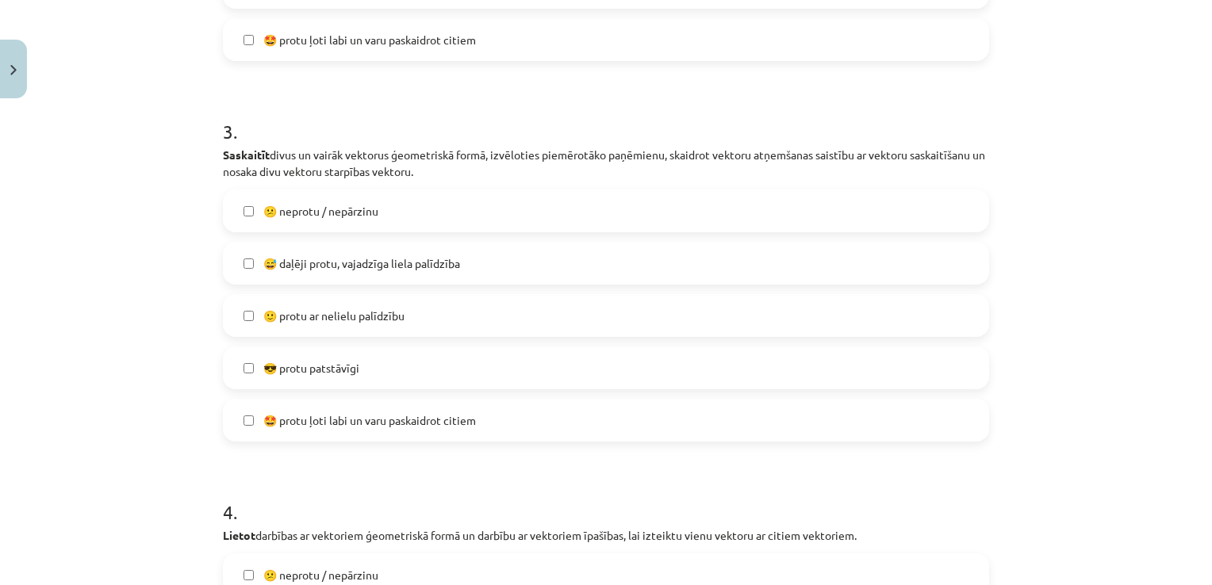
click at [408, 265] on span "😅 daļēji protu, vajadzīga liela palīdzība" at bounding box center [361, 263] width 197 height 17
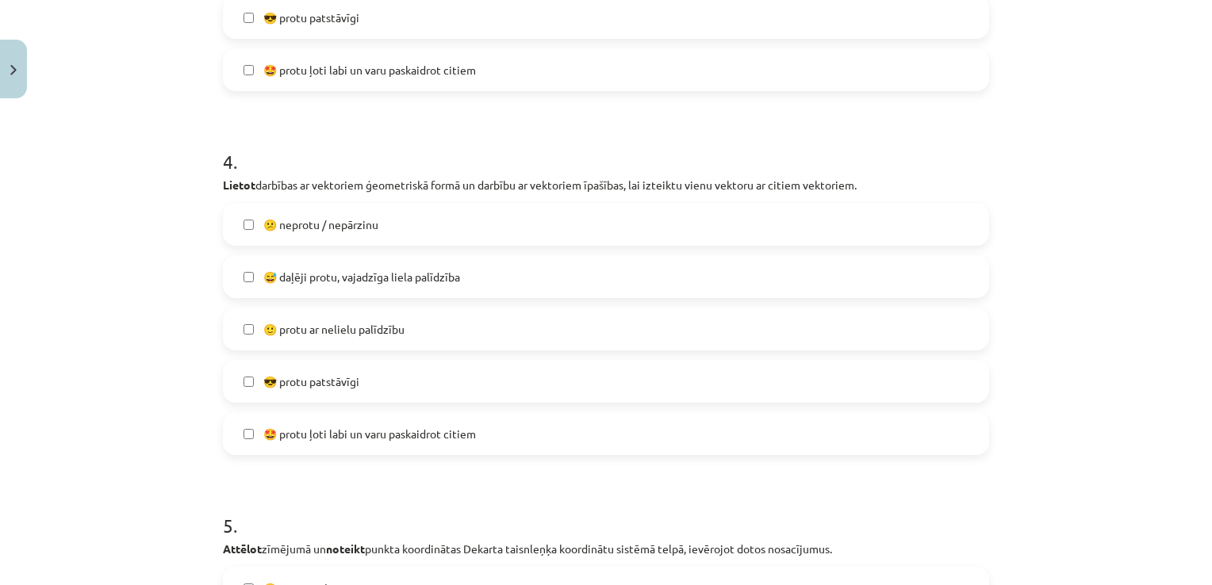
scroll to position [1483, 0]
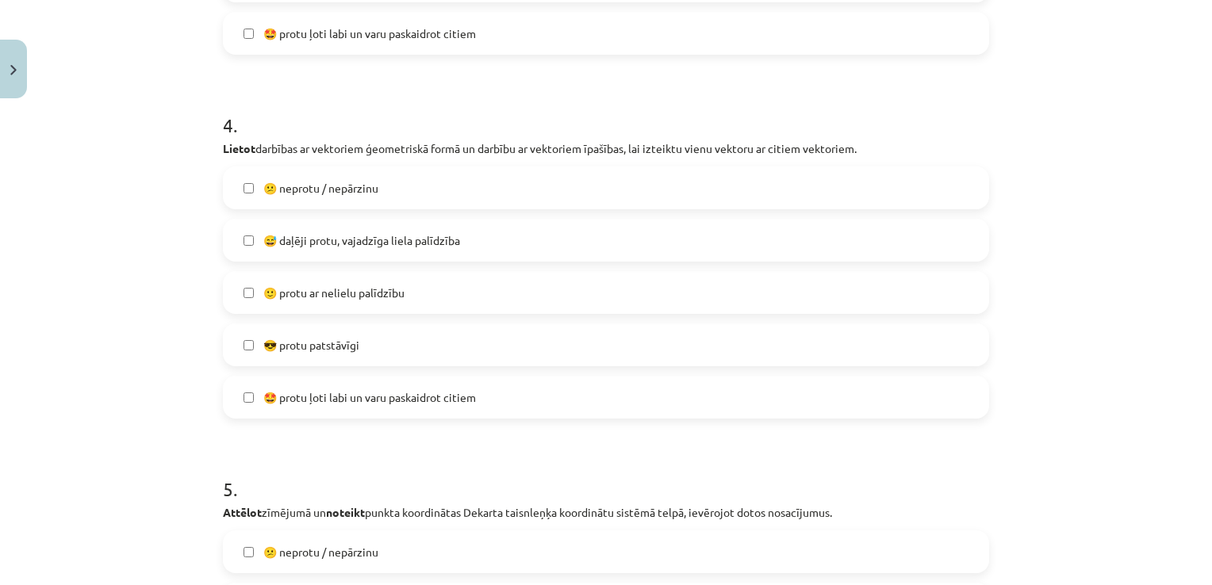
click at [749, 235] on label "😅 daļēji protu, vajadzīga liela palīdzība" at bounding box center [605, 240] width 763 height 40
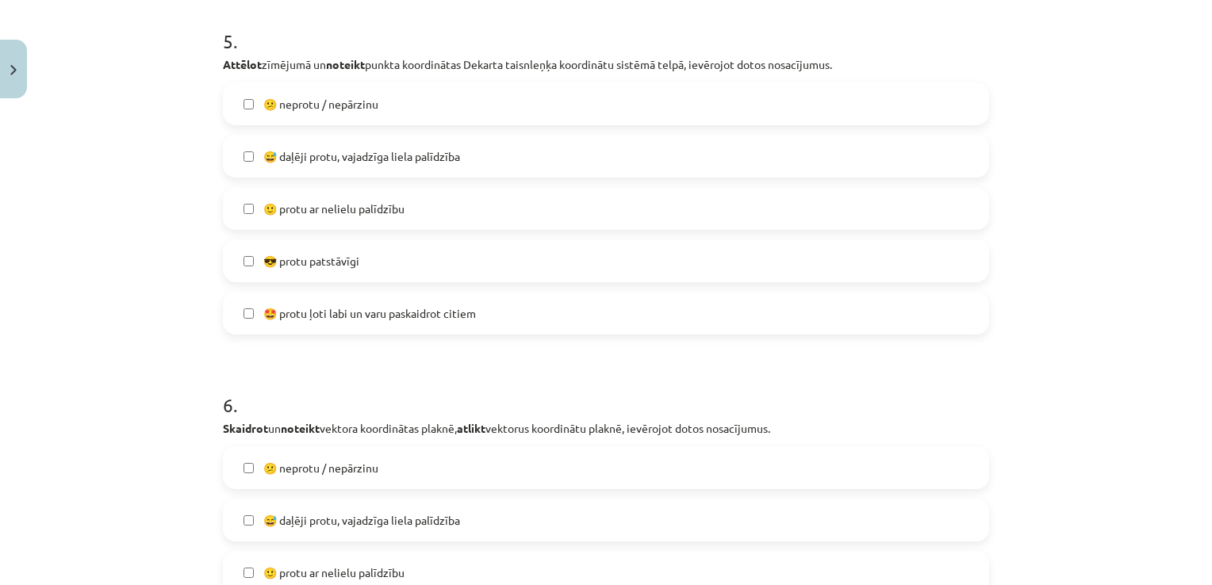
scroll to position [1935, 0]
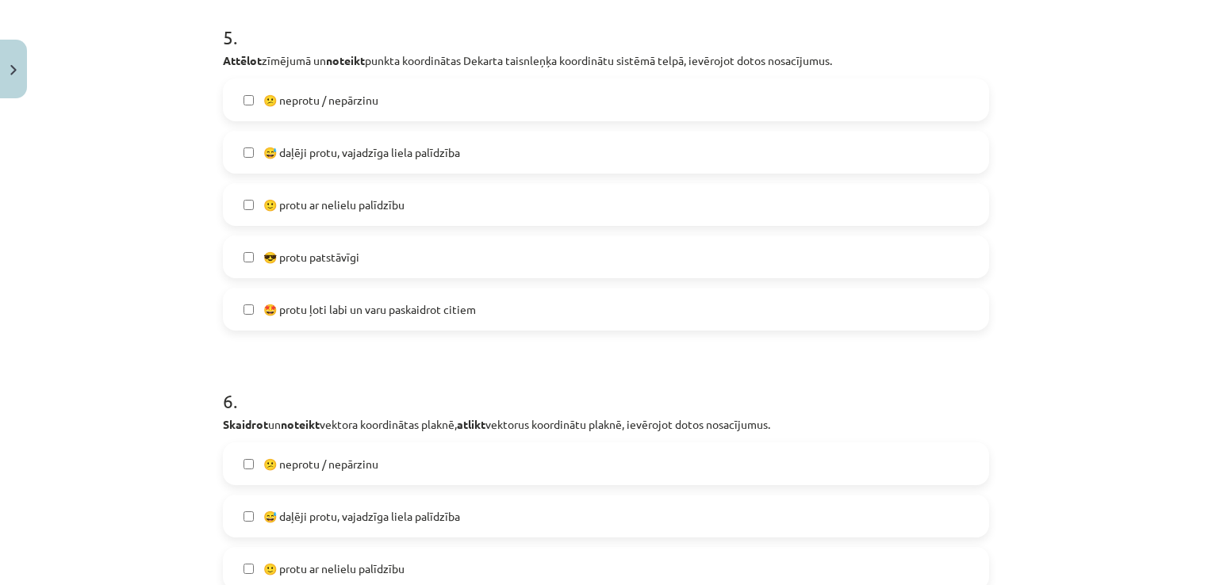
click at [553, 195] on label "🙂 protu ar nelielu palīdzību" at bounding box center [605, 205] width 763 height 40
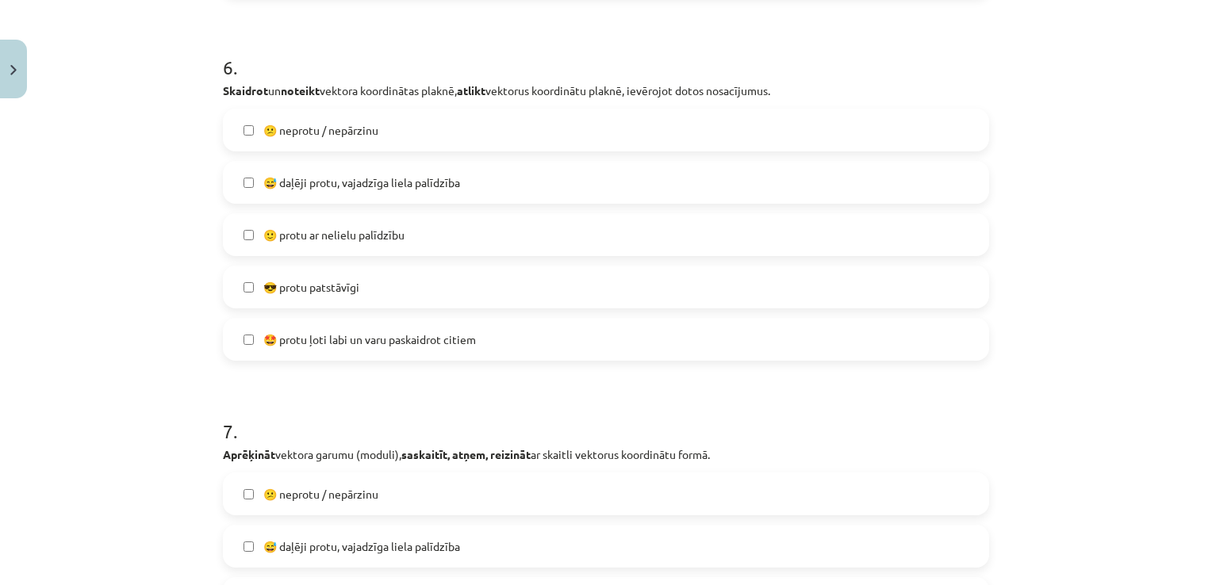
scroll to position [2273, 0]
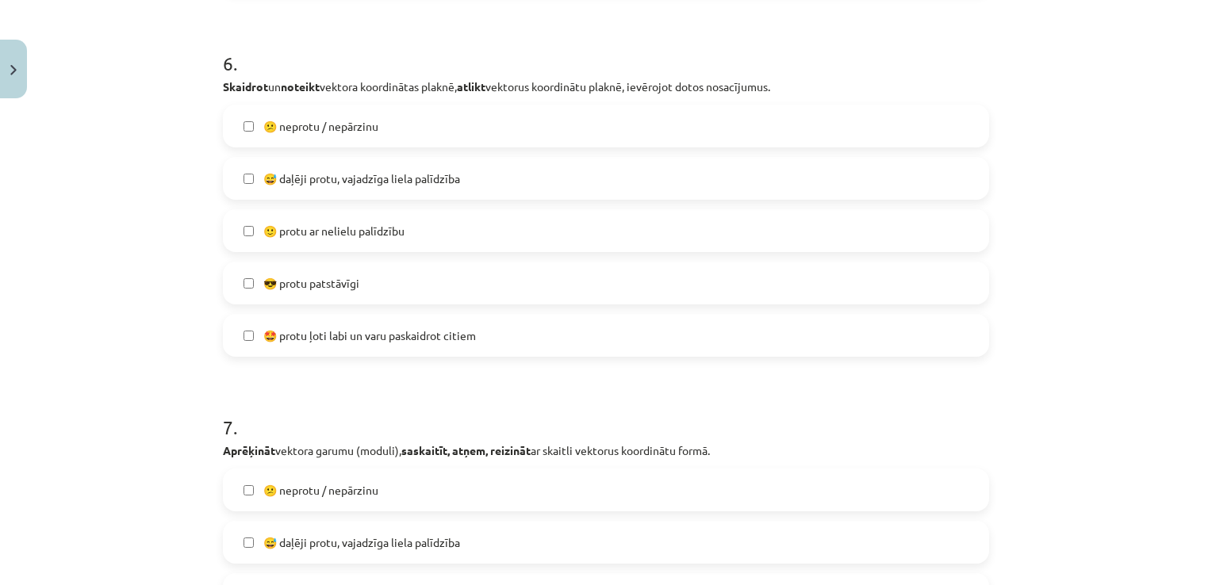
click at [543, 227] on label "🙂 protu ar nelielu palīdzību" at bounding box center [605, 231] width 763 height 40
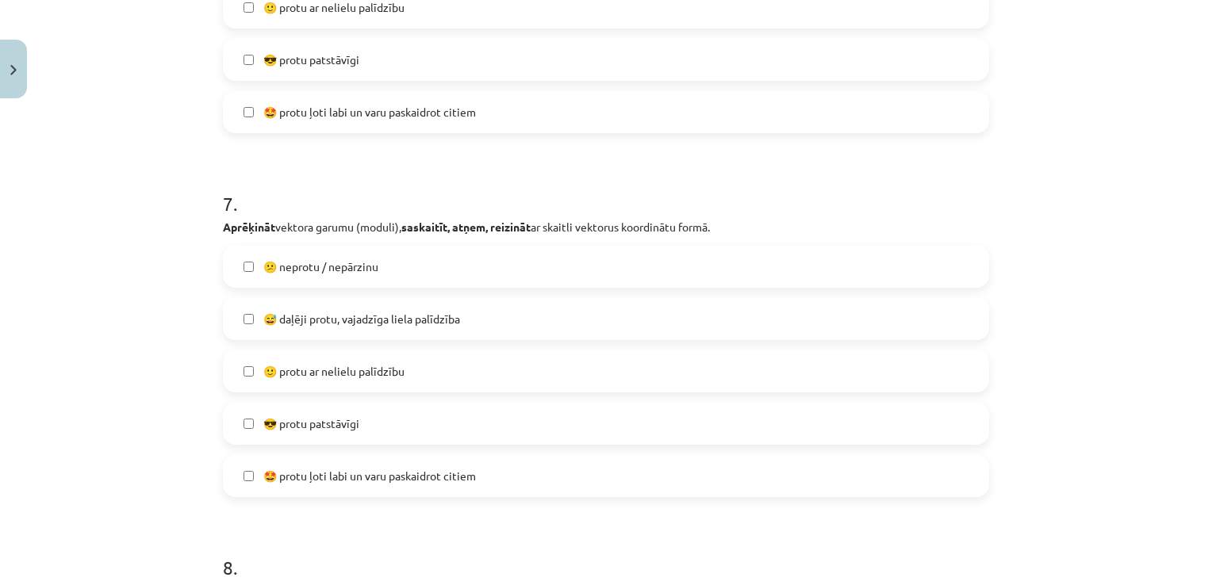
scroll to position [2541, 0]
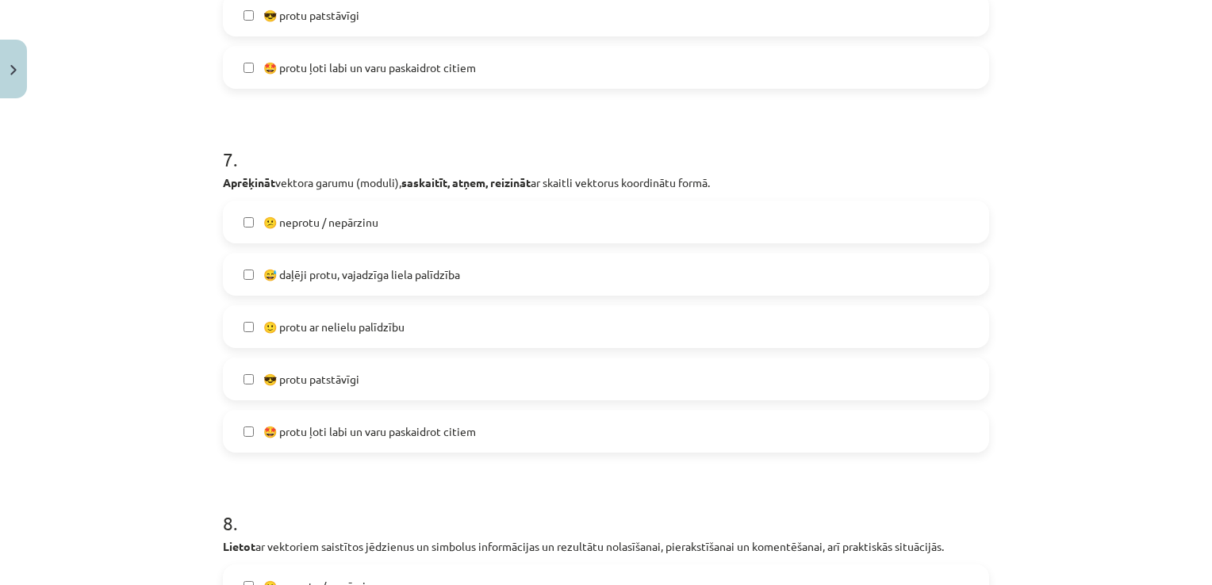
click at [765, 312] on label "🙂 protu ar nelielu palīdzību" at bounding box center [605, 327] width 763 height 40
click at [498, 269] on label "😅 daļēji protu, vajadzīga liela palīdzība" at bounding box center [605, 275] width 763 height 40
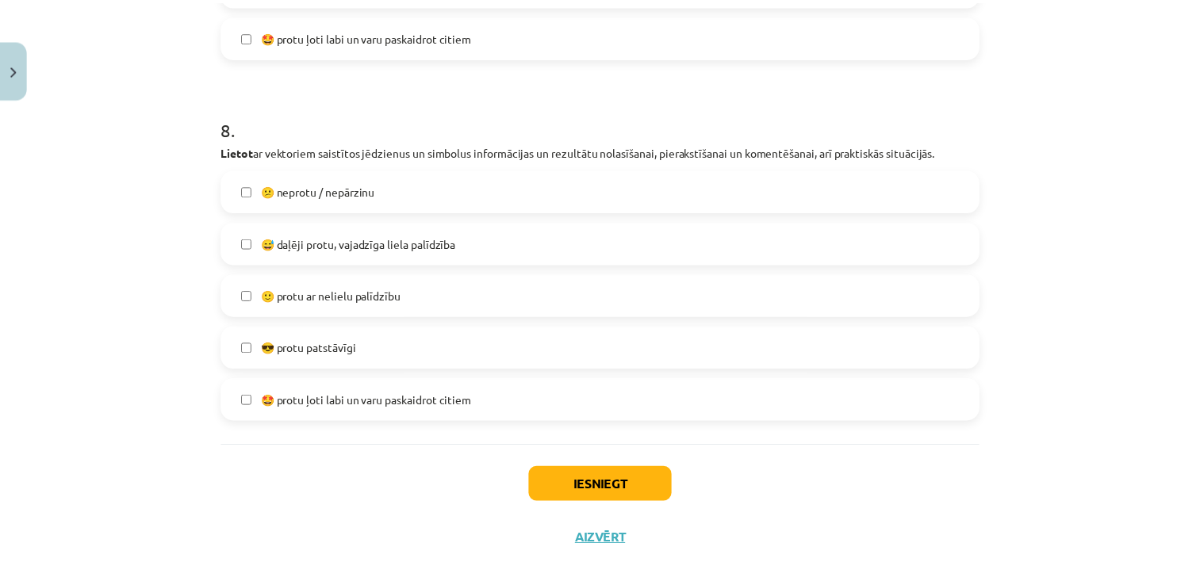
scroll to position [2953, 0]
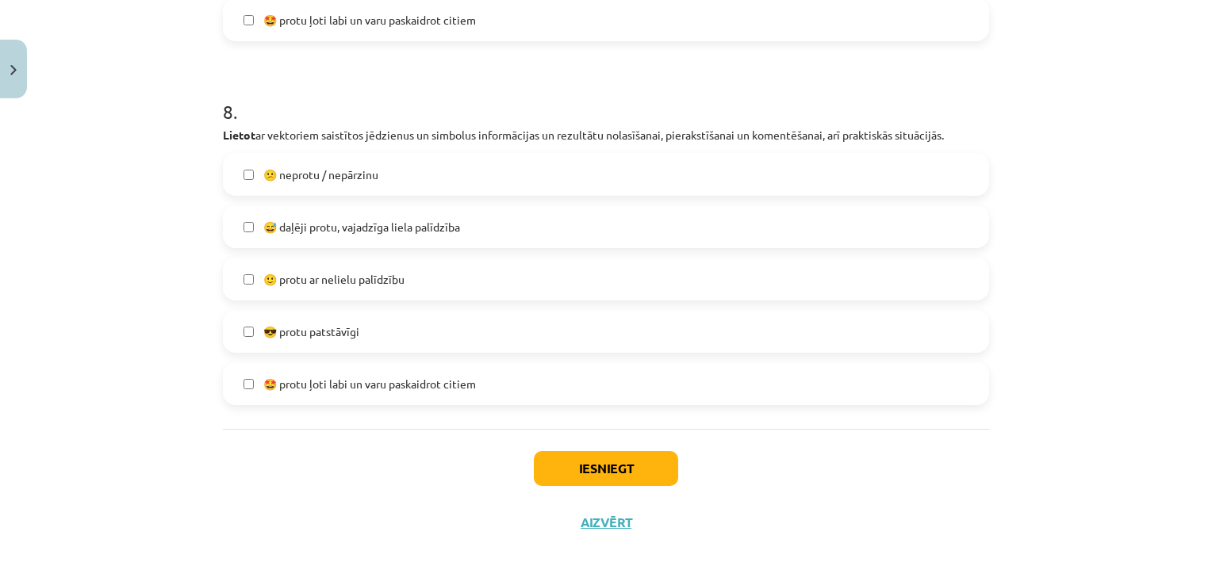
click at [486, 228] on label "😅 daļēji protu, vajadzīga liela palīdzība" at bounding box center [605, 227] width 763 height 40
click at [581, 462] on button "Iesniegt" at bounding box center [606, 468] width 144 height 35
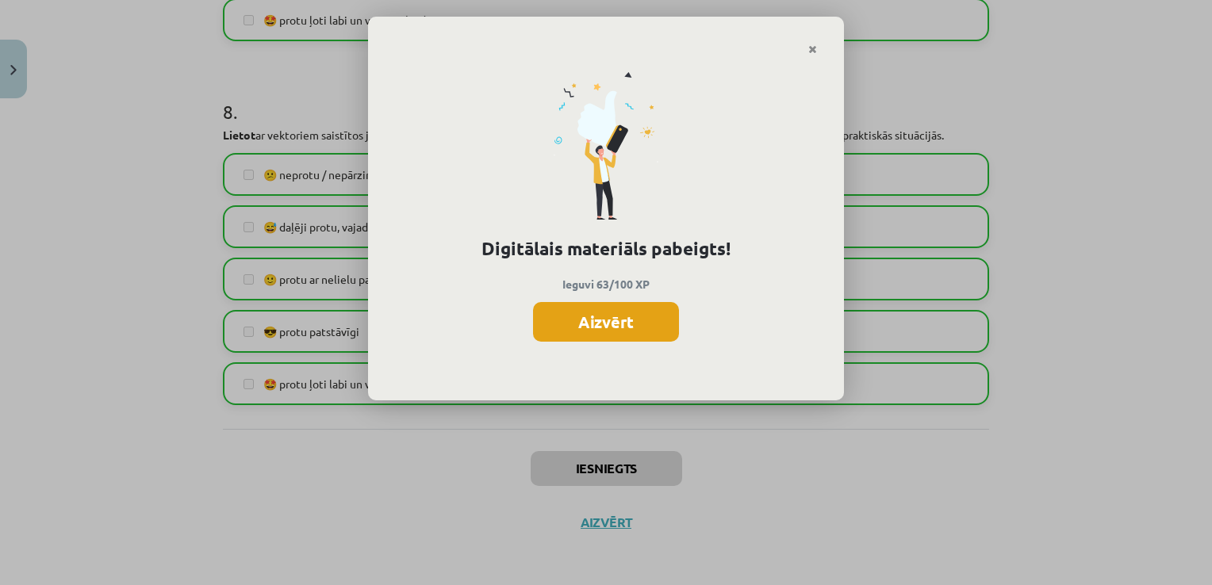
click at [620, 328] on button "Aizvērt" at bounding box center [606, 322] width 146 height 40
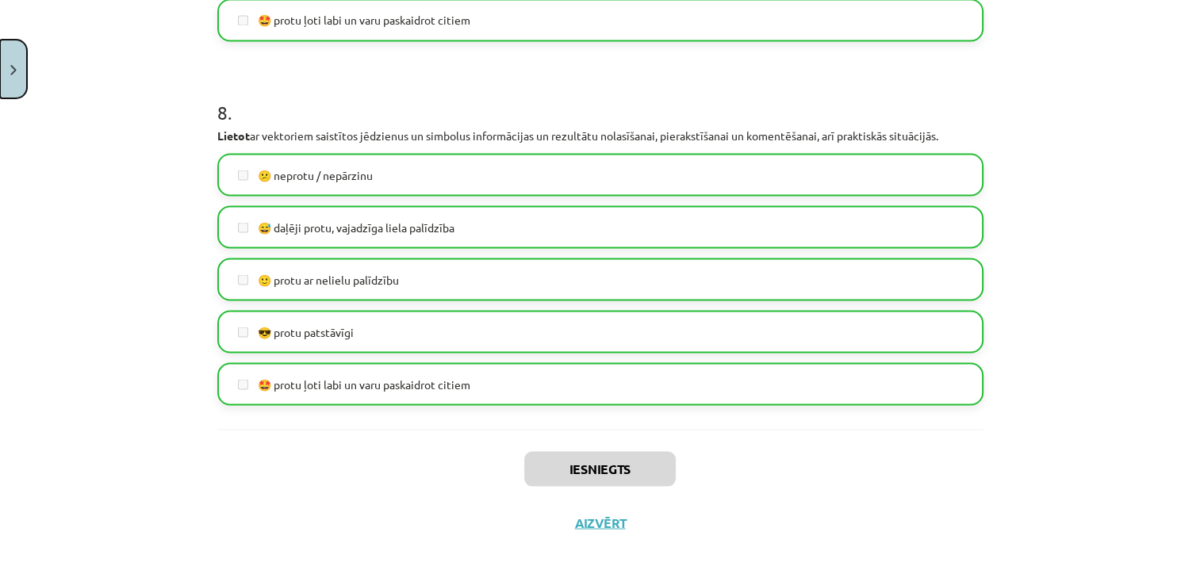
click at [13, 83] on button "Close" at bounding box center [13, 69] width 27 height 59
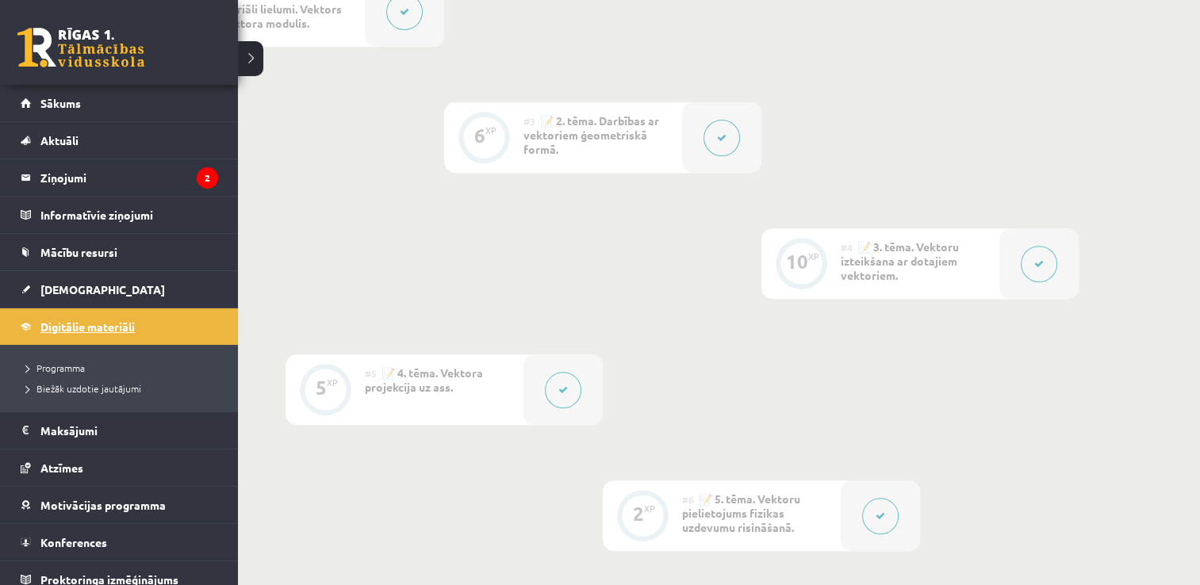
click at [92, 333] on link "Digitālie materiāli" at bounding box center [119, 327] width 197 height 36
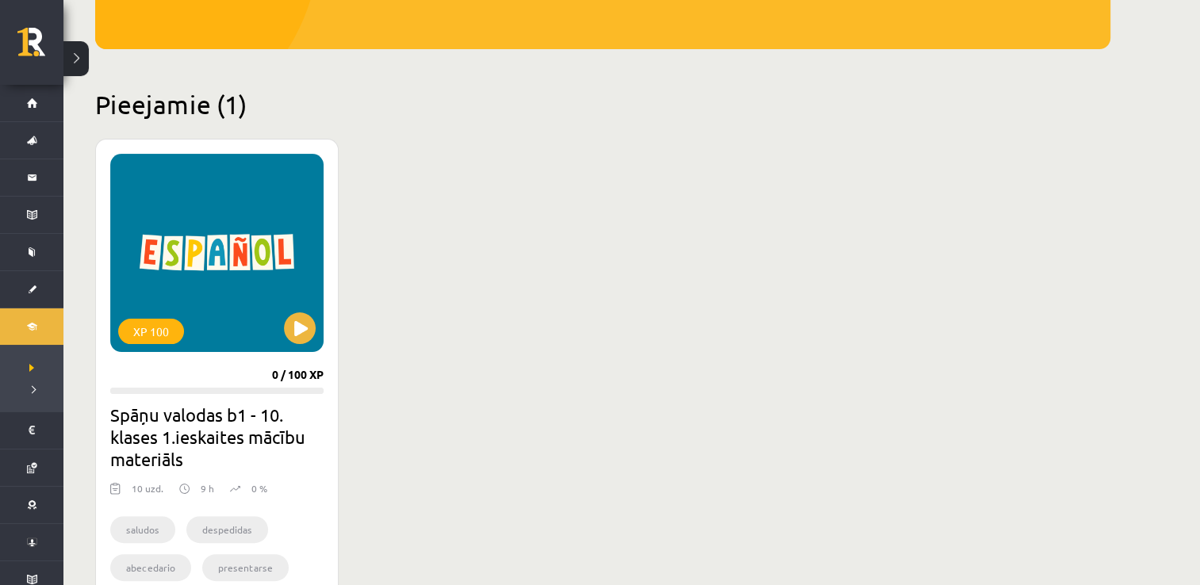
scroll to position [323, 0]
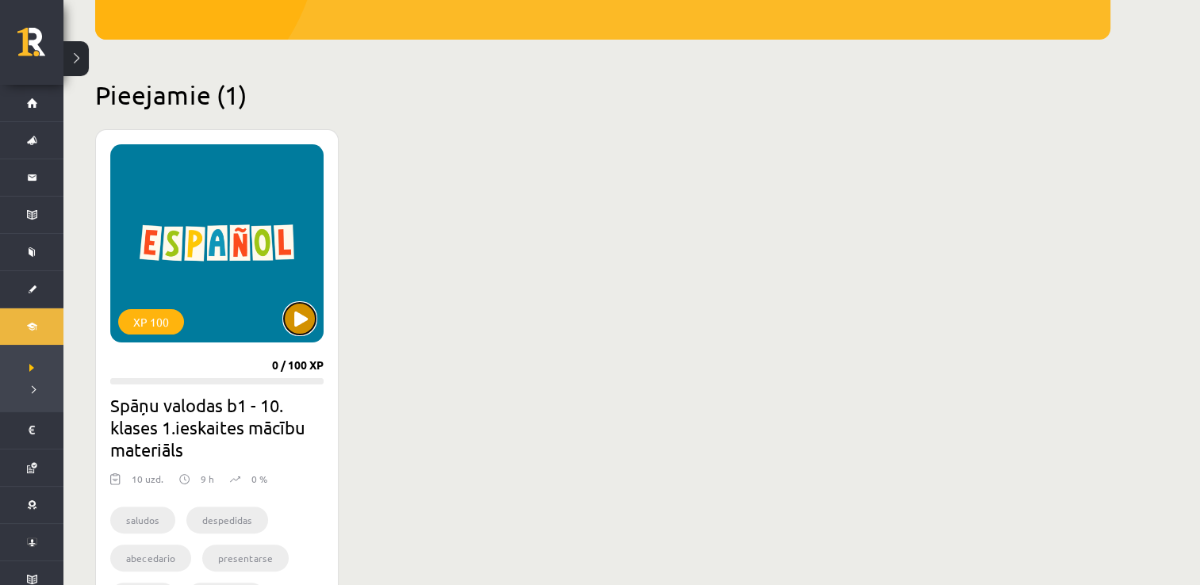
click at [296, 320] on button at bounding box center [300, 319] width 32 height 32
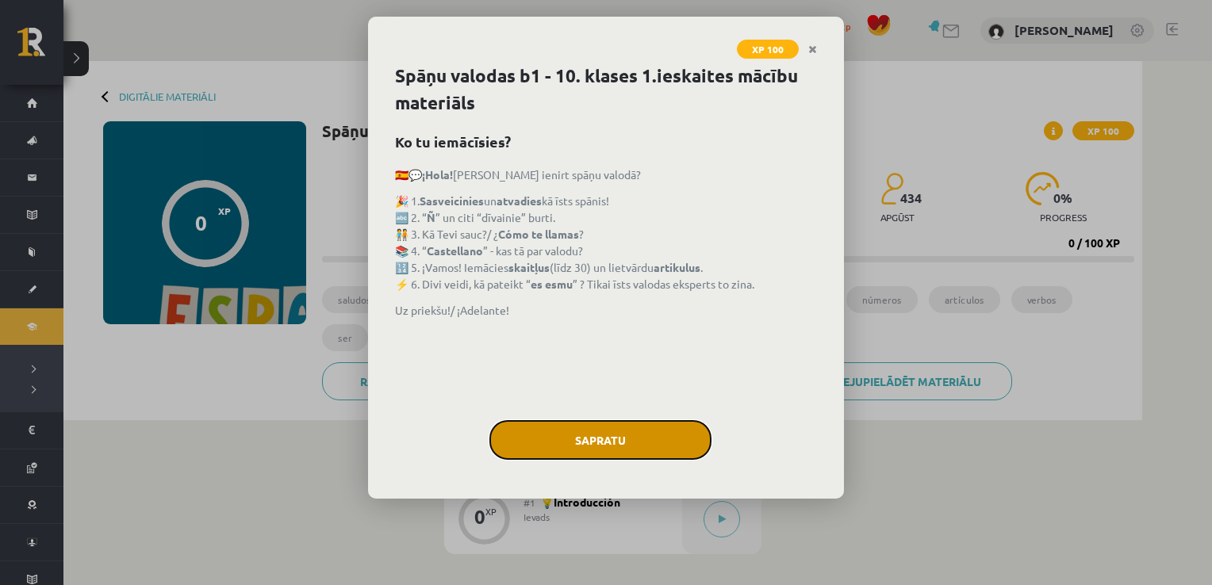
click at [551, 420] on button "Sapratu" at bounding box center [600, 440] width 222 height 40
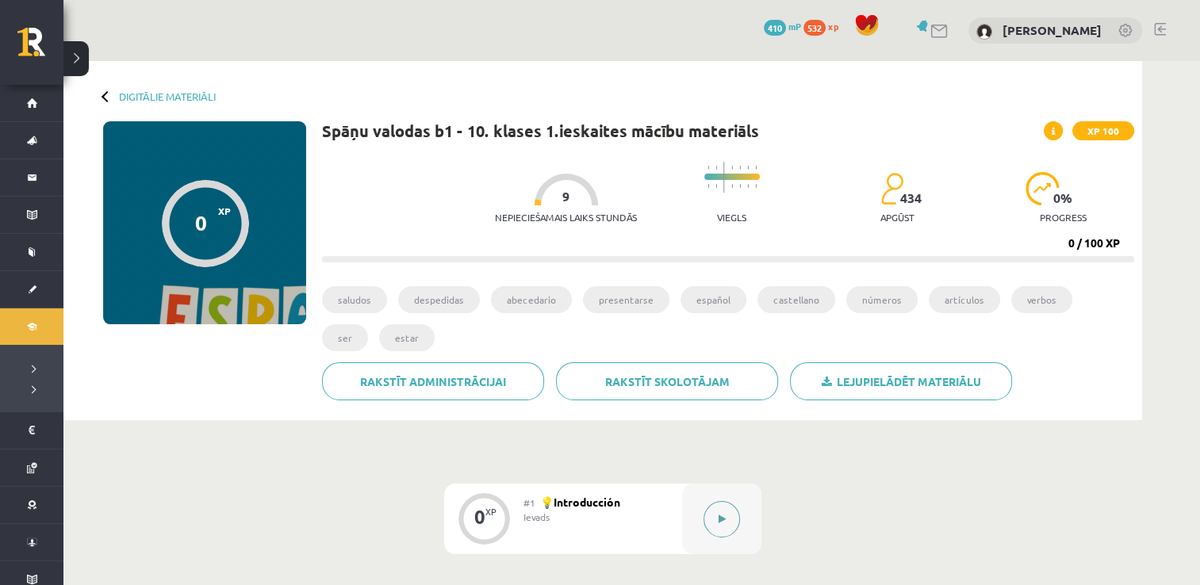
click at [727, 531] on button at bounding box center [721, 519] width 36 height 36
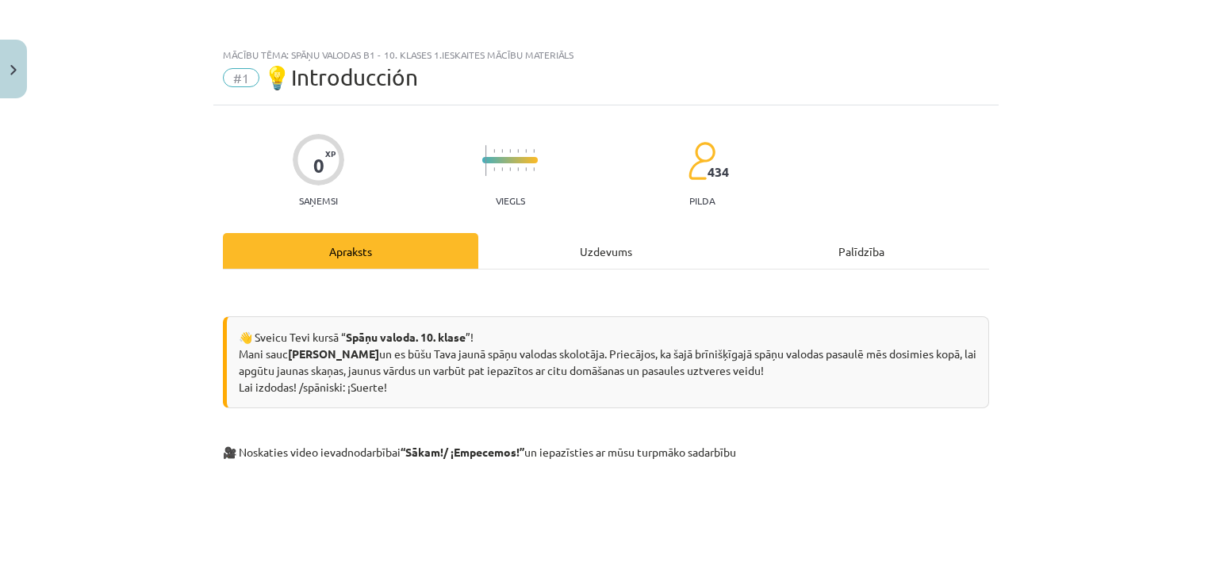
click at [581, 253] on div "Uzdevums" at bounding box center [605, 251] width 255 height 36
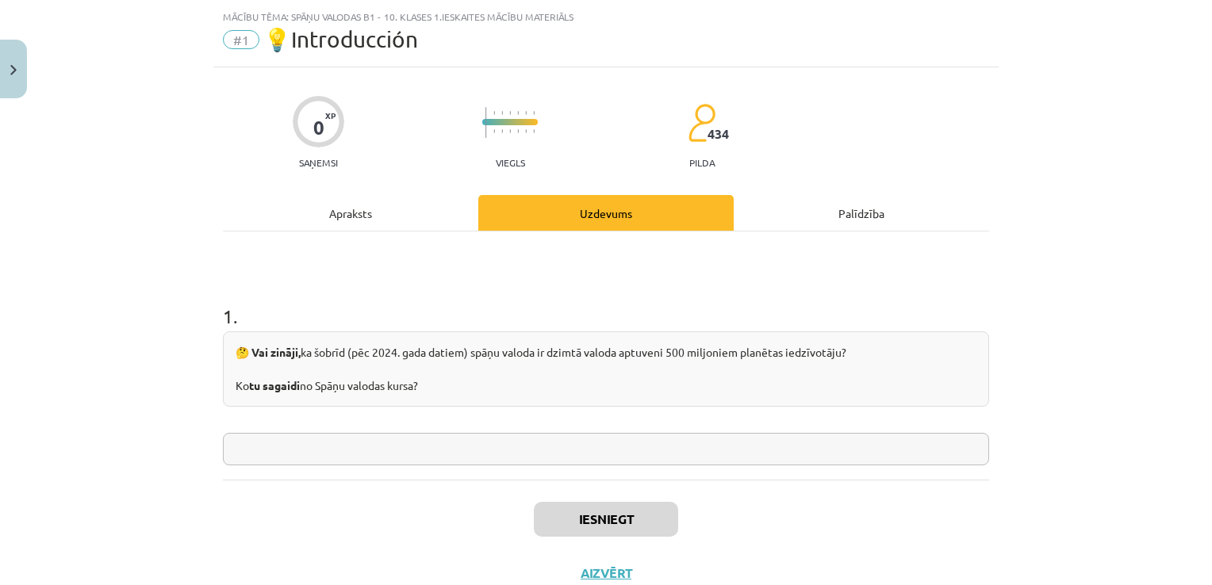
scroll to position [40, 0]
click at [596, 439] on input "text" at bounding box center [606, 447] width 766 height 33
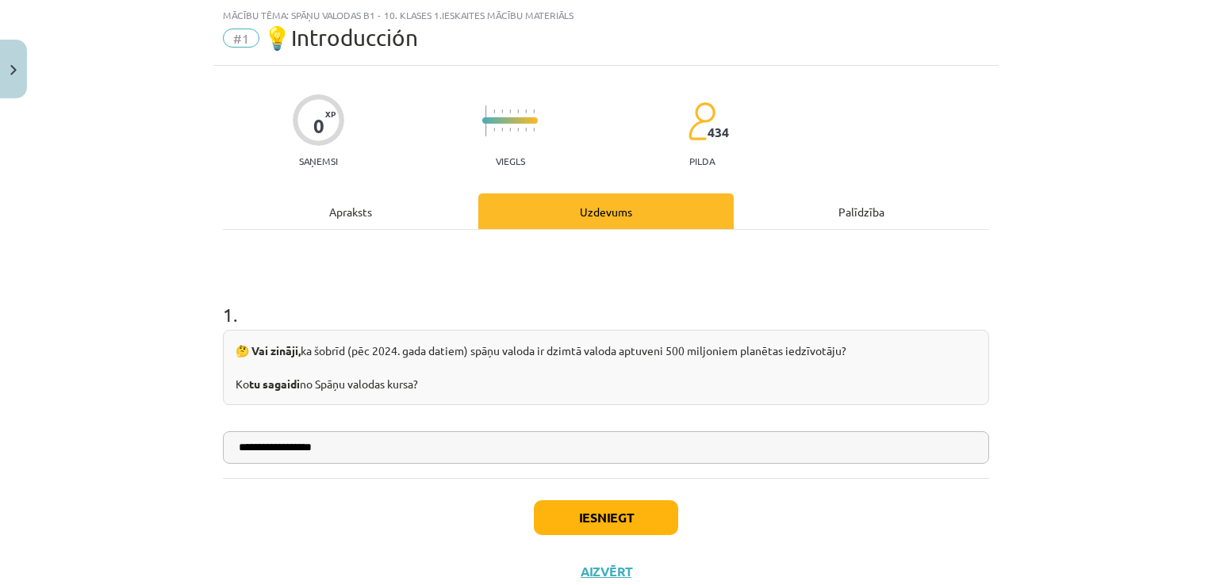
type input "**********"
click at [603, 503] on button "Iesniegt" at bounding box center [606, 517] width 144 height 35
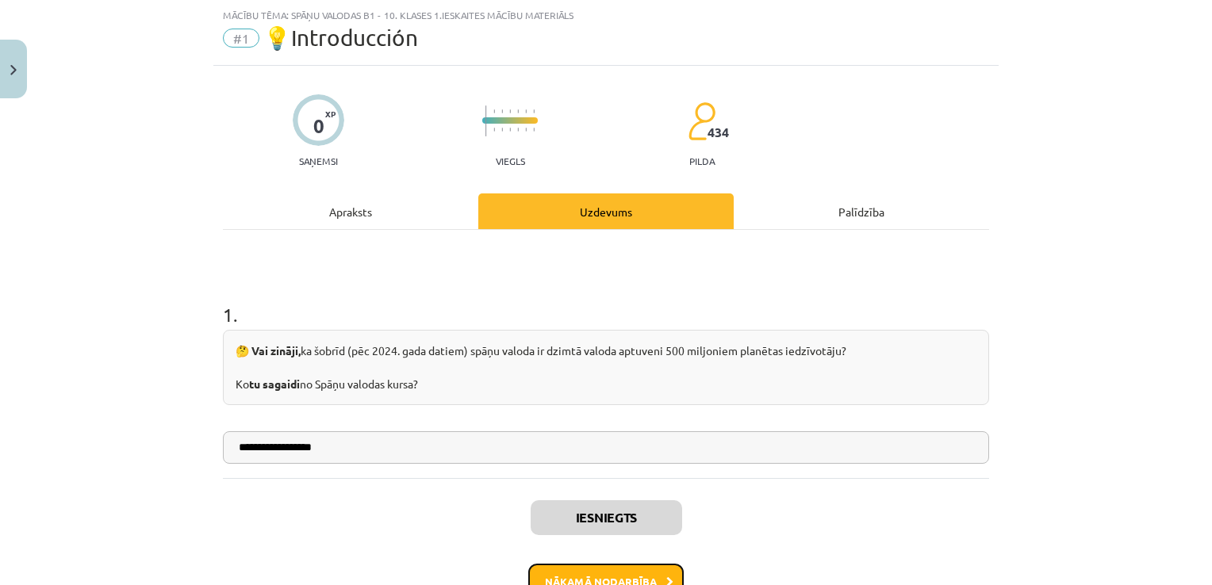
click at [577, 566] on button "Nākamā nodarbība" at bounding box center [605, 582] width 155 height 36
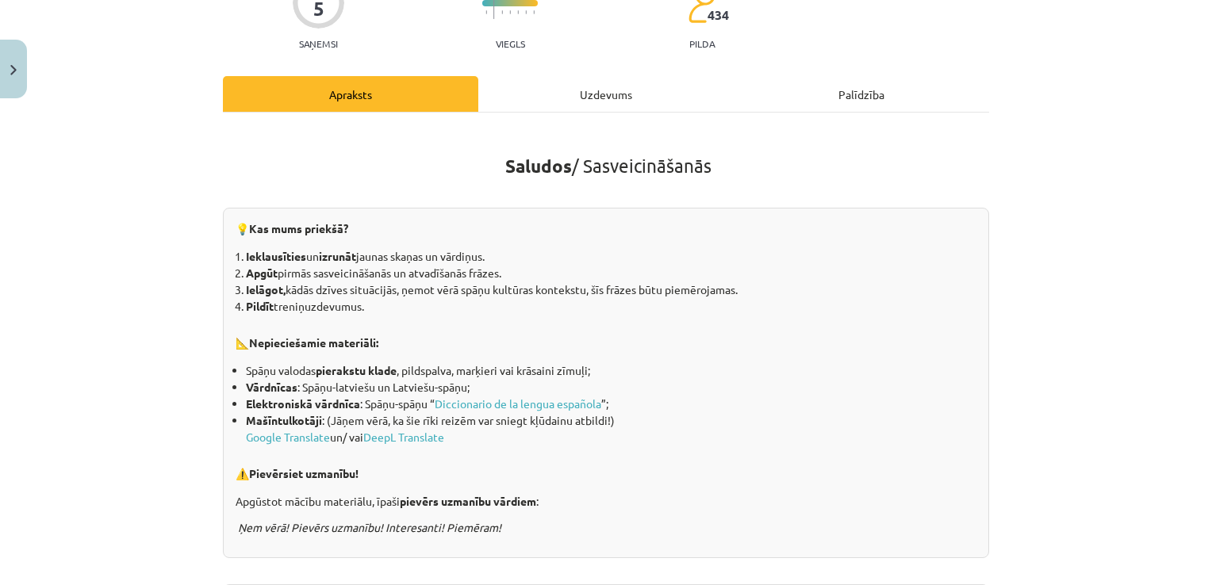
scroll to position [143, 0]
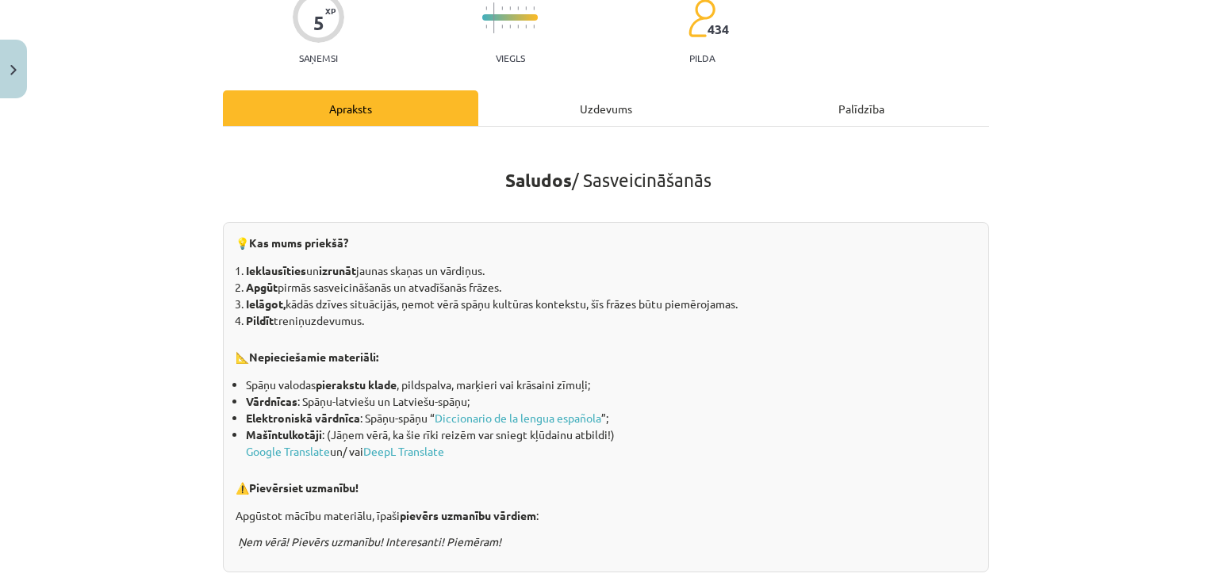
click at [598, 102] on div "Uzdevums" at bounding box center [605, 108] width 255 height 36
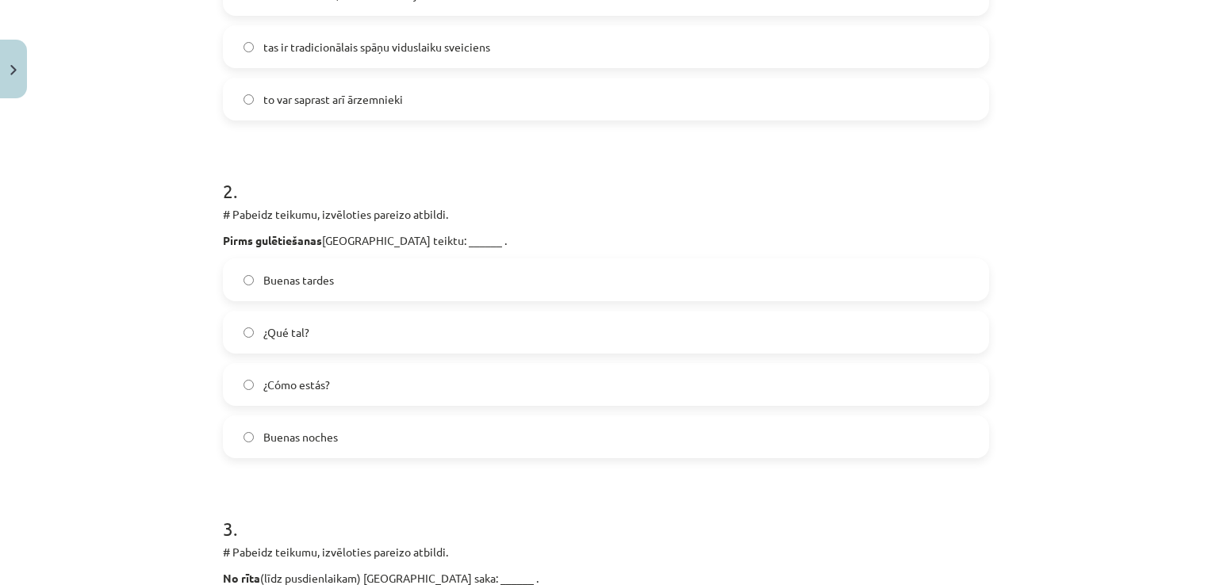
scroll to position [514, 0]
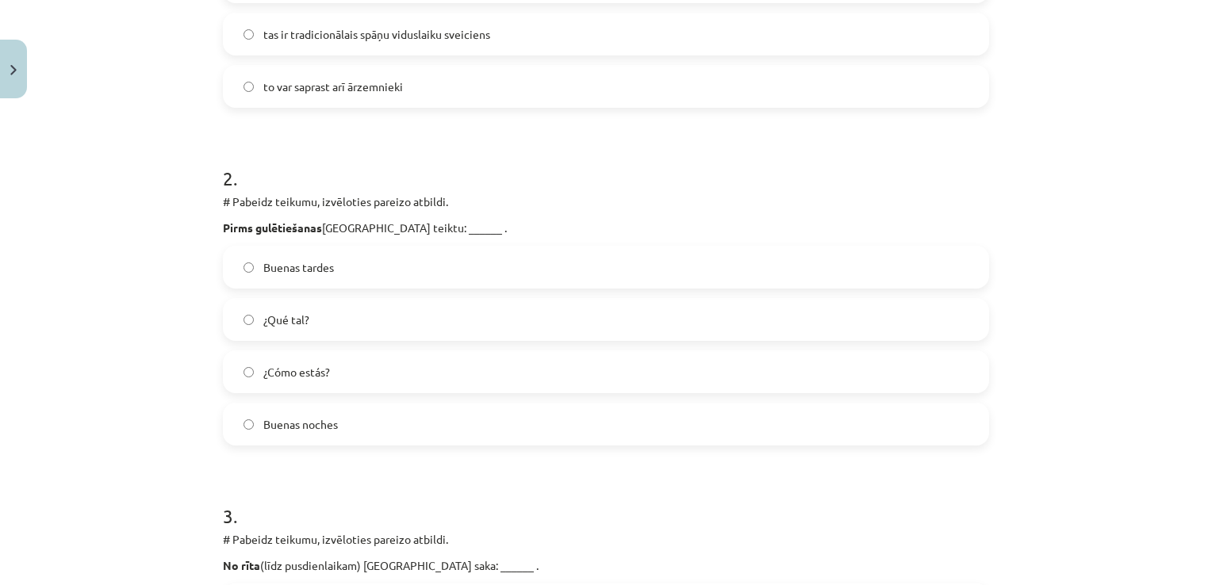
click at [951, 424] on label "Buenas noches" at bounding box center [605, 424] width 763 height 40
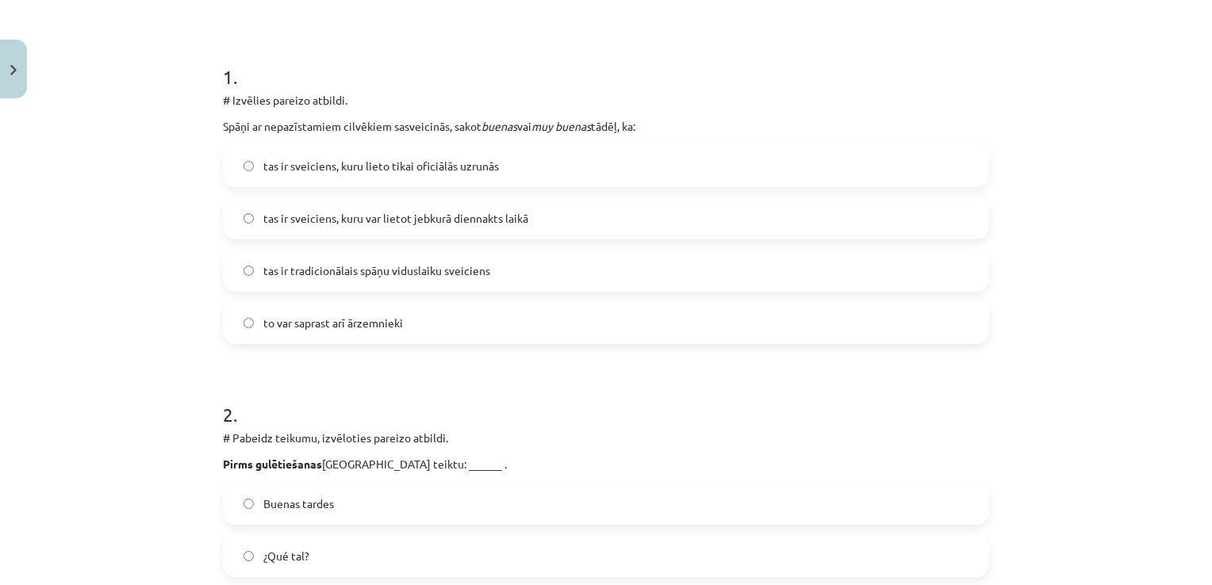
scroll to position [247, 0]
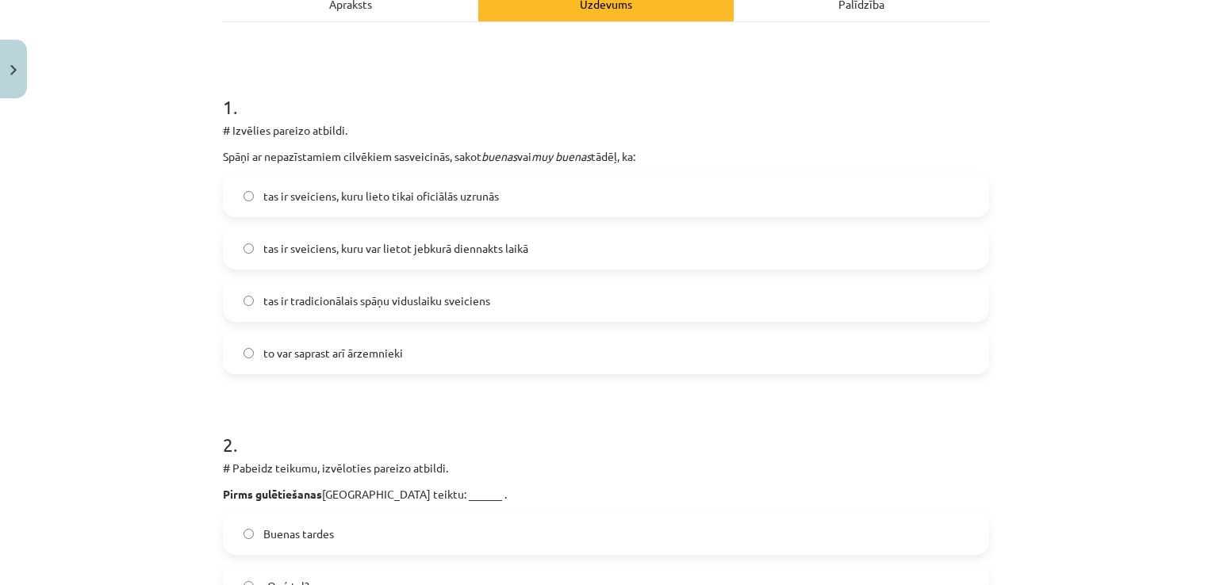
click at [929, 200] on label "tas ir sveiciens, kuru lieto tikai oficiālās uzrunās" at bounding box center [605, 196] width 763 height 40
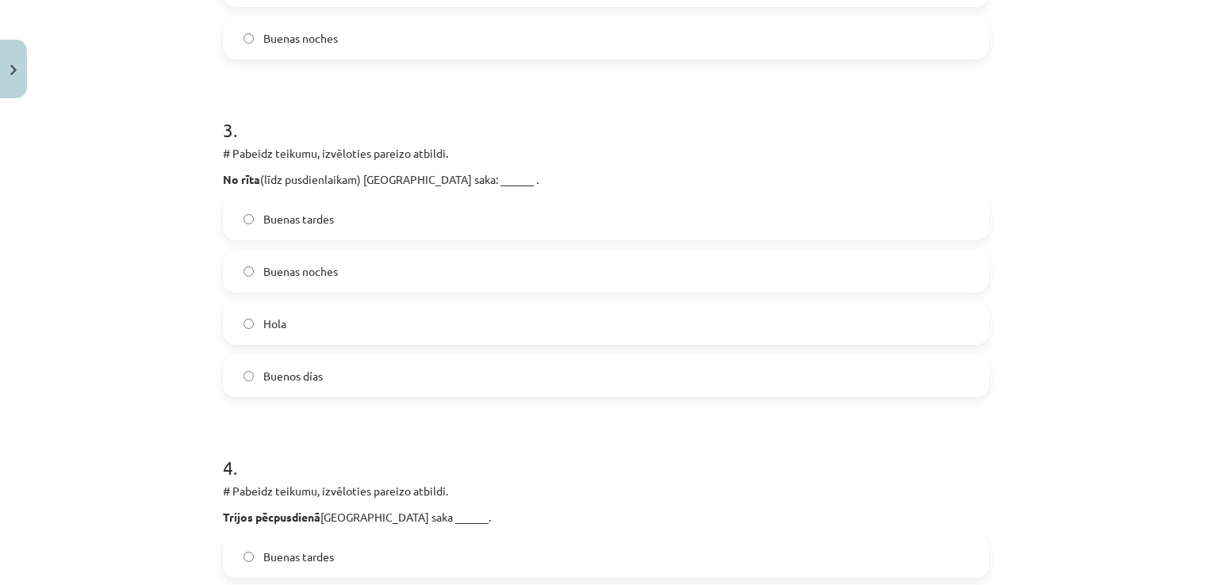
scroll to position [905, 0]
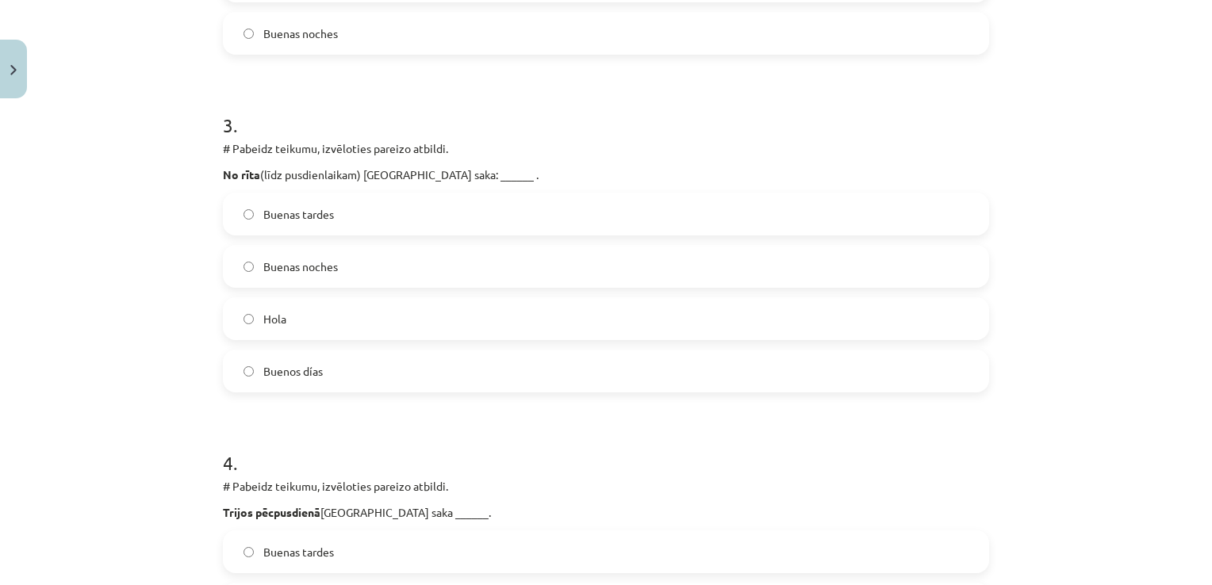
click at [707, 357] on label "Buenos días" at bounding box center [605, 371] width 763 height 40
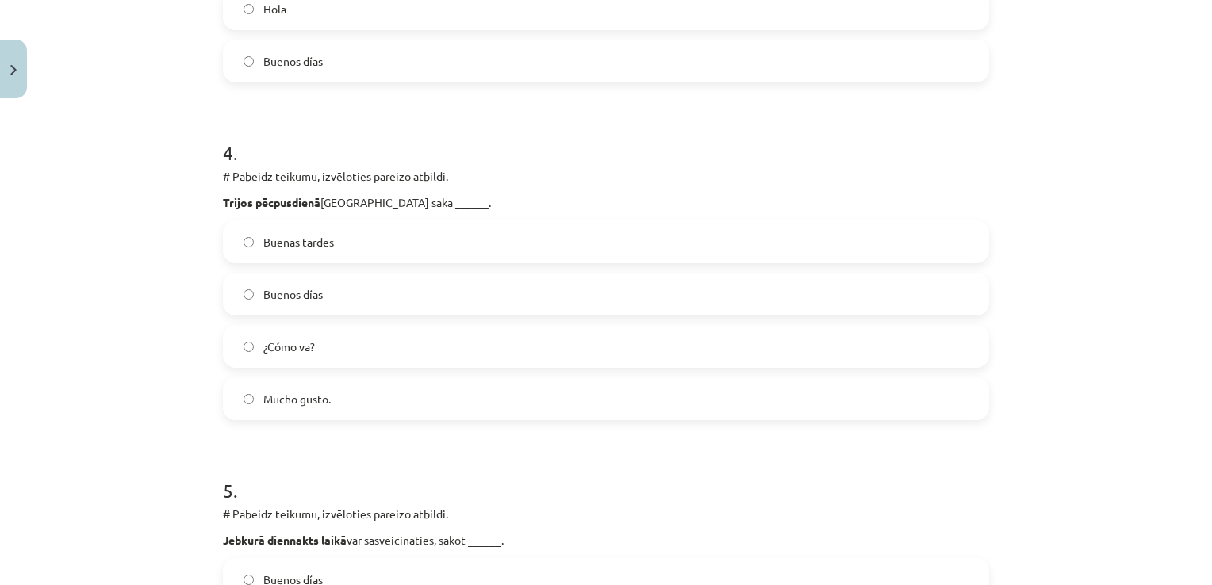
scroll to position [1223, 0]
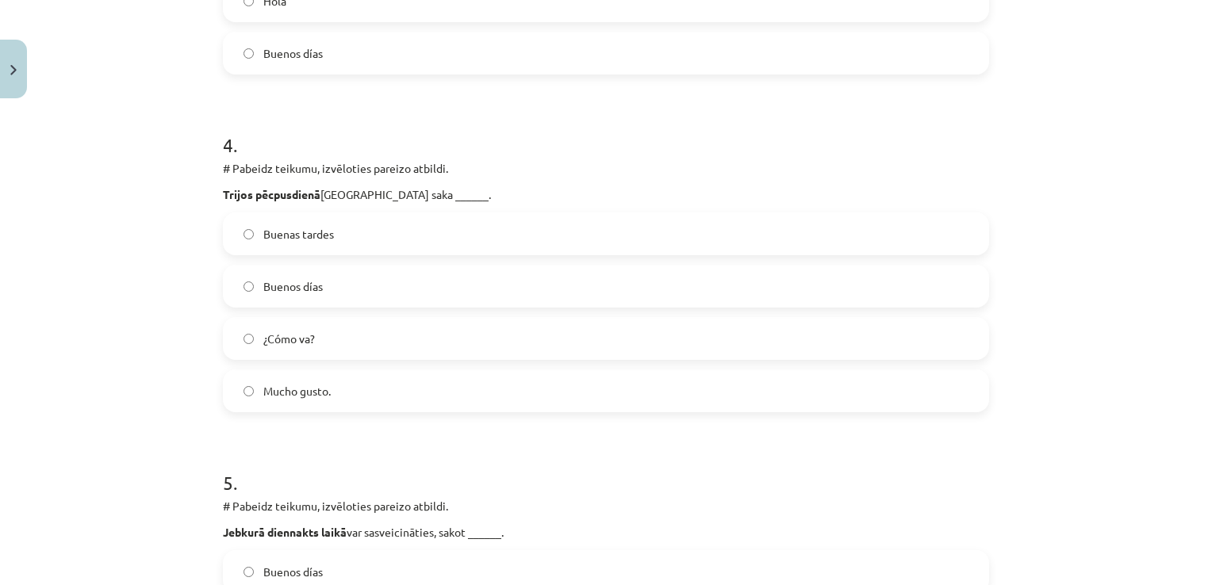
click at [885, 230] on label "Buenas tardes" at bounding box center [605, 234] width 763 height 40
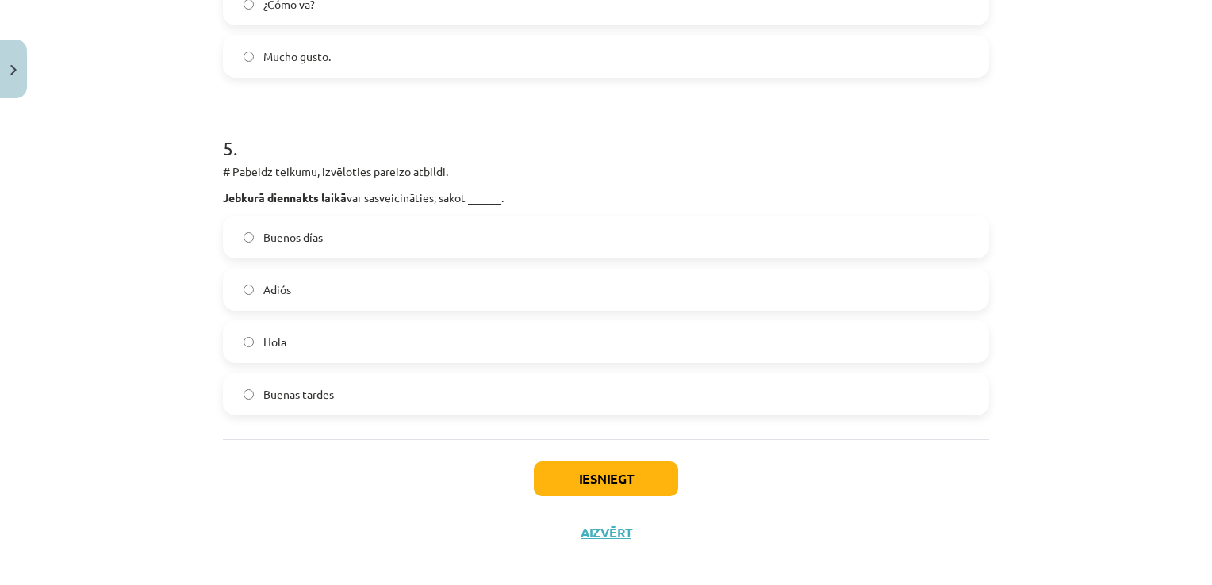
scroll to position [1548, 0]
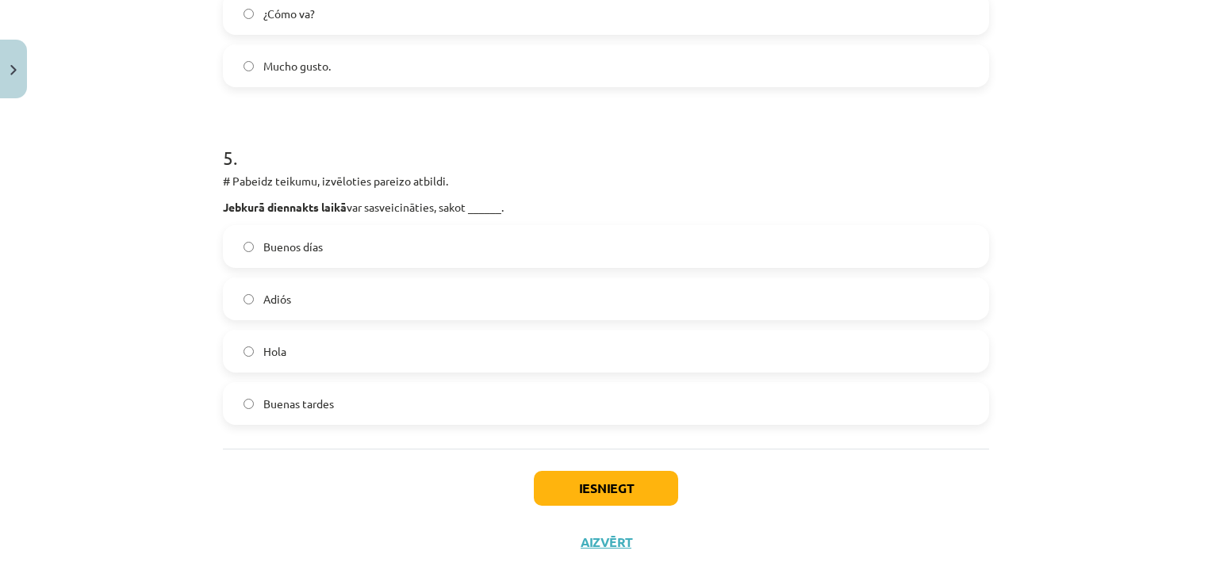
click at [767, 348] on label "Hola" at bounding box center [605, 352] width 763 height 40
click at [639, 480] on button "Iesniegt" at bounding box center [606, 488] width 144 height 35
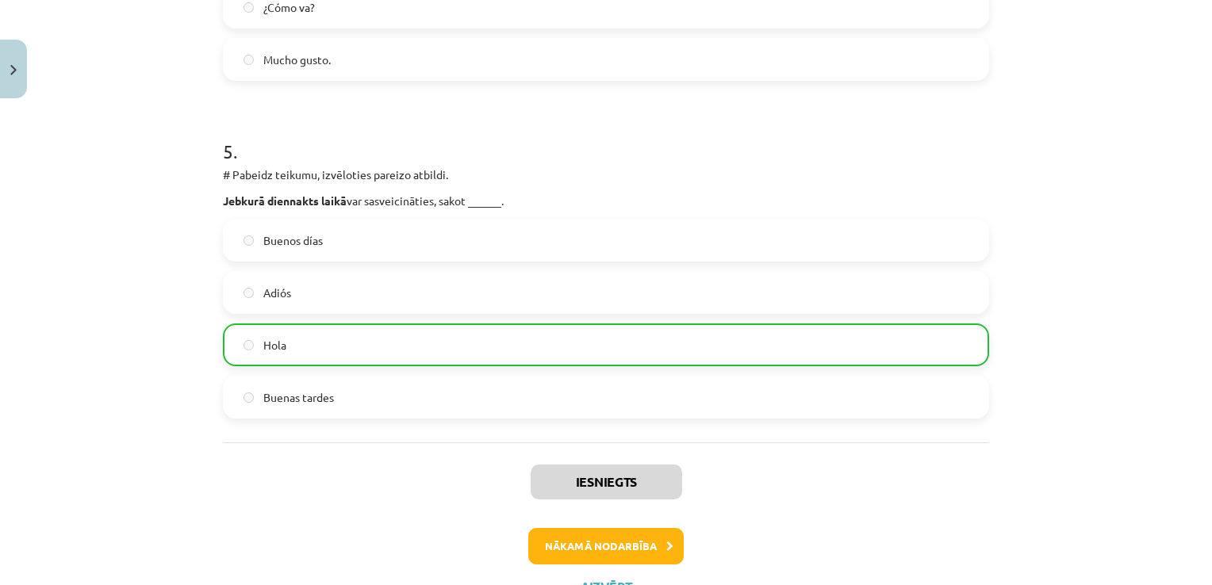
scroll to position [1596, 0]
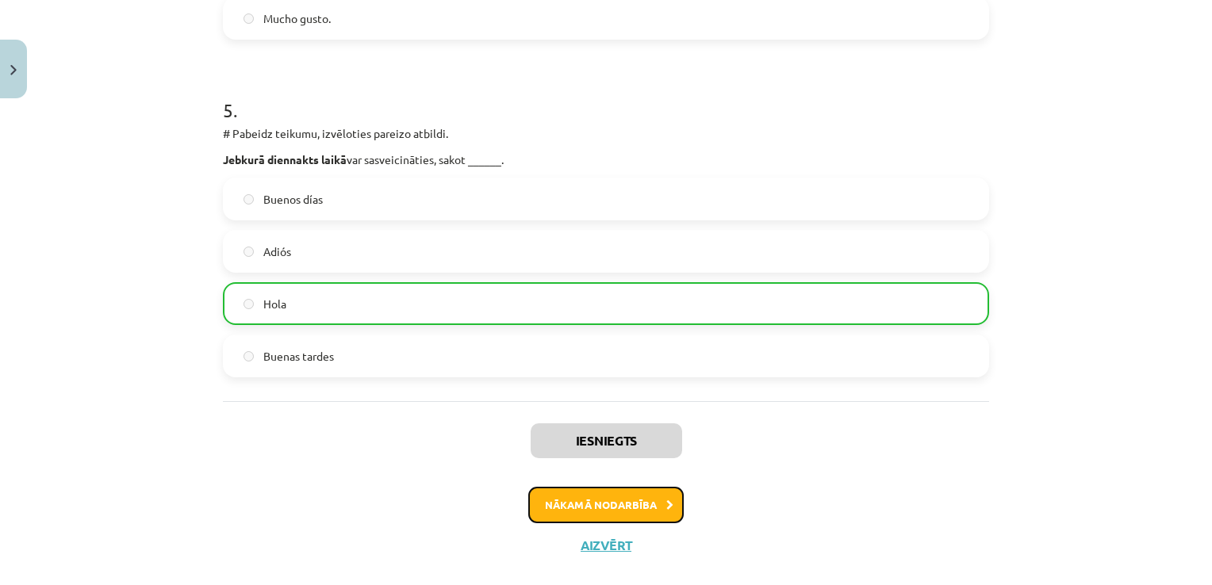
click at [643, 505] on button "Nākamā nodarbība" at bounding box center [605, 505] width 155 height 36
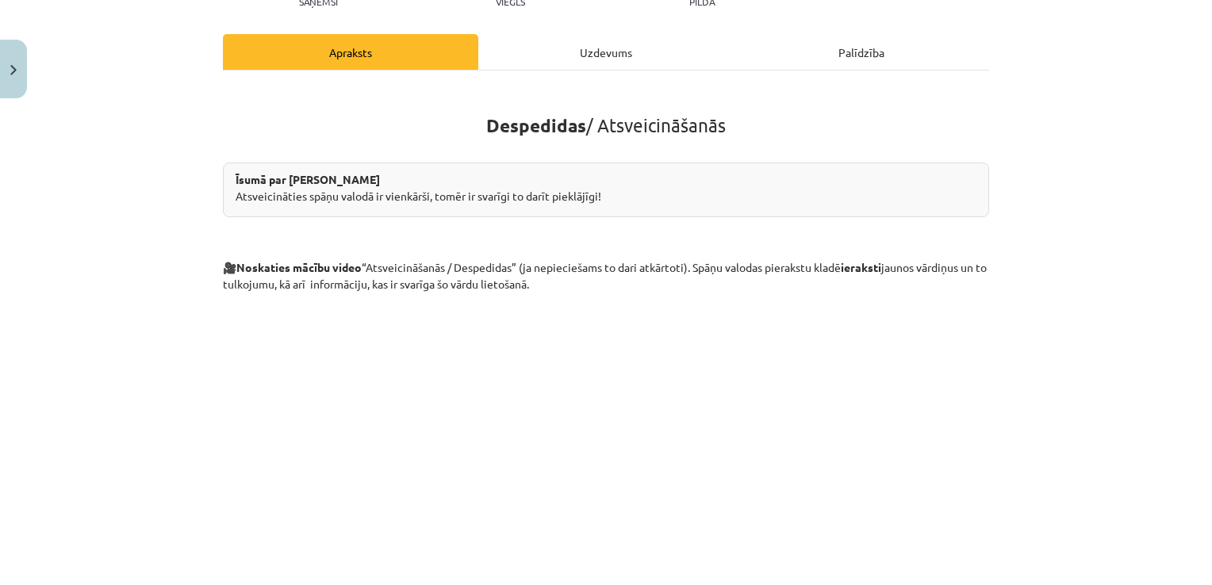
scroll to position [187, 0]
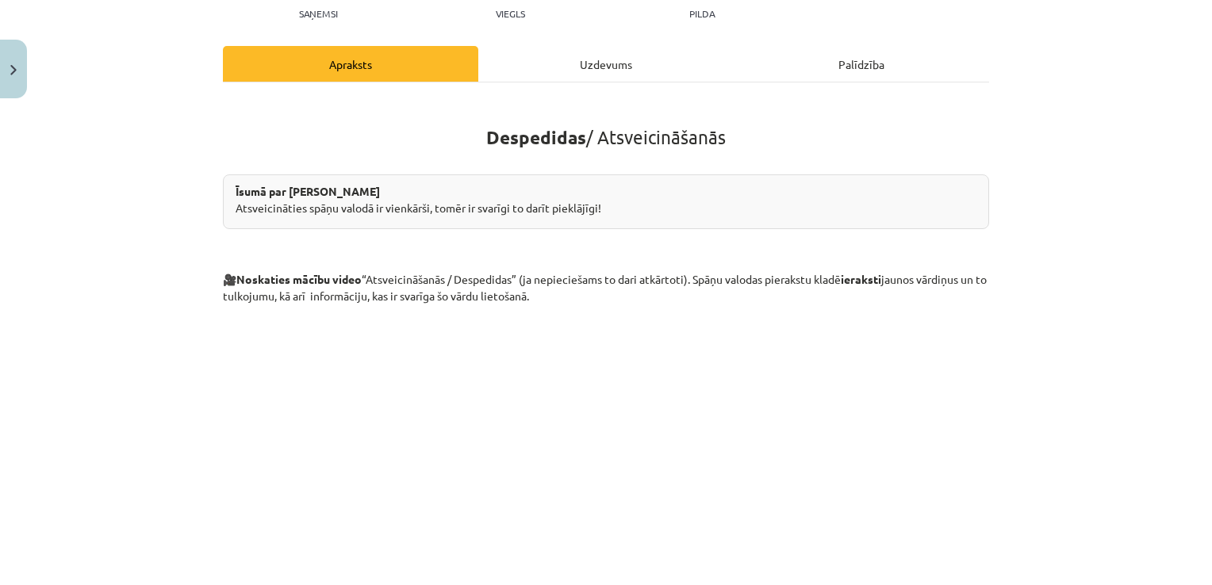
click at [629, 60] on div "Uzdevums" at bounding box center [605, 64] width 255 height 36
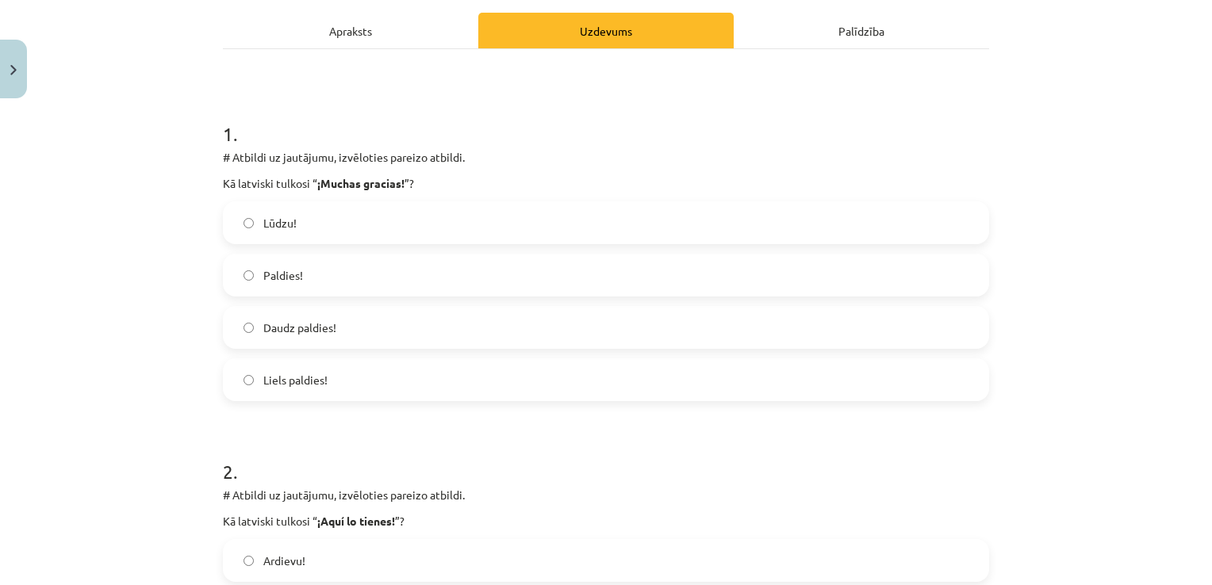
scroll to position [231, 0]
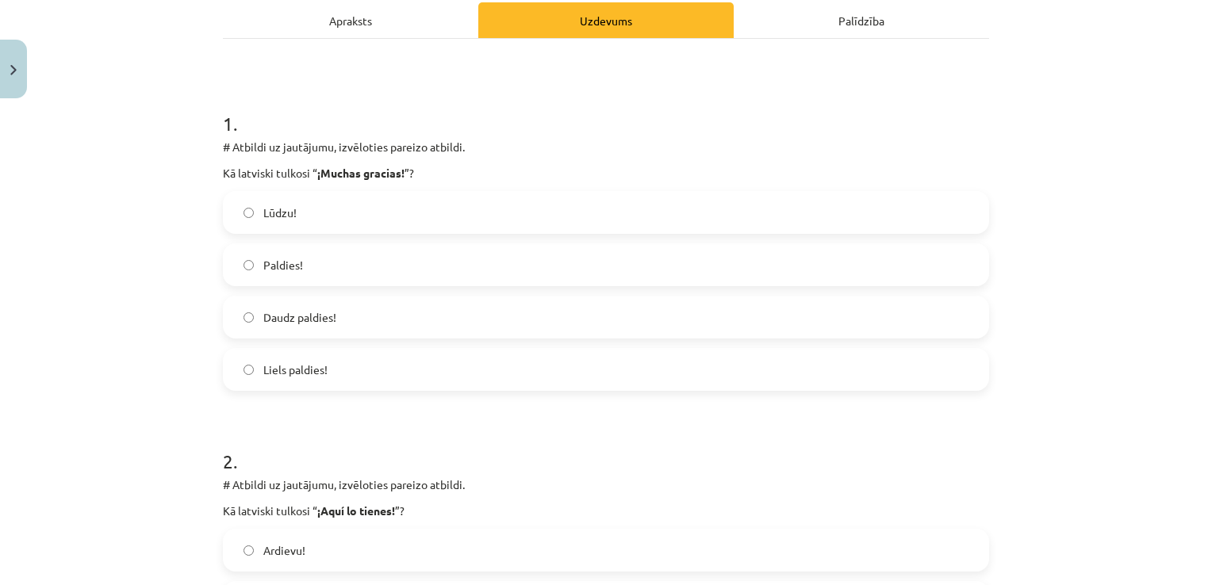
click at [966, 368] on label "Liels paldies!" at bounding box center [605, 370] width 763 height 40
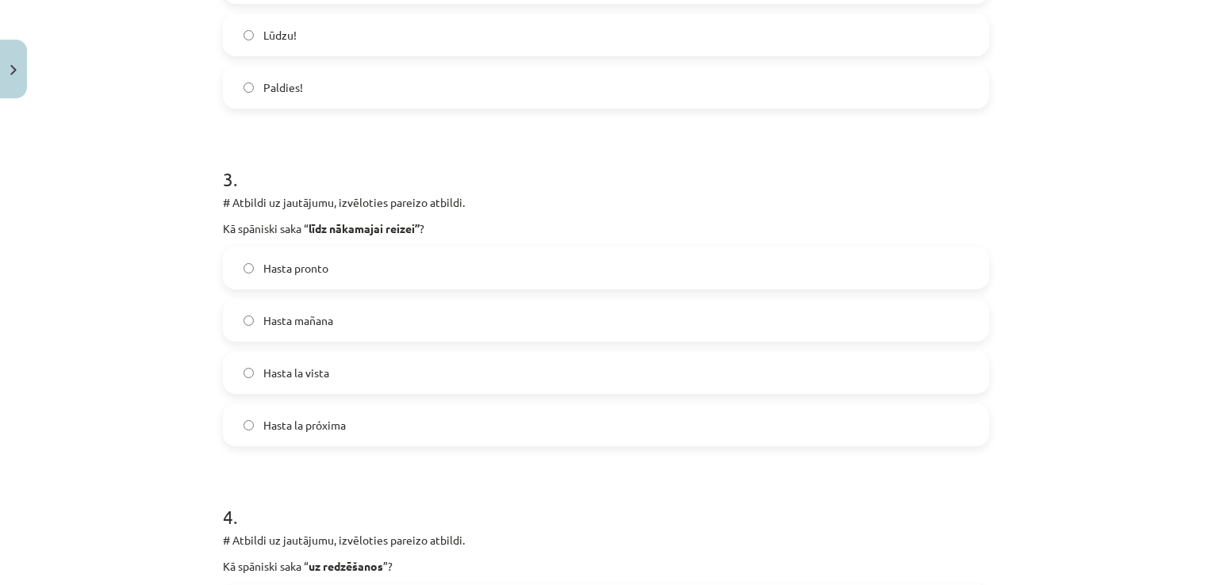
scroll to position [849, 0]
click at [946, 378] on label "Hasta la vista" at bounding box center [605, 375] width 763 height 40
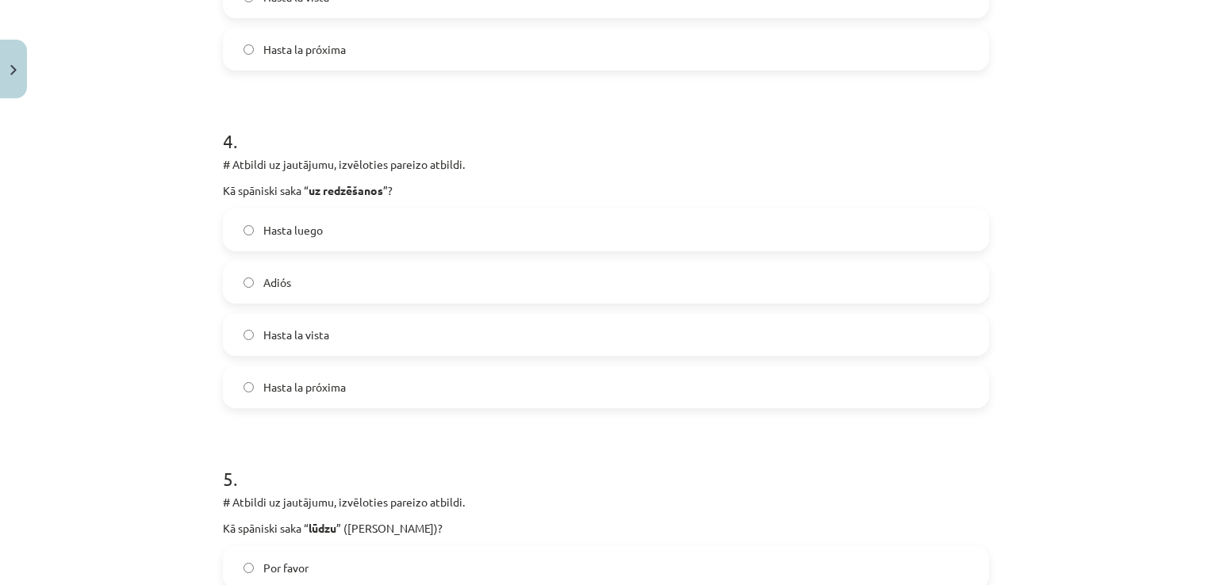
scroll to position [1229, 0]
click at [965, 390] on label "Hasta la próxima" at bounding box center [605, 385] width 763 height 40
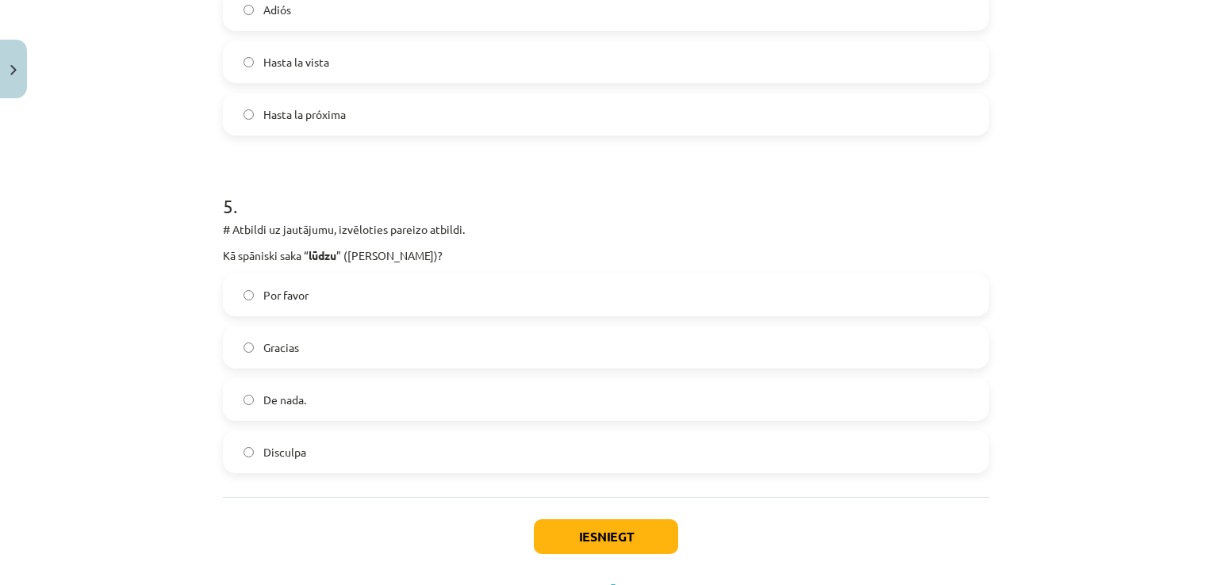
scroll to position [1522, 0]
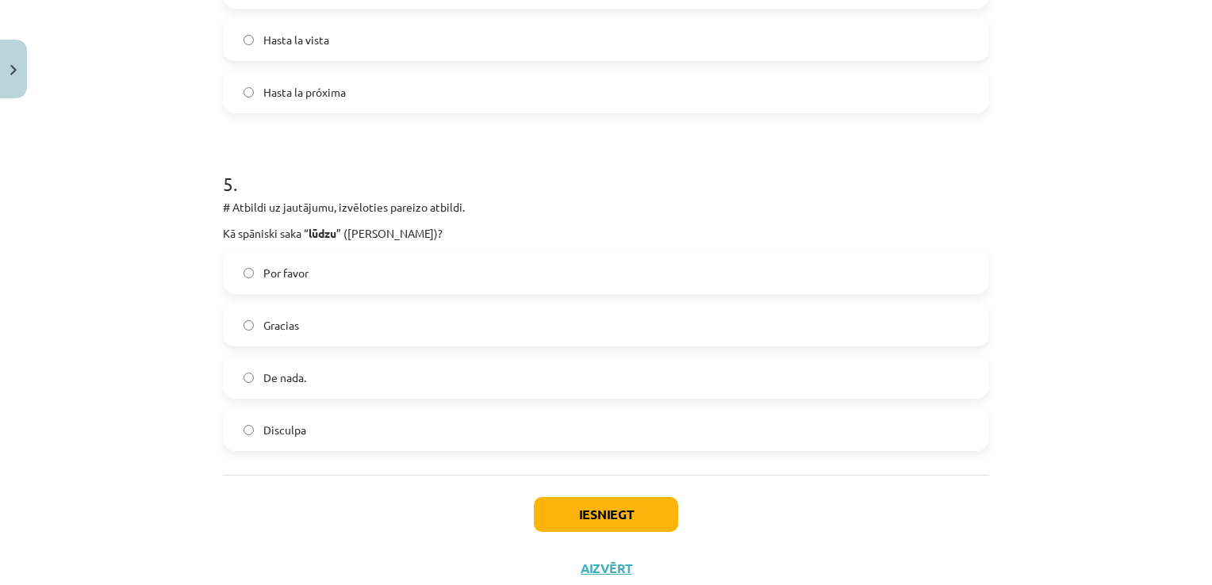
click at [929, 265] on label "Por favor" at bounding box center [605, 273] width 763 height 40
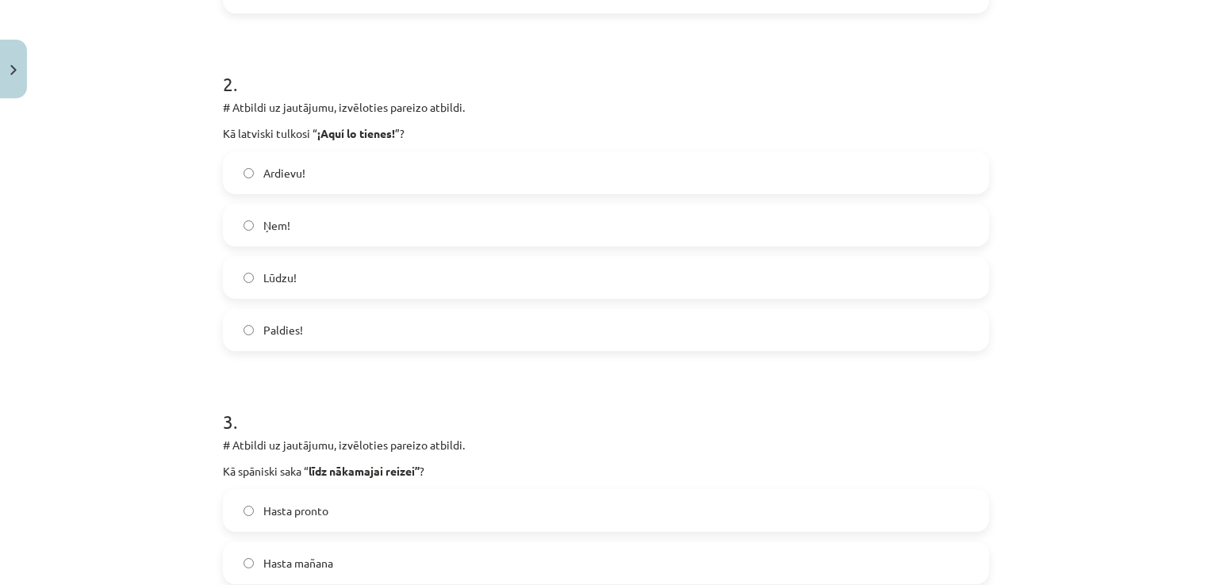
scroll to position [606, 0]
drag, startPoint x: 217, startPoint y: 135, endPoint x: 404, endPoint y: 134, distance: 186.4
click at [404, 134] on p "Kā latviski tulkosi “ ¡Aquí lo tienes! ”?" at bounding box center [606, 136] width 766 height 17
drag, startPoint x: 404, startPoint y: 134, endPoint x: 378, endPoint y: 138, distance: 26.5
copy p "Kā latviski tulkosi “ ¡Aquí lo tienes! ”?"
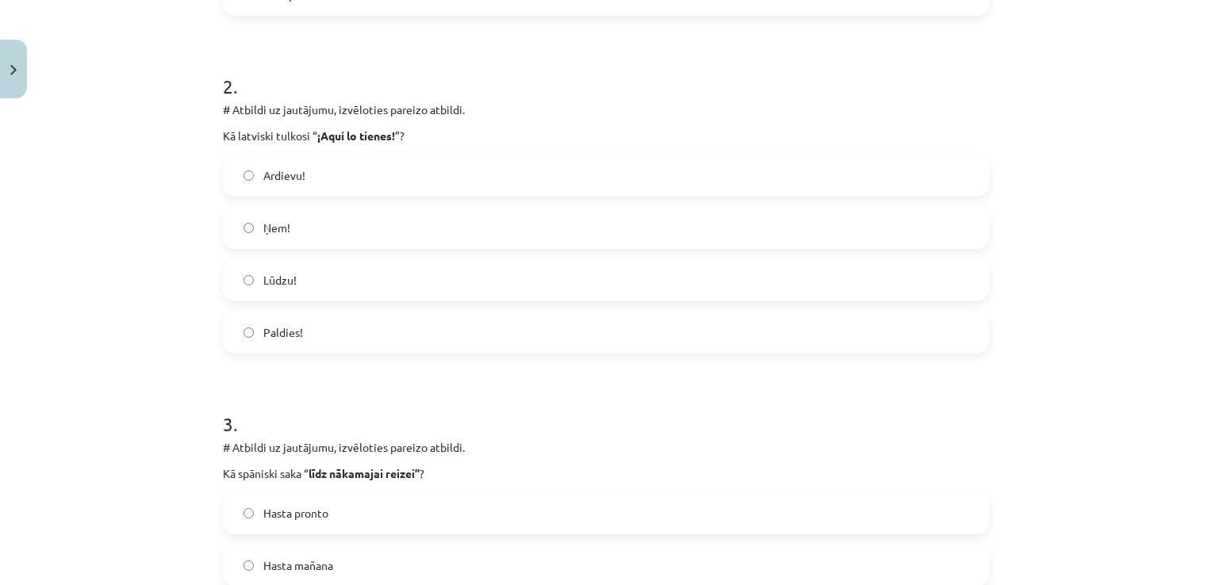
click at [157, 213] on div "Mācību tēma: Spāņu valodas b1 - 10. klases 1.ieskaites mācību materiāls #3 📝 Te…" at bounding box center [606, 292] width 1212 height 585
click at [320, 220] on label "Ņem!" at bounding box center [605, 228] width 763 height 40
click at [393, 264] on label "Lūdzu!" at bounding box center [605, 280] width 763 height 40
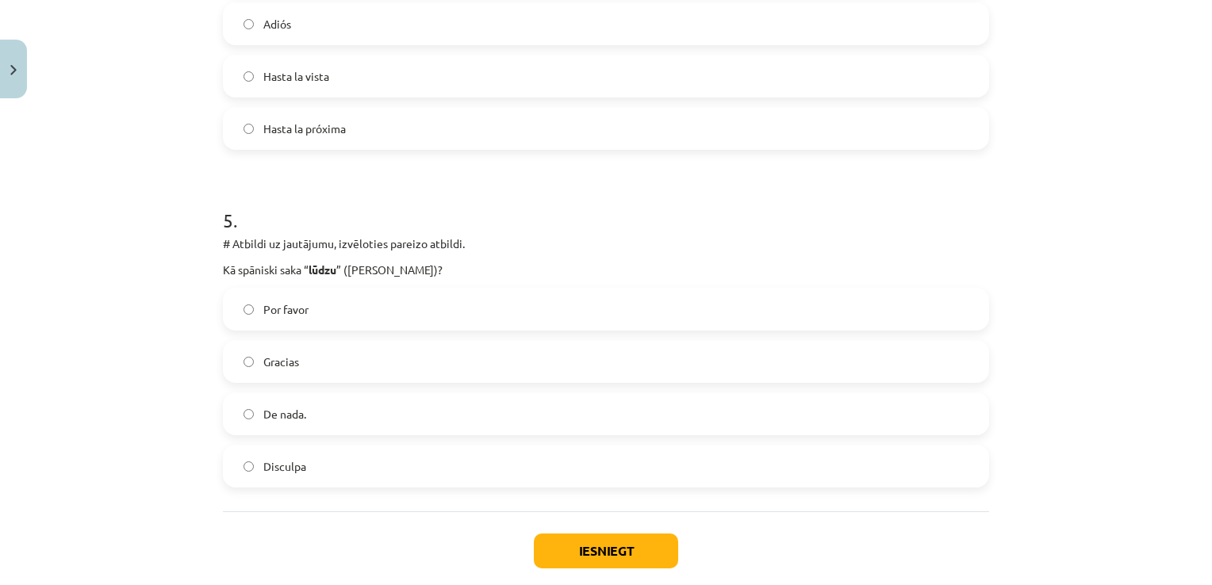
scroll to position [1570, 0]
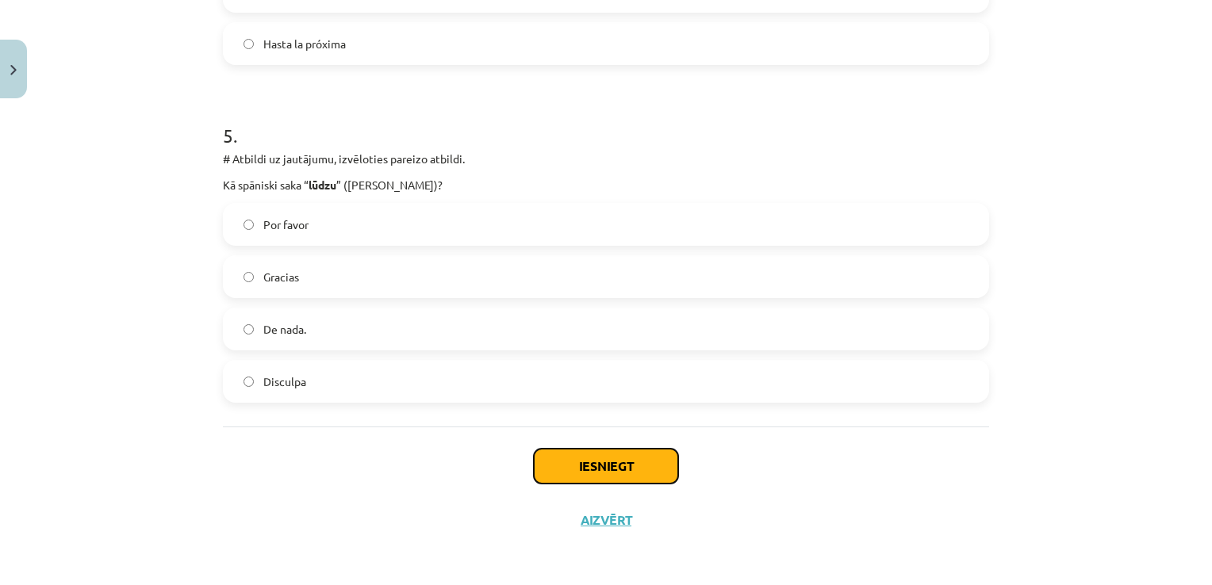
click at [646, 469] on button "Iesniegt" at bounding box center [606, 466] width 144 height 35
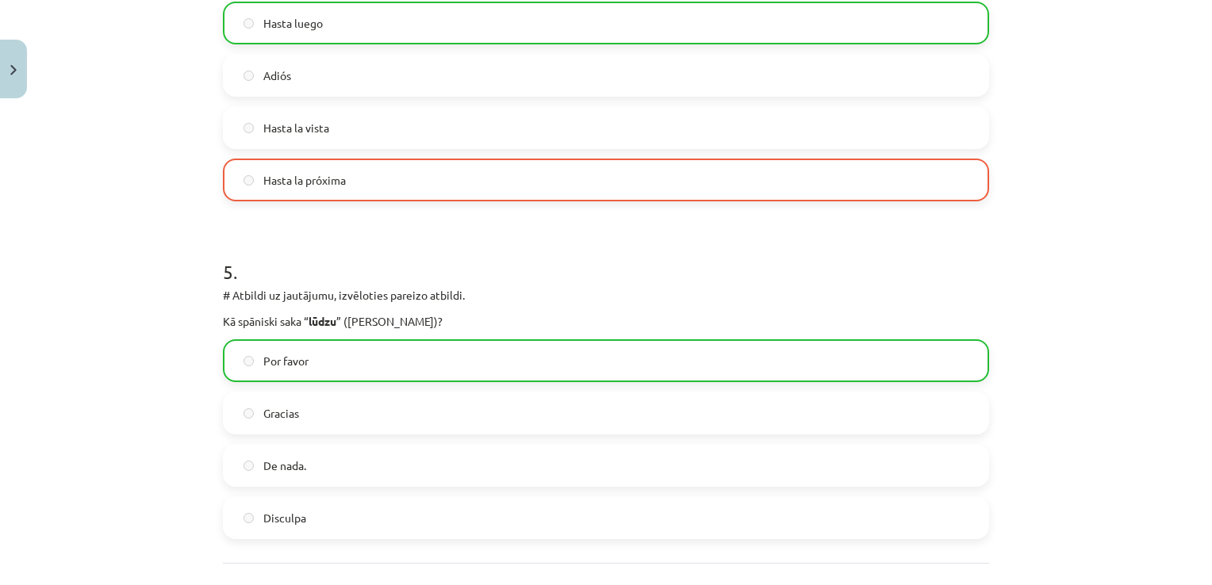
scroll to position [1621, 0]
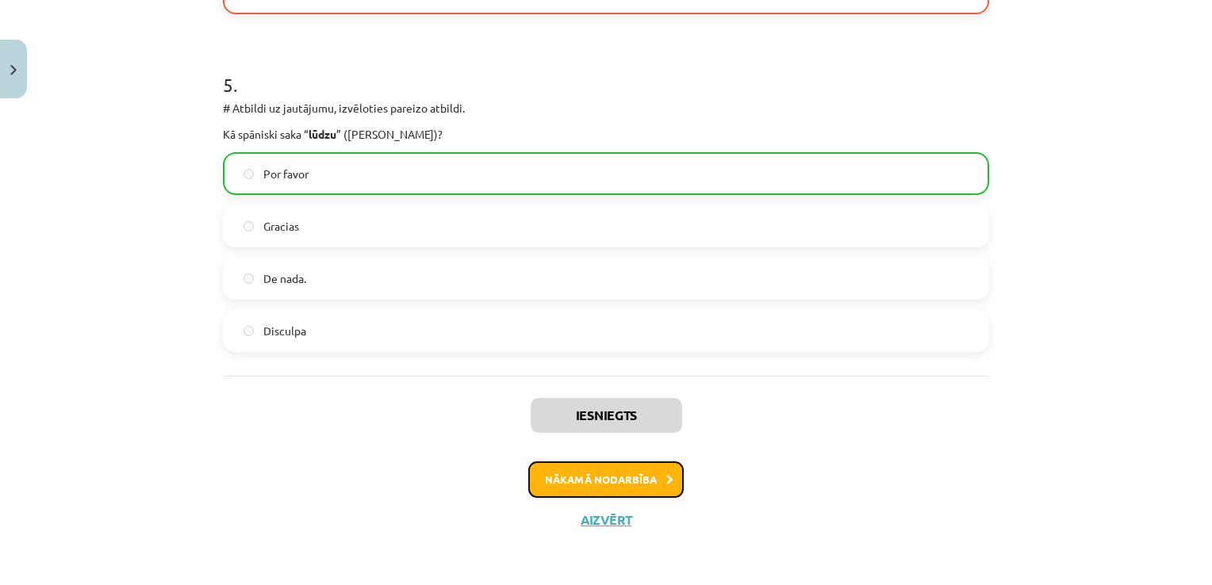
click at [658, 470] on button "Nākamā nodarbība" at bounding box center [605, 480] width 155 height 36
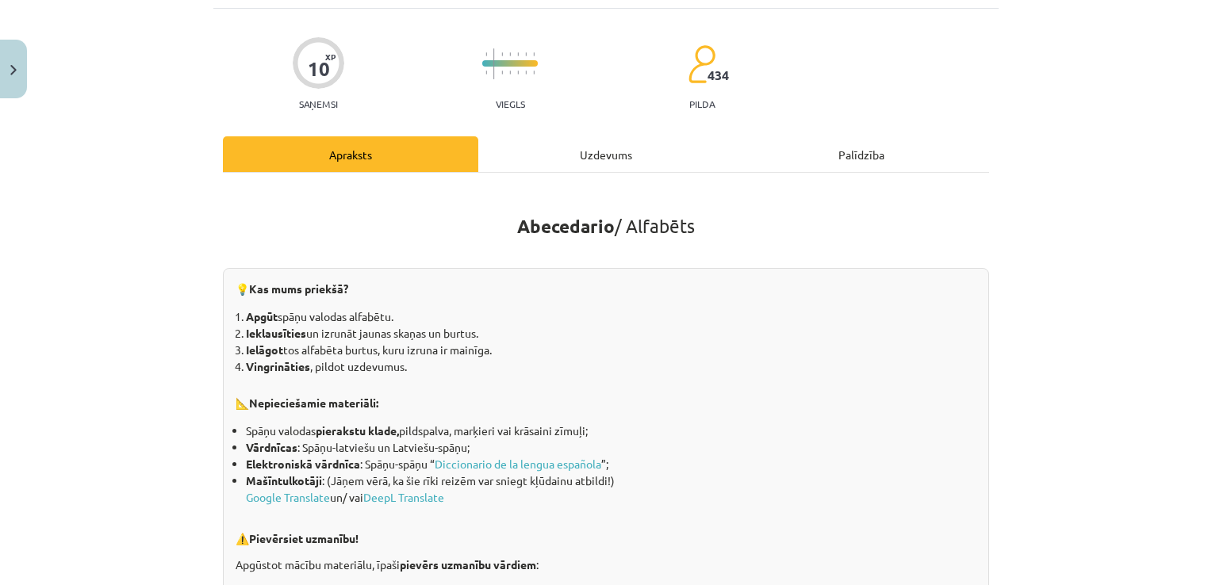
scroll to position [40, 0]
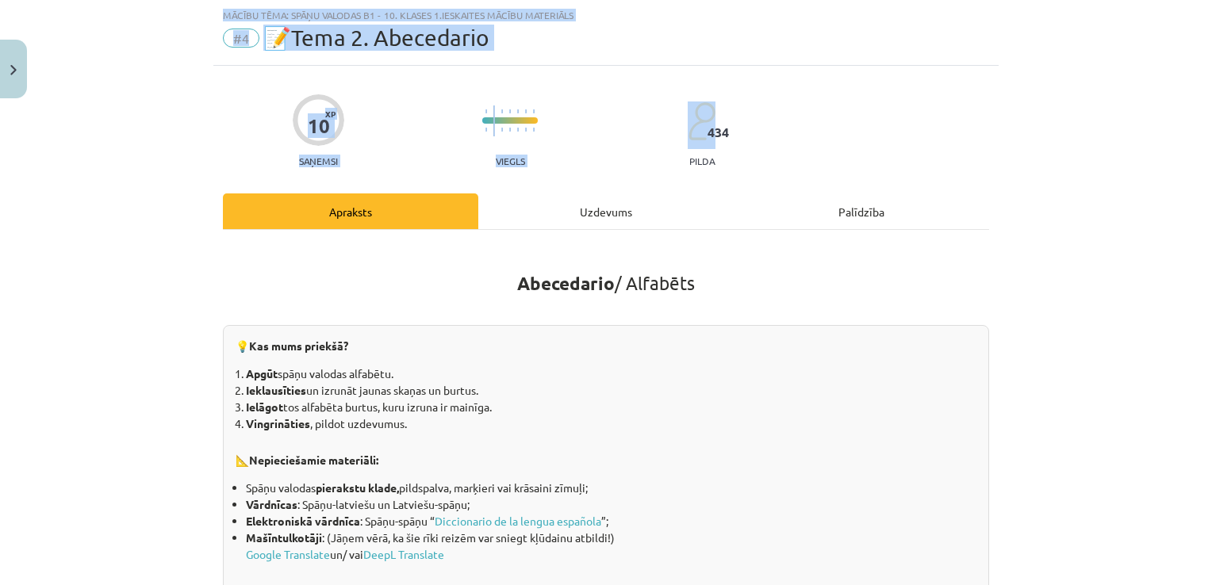
drag, startPoint x: 1198, startPoint y: 114, endPoint x: 1214, endPoint y: 259, distance: 145.2
click at [1211, 259] on html "0 Dāvanas 410 mP 532 xp [PERSON_NAME] Sākums Aktuāli Kā mācīties eSKOLĀ Kontakt…" at bounding box center [606, 292] width 1212 height 585
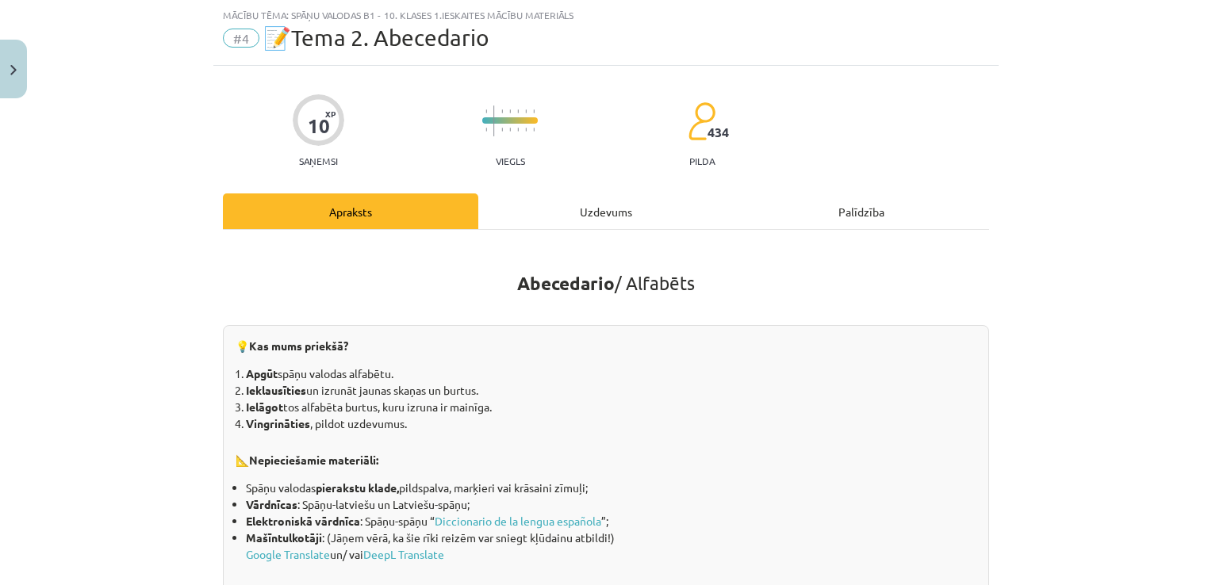
drag, startPoint x: 1214, startPoint y: 259, endPoint x: 1077, endPoint y: 376, distance: 180.6
click at [1077, 376] on div "Mācību tēma: Spāņu valodas b1 - 10. klases 1.ieskaites mācību materiāls #4 📝Tem…" at bounding box center [606, 292] width 1212 height 585
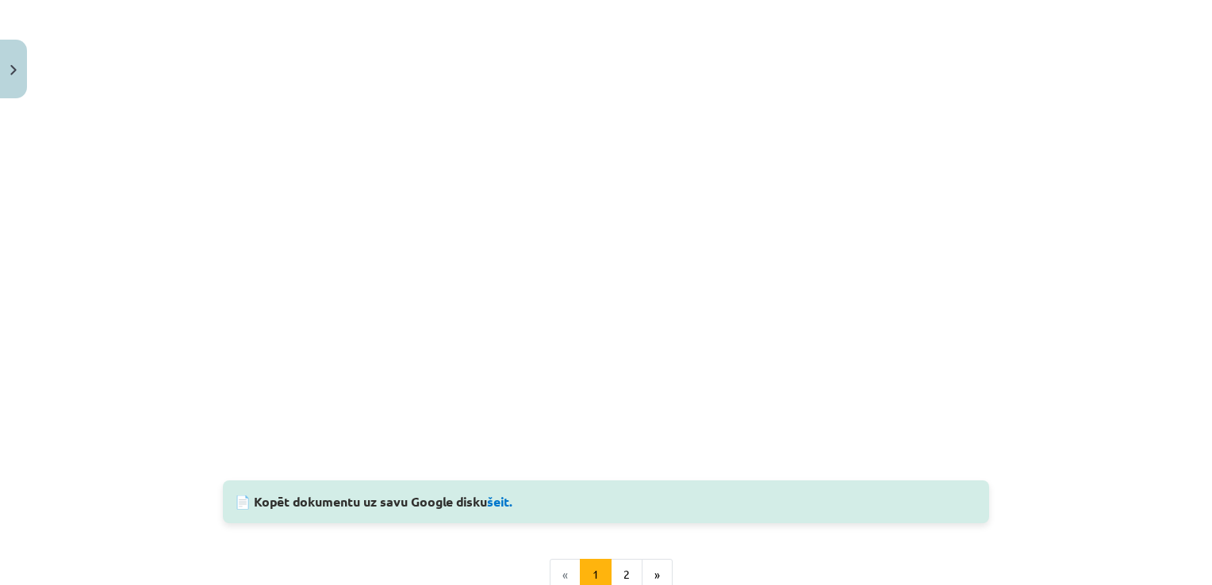
scroll to position [1252, 0]
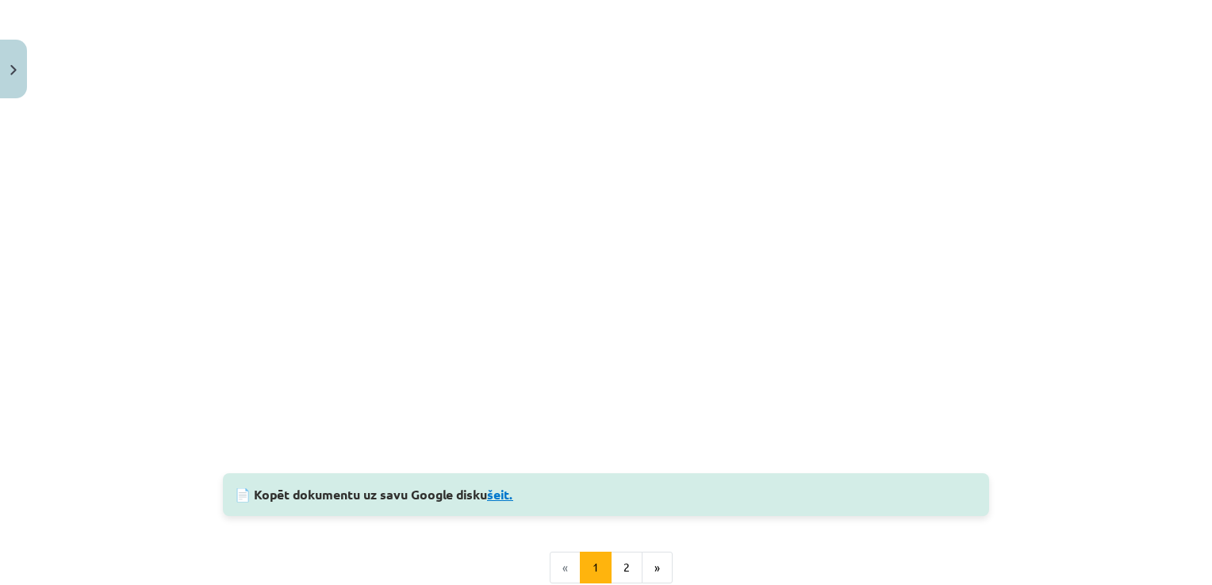
click at [508, 494] on link "šeit." at bounding box center [500, 494] width 26 height 17
click at [1028, 158] on div "Mācību tēma: Spāņu valodas b1 - 10. klases 1.ieskaites mācību materiāls #4 📝Tem…" at bounding box center [606, 292] width 1212 height 585
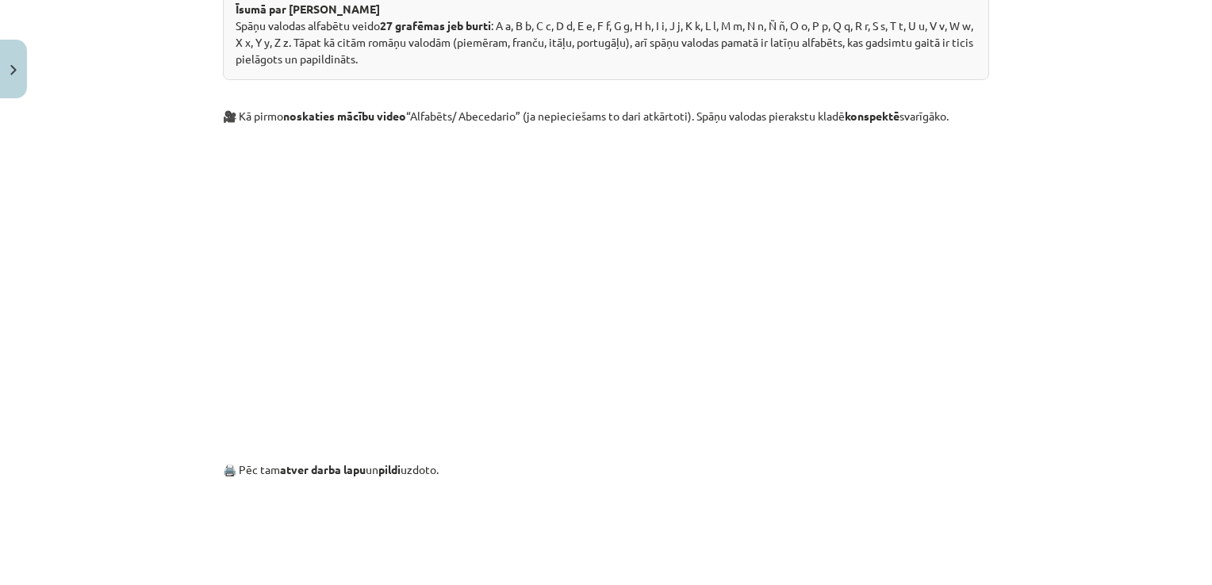
scroll to position [740, 0]
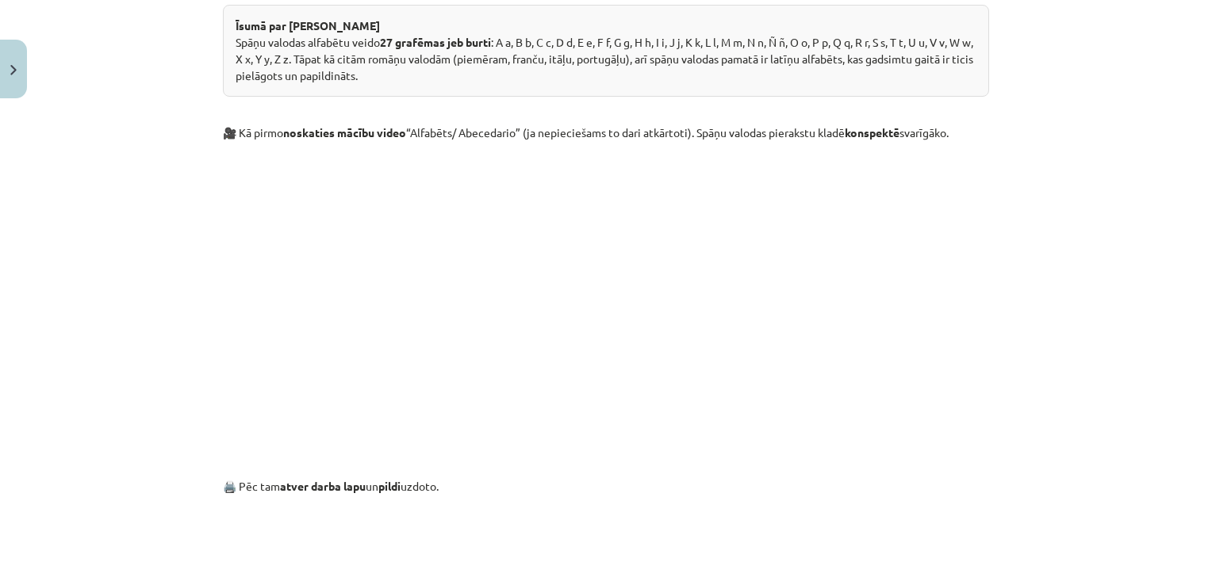
click at [1196, 294] on div "Mācību tēma: Spāņu valodas b1 - 10. klases 1.ieskaites mācību materiāls #4 📝Tem…" at bounding box center [606, 292] width 1212 height 585
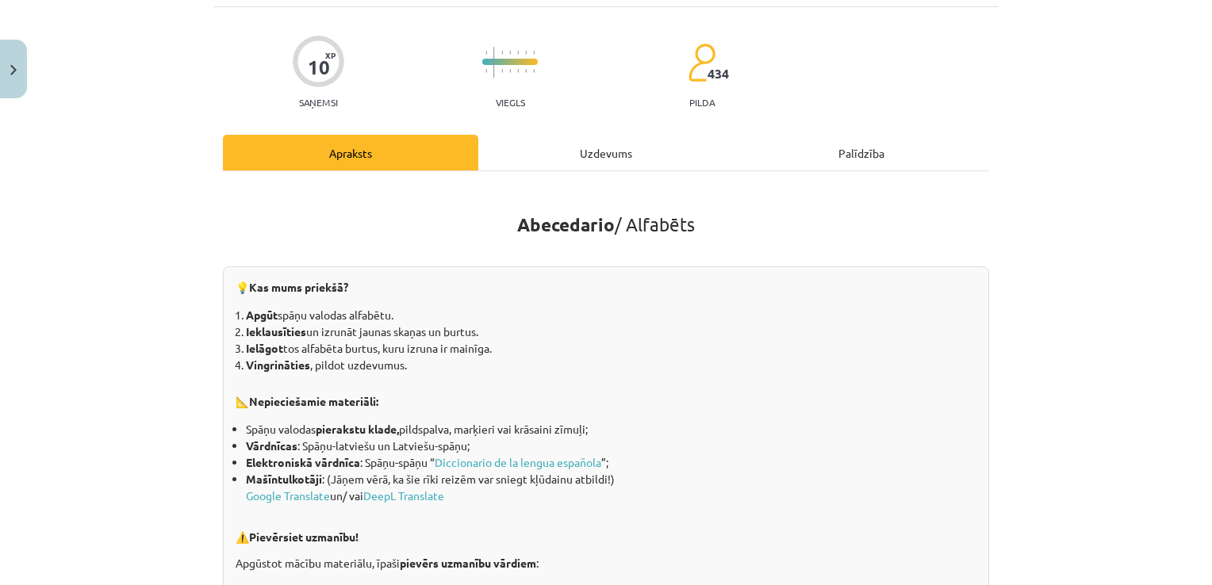
scroll to position [91, 0]
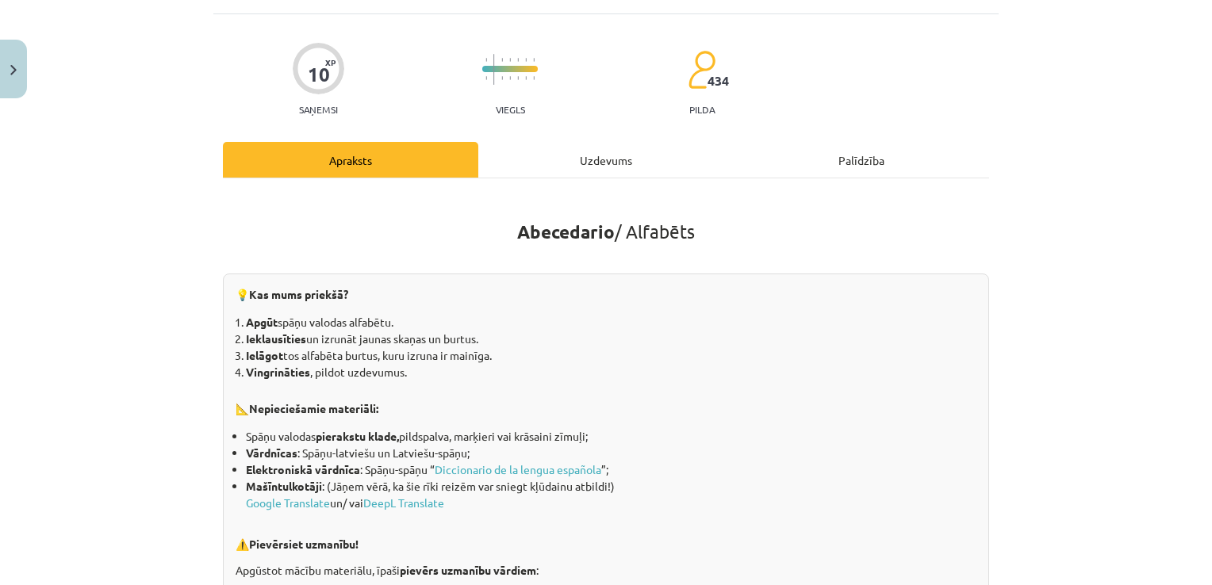
click at [606, 153] on div "Uzdevums" at bounding box center [605, 160] width 255 height 36
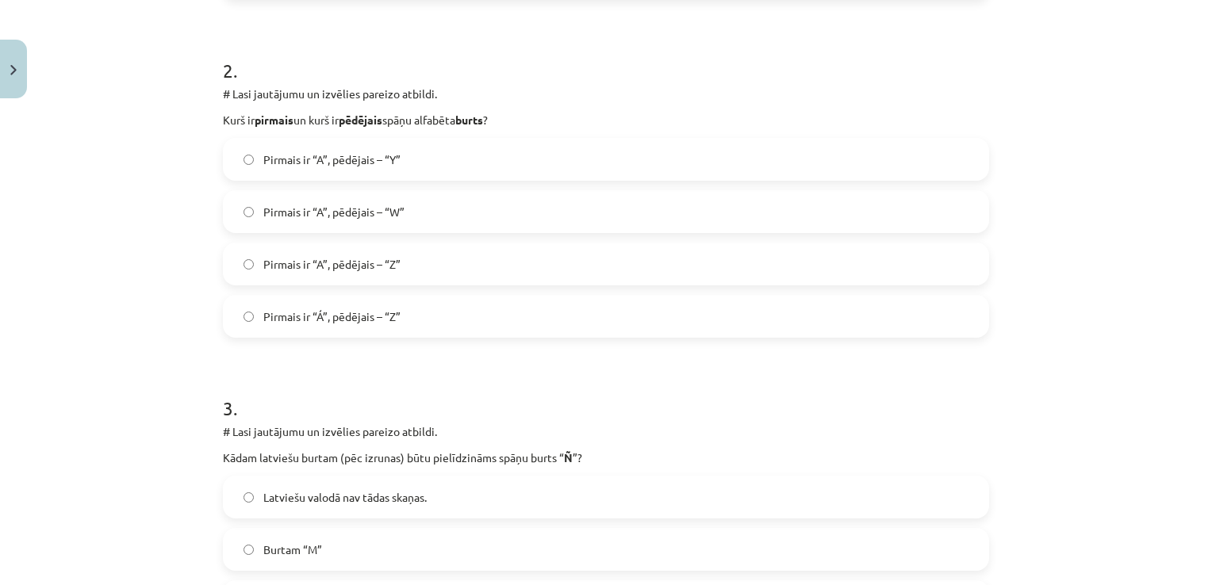
scroll to position [635, 0]
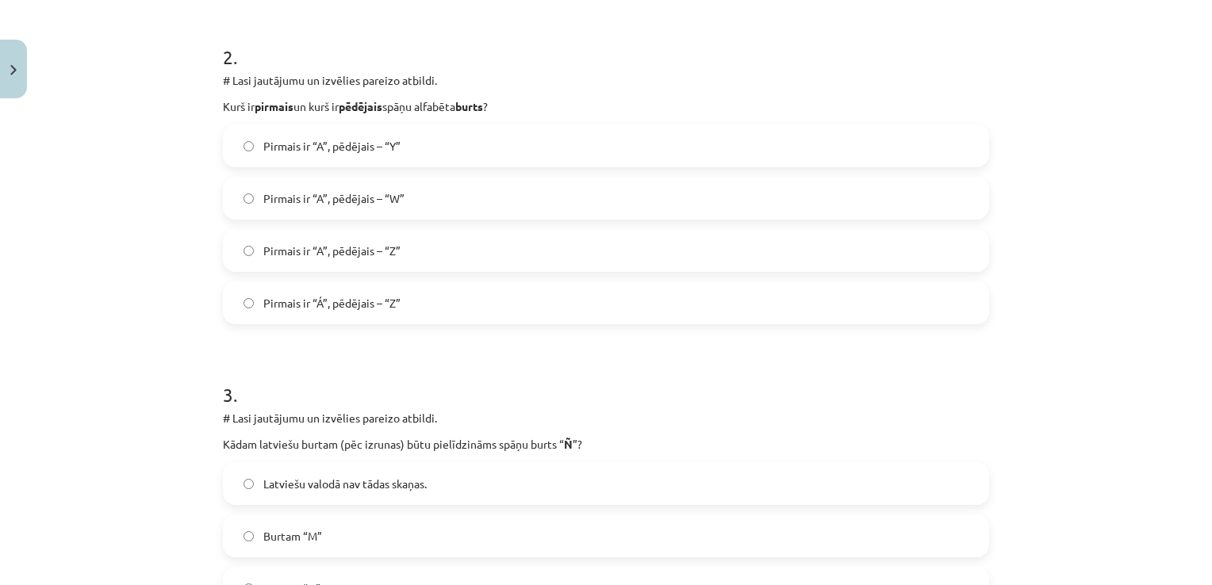
click at [910, 319] on label "Pirmais ir “Á”, pēdējais – “Z”" at bounding box center [605, 303] width 763 height 40
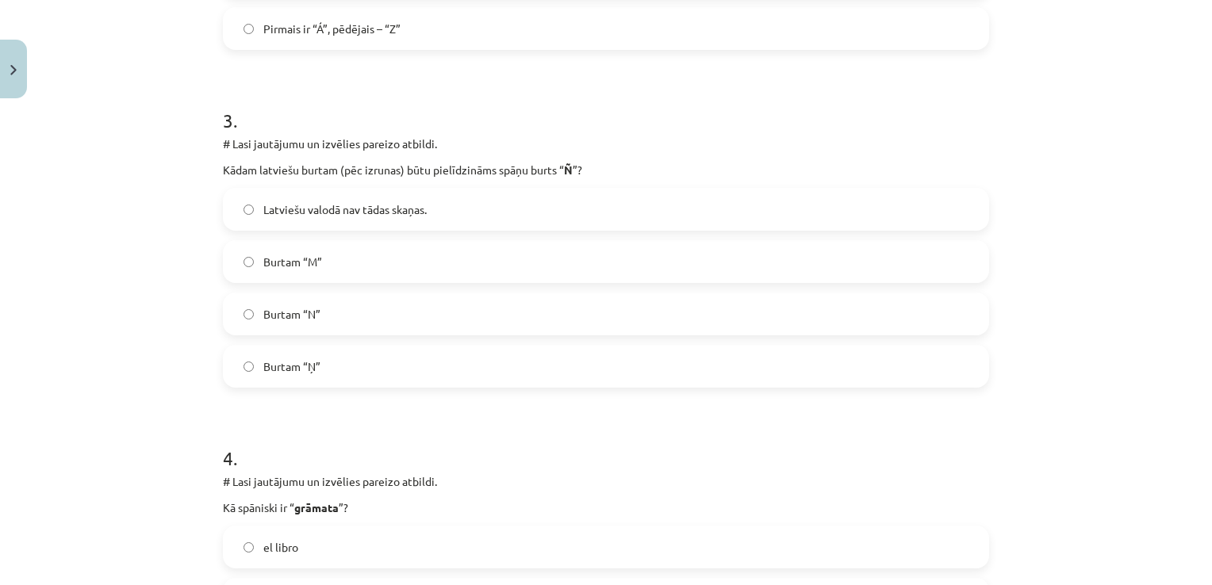
scroll to position [918, 0]
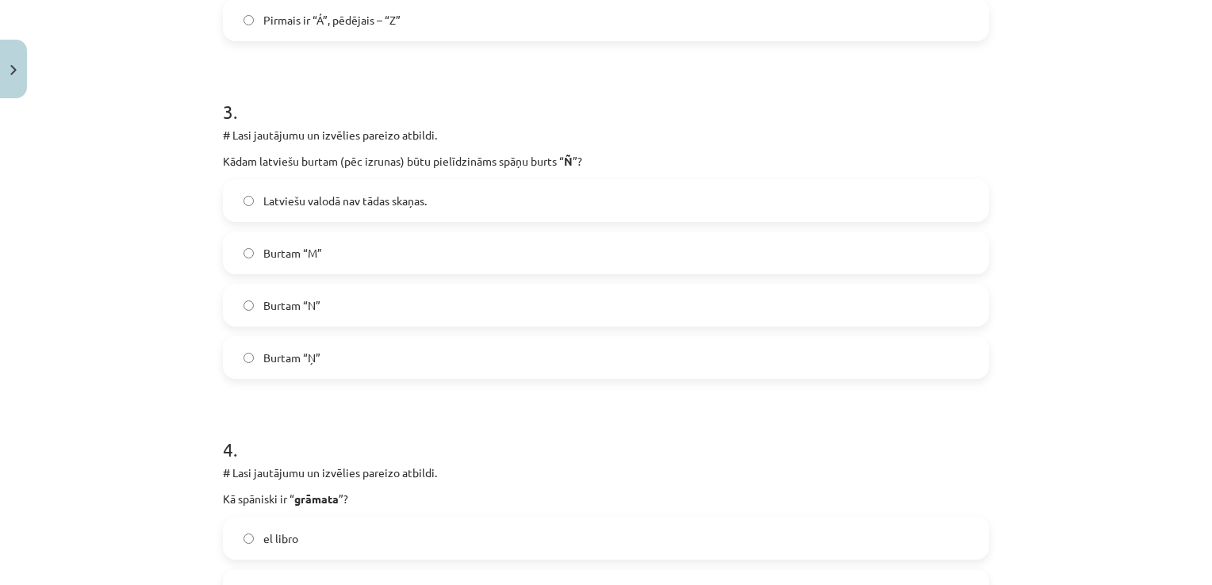
click at [891, 350] on label "Burtam “Ņ”" at bounding box center [605, 358] width 763 height 40
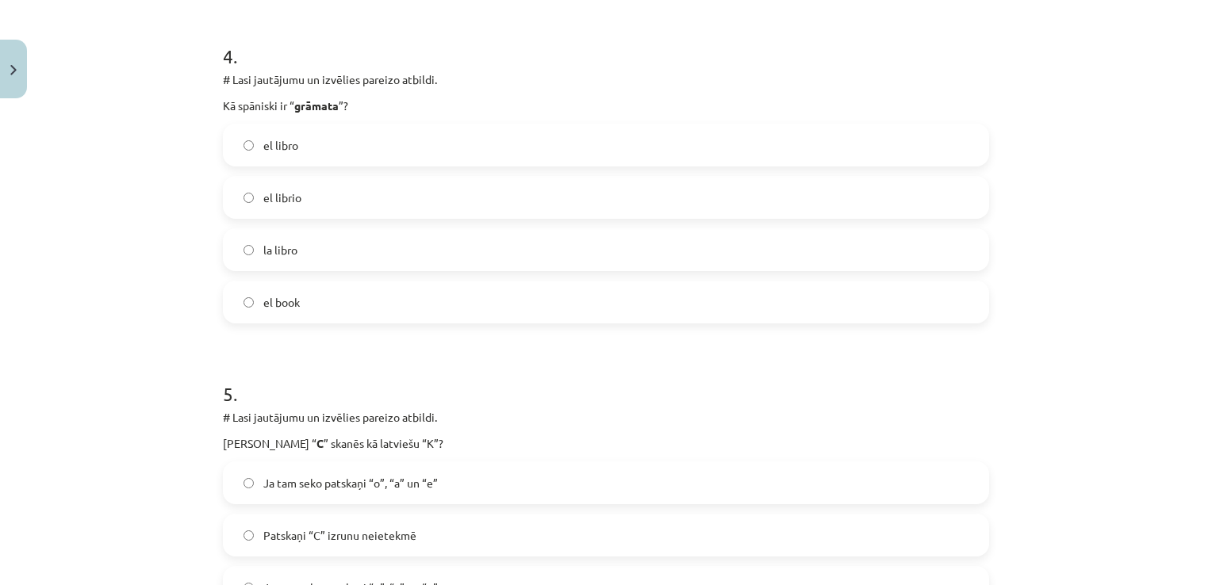
scroll to position [1317, 0]
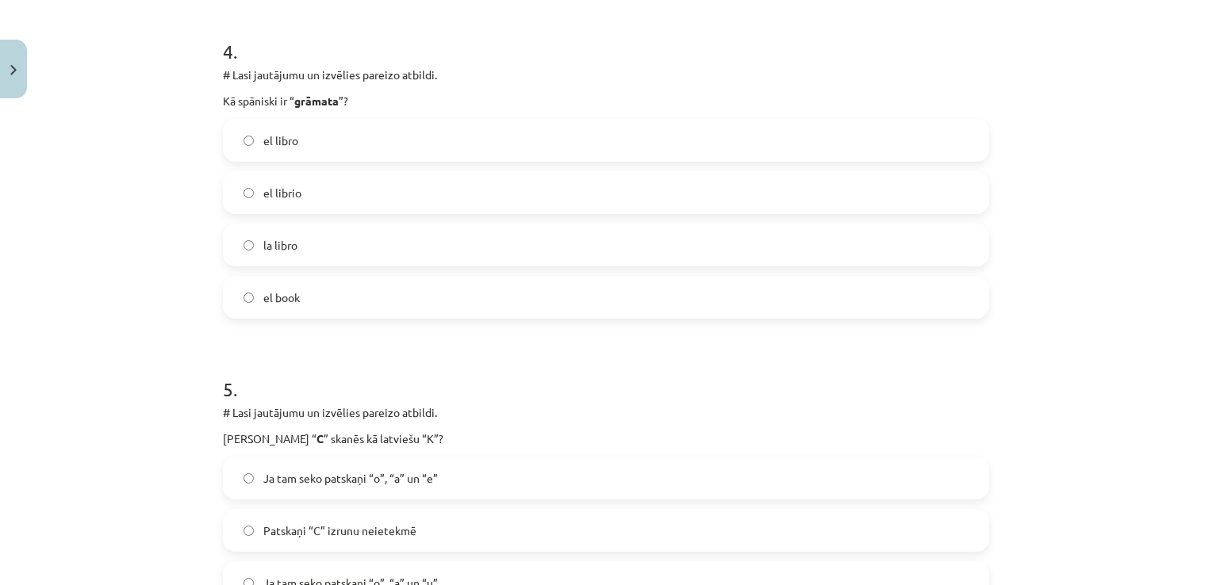
click at [619, 141] on label "el libro" at bounding box center [605, 141] width 763 height 40
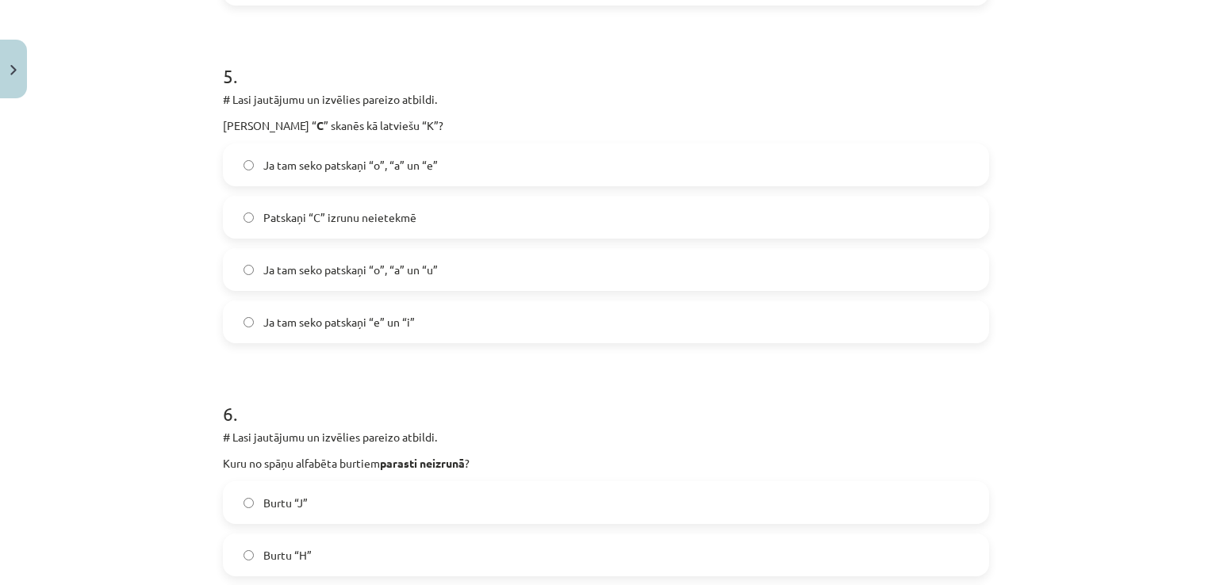
scroll to position [1643, 0]
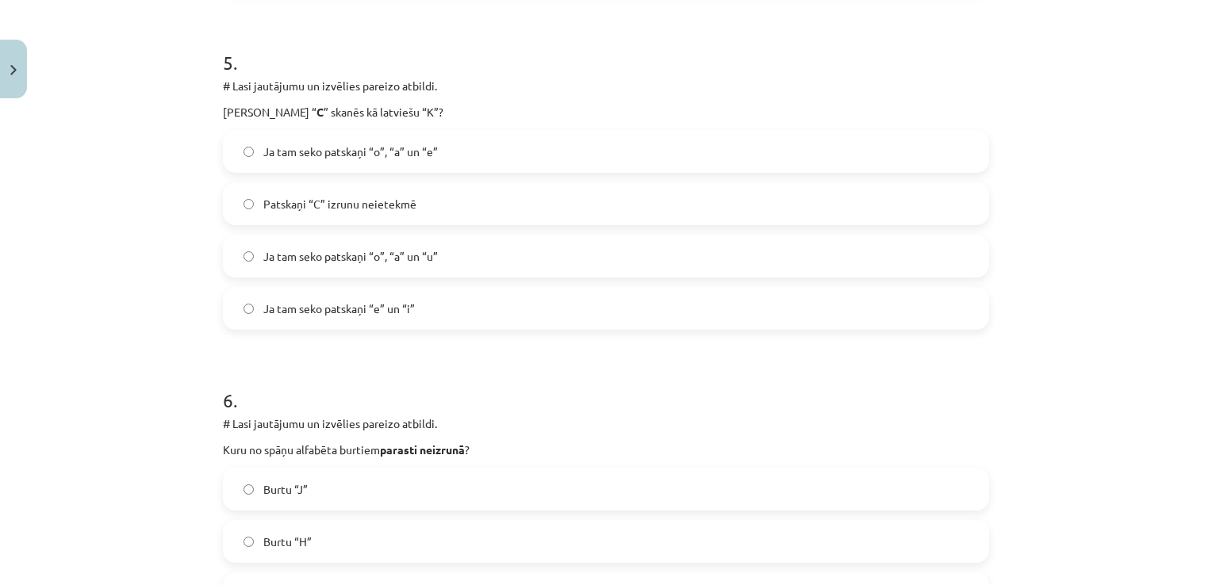
click at [468, 148] on label "Ja tam seko patskaņi “o”, “a” un “e”" at bounding box center [605, 152] width 763 height 40
click at [672, 251] on label "Ja tam seko patskaņi “o”, “a” un “u”" at bounding box center [605, 256] width 763 height 40
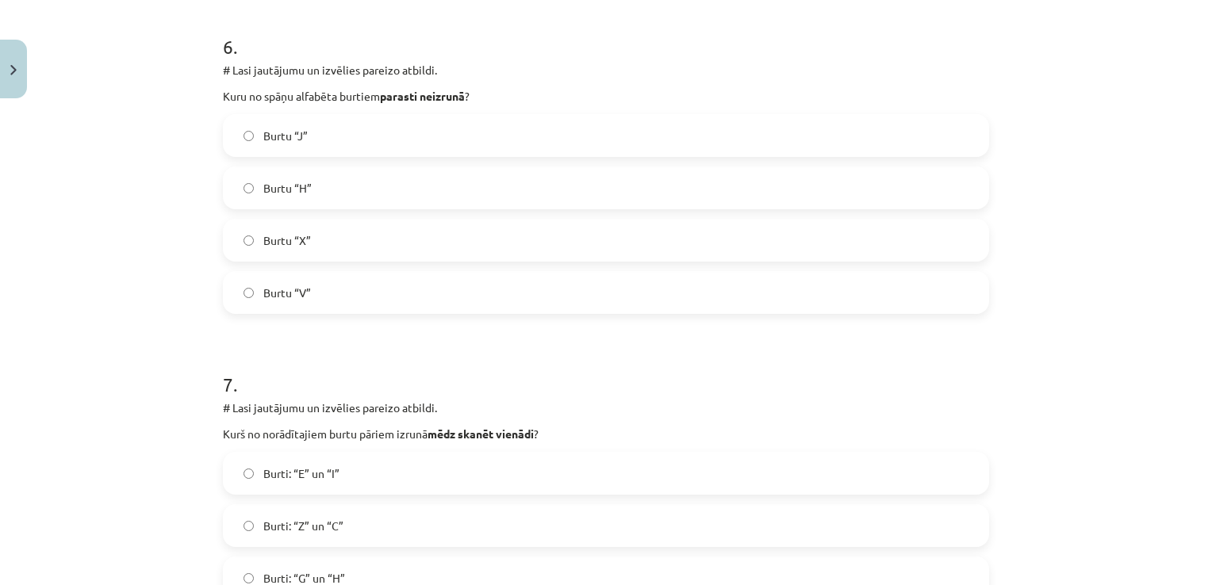
scroll to position [1992, 0]
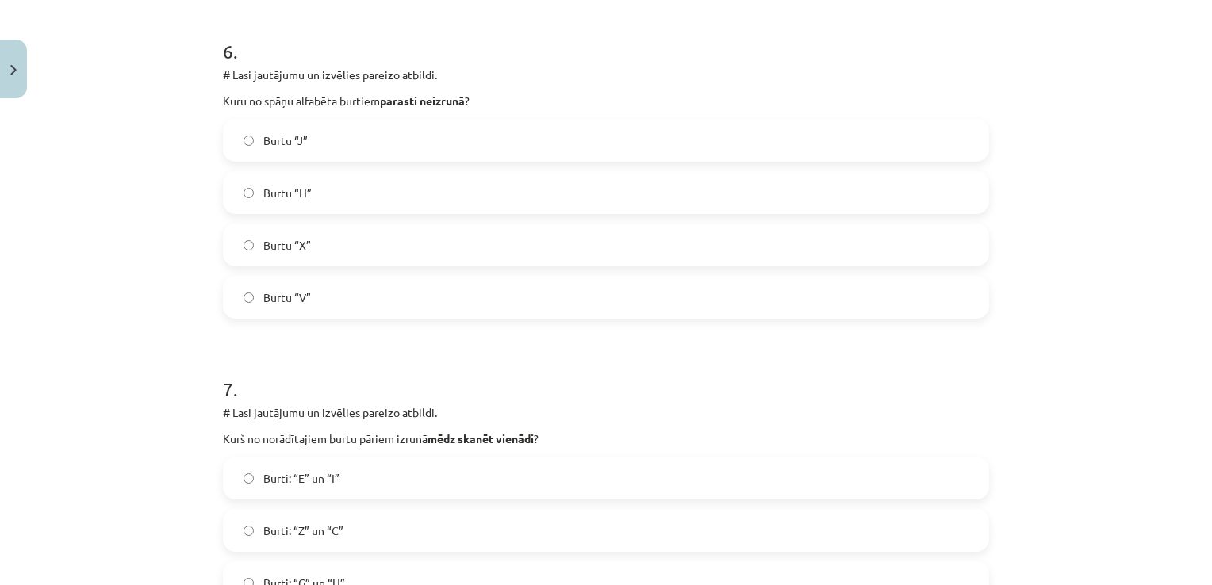
click at [798, 249] on label "Burtu “X”" at bounding box center [605, 245] width 763 height 40
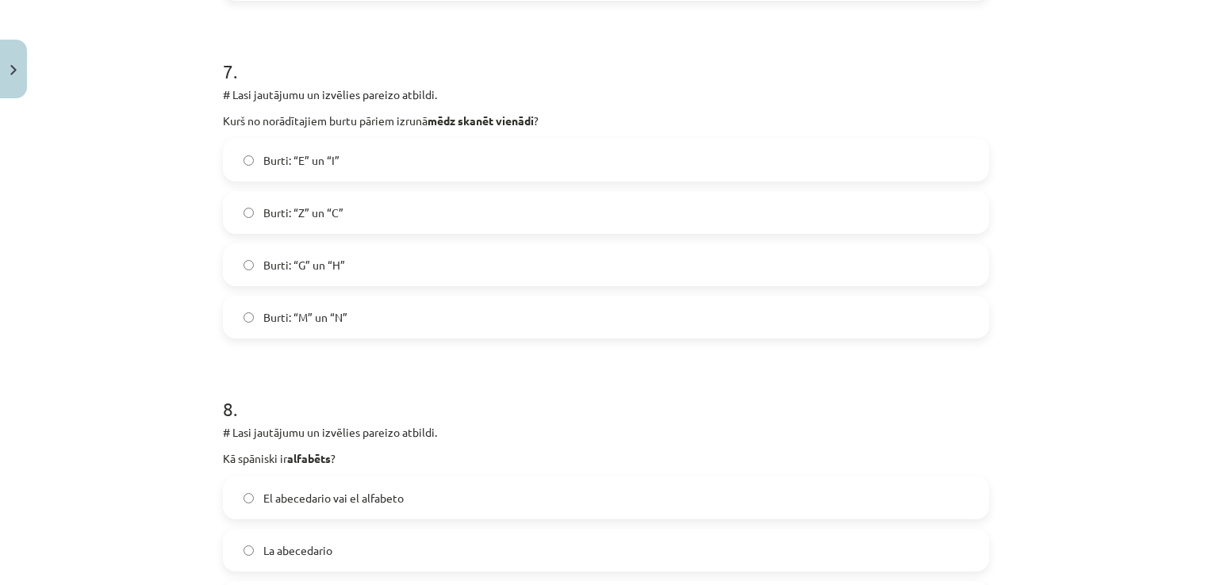
scroll to position [2328, 0]
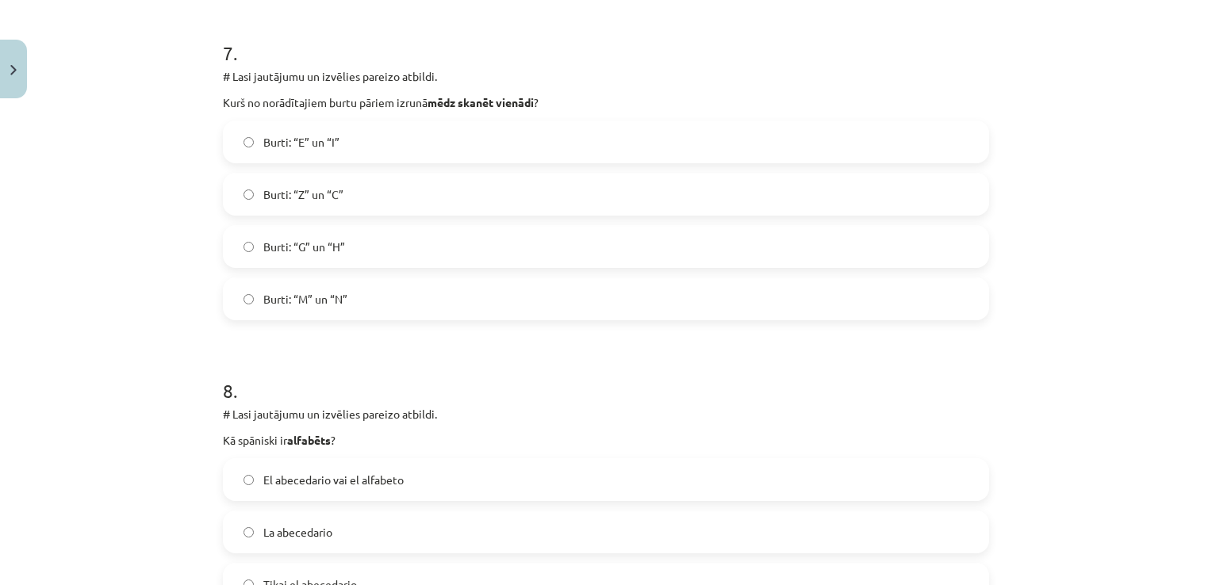
click at [584, 228] on label "Burti: “G” un “H”" at bounding box center [605, 247] width 763 height 40
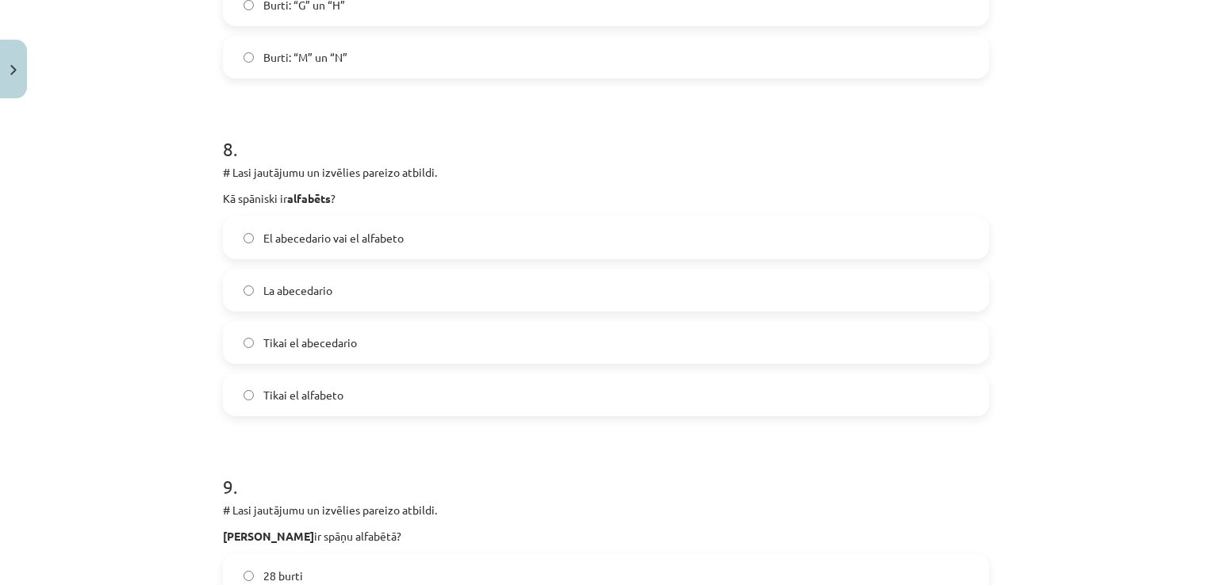
scroll to position [2575, 0]
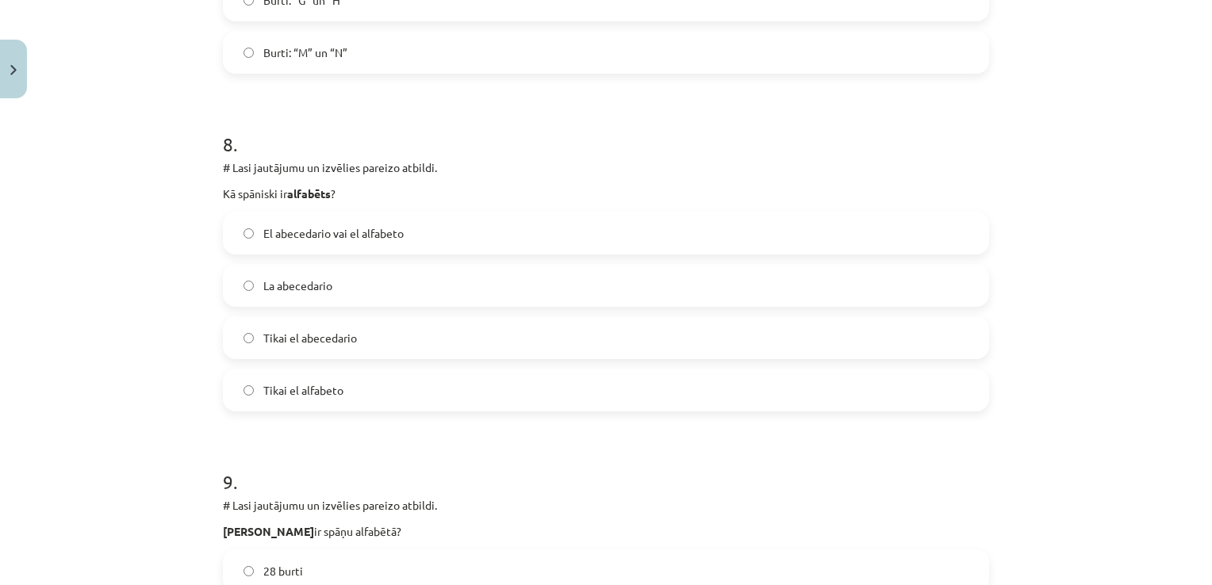
click at [562, 223] on label "El abecedario vai el alfabeto" at bounding box center [605, 233] width 763 height 40
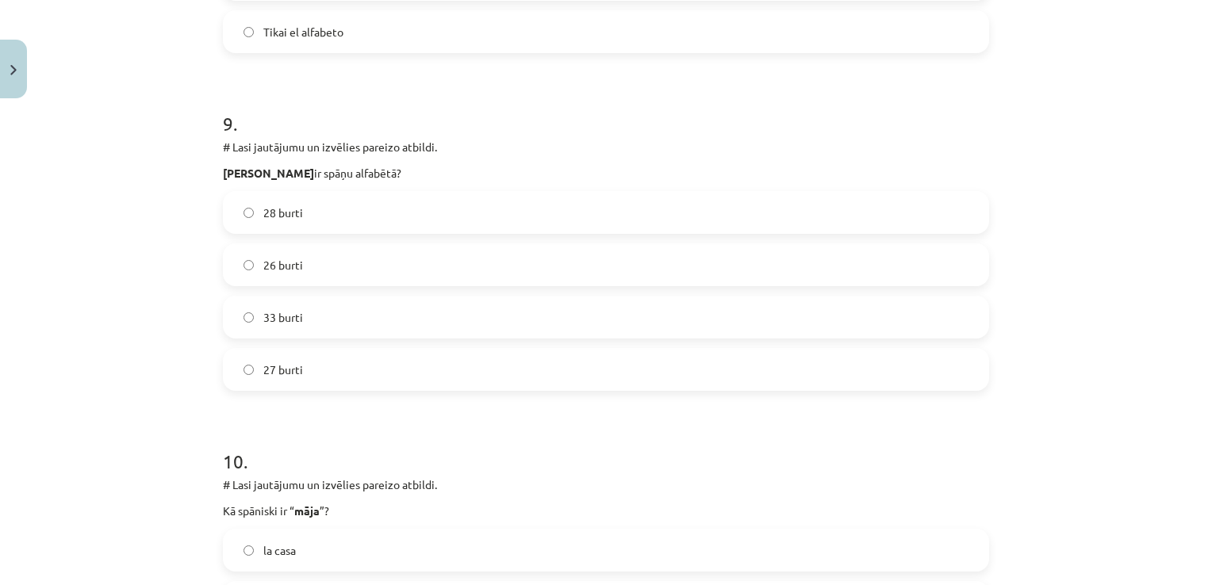
scroll to position [2947, 0]
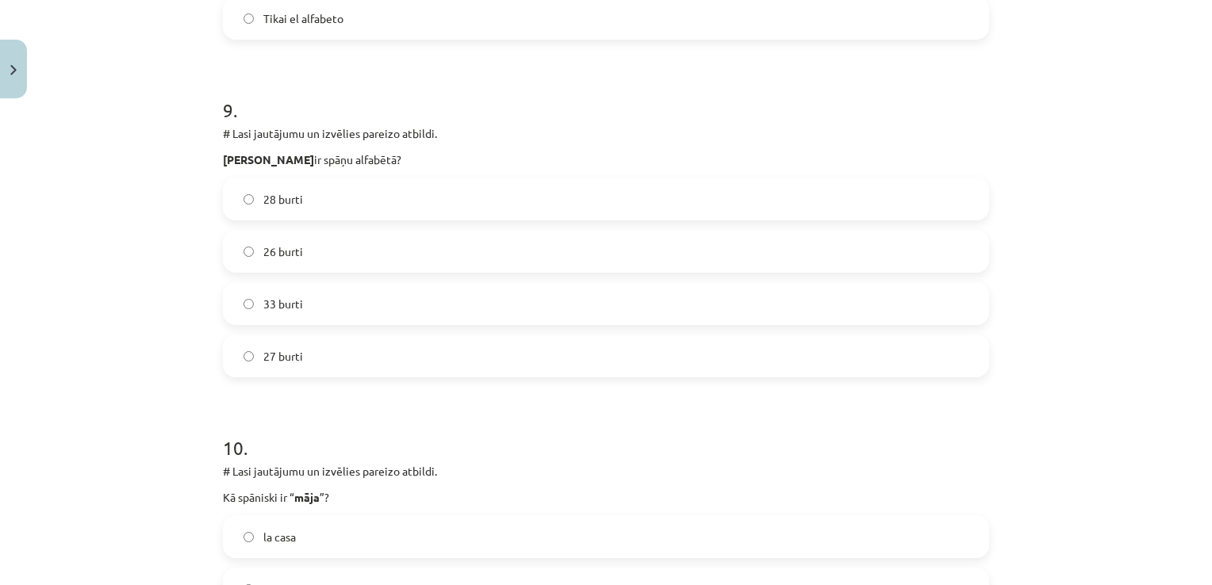
click at [807, 362] on label "27 burti" at bounding box center [605, 356] width 763 height 40
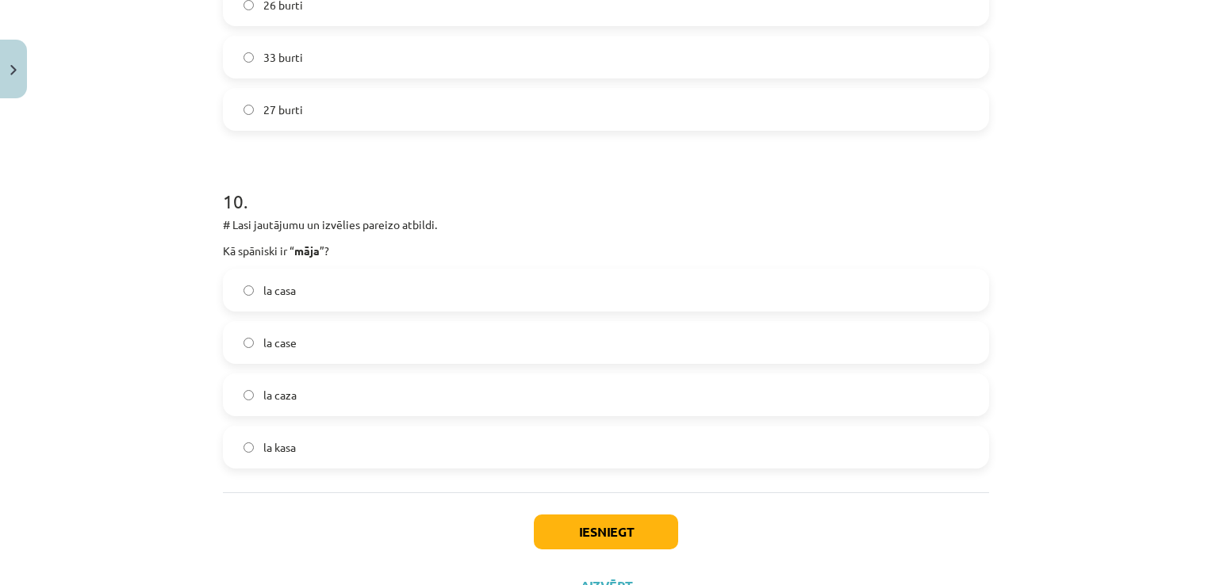
scroll to position [3211, 0]
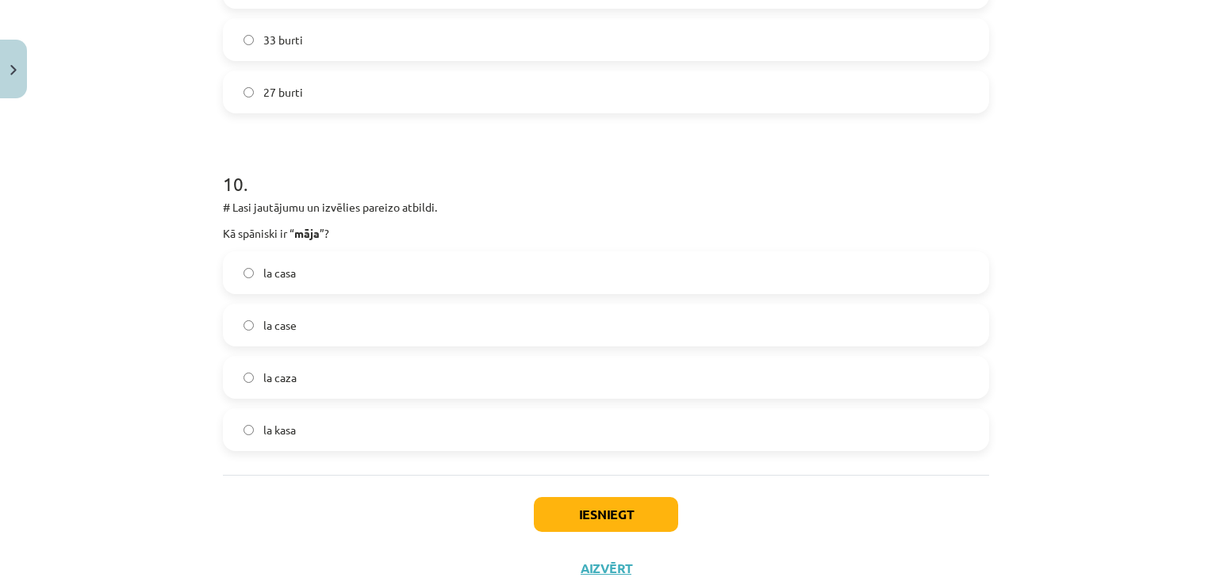
click at [383, 275] on label "la casa" at bounding box center [605, 273] width 763 height 40
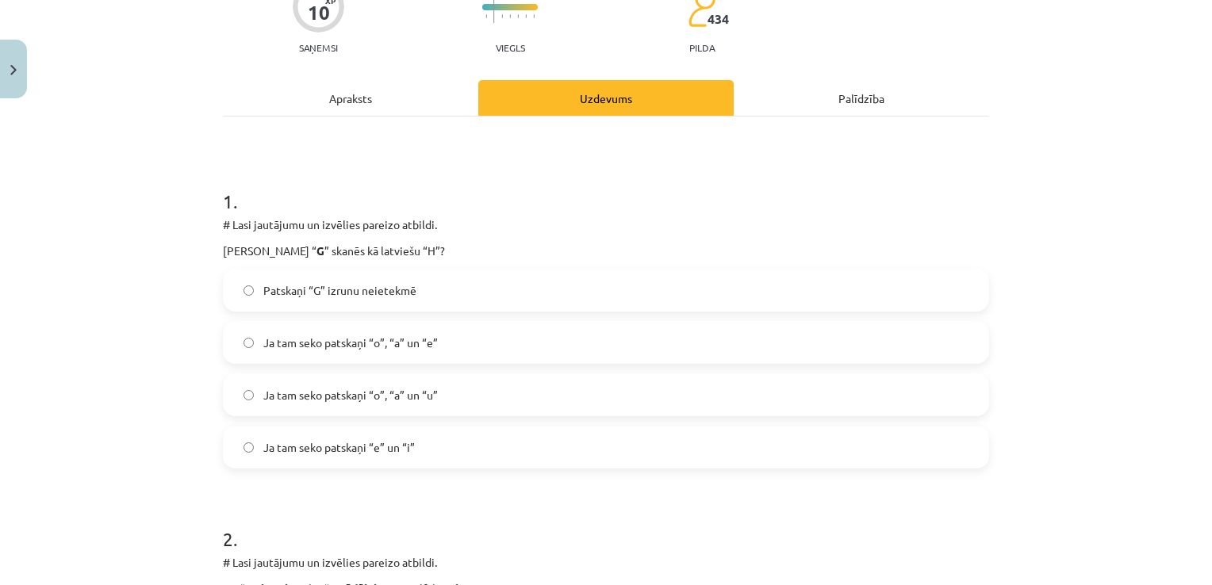
scroll to position [171, 0]
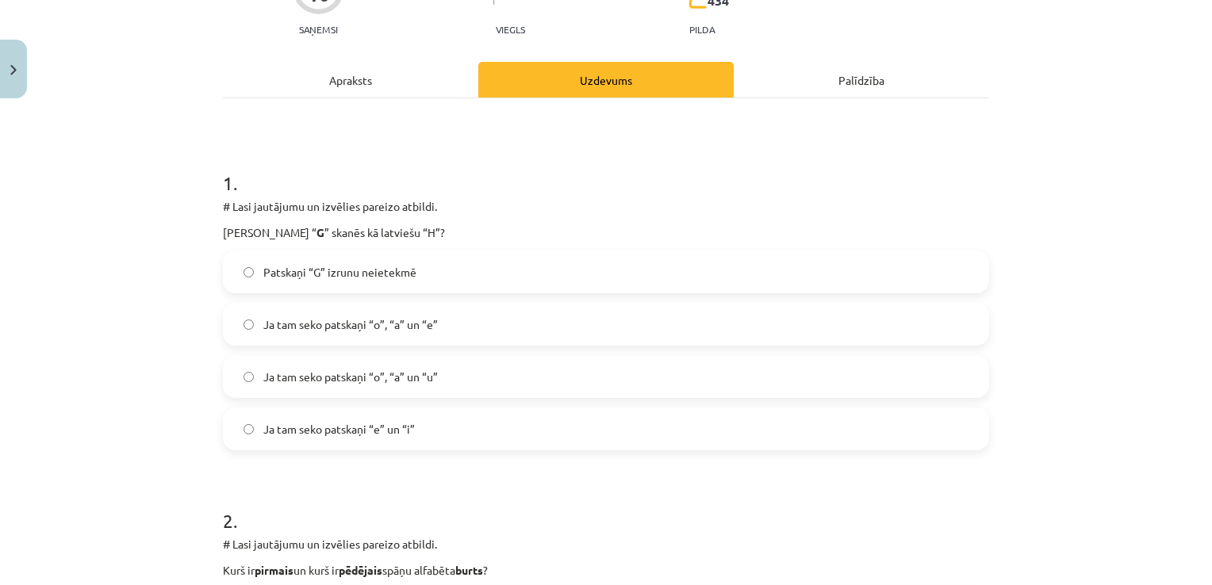
click at [864, 420] on label "Ja tam seko patskaņi “e” un “i”" at bounding box center [605, 429] width 763 height 40
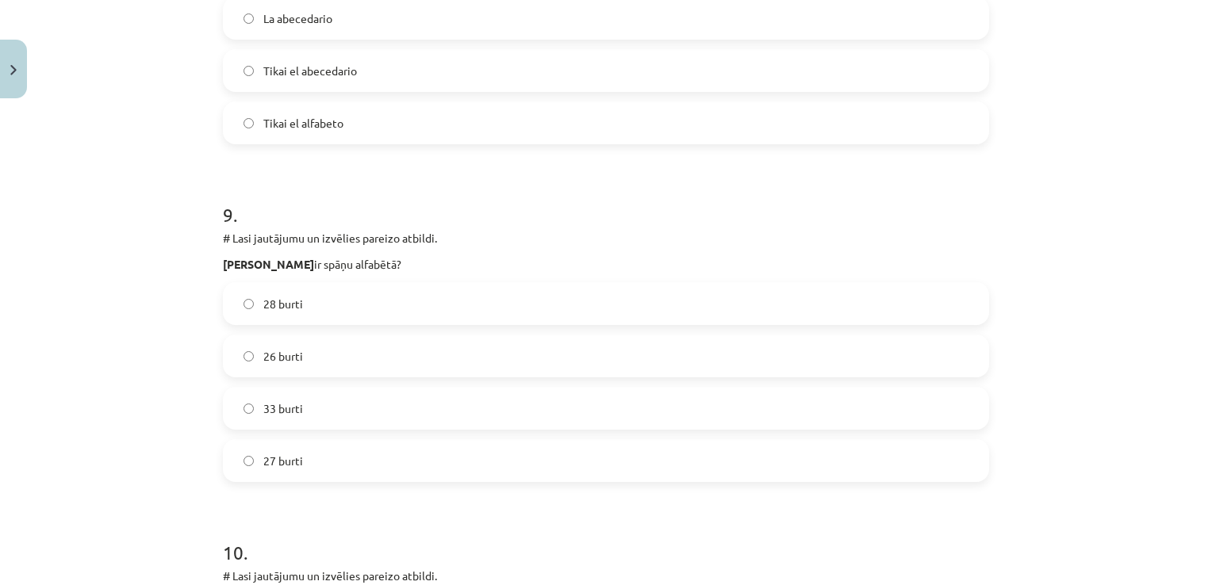
scroll to position [3260, 0]
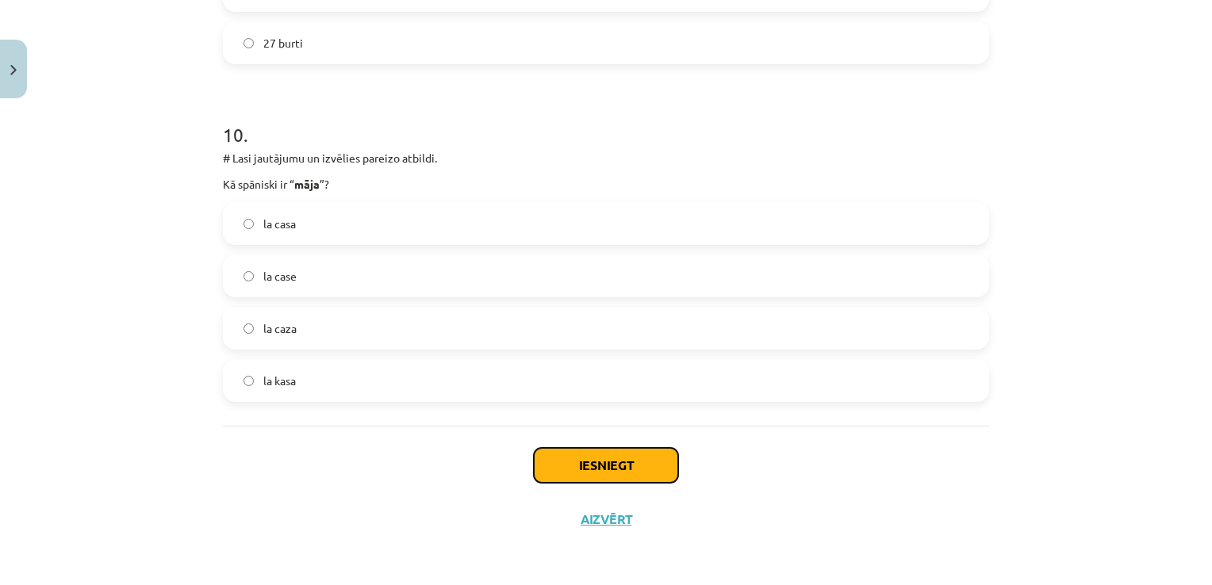
click at [606, 460] on button "Iesniegt" at bounding box center [606, 465] width 144 height 35
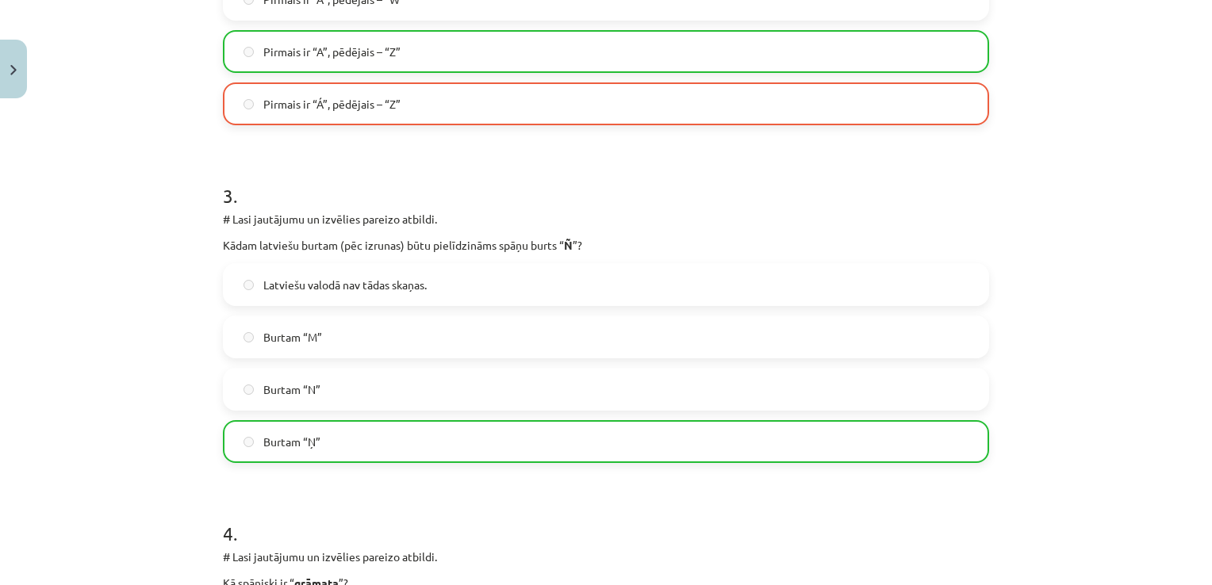
scroll to position [3310, 0]
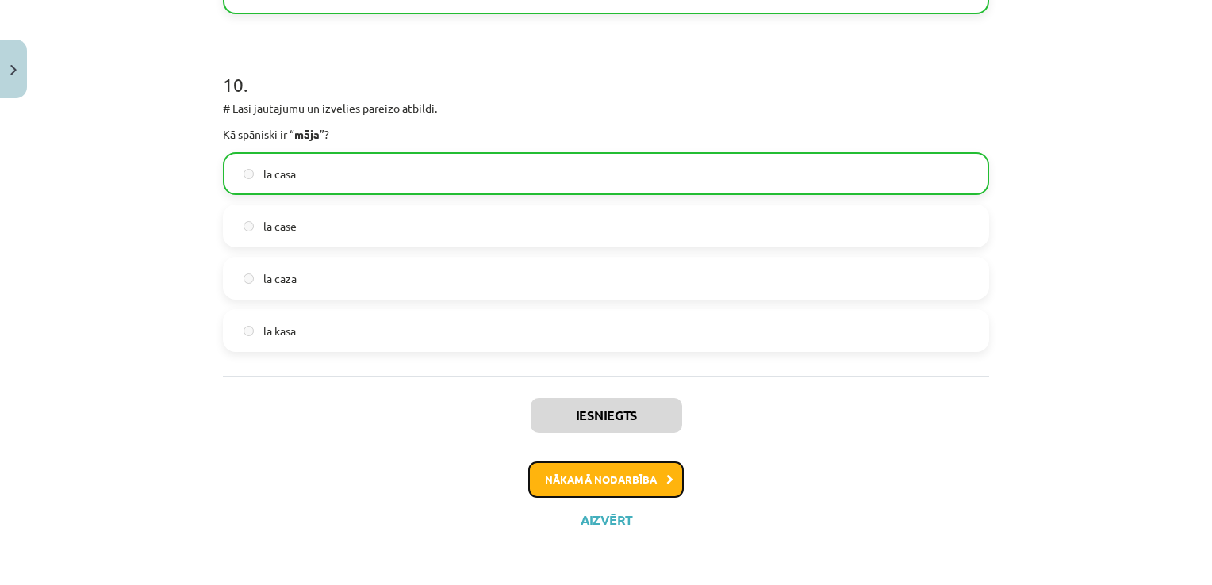
click at [577, 485] on button "Nākamā nodarbība" at bounding box center [605, 480] width 155 height 36
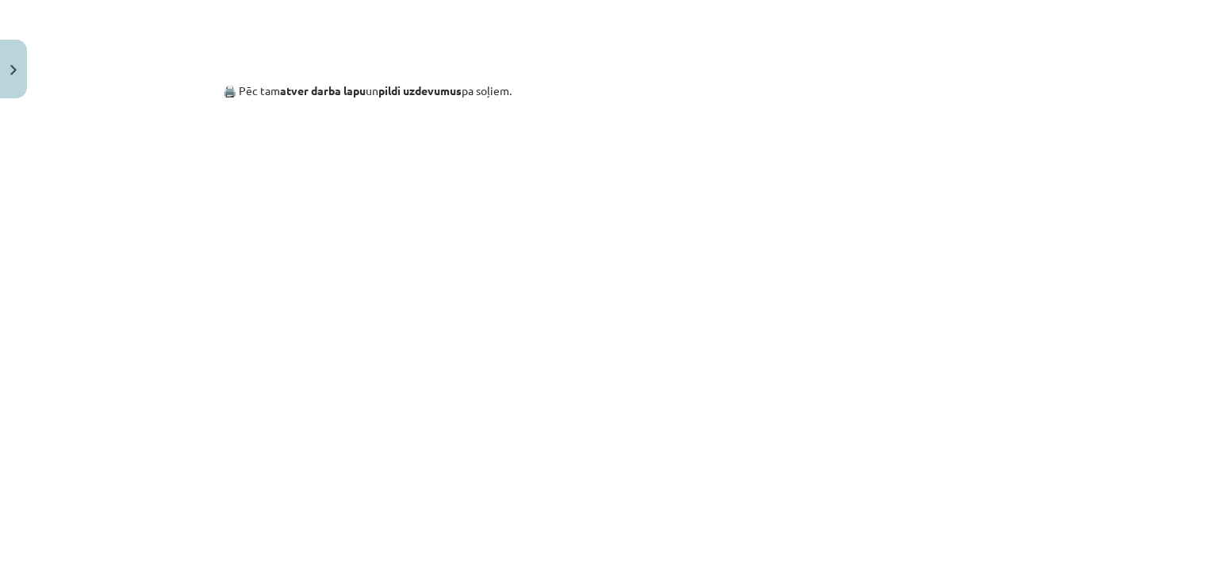
scroll to position [1135, 0]
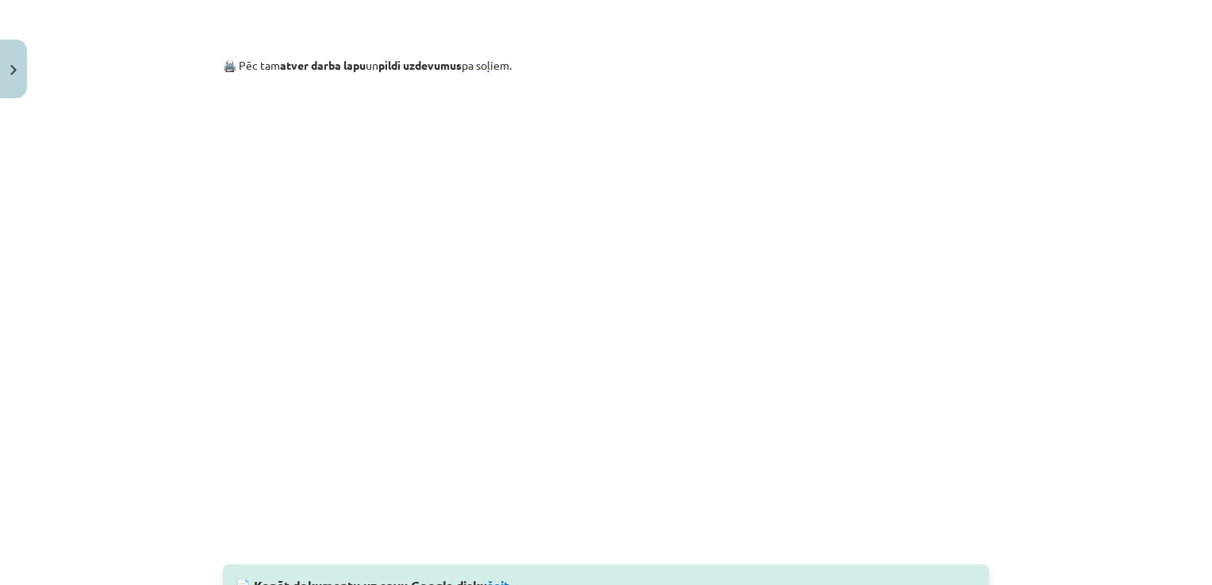
drag, startPoint x: 1198, startPoint y: 406, endPoint x: 1192, endPoint y: 481, distance: 75.5
click at [1192, 481] on div "Mācību tēma: Spāņu valodas b1 - 10. klases 1.ieskaites mācību materiāls #5 📝 Te…" at bounding box center [606, 292] width 1212 height 585
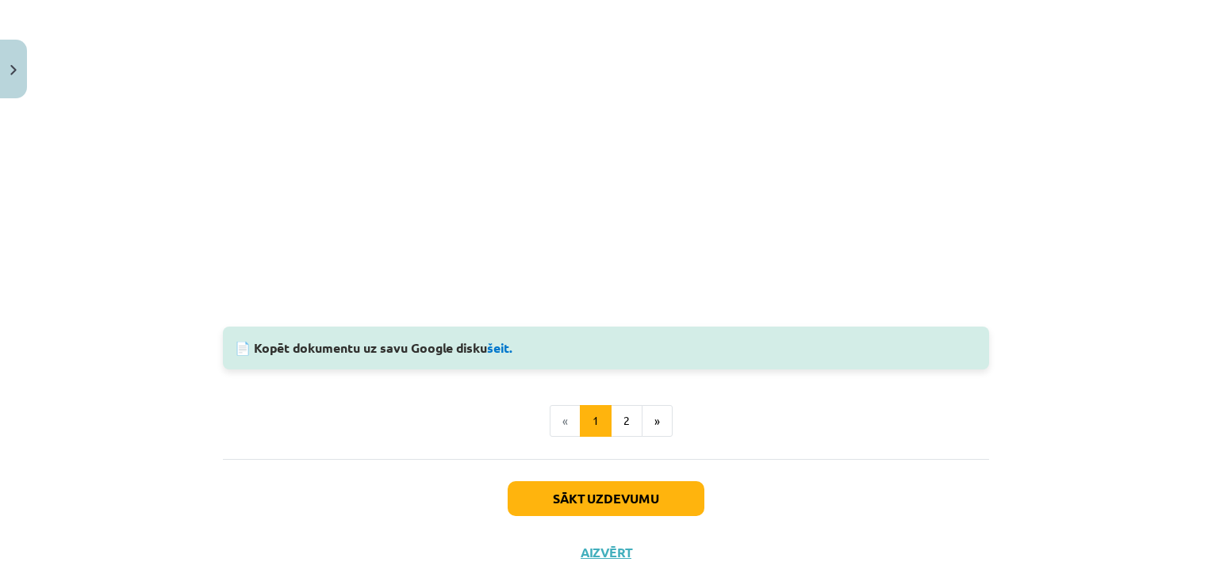
scroll to position [1405, 0]
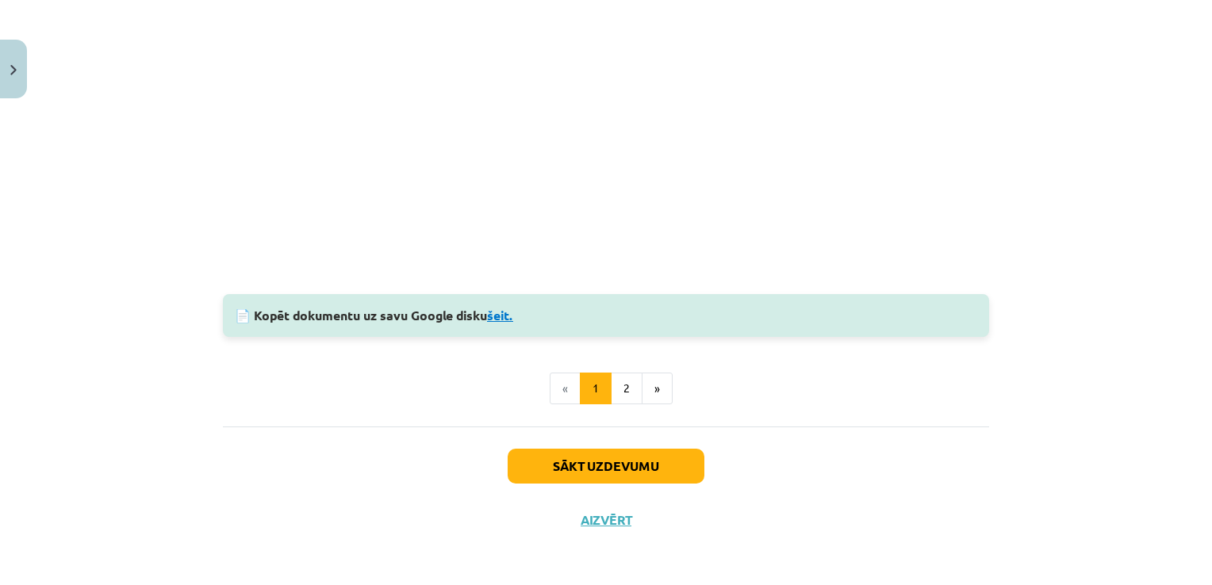
click at [500, 318] on link "šeit." at bounding box center [500, 315] width 26 height 17
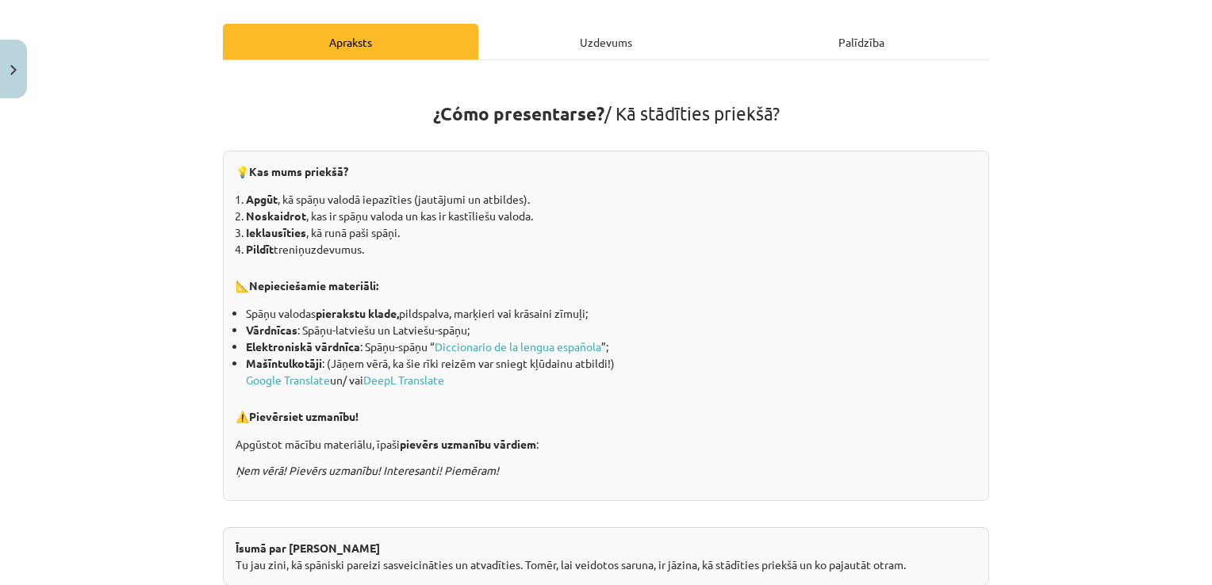
scroll to position [0, 0]
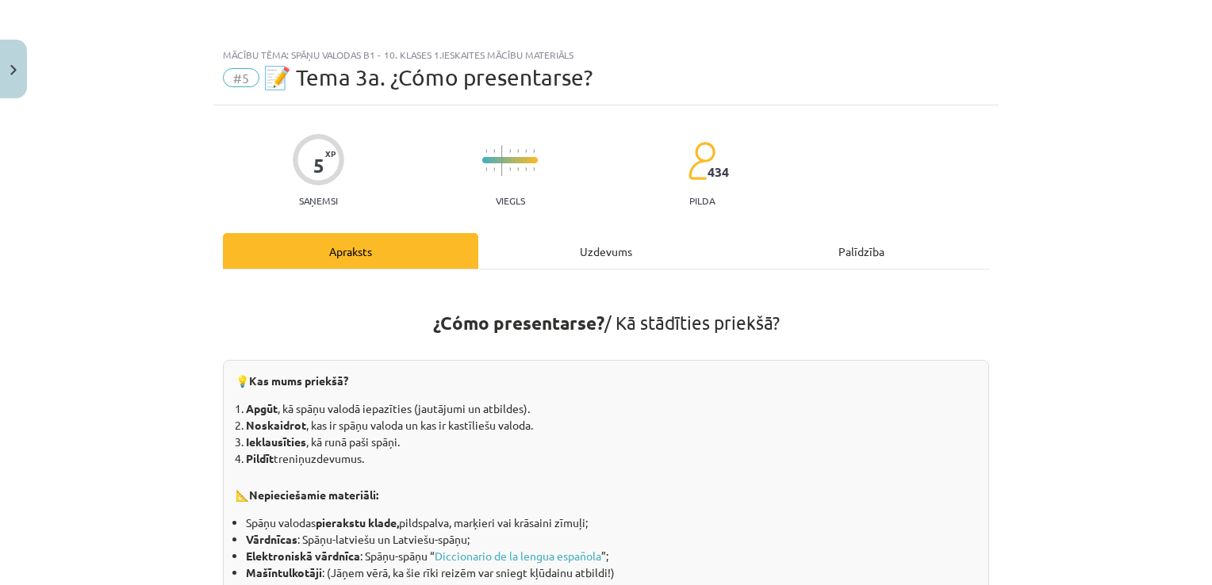
click at [603, 243] on div "Uzdevums" at bounding box center [605, 251] width 255 height 36
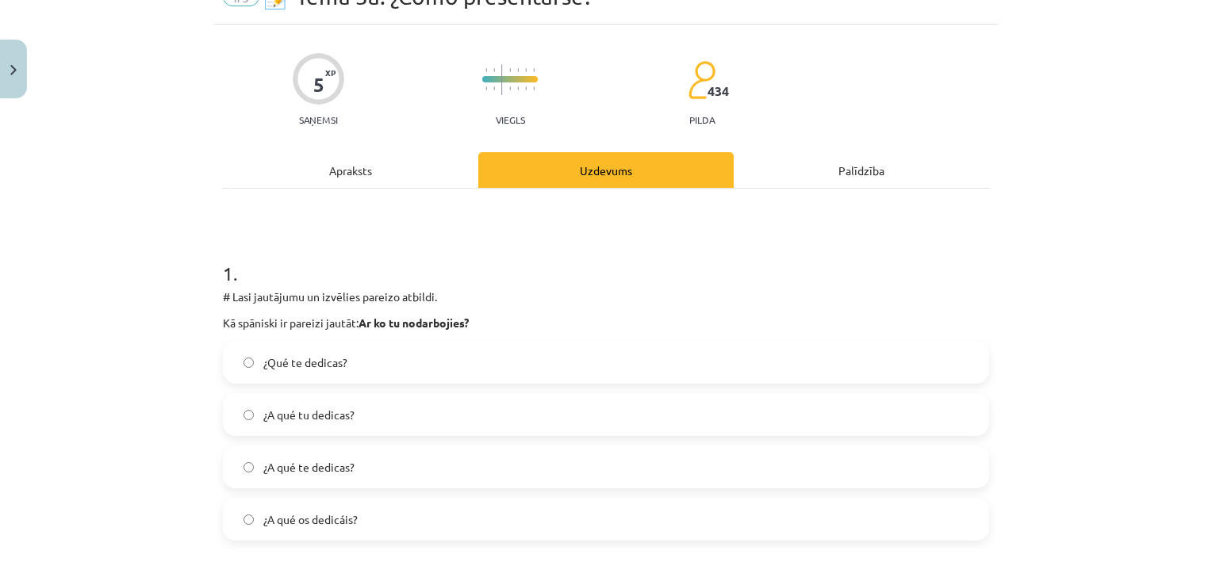
scroll to position [56, 0]
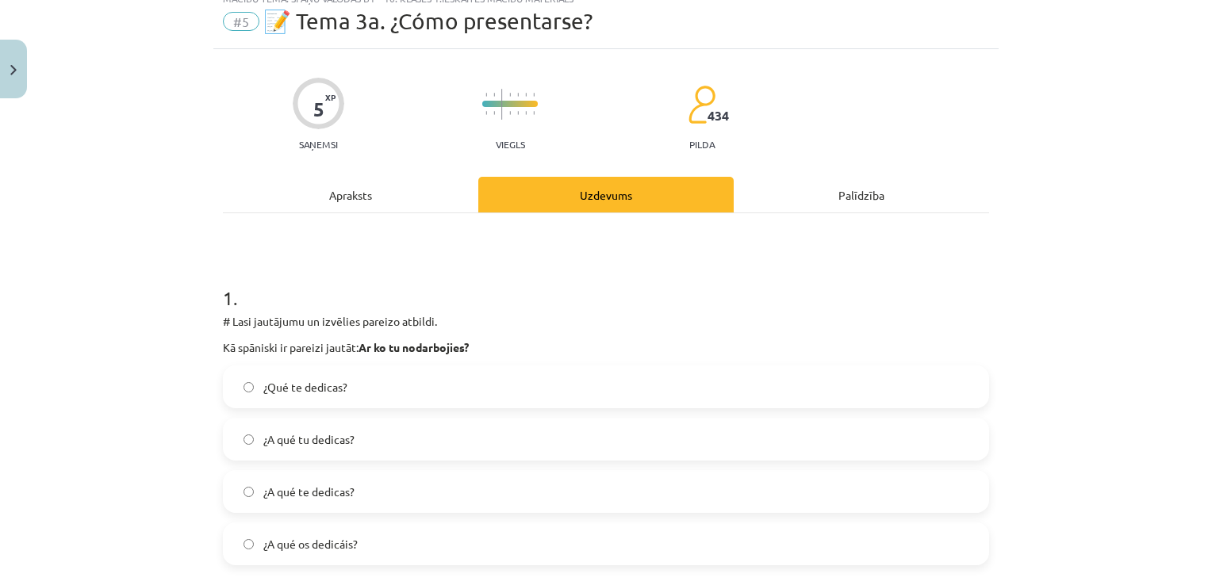
click at [554, 474] on label "¿A qué te dedicas?" at bounding box center [605, 492] width 763 height 40
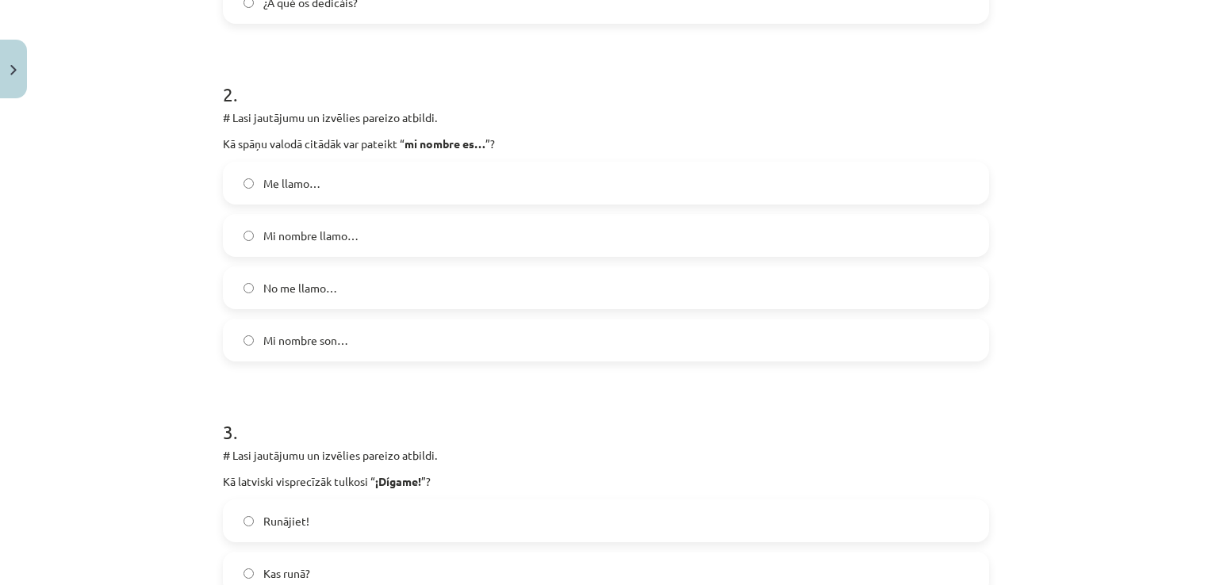
scroll to position [600, 0]
click at [834, 187] on label "Me llamo…" at bounding box center [605, 181] width 763 height 40
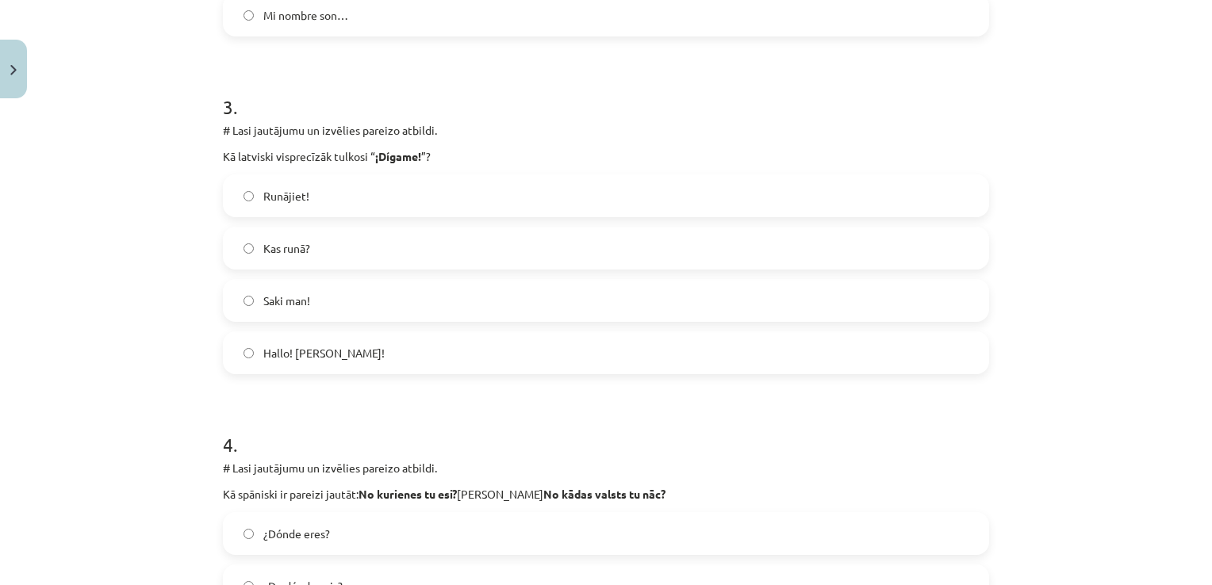
scroll to position [933, 0]
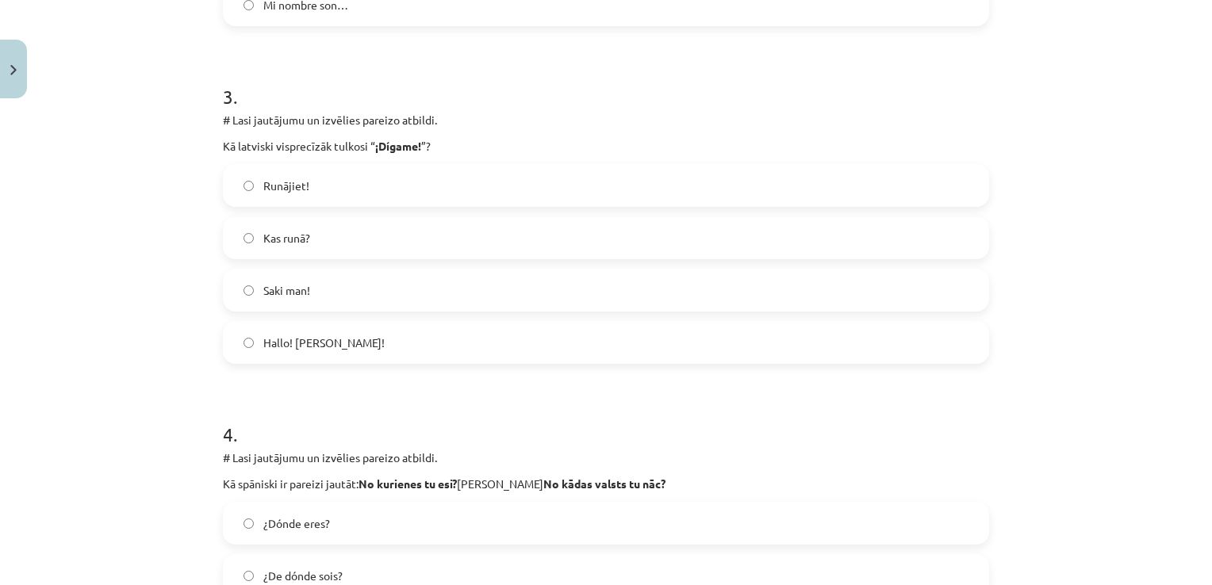
click at [897, 282] on label "Saki man!" at bounding box center [605, 290] width 763 height 40
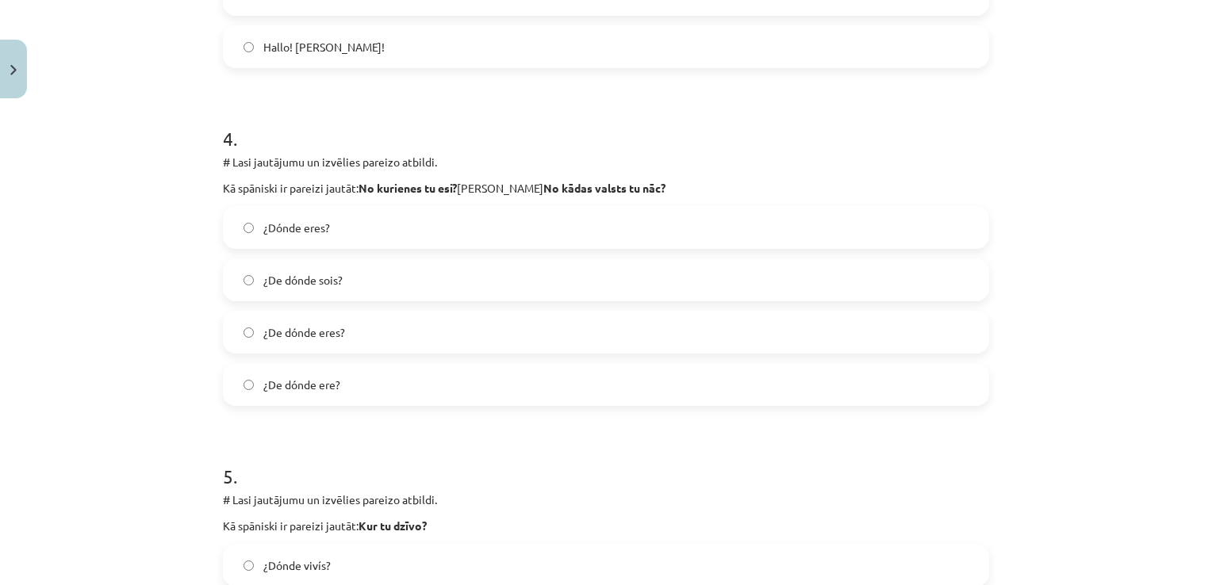
scroll to position [1256, 0]
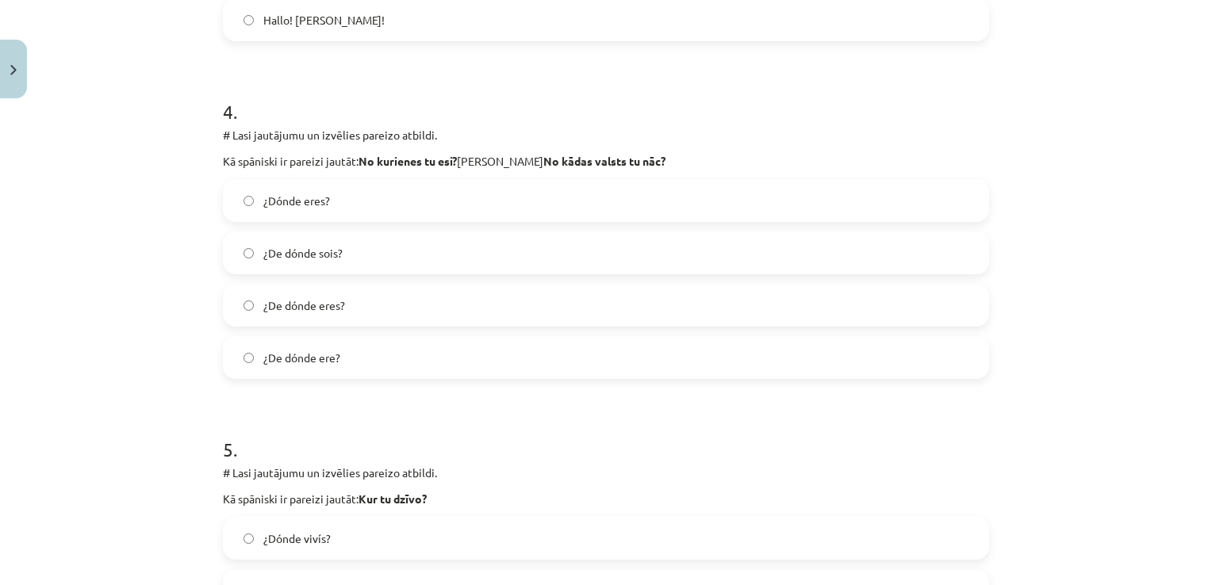
click at [546, 310] on label "¿De dónde eres?" at bounding box center [605, 306] width 763 height 40
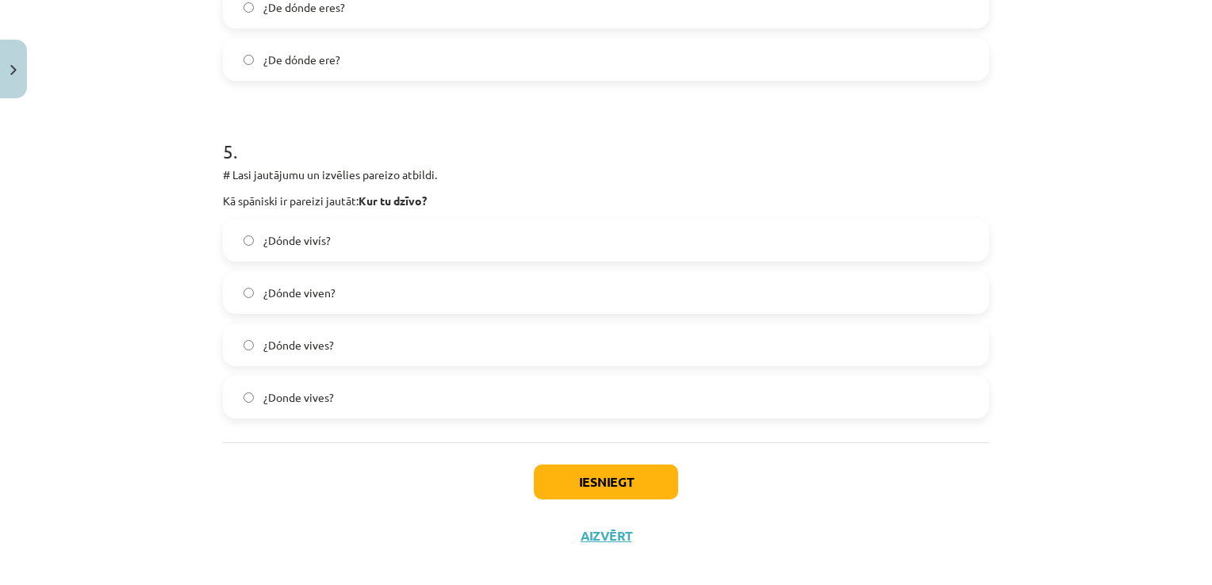
scroll to position [1562, 0]
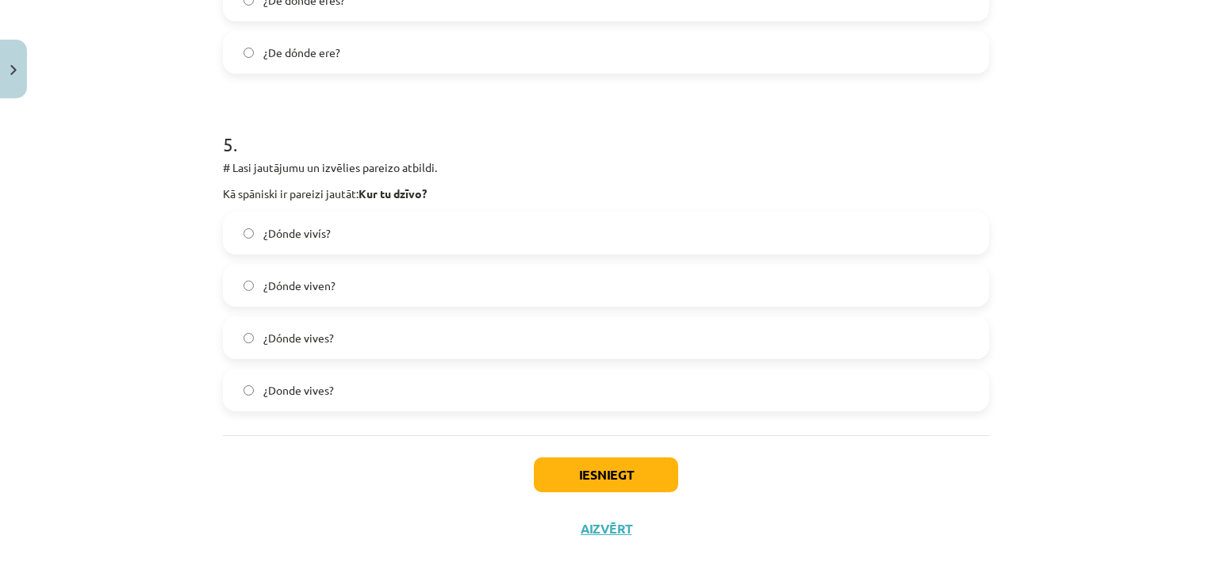
click at [634, 325] on label "¿Dónde vives?" at bounding box center [605, 338] width 763 height 40
click at [605, 474] on button "Iesniegt" at bounding box center [606, 475] width 144 height 35
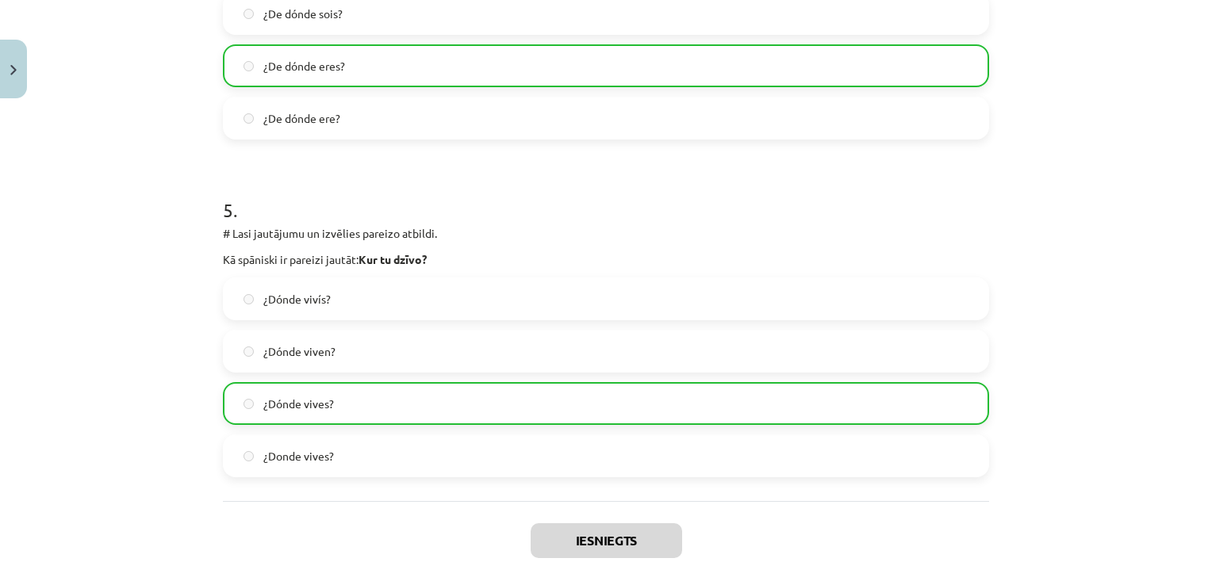
scroll to position [1621, 0]
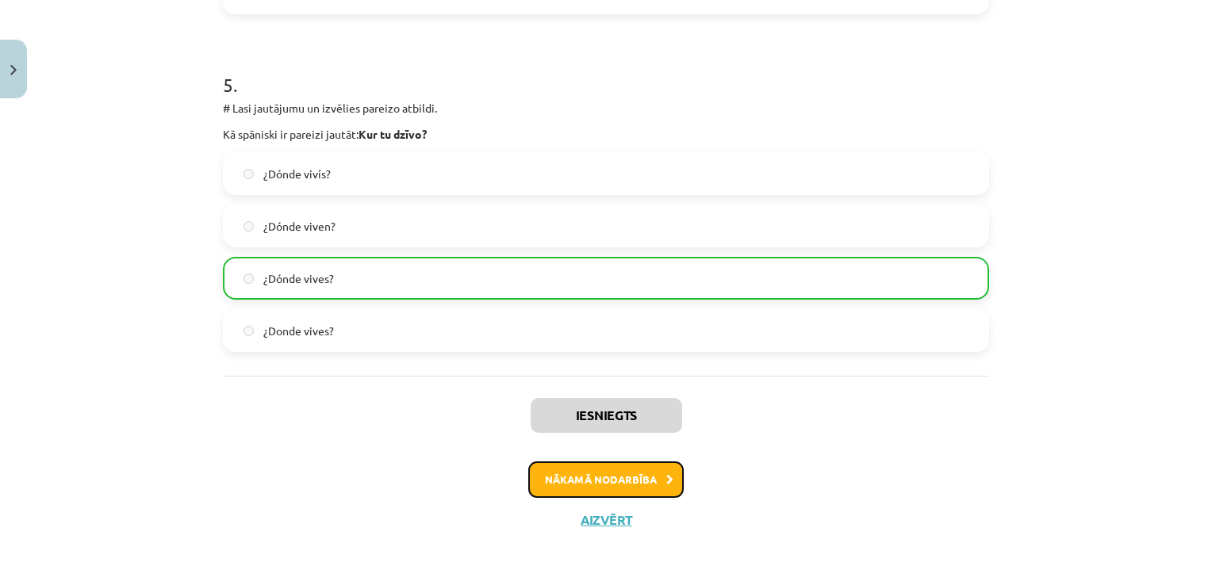
click at [568, 481] on button "Nākamā nodarbība" at bounding box center [605, 480] width 155 height 36
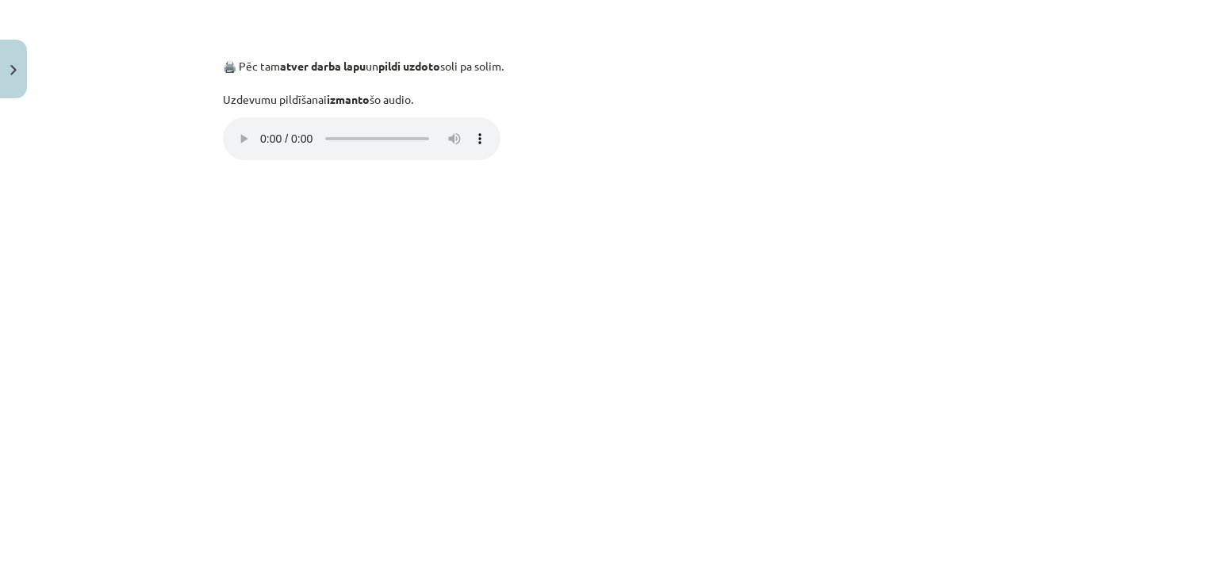
scroll to position [765, 0]
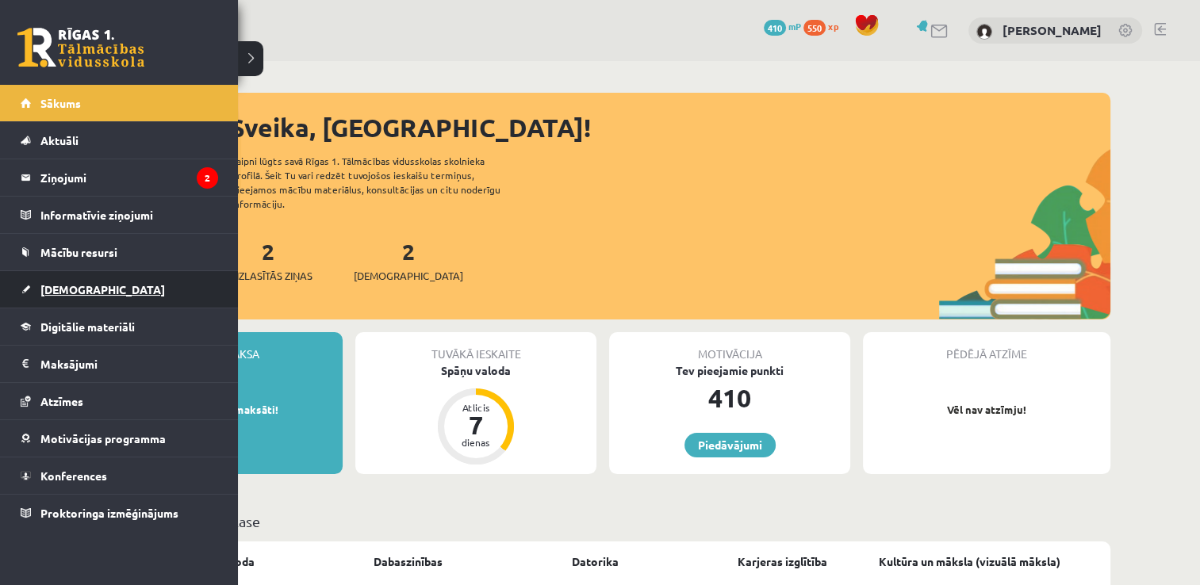
click at [95, 300] on link "[DEMOGRAPHIC_DATA]" at bounding box center [119, 289] width 197 height 36
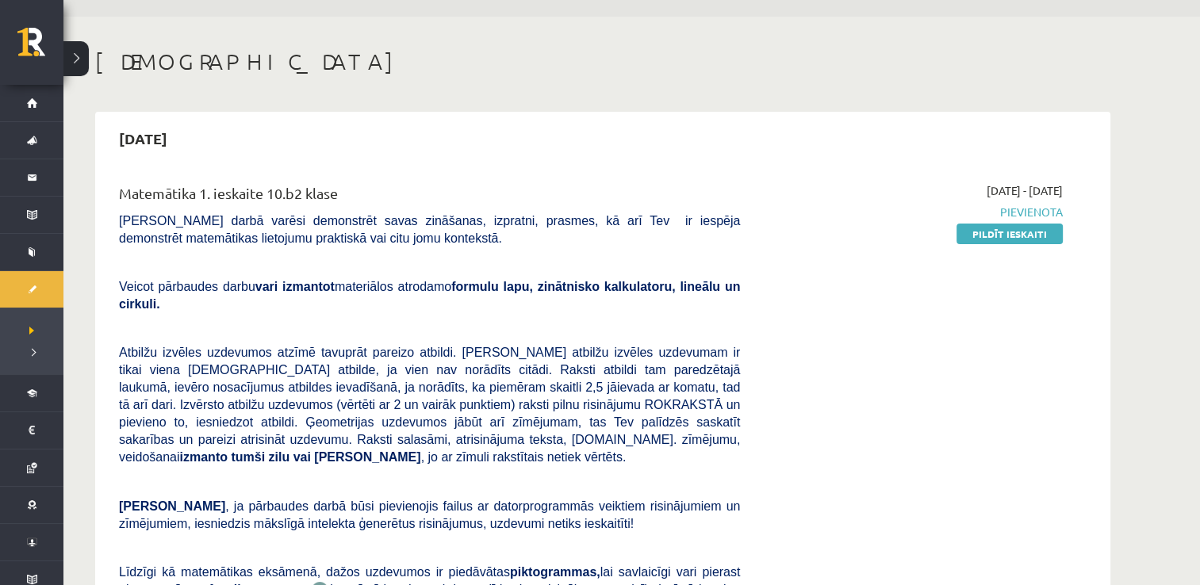
scroll to position [32, 0]
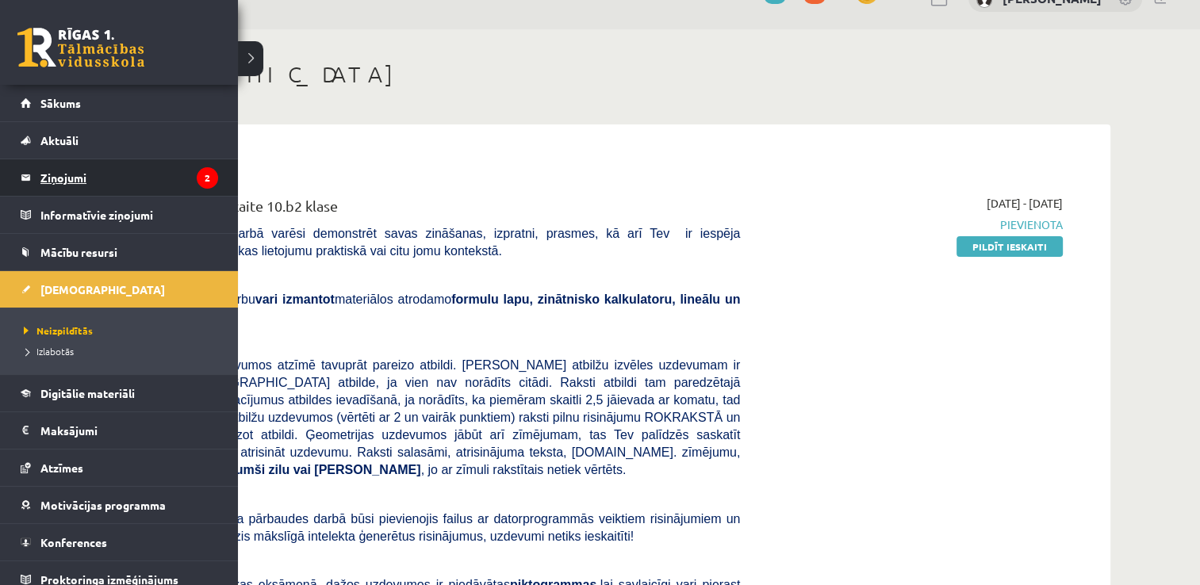
click at [86, 170] on legend "Ziņojumi 2" at bounding box center [129, 177] width 178 height 36
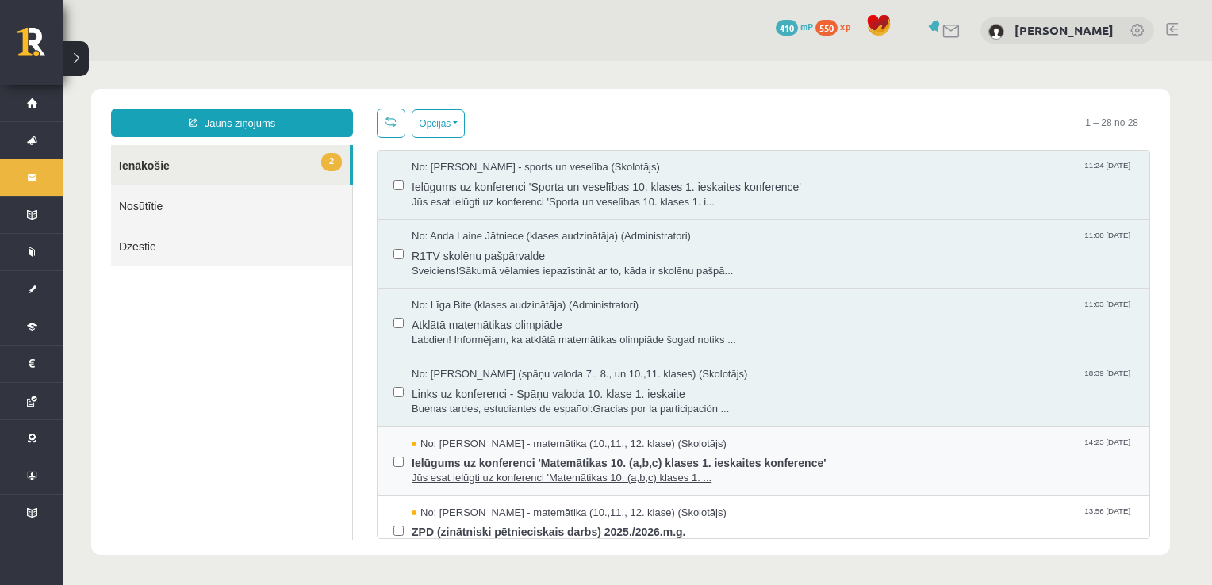
click at [530, 454] on span "Ielūgums uz konferenci 'Matemātikas 10. (a,b,c) klases 1. ieskaites konference'" at bounding box center [773, 461] width 722 height 20
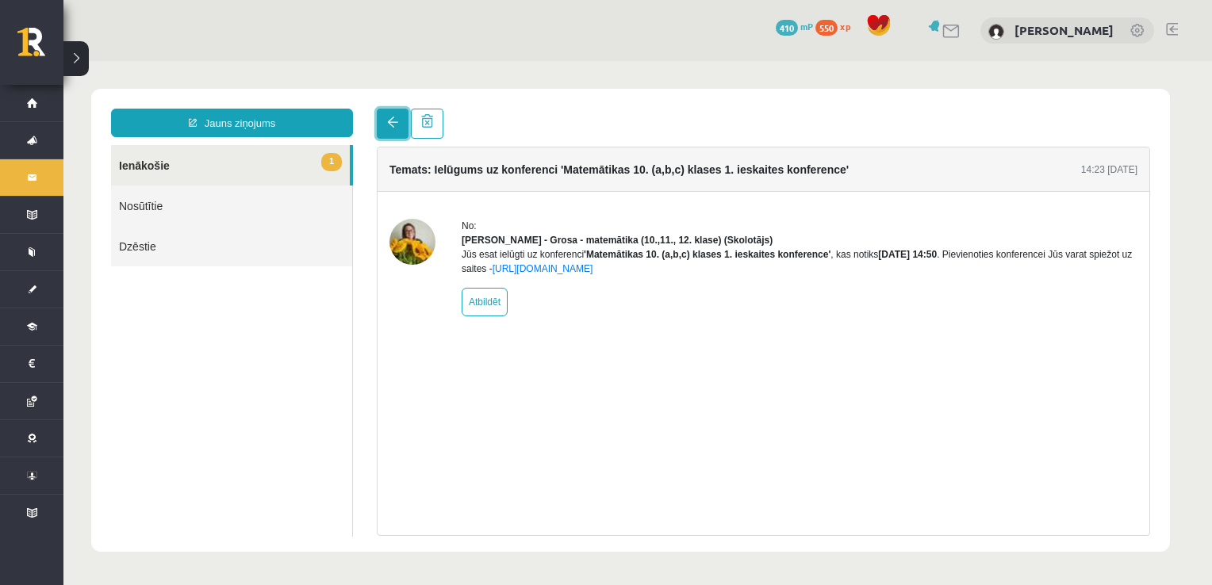
click at [390, 128] on span at bounding box center [392, 122] width 11 height 11
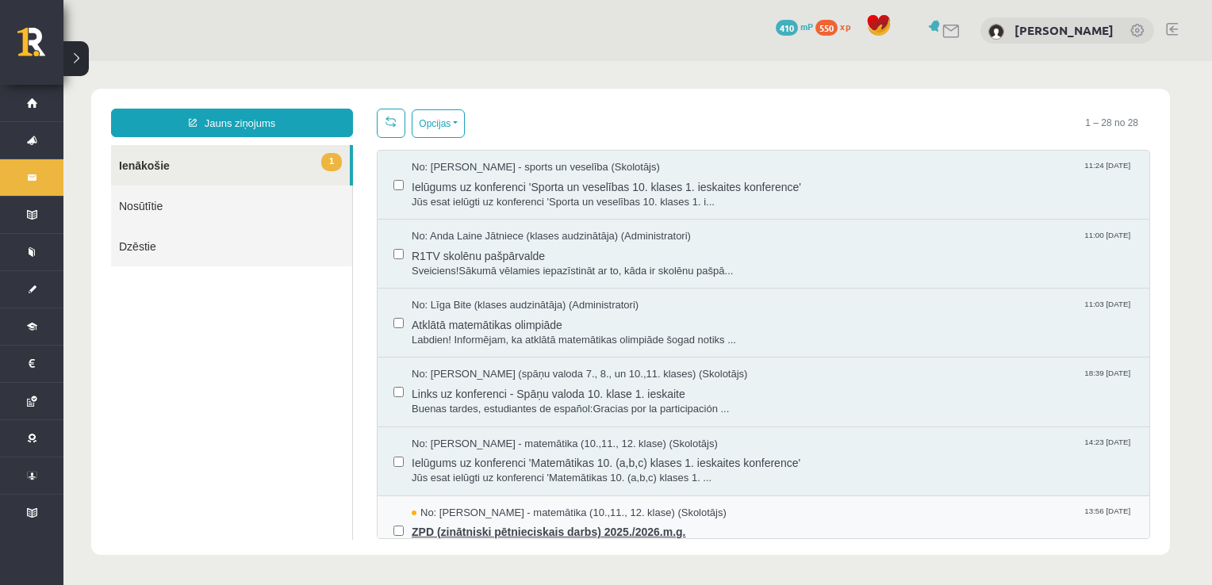
click at [498, 523] on span "ZPD (zinātniski pētnieciskais darbs) 2025./2026.m.g." at bounding box center [773, 530] width 722 height 20
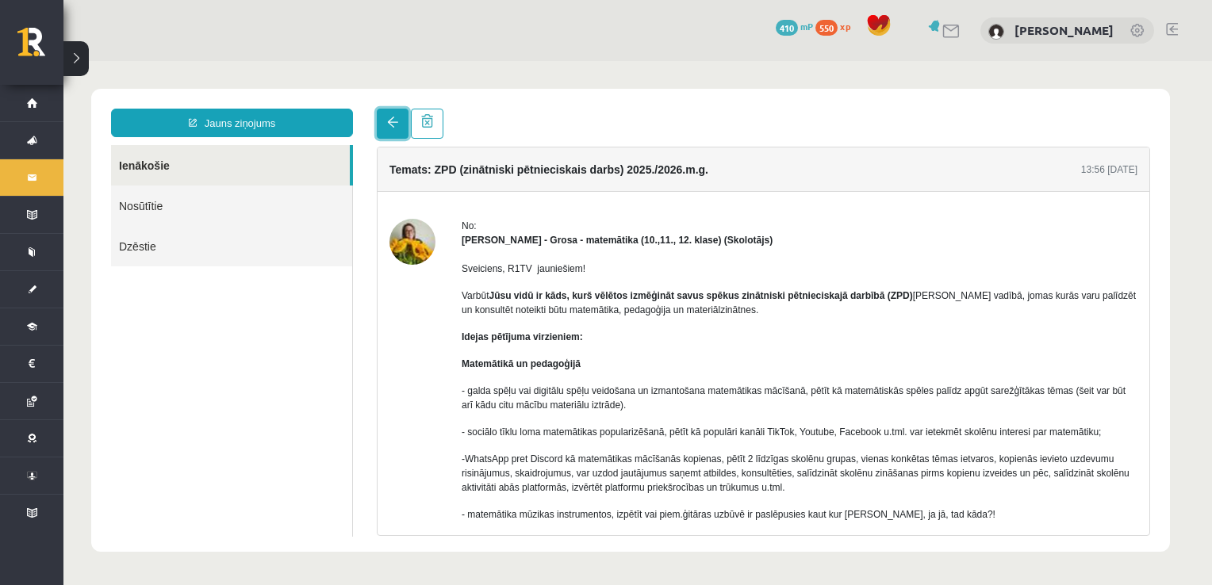
click at [390, 128] on span at bounding box center [392, 122] width 11 height 11
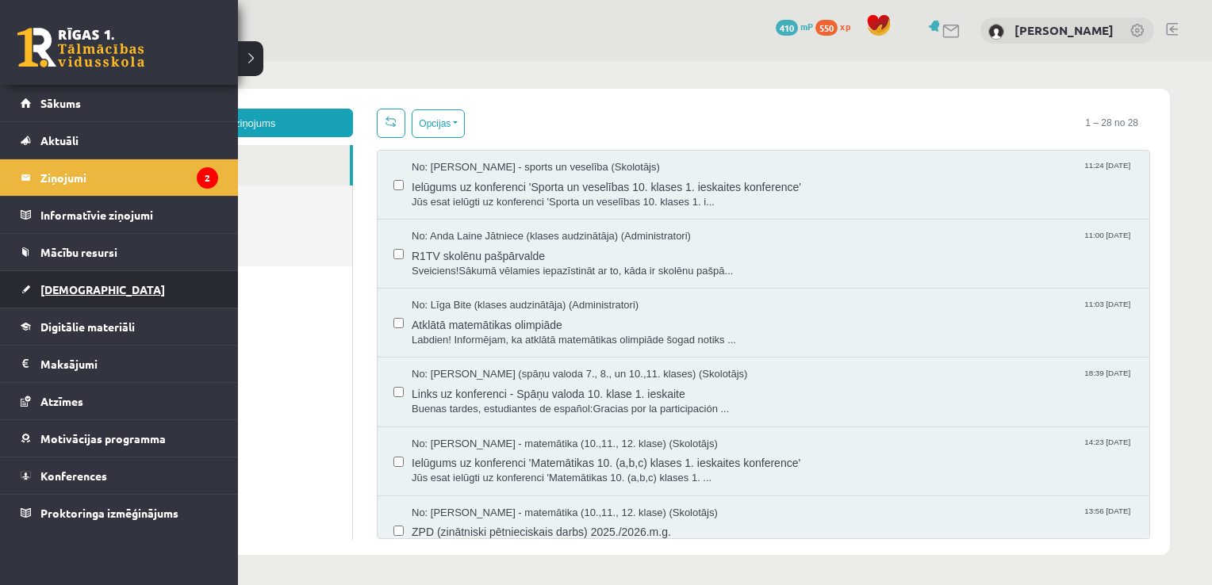
click at [41, 288] on span "[DEMOGRAPHIC_DATA]" at bounding box center [102, 289] width 125 height 14
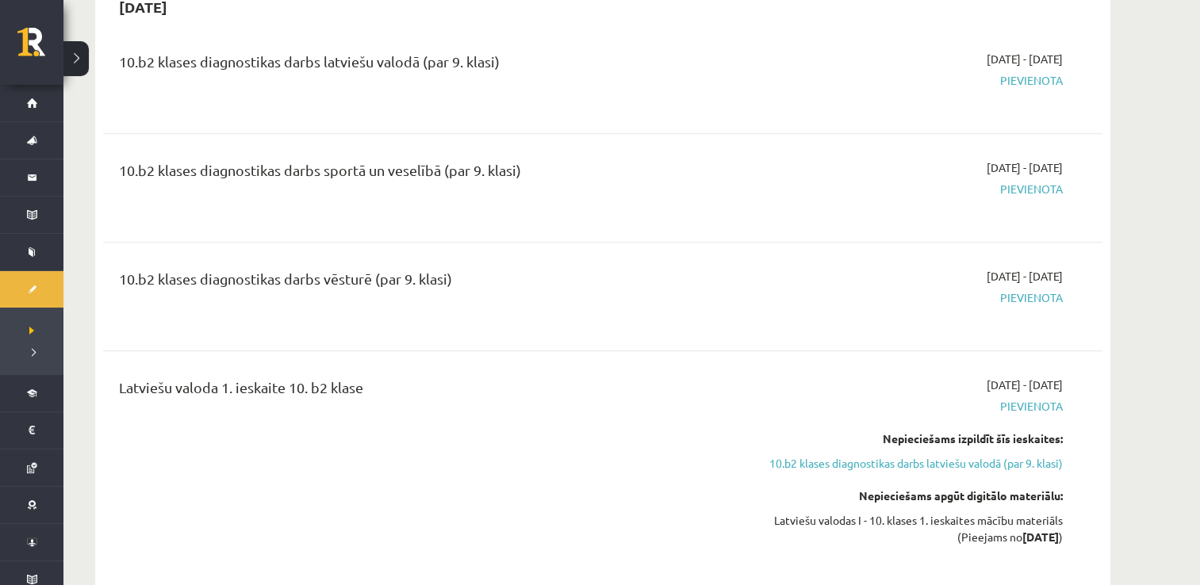
scroll to position [1057, 0]
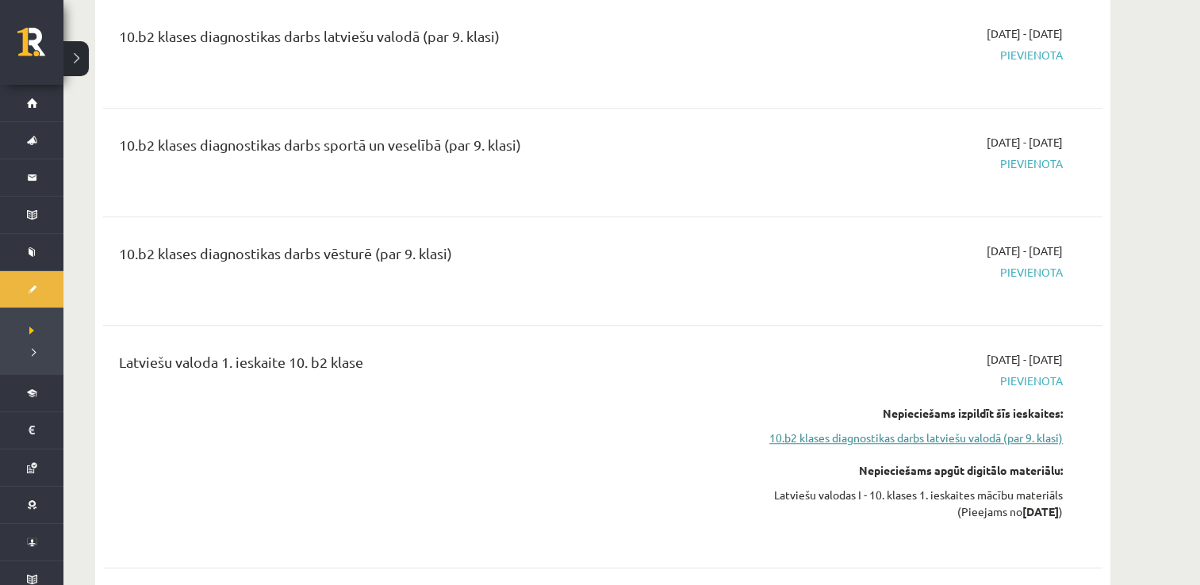
click at [933, 430] on link "10.b2 klases diagnostikas darbs latviešu valodā (par 9. klasi)" at bounding box center [913, 438] width 299 height 17
